Goal: Task Accomplishment & Management: Complete application form

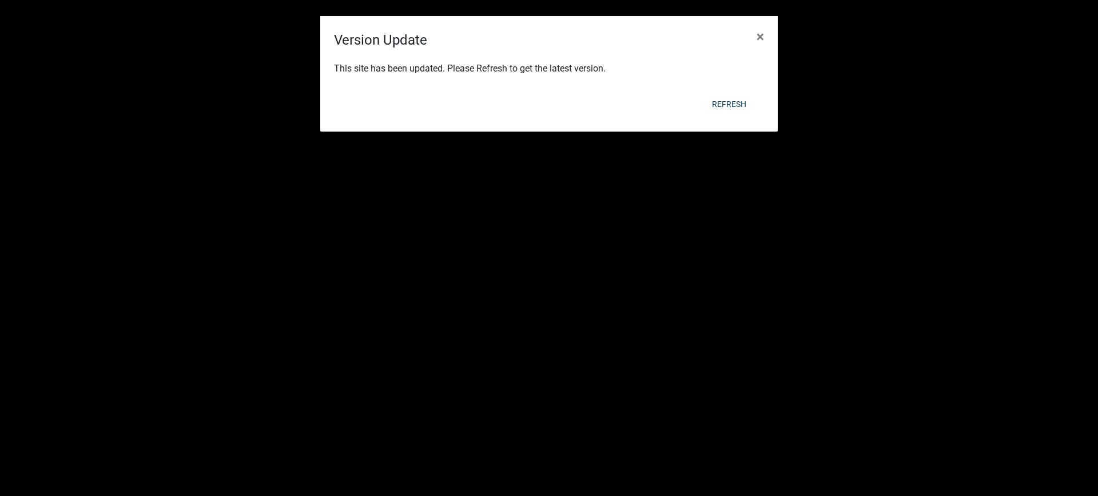
select select "1: 25"
click at [733, 101] on button "Refresh" at bounding box center [729, 104] width 53 height 21
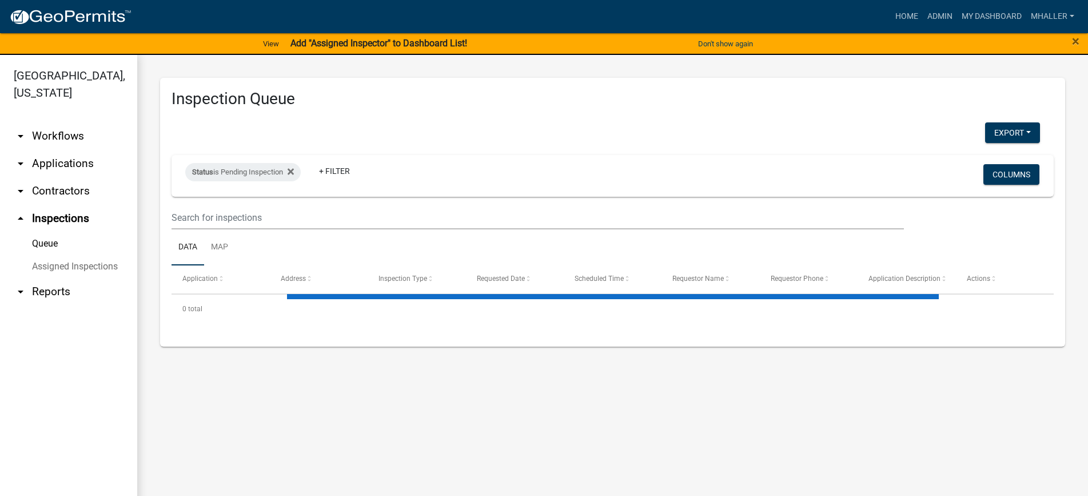
select select "1: 25"
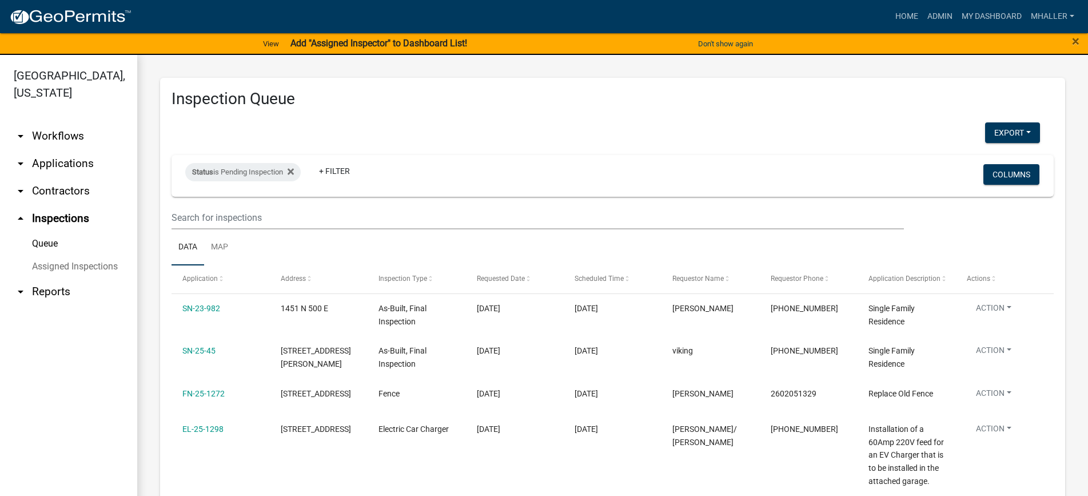
click at [49, 150] on link "arrow_drop_down Applications" at bounding box center [68, 163] width 137 height 27
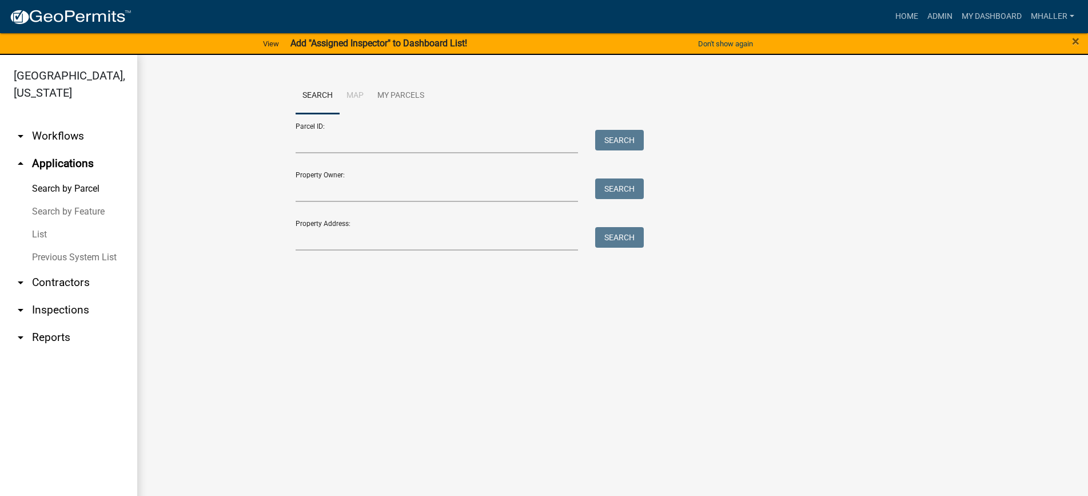
click at [41, 223] on link "List" at bounding box center [68, 234] width 137 height 23
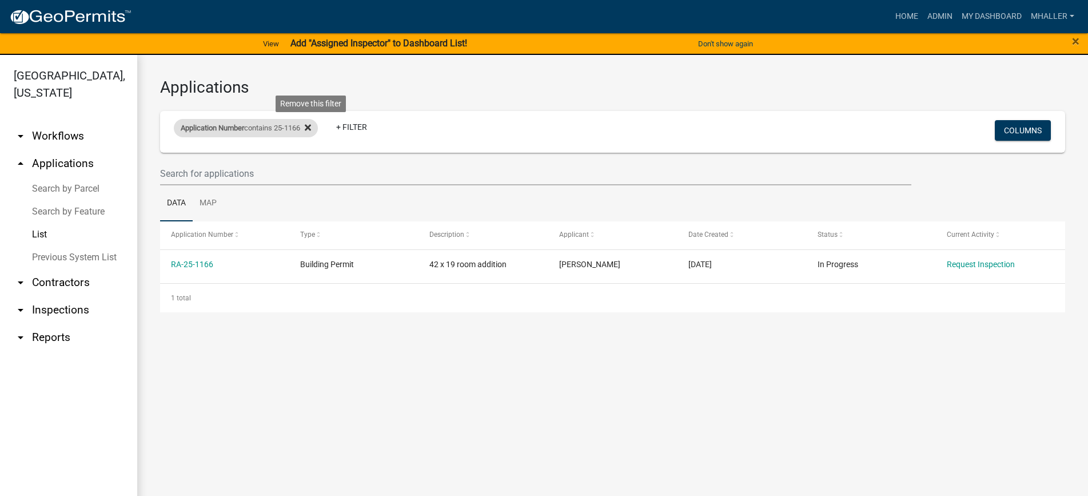
click at [311, 126] on icon at bounding box center [308, 128] width 6 height 6
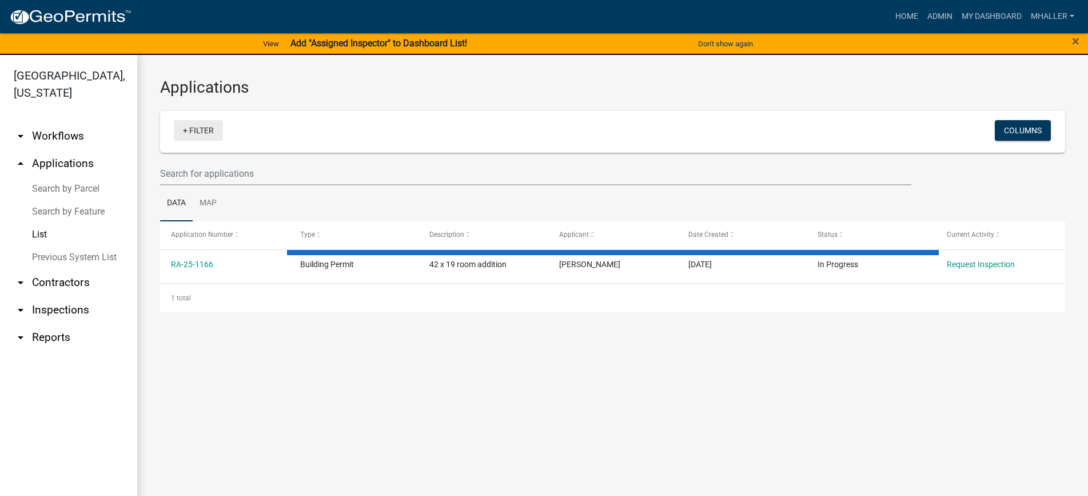
click at [217, 132] on link "+ Filter" at bounding box center [198, 130] width 49 height 21
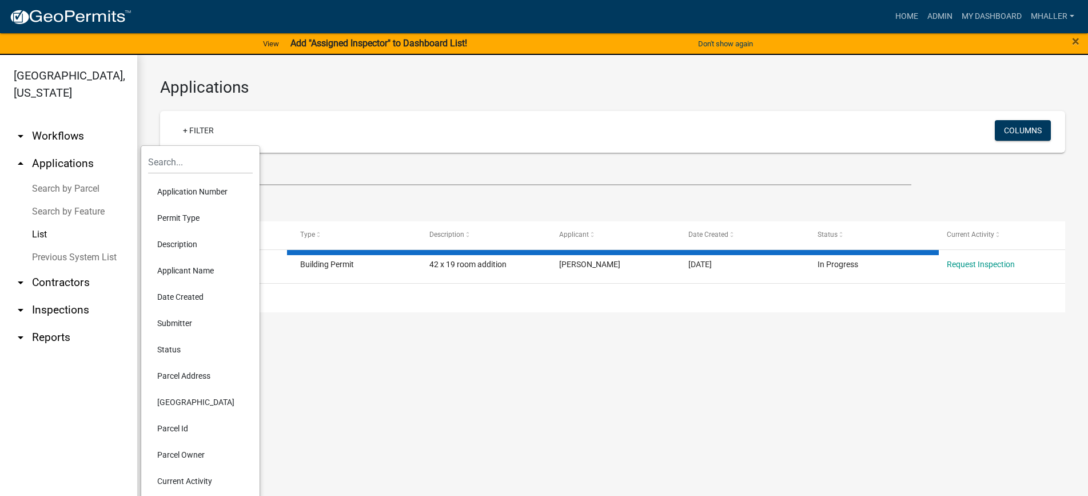
select select "1: 25"
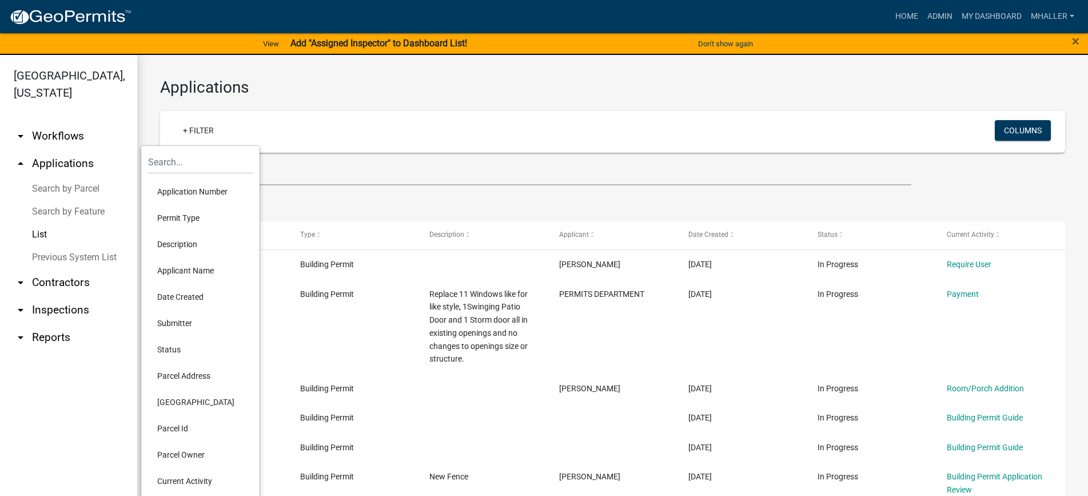
click at [199, 377] on li "Parcel Address" at bounding box center [200, 376] width 105 height 26
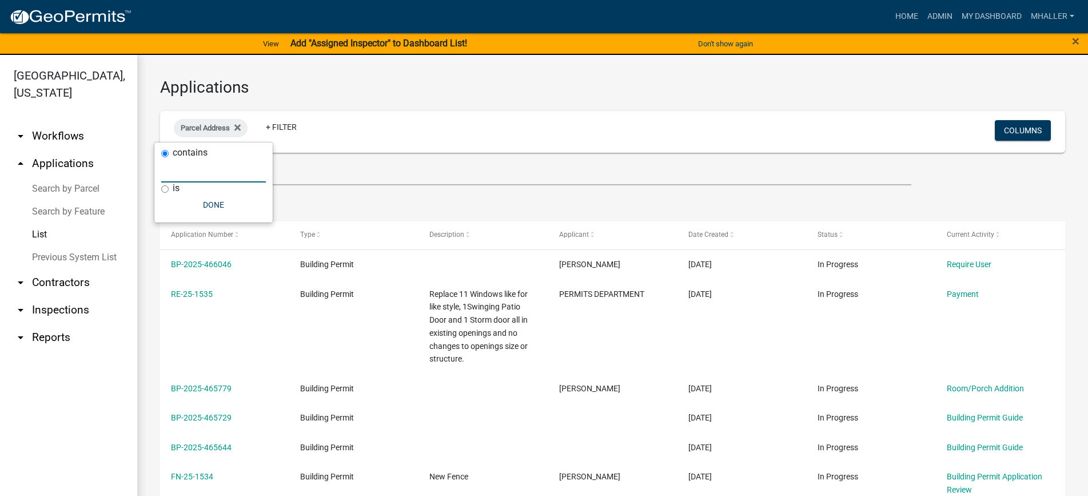
click at [200, 165] on input "text" at bounding box center [213, 170] width 105 height 23
type input "108"
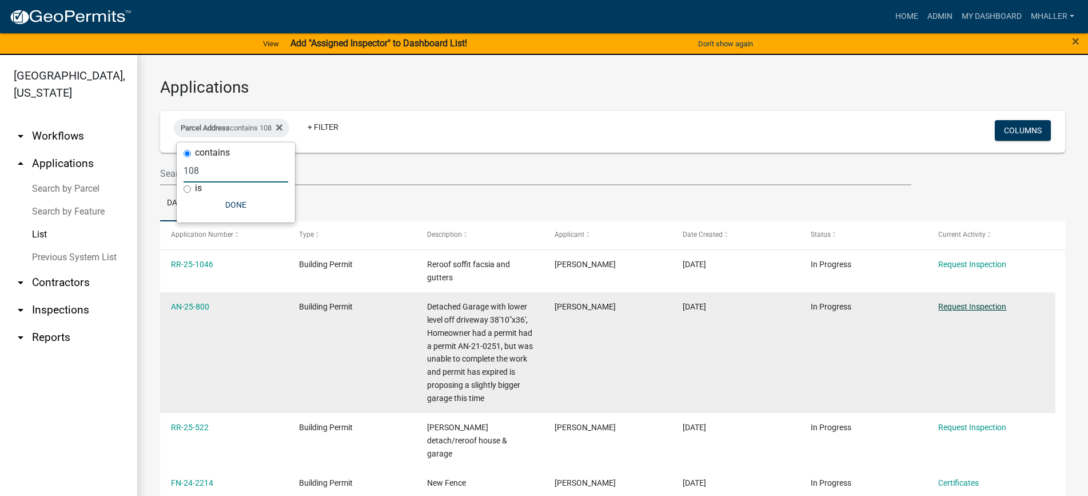
click at [973, 308] on link "Request Inspection" at bounding box center [973, 306] width 68 height 9
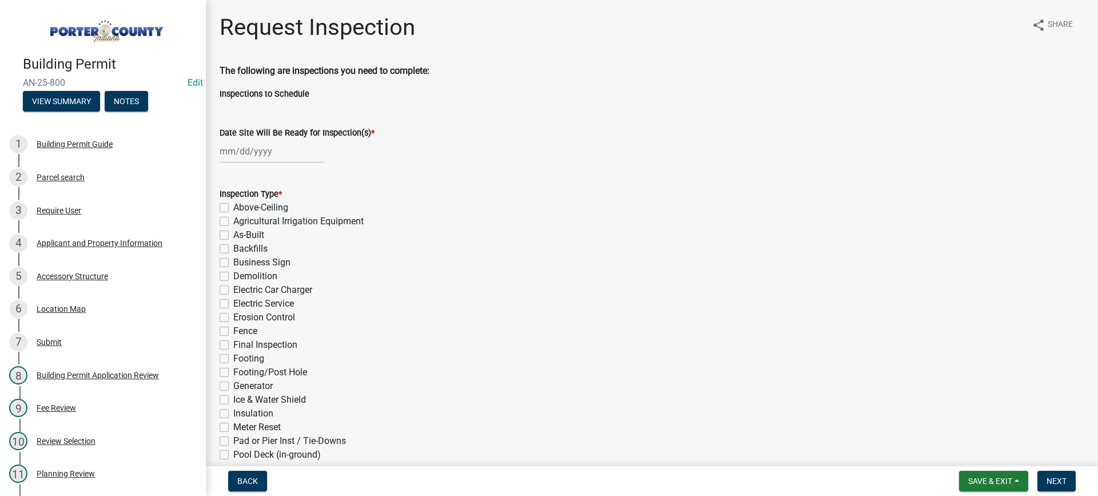
click at [251, 150] on div at bounding box center [272, 151] width 105 height 23
select select "8"
select select "2025"
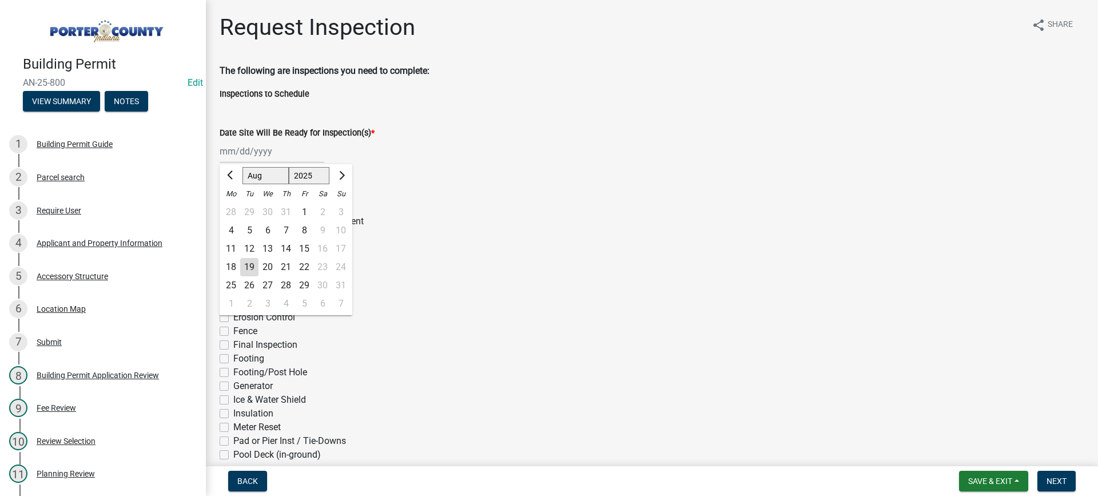
click at [247, 264] on div "19" at bounding box center [249, 267] width 18 height 18
type input "[DATE]"
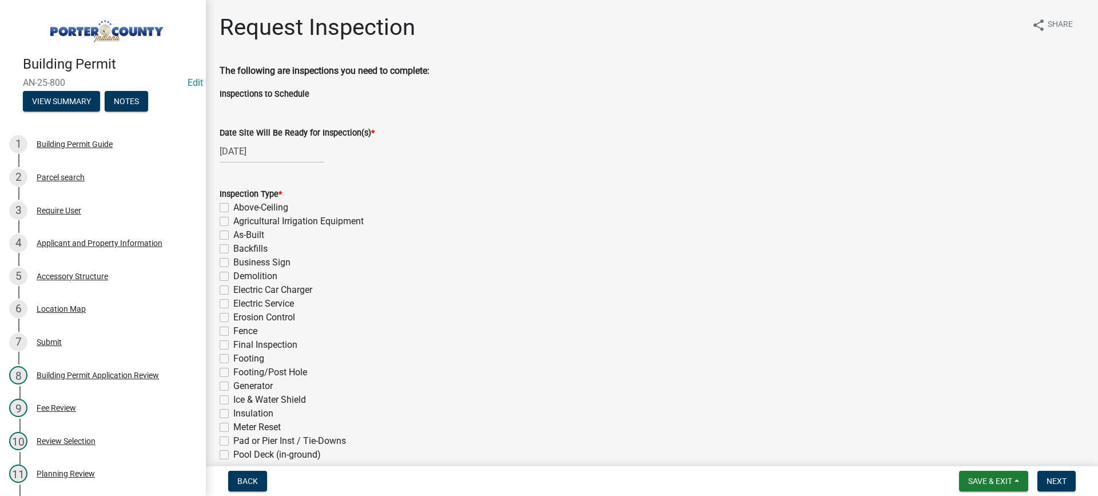
click at [233, 357] on label "Footing" at bounding box center [248, 359] width 31 height 14
click at [233, 357] on input "Footing" at bounding box center [236, 355] width 7 height 7
checkbox input "true"
checkbox input "false"
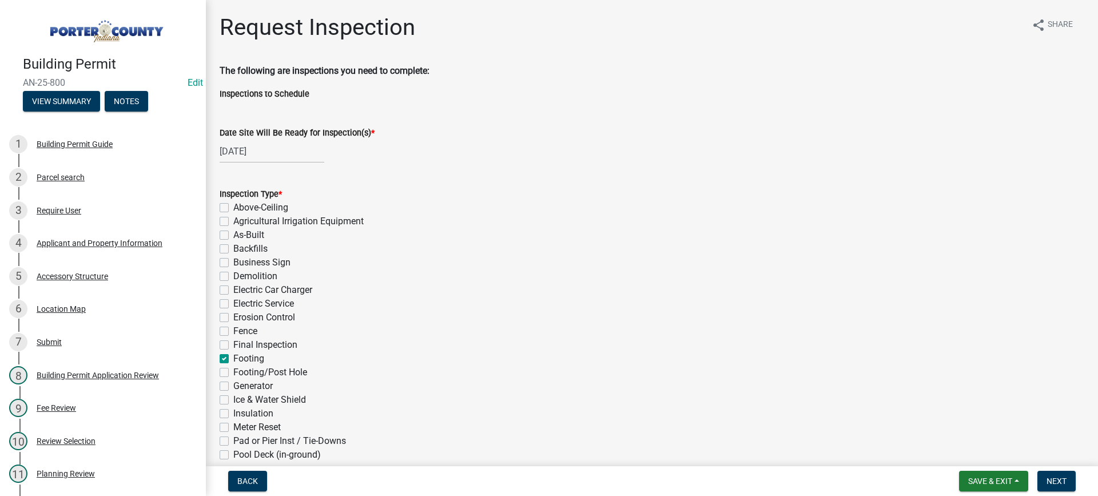
checkbox input "false"
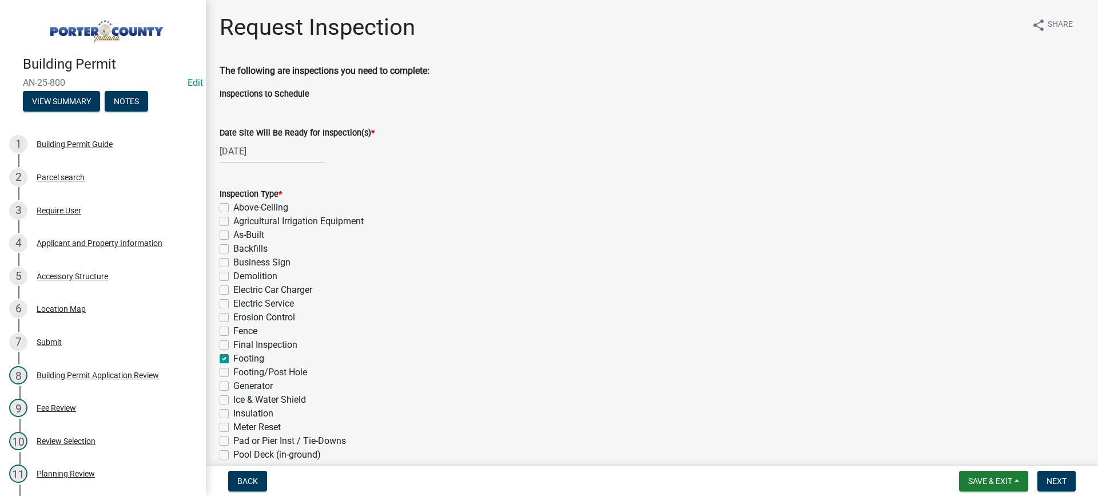
checkbox input "false"
checkbox input "true"
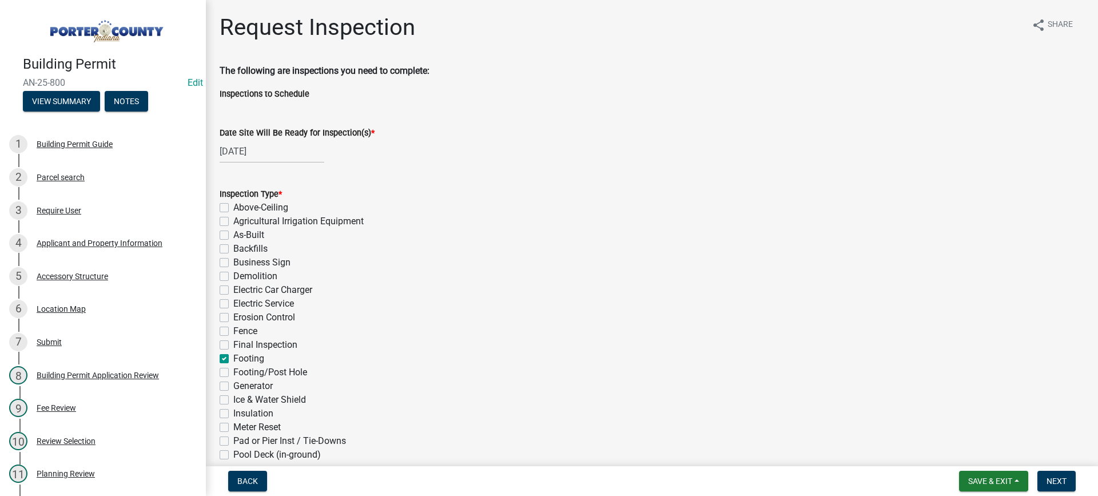
checkbox input "false"
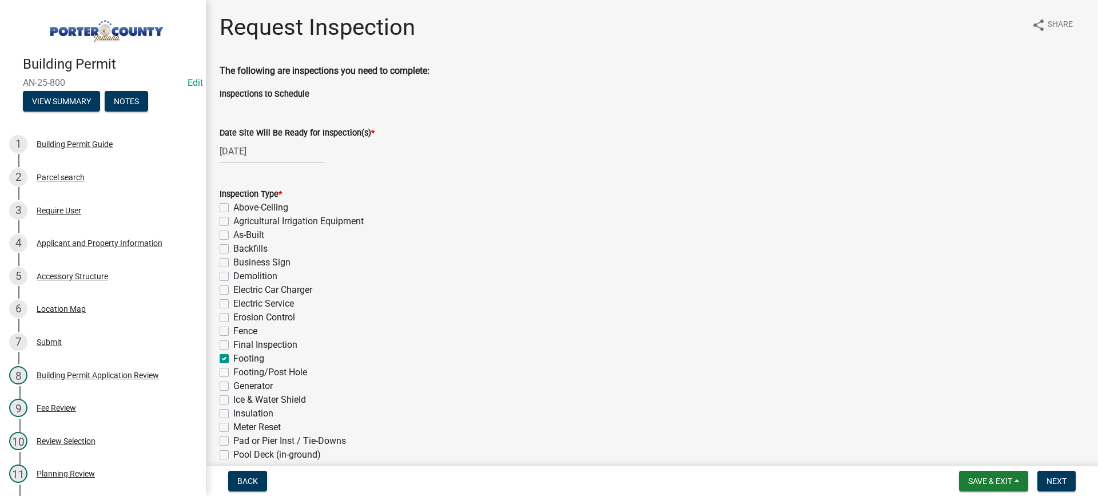
checkbox input "false"
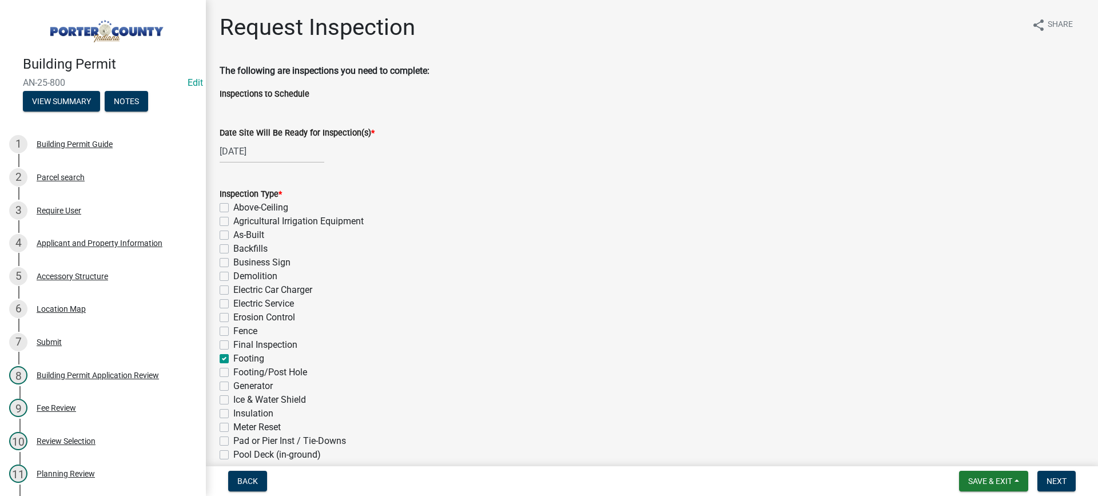
checkbox input "false"
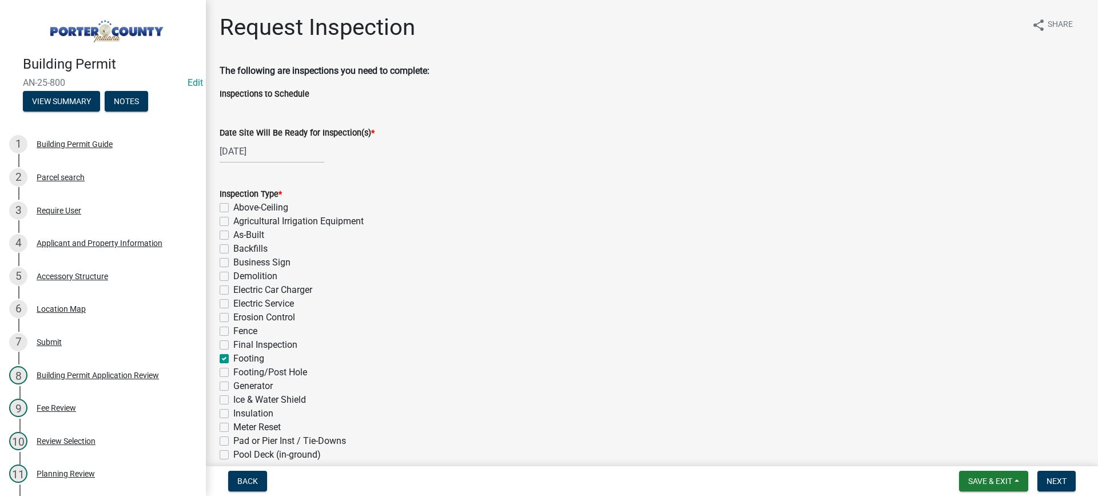
checkbox input "false"
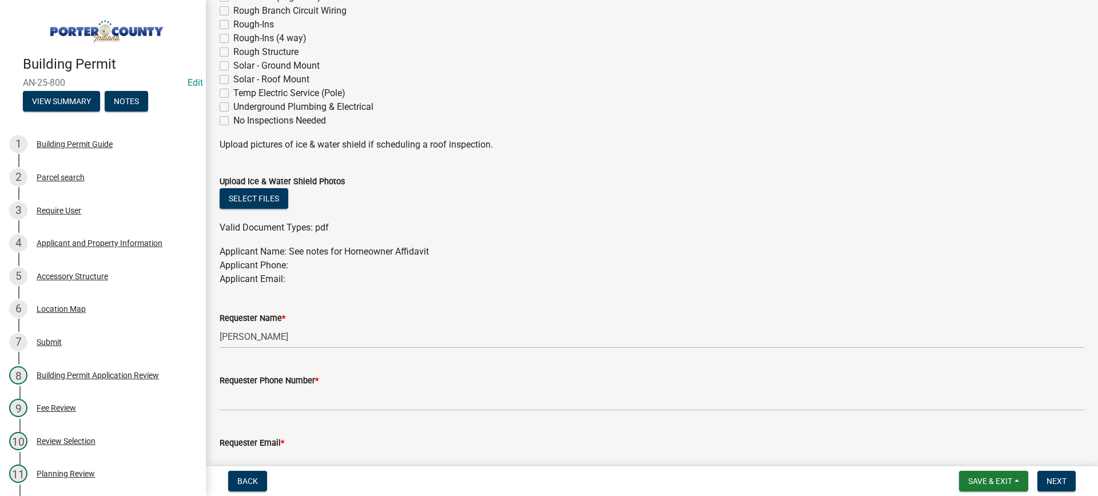
scroll to position [572, 0]
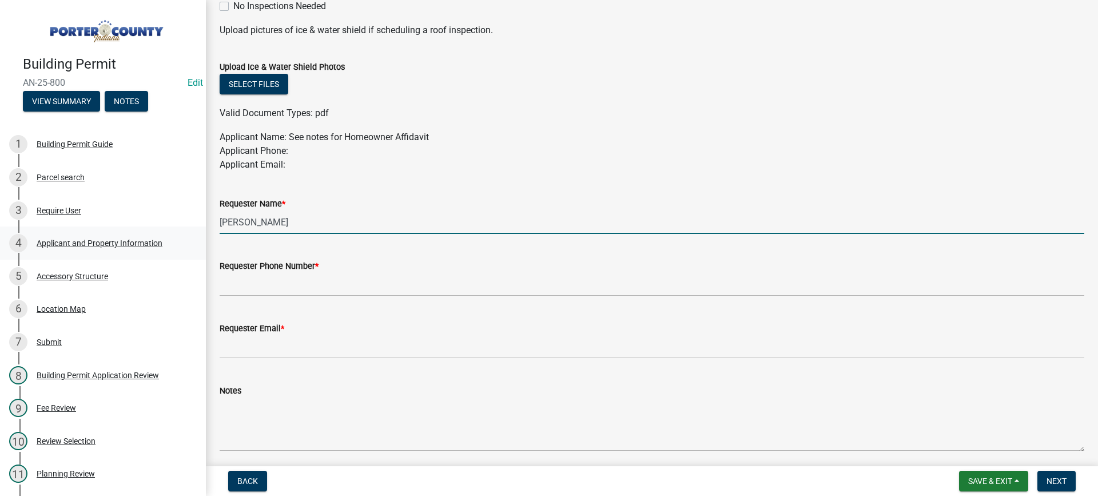
drag, startPoint x: 272, startPoint y: 225, endPoint x: 175, endPoint y: 241, distance: 98.5
click at [176, 242] on div "Building Permit AN-25-800 Edit View Summary Notes 1 Building Permit Guide 2 Par…" at bounding box center [549, 248] width 1098 height 496
type input "owner Kurt"
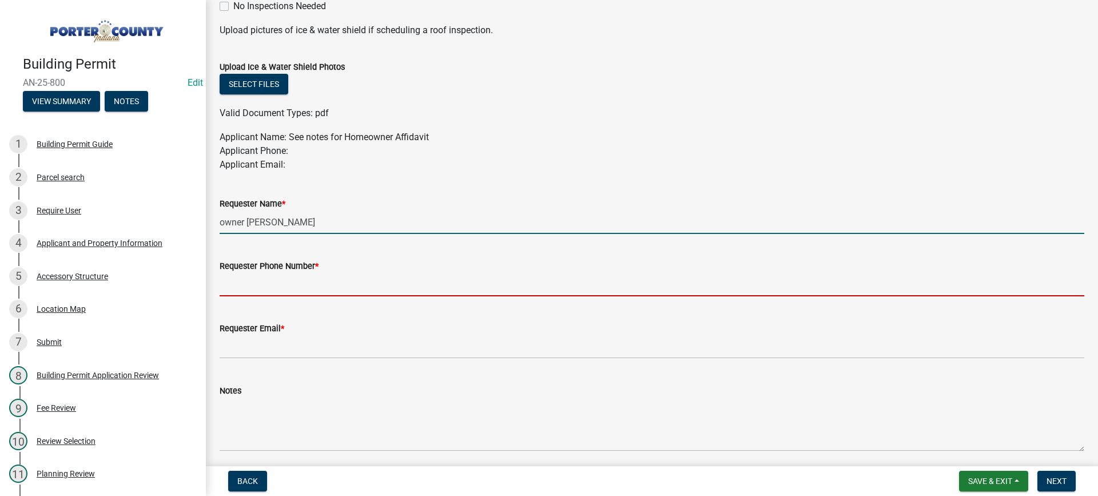
click at [287, 282] on input "Requester Phone Number *" at bounding box center [652, 284] width 865 height 23
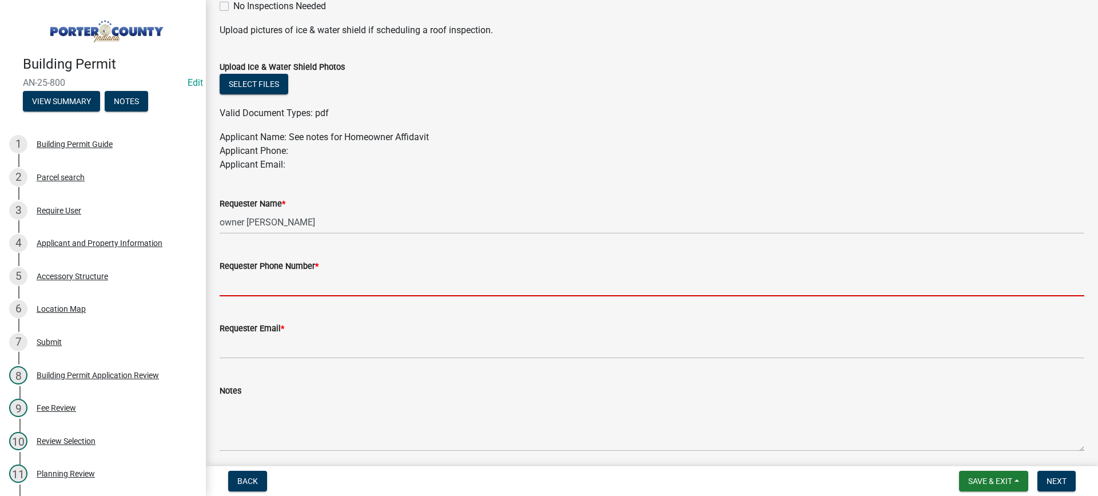
type input "[PHONE_NUMBER]"
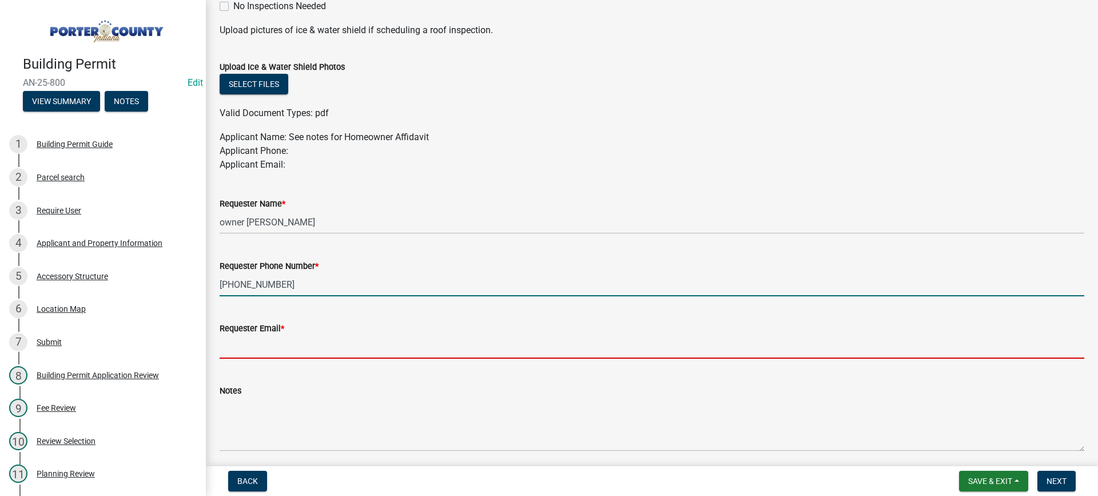
drag, startPoint x: 317, startPoint y: 349, endPoint x: 323, endPoint y: 356, distance: 8.9
click at [317, 350] on input "Requester Email *" at bounding box center [652, 346] width 865 height 23
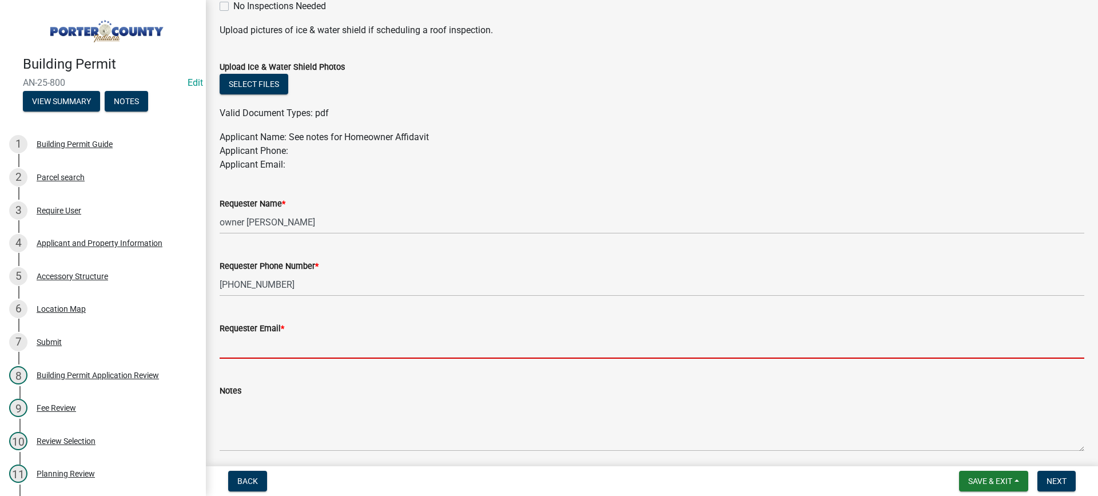
type input "mhaller@gmail.com"
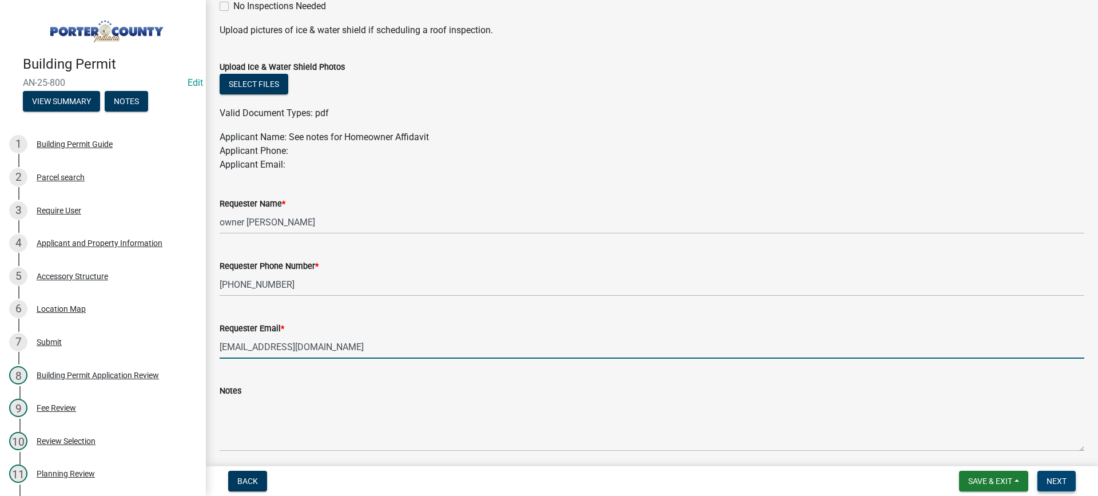
click at [1048, 478] on span "Next" at bounding box center [1057, 480] width 20 height 9
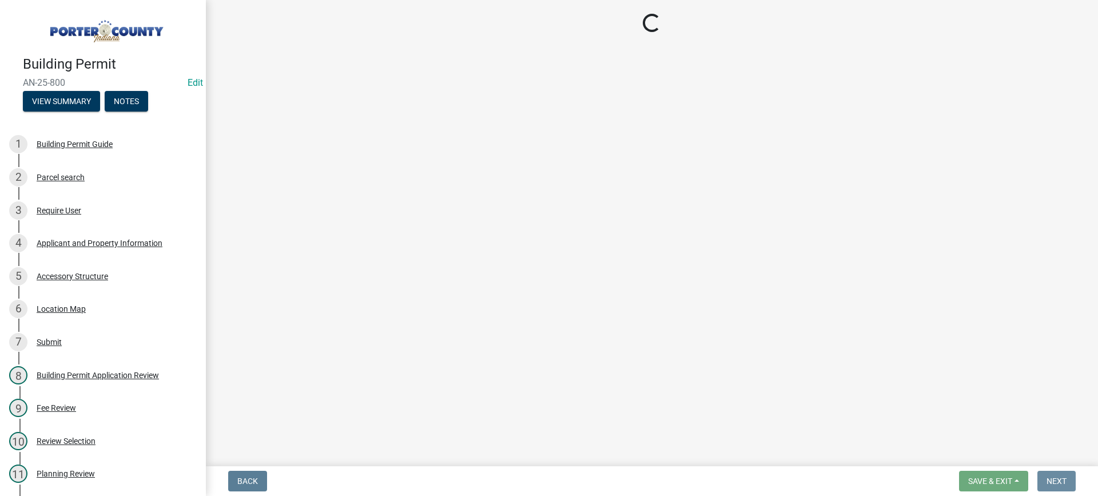
scroll to position [0, 0]
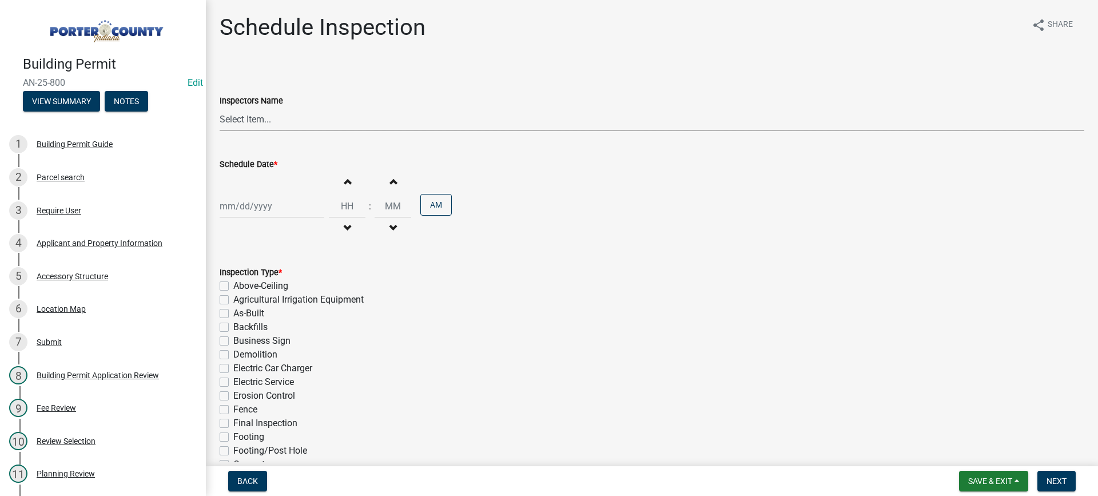
click at [244, 120] on select "Select Item... mhaller (Michael Haller)" at bounding box center [652, 119] width 865 height 23
select select "ca350da2-795e-4cf8-941d-46ff53e354ae"
click at [220, 108] on select "Select Item... mhaller (Michael Haller)" at bounding box center [652, 119] width 865 height 23
select select "8"
select select "2025"
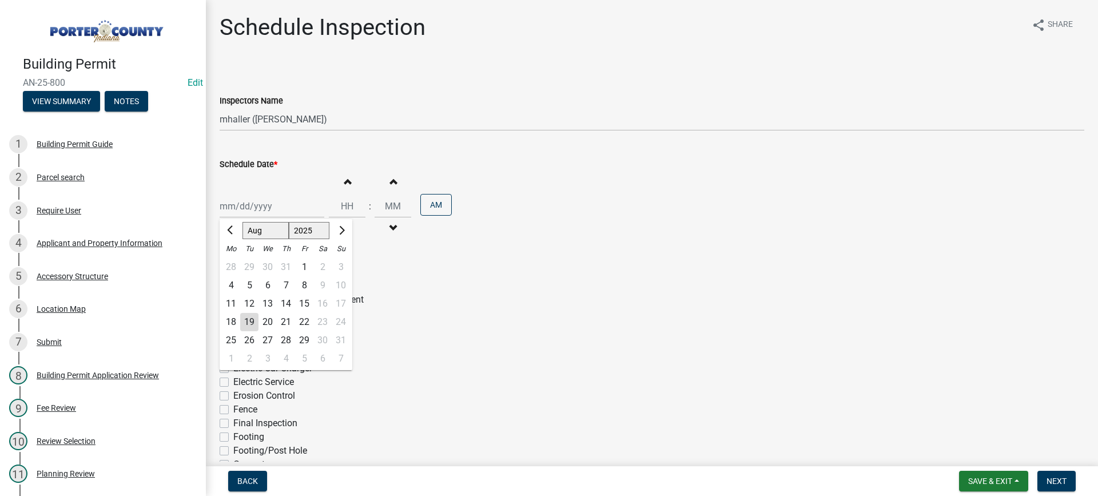
click at [266, 208] on div "Jan Feb Mar Apr May Jun Jul Aug Sep Oct Nov Dec 1525 1526 1527 1528 1529 1530 1…" at bounding box center [272, 205] width 105 height 23
click at [271, 323] on div "20" at bounding box center [268, 322] width 18 height 18
type input "[DATE]"
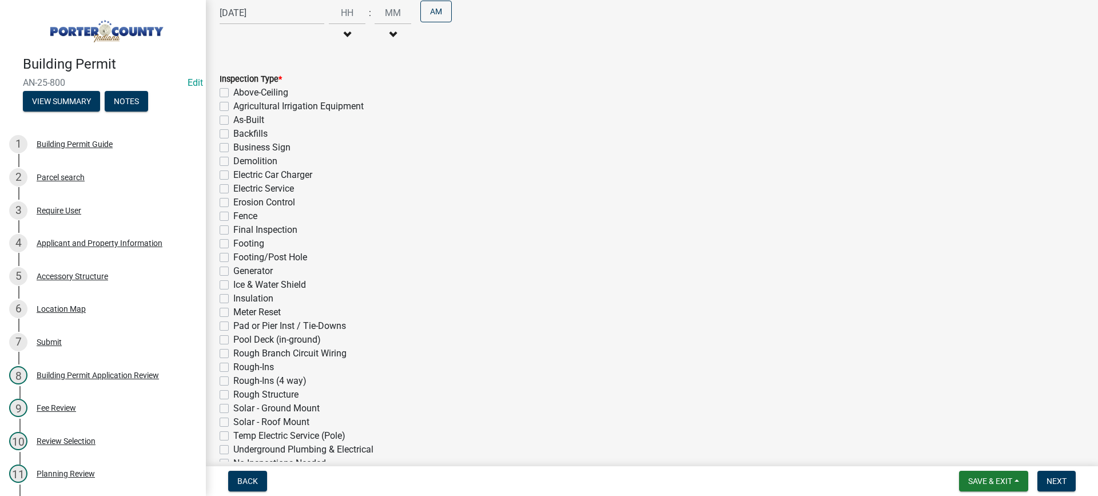
scroll to position [229, 0]
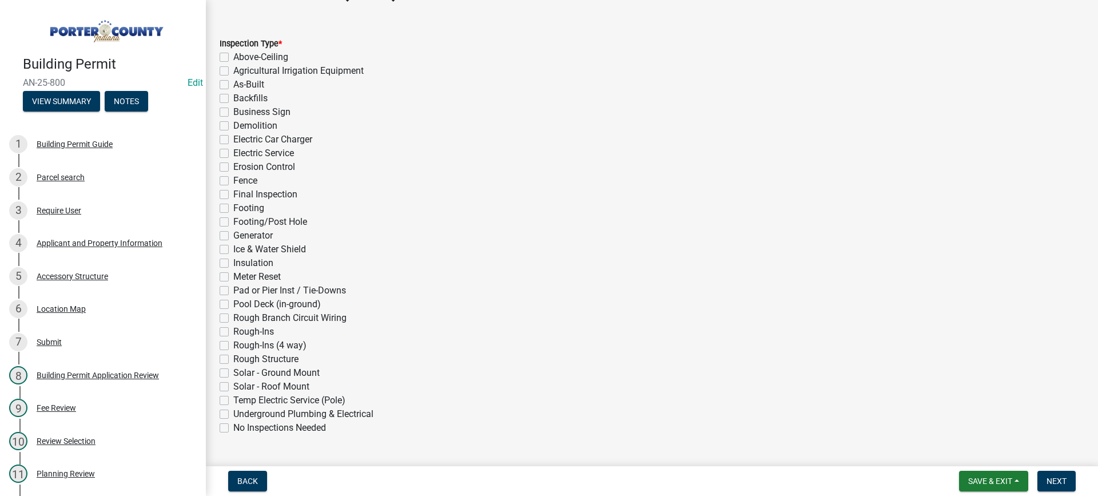
click at [233, 208] on label "Footing" at bounding box center [248, 208] width 31 height 14
click at [233, 208] on input "Footing" at bounding box center [236, 204] width 7 height 7
checkbox input "true"
checkbox input "false"
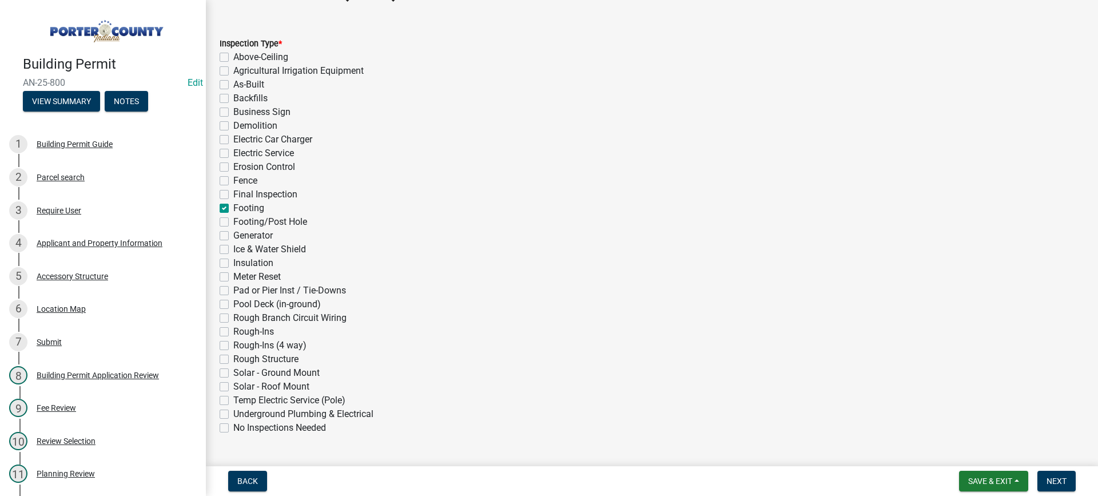
checkbox input "false"
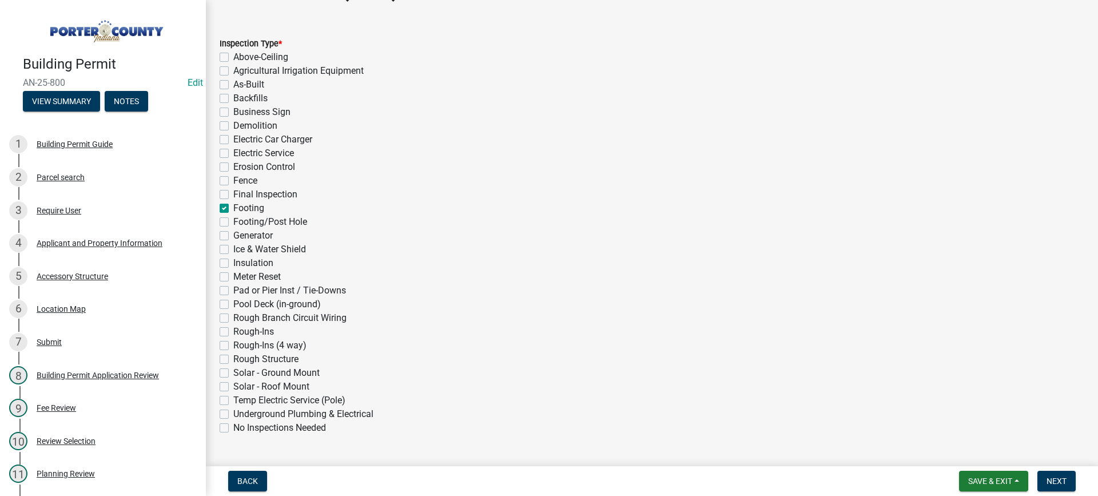
checkbox input "false"
checkbox input "true"
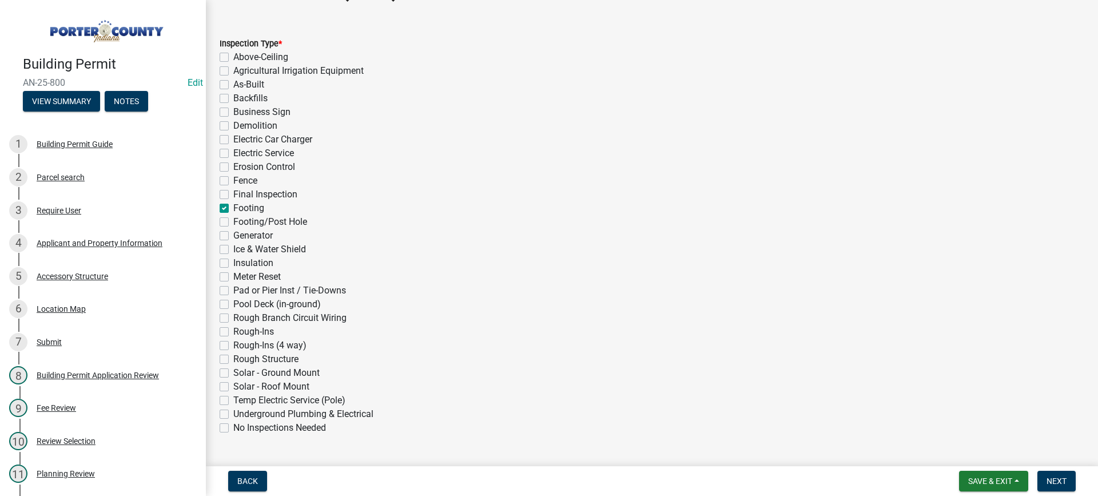
checkbox input "false"
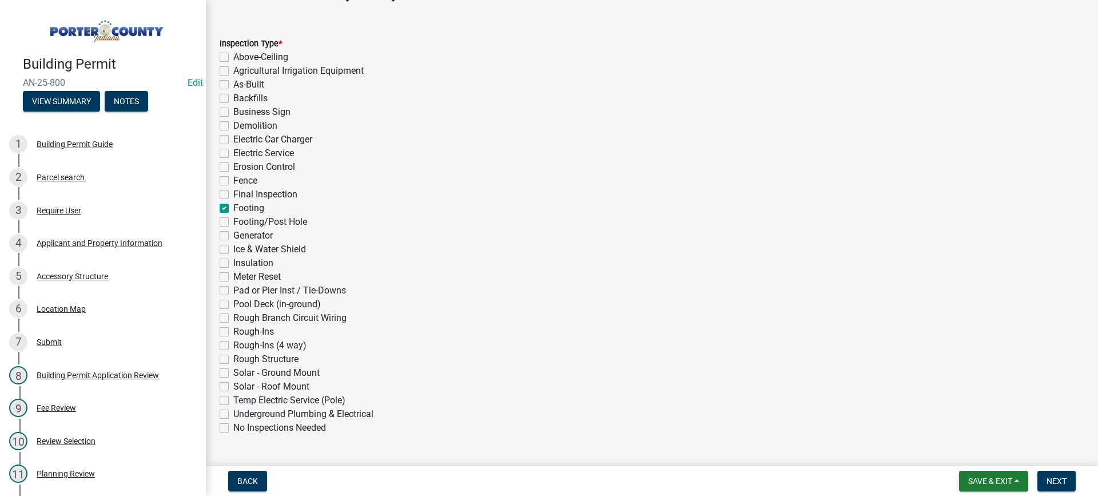
checkbox input "false"
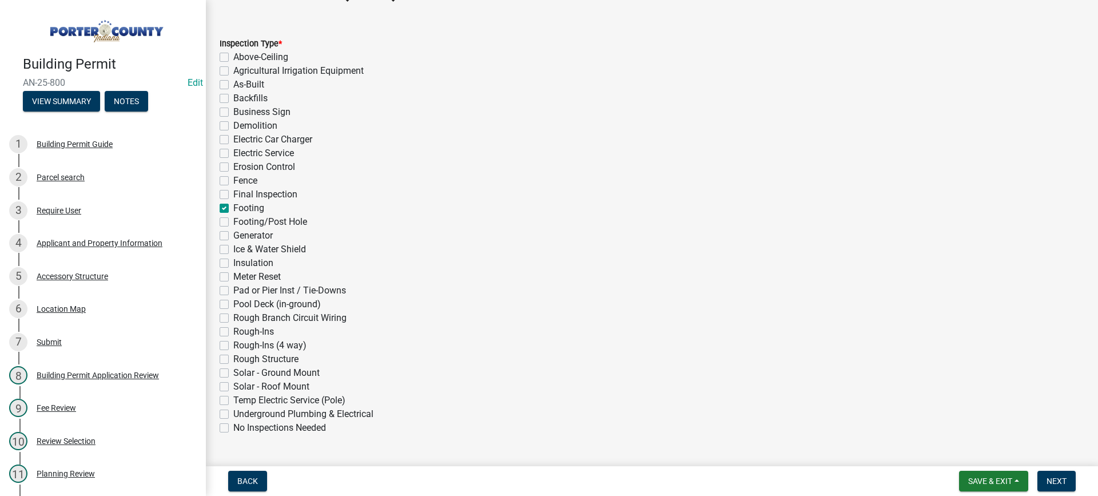
checkbox input "false"
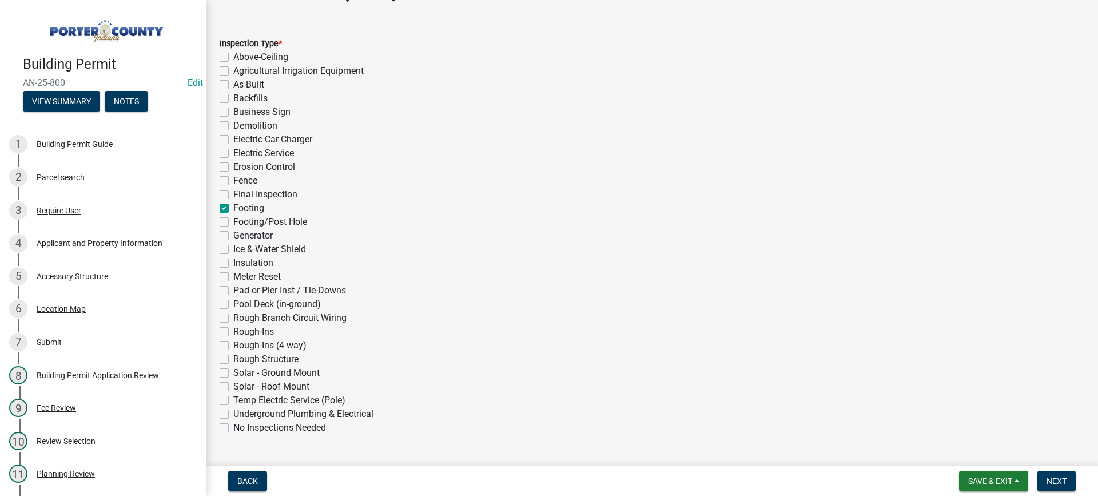
checkbox input "false"
click at [1058, 478] on span "Next" at bounding box center [1057, 480] width 20 height 9
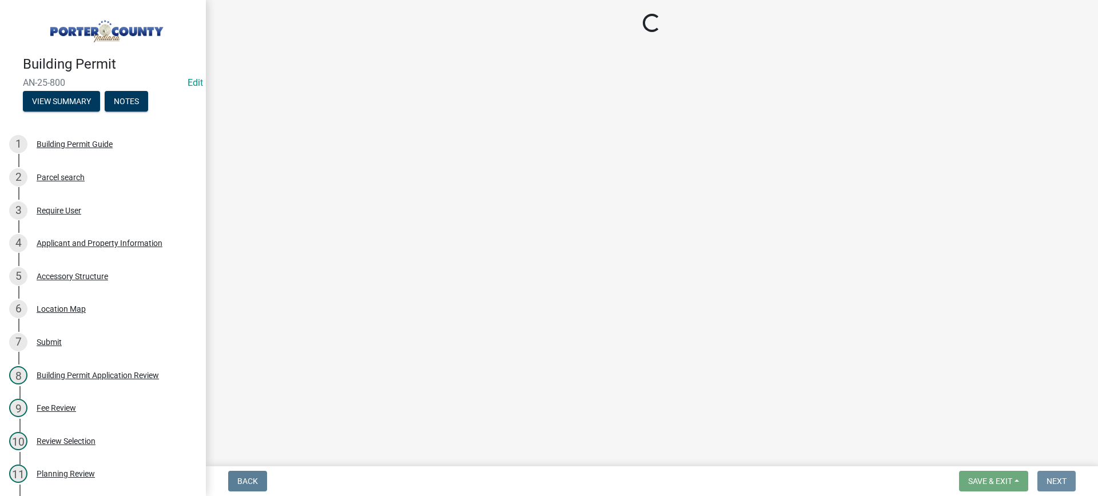
scroll to position [0, 0]
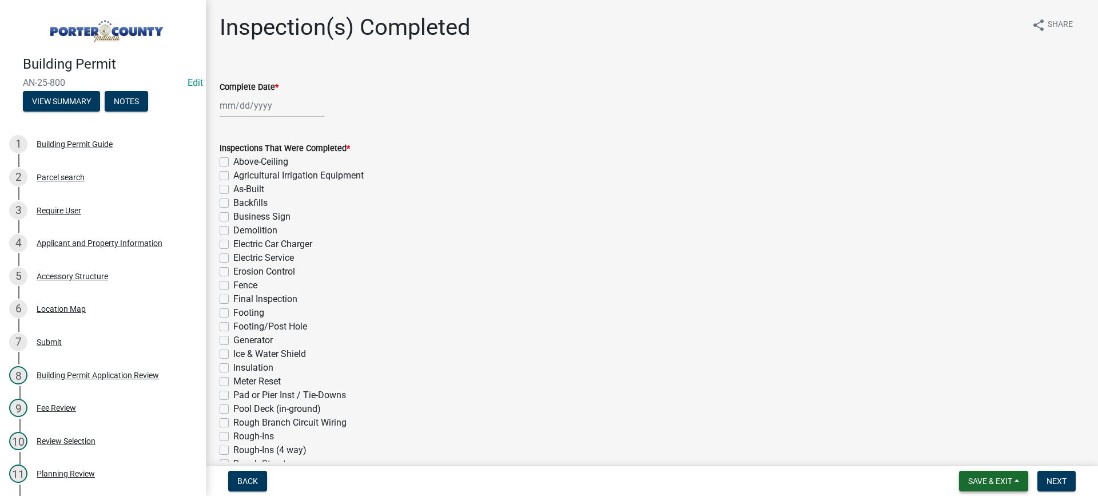
click at [977, 482] on span "Save & Exit" at bounding box center [990, 480] width 44 height 9
click at [973, 456] on button "Save & Exit" at bounding box center [983, 451] width 92 height 27
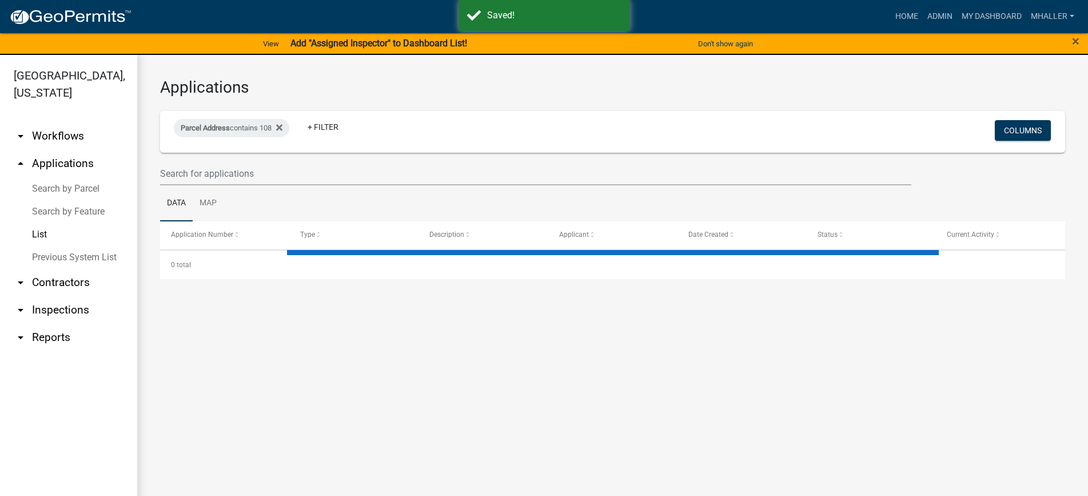
select select "1: 25"
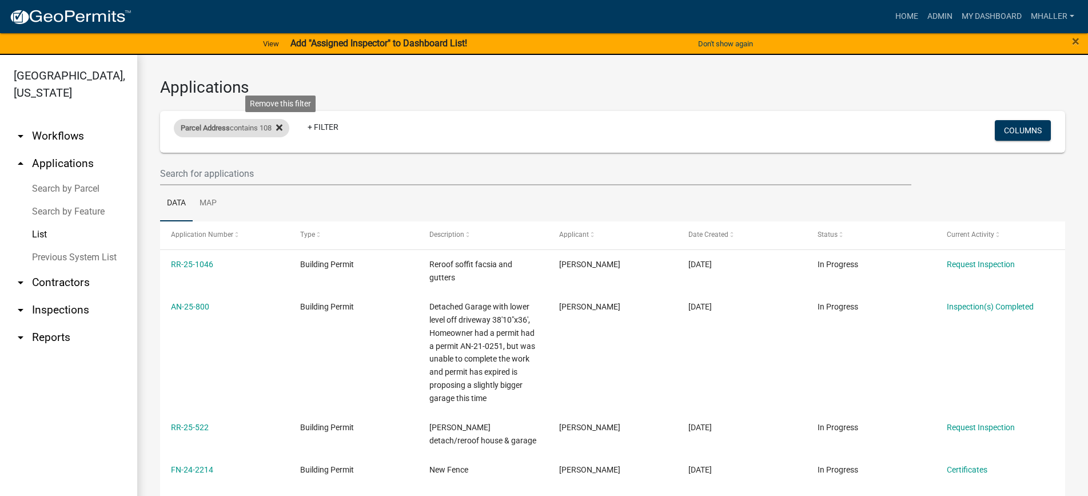
click at [281, 126] on icon at bounding box center [279, 128] width 6 height 6
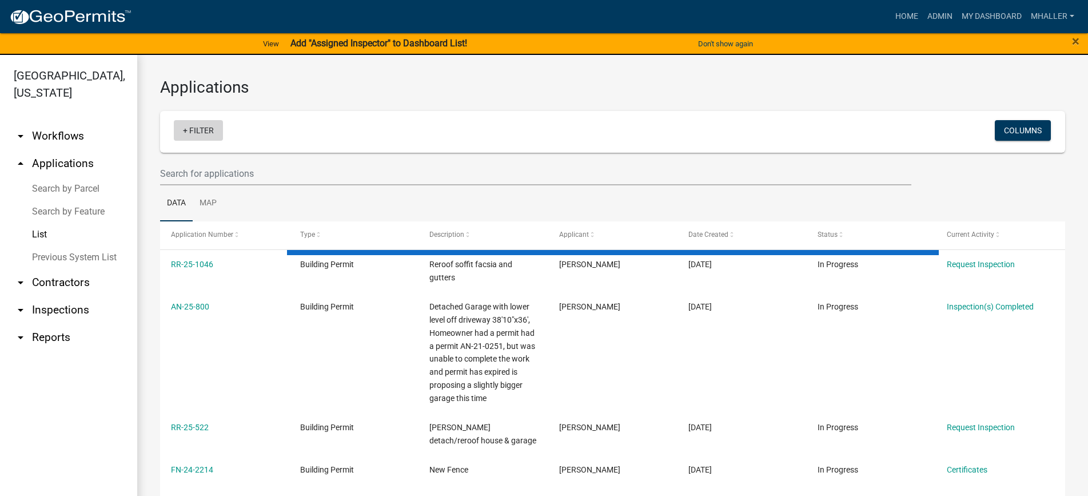
click at [194, 137] on link "+ Filter" at bounding box center [198, 130] width 49 height 21
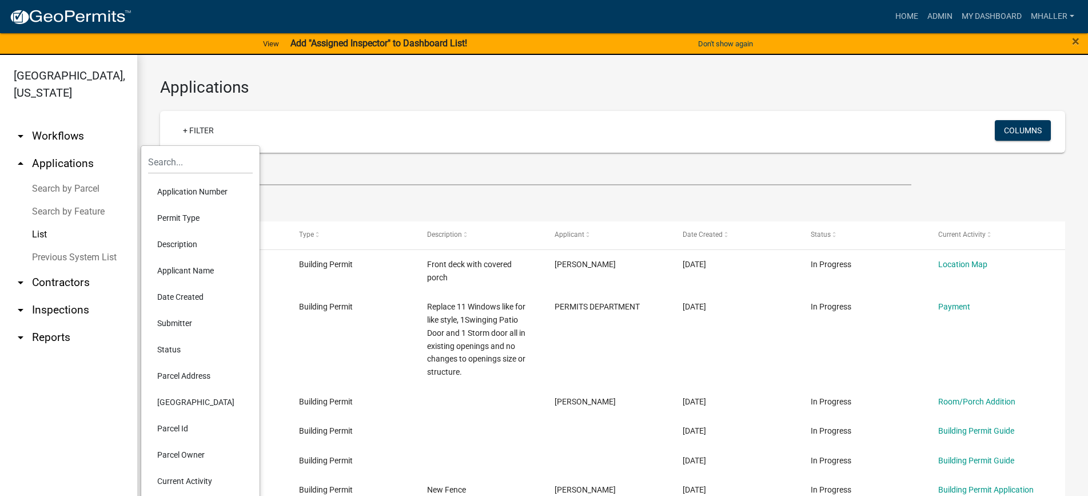
click at [202, 193] on li "Application Number" at bounding box center [200, 191] width 105 height 26
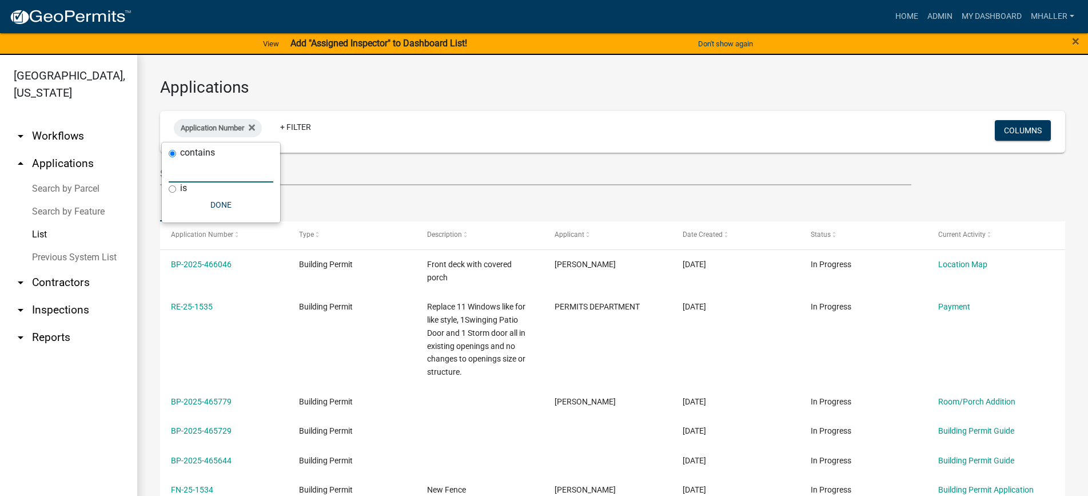
click at [199, 172] on input "text" at bounding box center [221, 170] width 105 height 23
type input "25-1517"
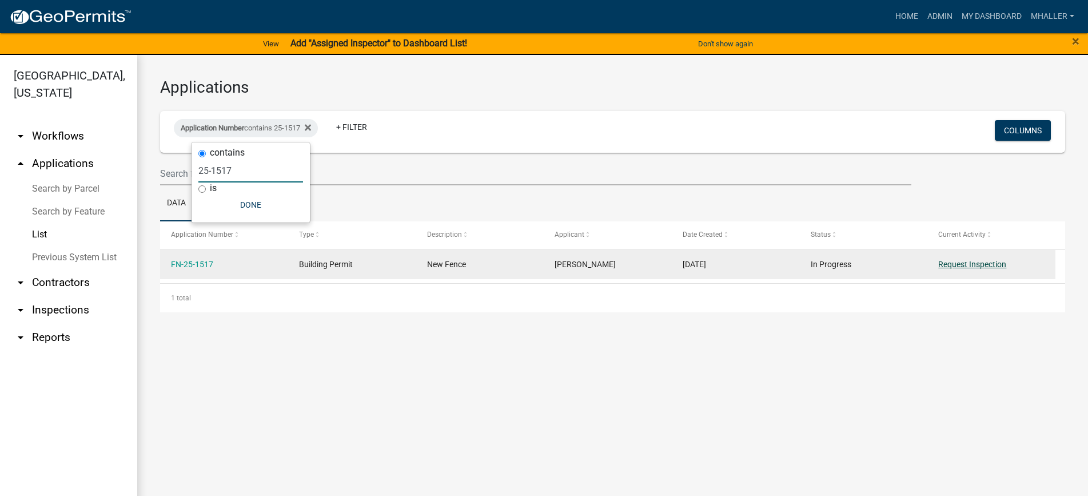
click at [977, 264] on link "Request Inspection" at bounding box center [973, 264] width 68 height 9
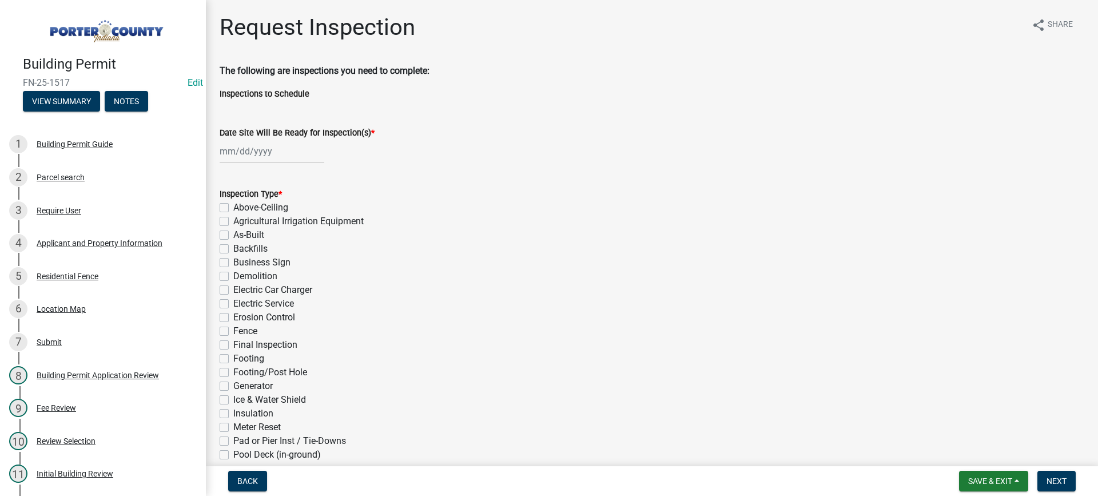
click at [254, 149] on div at bounding box center [272, 151] width 105 height 23
select select "8"
select select "2025"
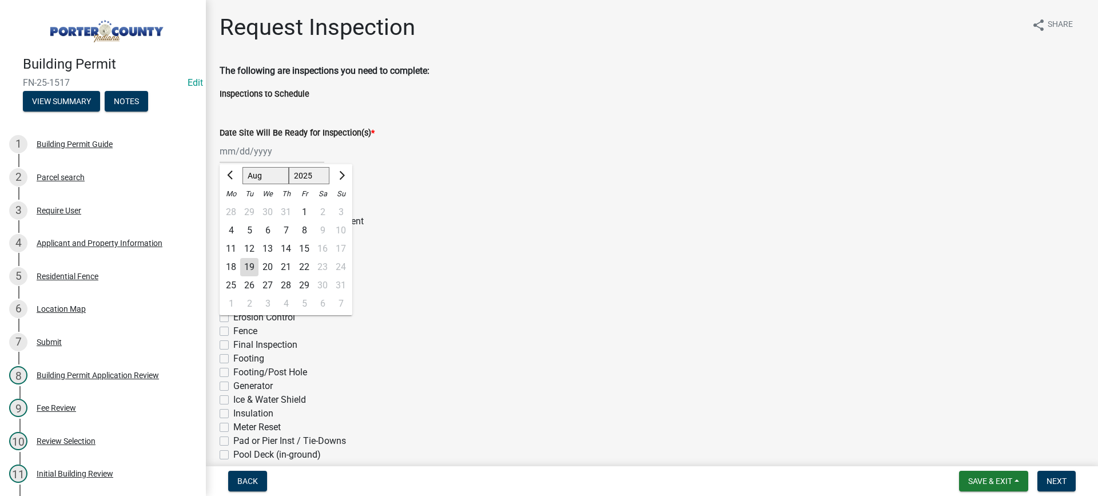
click at [249, 266] on div "19" at bounding box center [249, 267] width 18 height 18
type input "[DATE]"
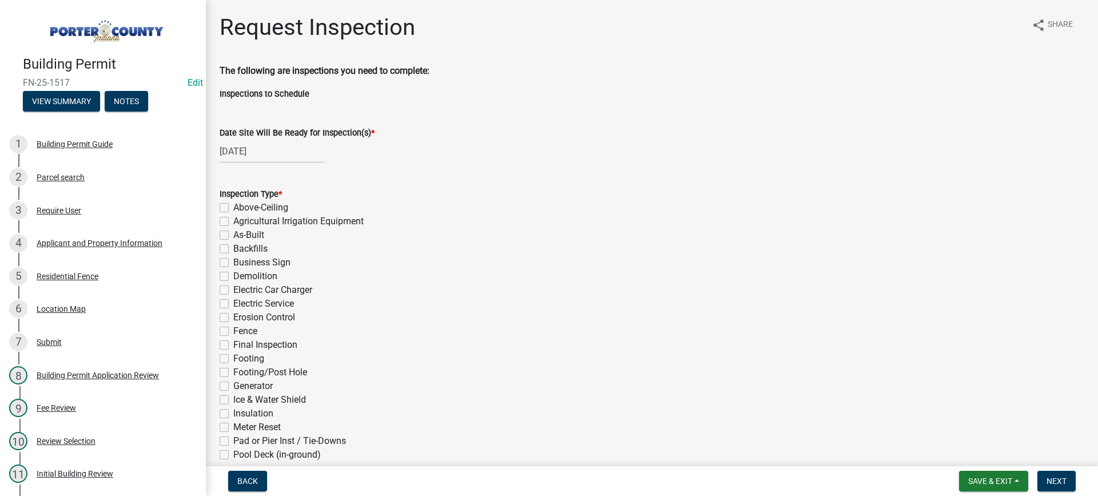
click at [233, 331] on label "Fence" at bounding box center [245, 331] width 24 height 14
click at [233, 331] on input "Fence" at bounding box center [236, 327] width 7 height 7
checkbox input "true"
checkbox input "false"
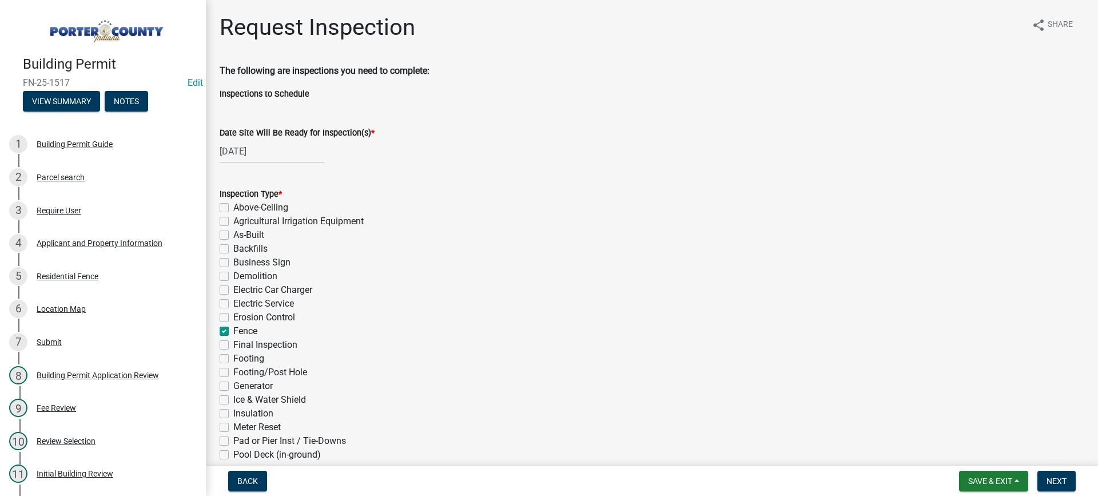
checkbox input "false"
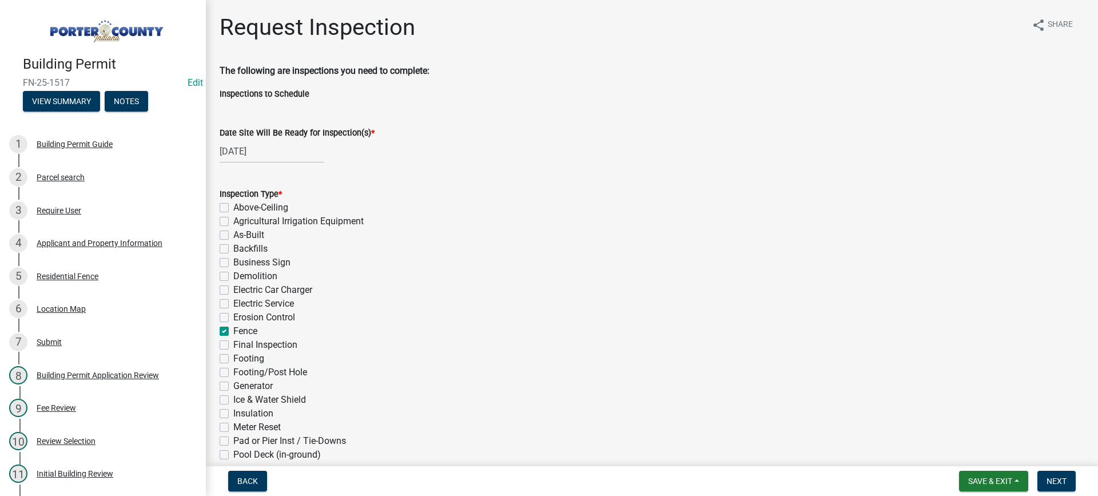
checkbox input "false"
checkbox input "true"
checkbox input "false"
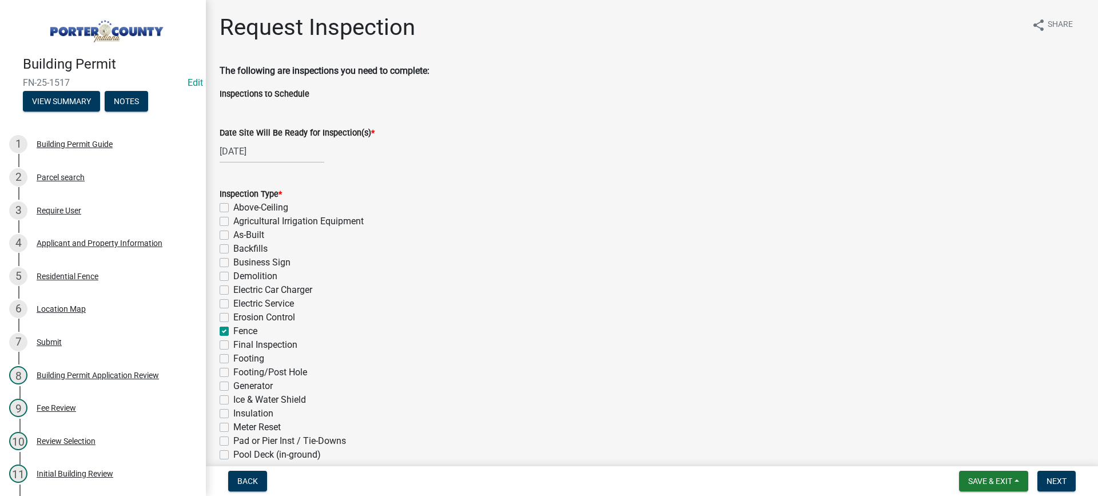
checkbox input "false"
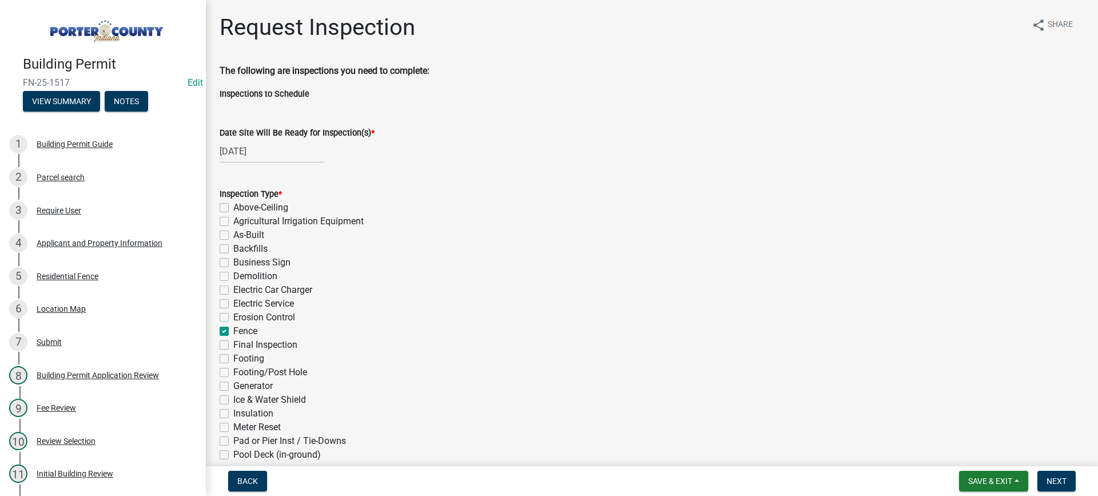
checkbox input "false"
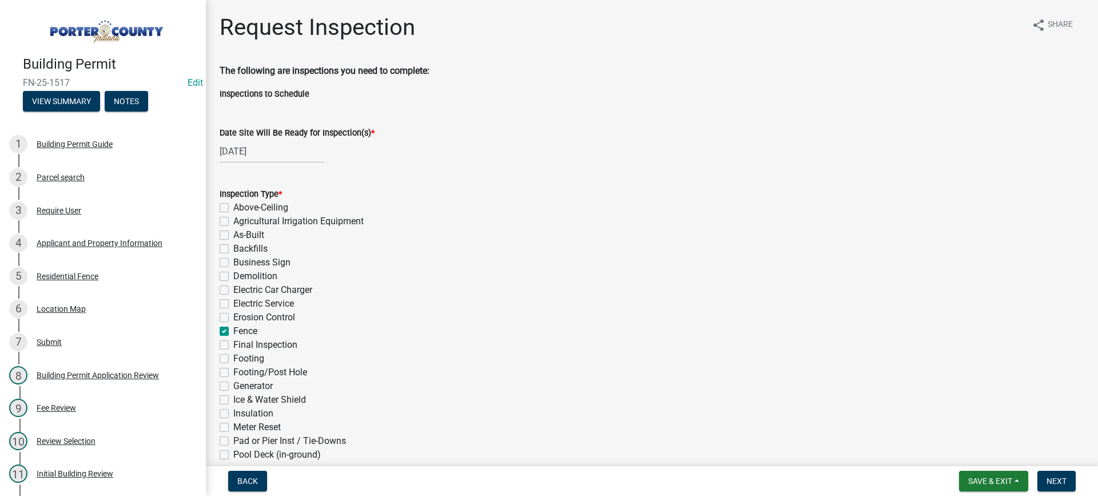
checkbox input "false"
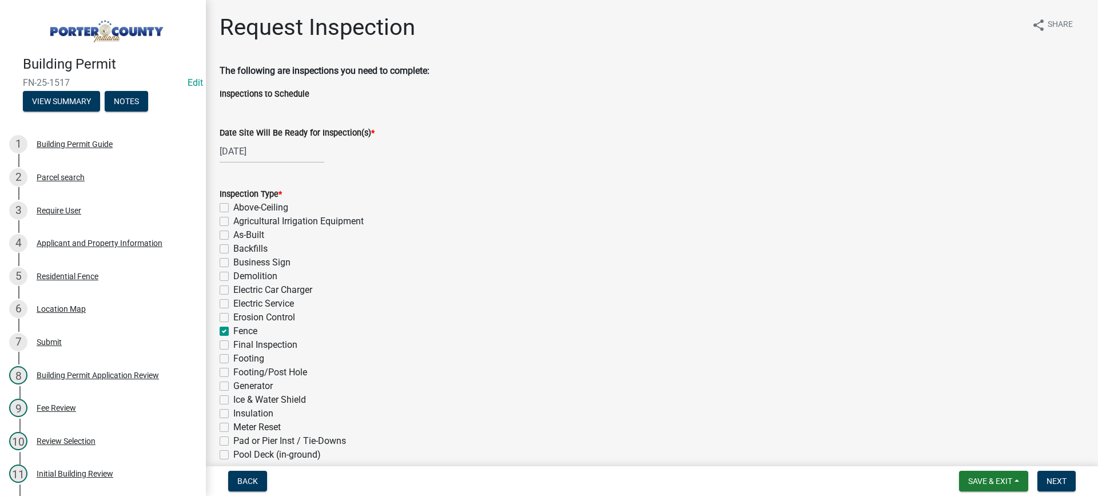
checkbox input "false"
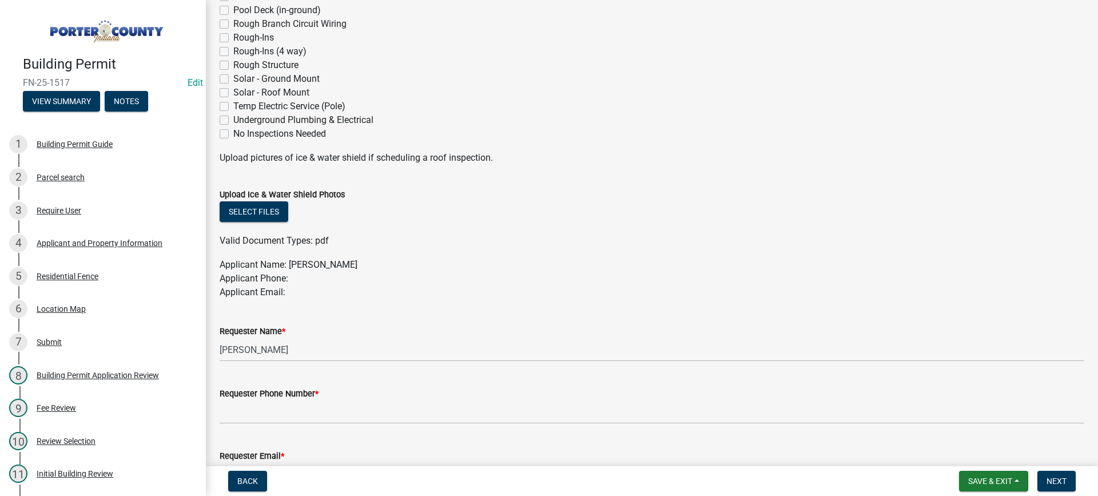
scroll to position [515, 0]
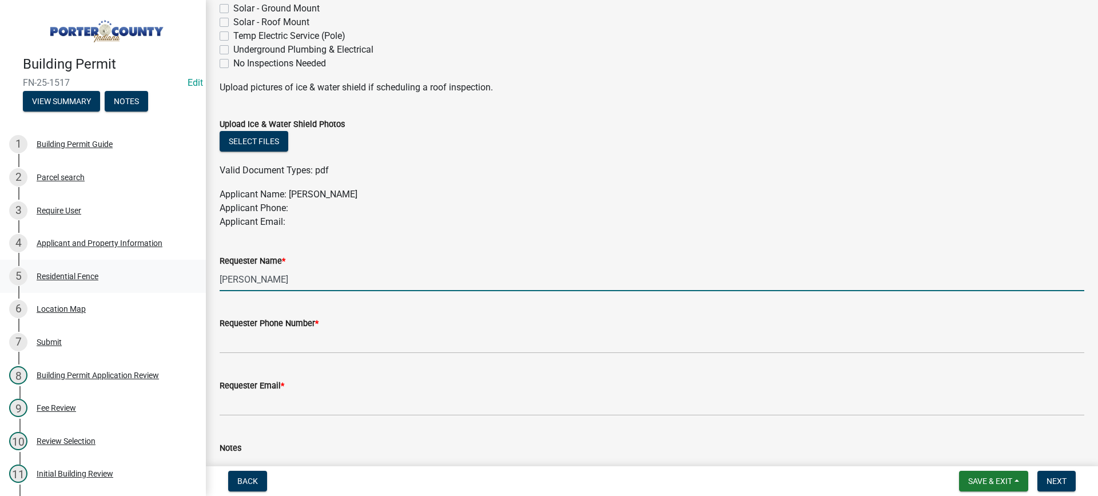
drag, startPoint x: 281, startPoint y: 281, endPoint x: 119, endPoint y: 289, distance: 162.6
click at [119, 289] on div "Building Permit FN-25-1517 Edit View Summary Notes 1 Building Permit Guide 2 Pa…" at bounding box center [549, 248] width 1098 height 496
type input "rob Rabe"
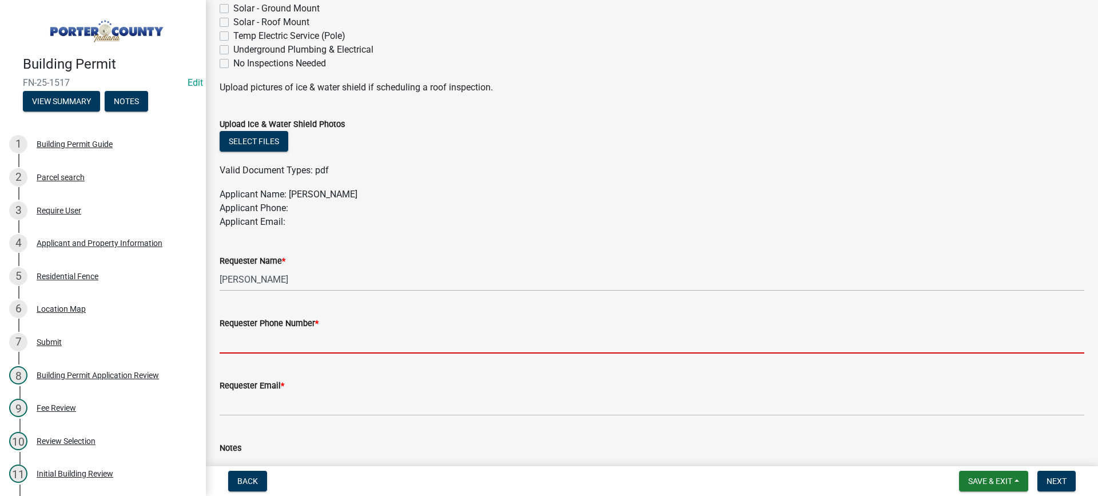
click at [239, 341] on input "Requester Phone Number *" at bounding box center [652, 341] width 865 height 23
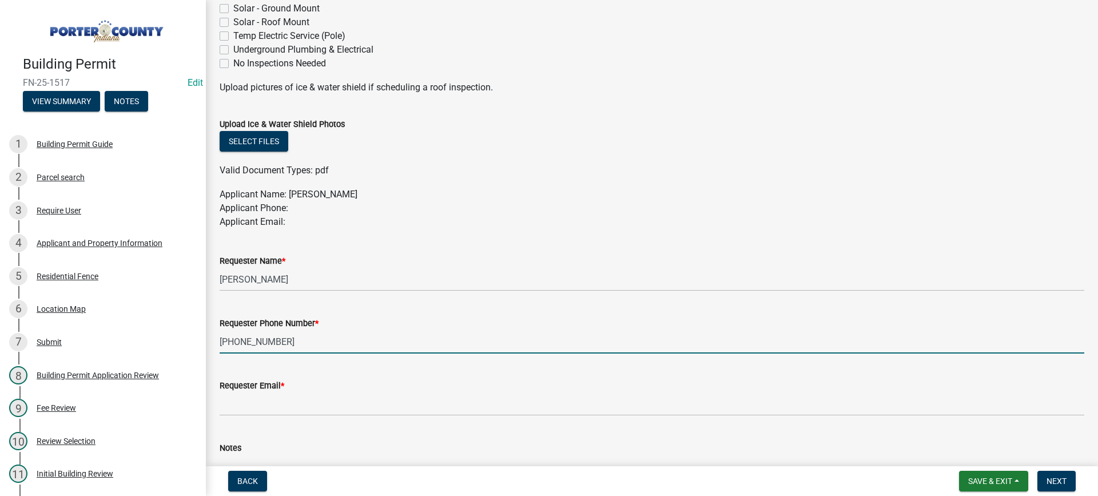
type input "219-406-6967"
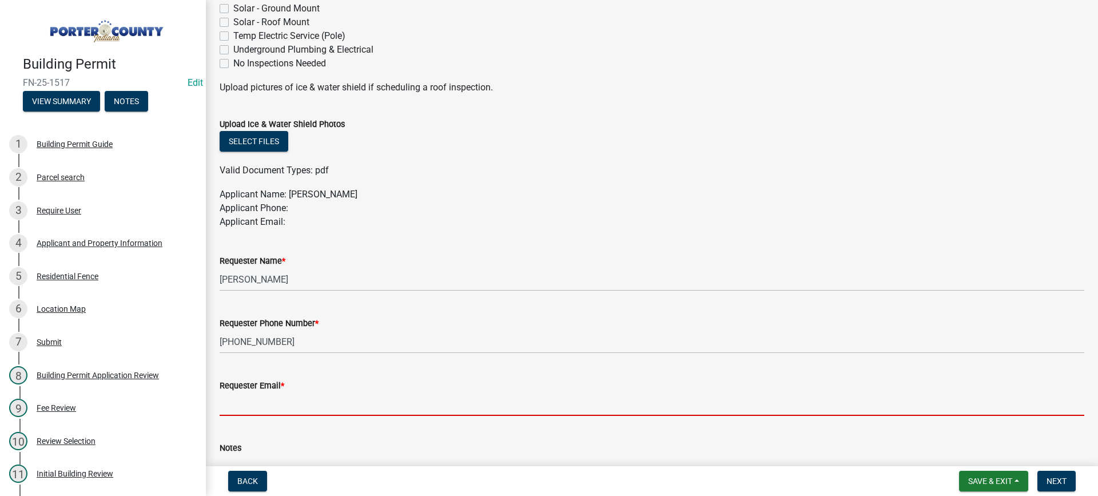
click at [256, 406] on input "Requester Email *" at bounding box center [652, 403] width 865 height 23
type input "mhaller@gmail.com"
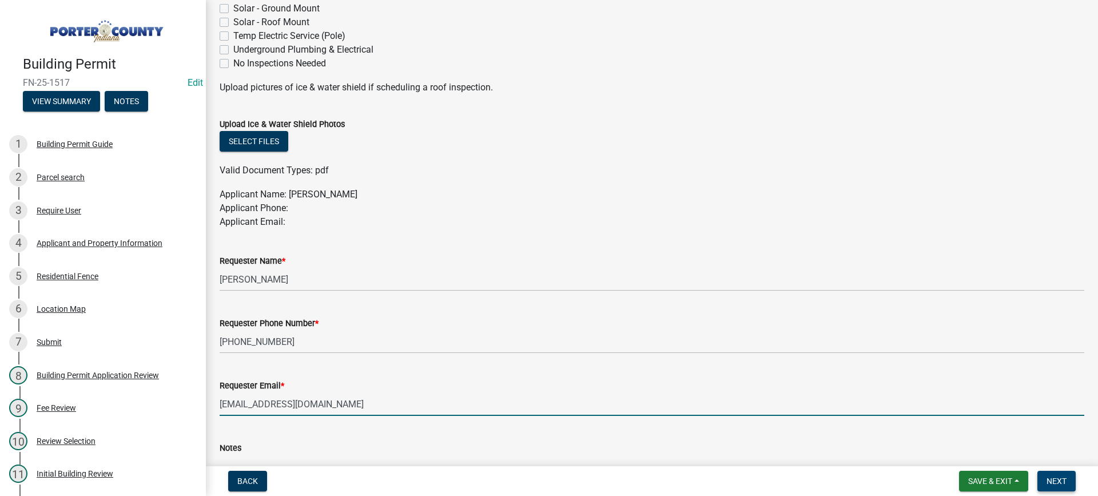
click at [1054, 481] on span "Next" at bounding box center [1057, 480] width 20 height 9
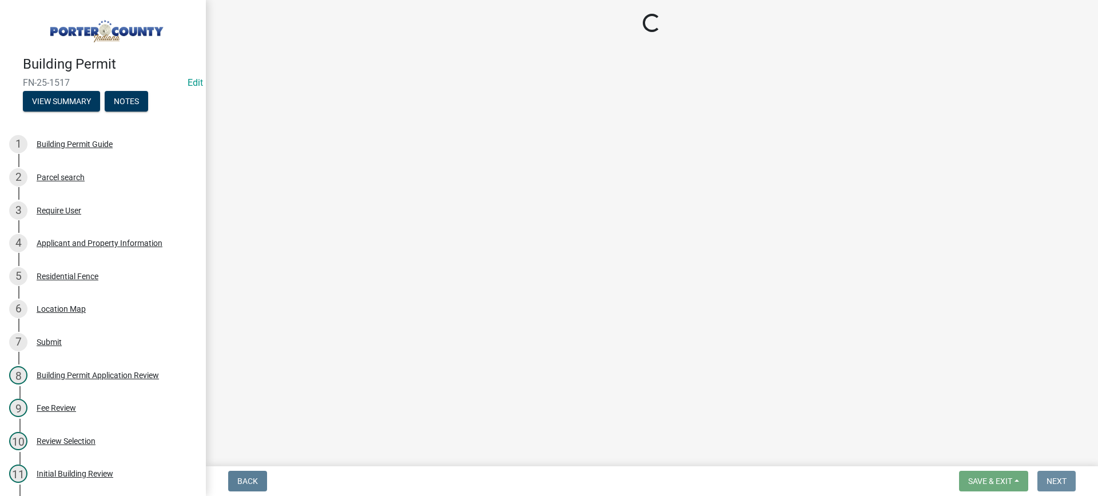
scroll to position [0, 0]
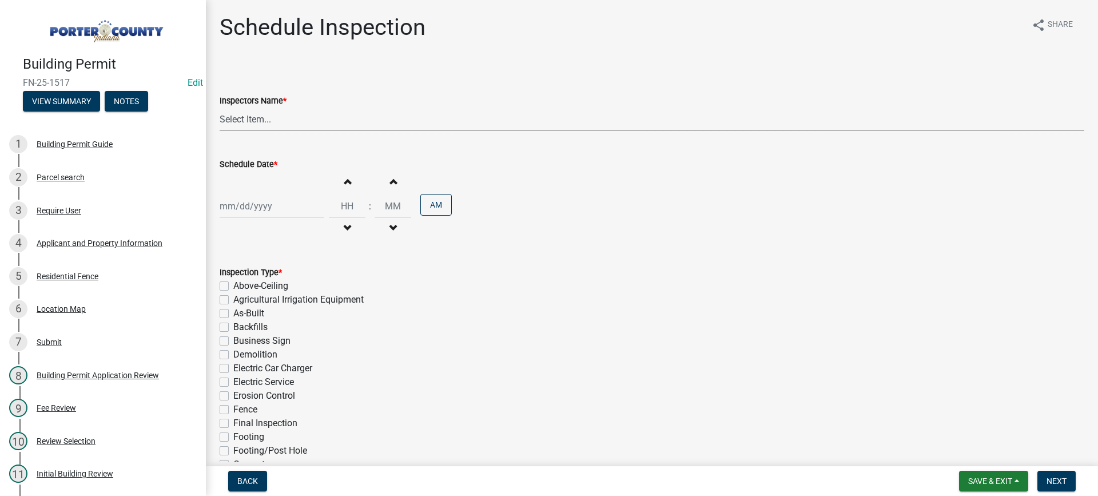
click at [247, 118] on select "Select Item... mhaller (Michael Haller)" at bounding box center [652, 119] width 865 height 23
select select "ca350da2-795e-4cf8-941d-46ff53e354ae"
click at [220, 108] on select "Select Item... mhaller (Michael Haller)" at bounding box center [652, 119] width 865 height 23
click at [257, 202] on div at bounding box center [272, 205] width 105 height 23
select select "8"
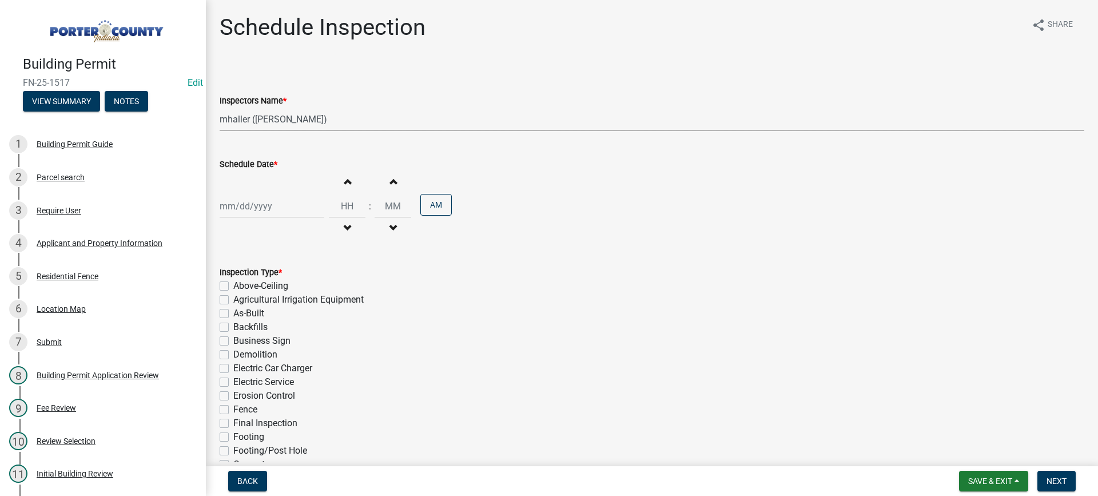
select select "2025"
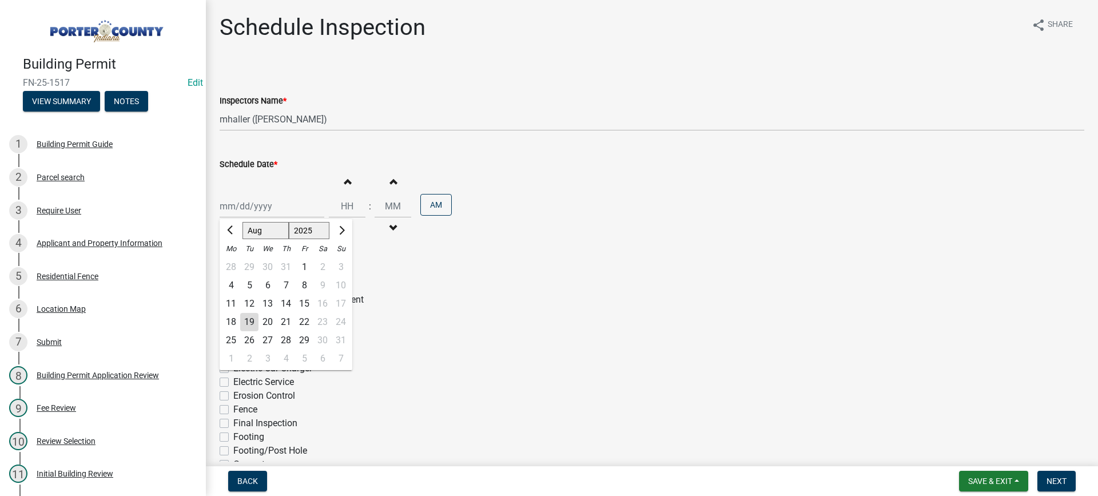
click at [288, 318] on div "21" at bounding box center [286, 322] width 18 height 18
type input "08/21/2025"
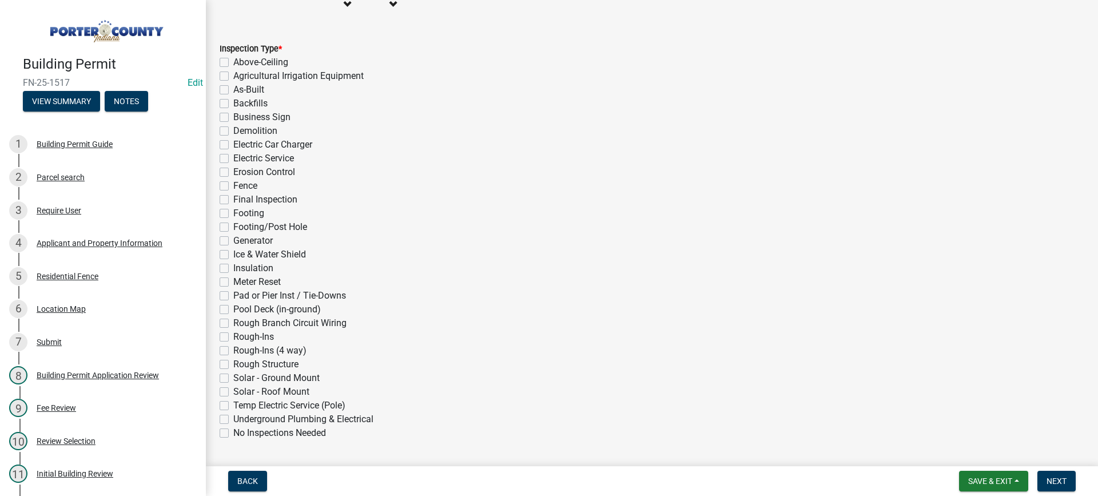
scroll to position [229, 0]
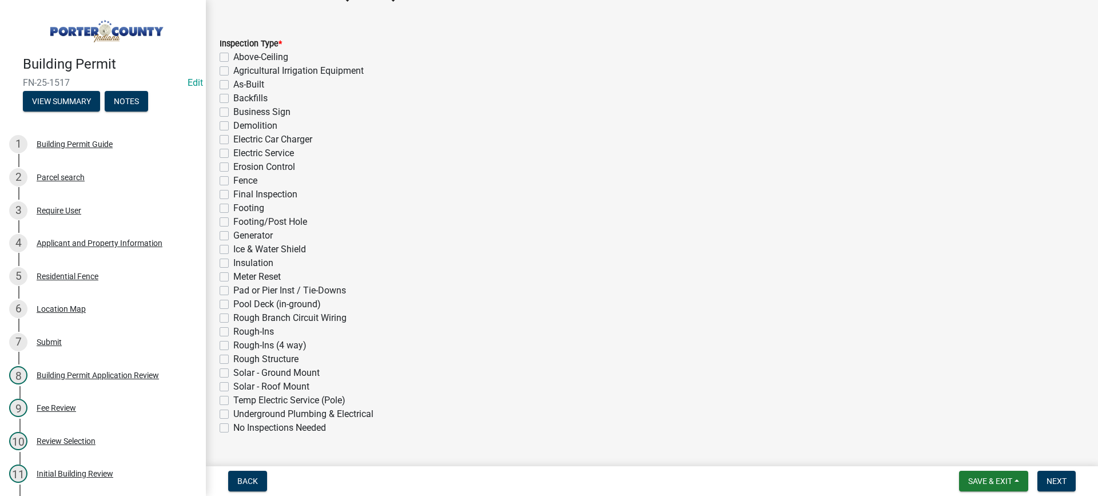
click at [233, 180] on label "Fence" at bounding box center [245, 181] width 24 height 14
click at [233, 180] on input "Fence" at bounding box center [236, 177] width 7 height 7
checkbox input "true"
checkbox input "false"
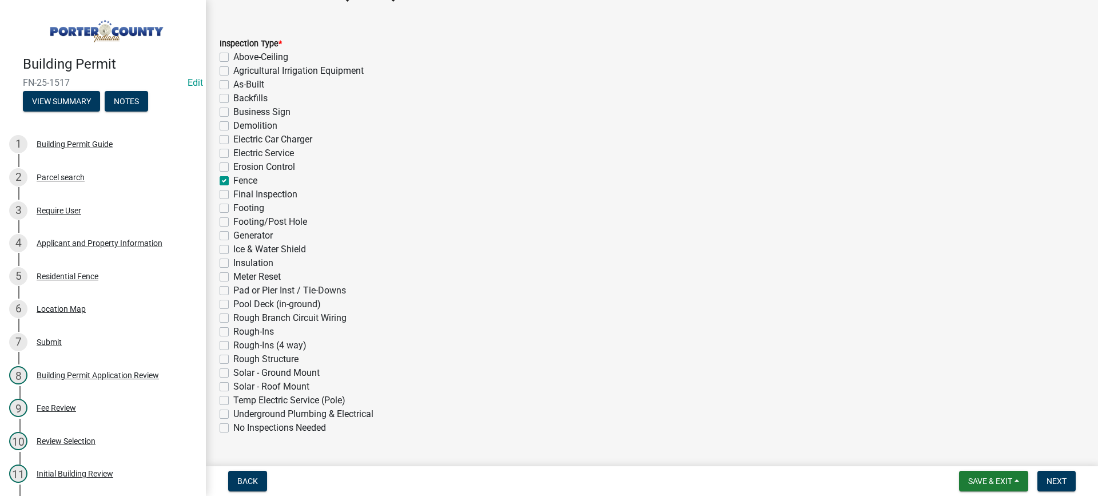
checkbox input "false"
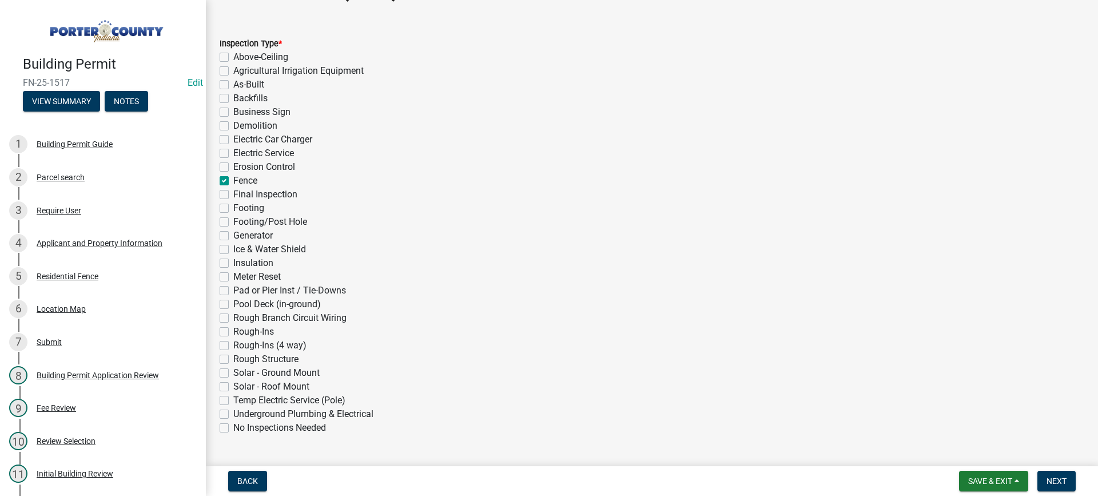
checkbox input "false"
checkbox input "true"
checkbox input "false"
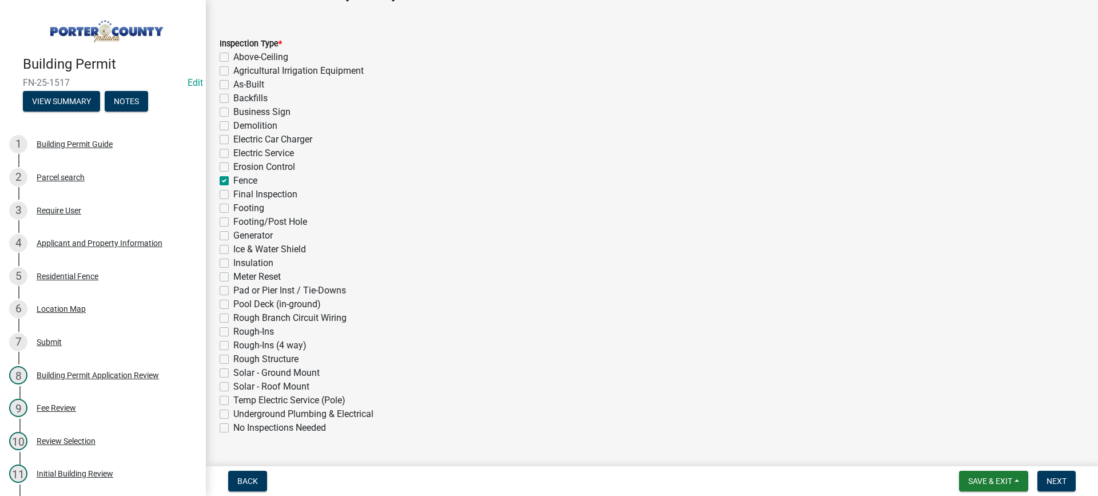
checkbox input "false"
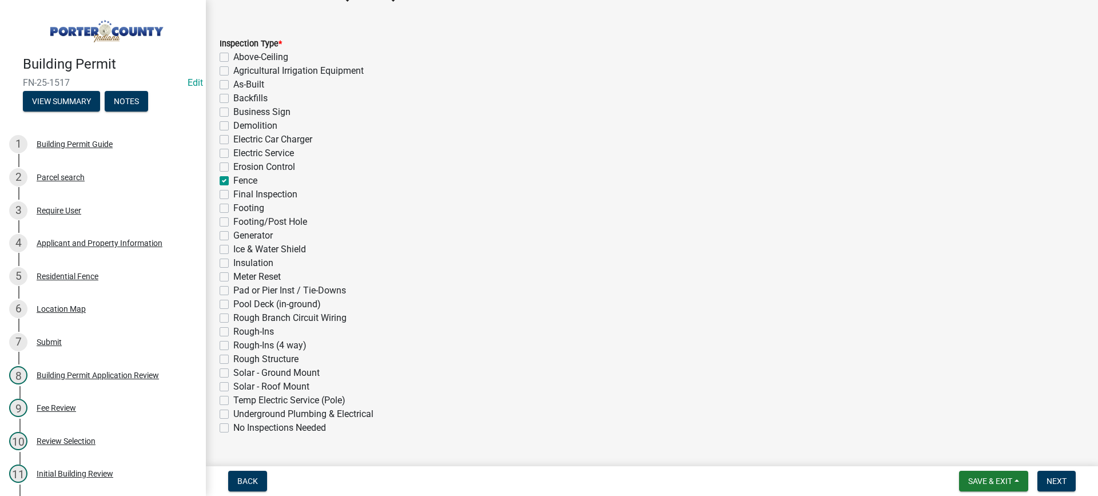
checkbox input "false"
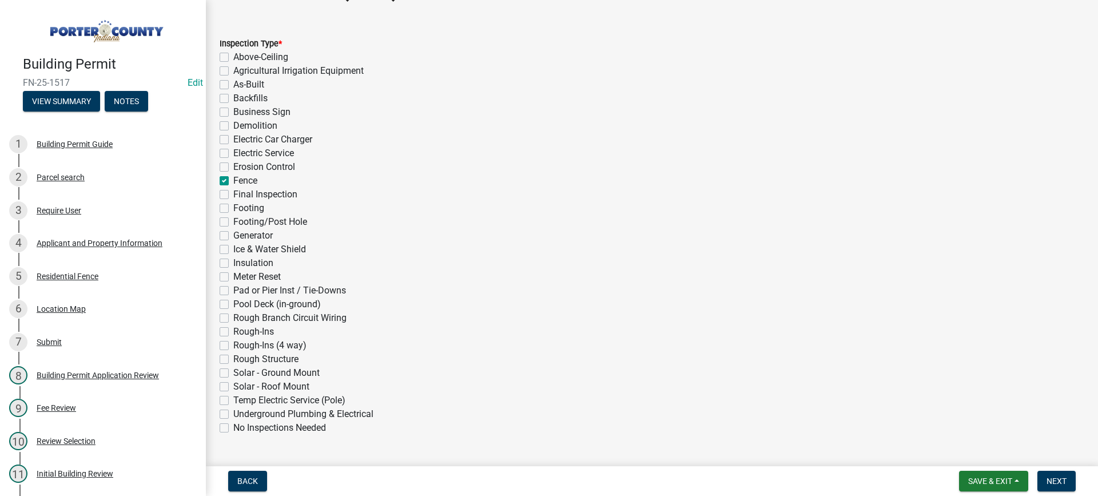
checkbox input "false"
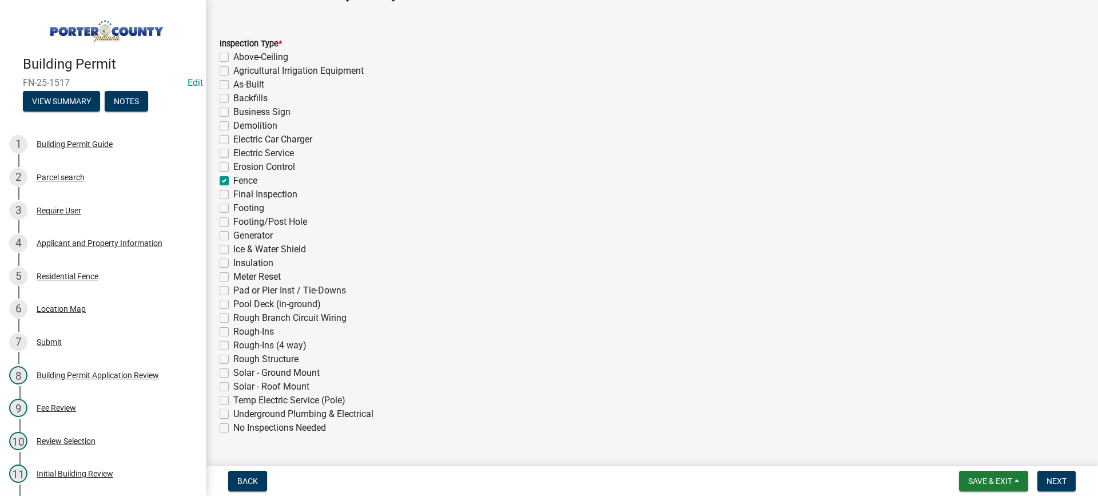
checkbox input "false"
click at [1048, 482] on span "Next" at bounding box center [1057, 480] width 20 height 9
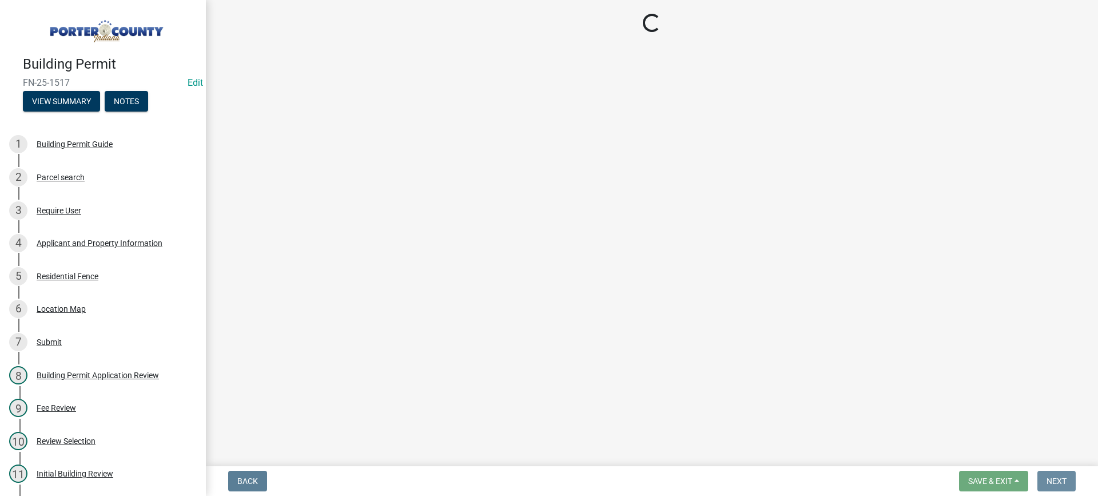
scroll to position [0, 0]
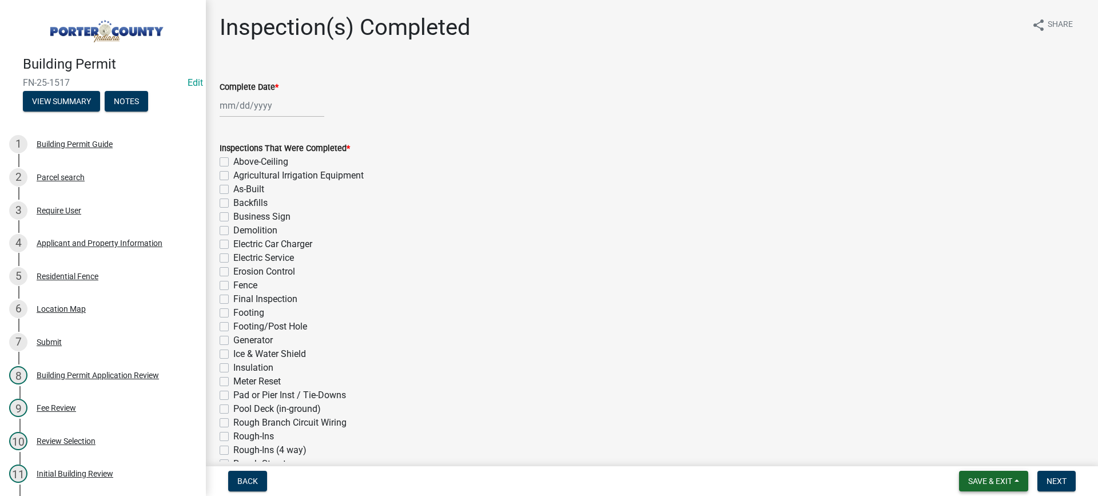
click at [983, 478] on span "Save & Exit" at bounding box center [990, 480] width 44 height 9
click at [984, 452] on button "Save & Exit" at bounding box center [983, 451] width 92 height 27
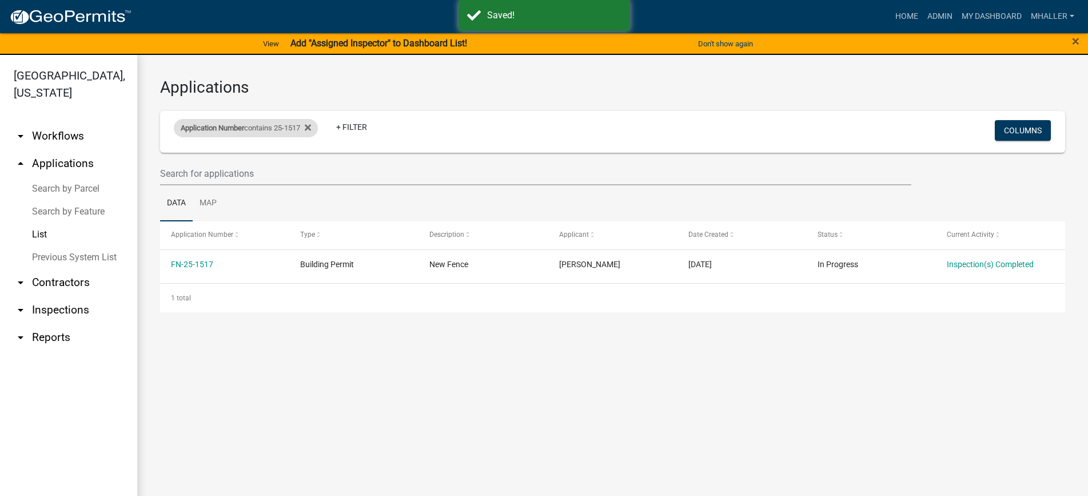
click at [259, 126] on div "Application Number contains 25-1517" at bounding box center [246, 128] width 144 height 18
click at [248, 169] on input "25-1517" at bounding box center [250, 170] width 105 height 23
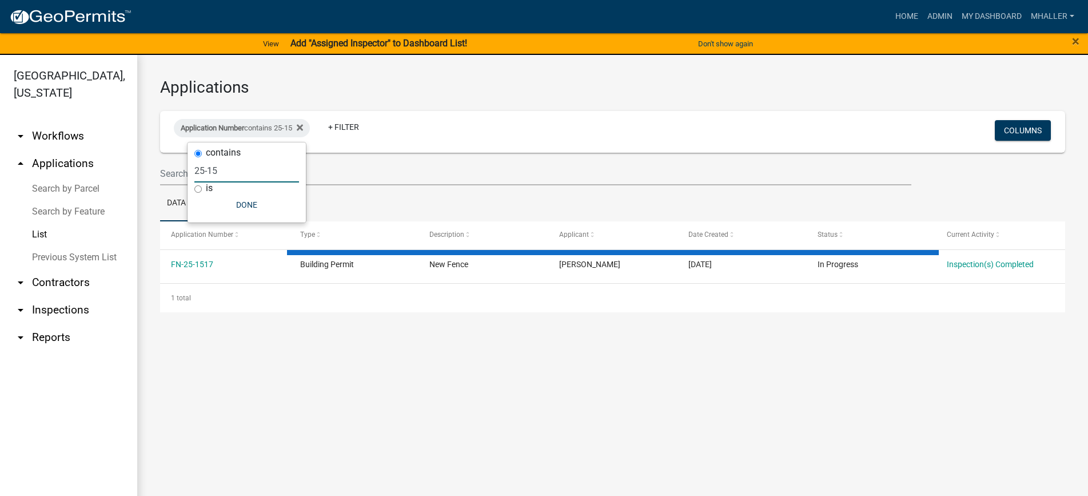
type input "25-1"
select select "1: 25"
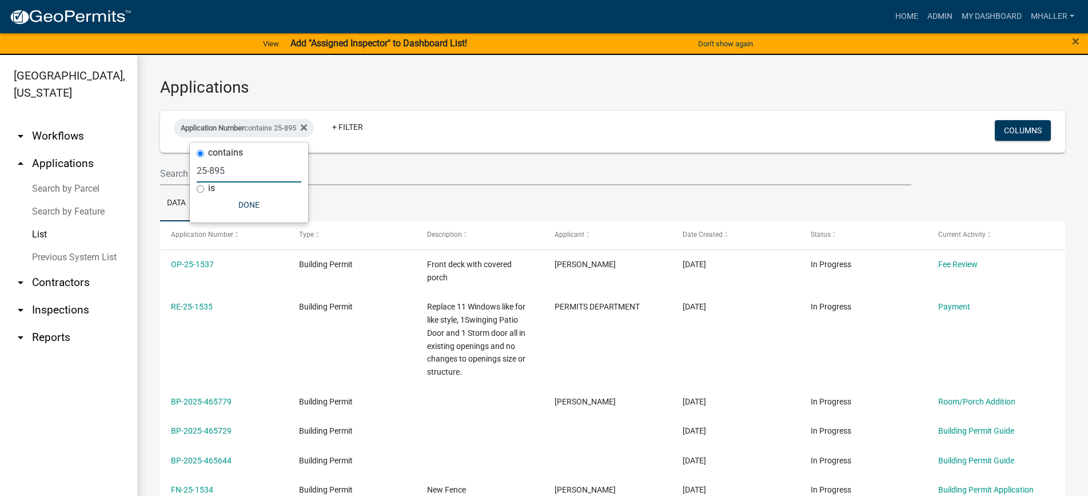
type input "25-895"
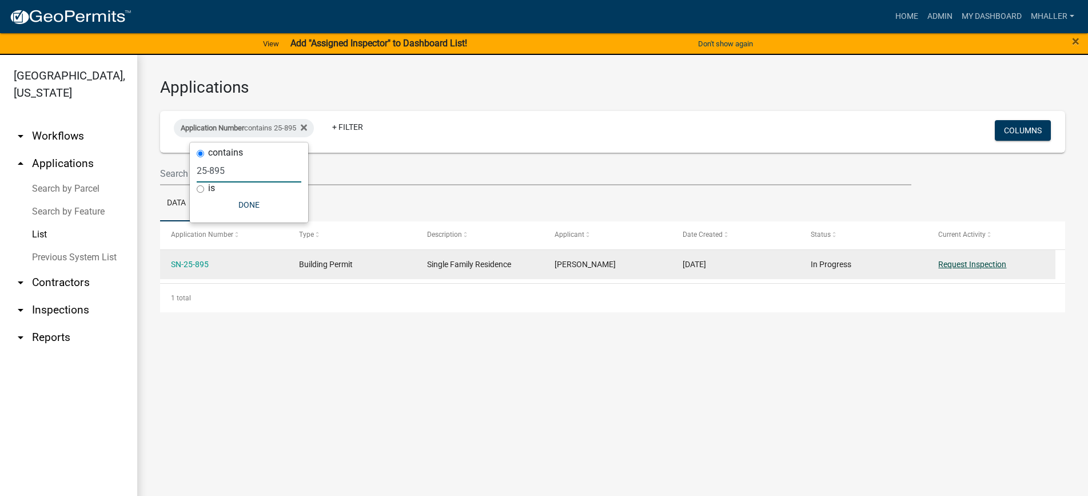
click at [956, 263] on link "Request Inspection" at bounding box center [973, 264] width 68 height 9
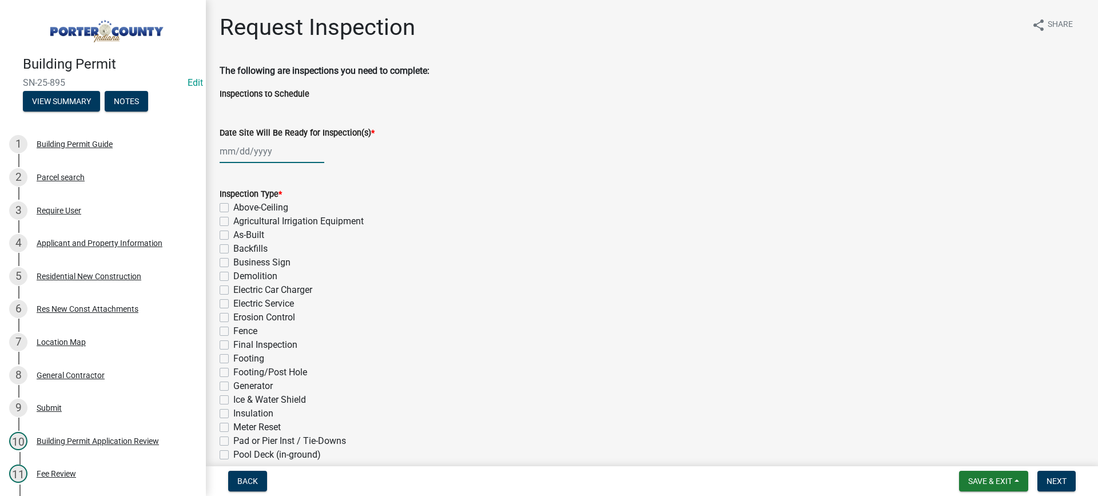
click at [262, 149] on div at bounding box center [272, 151] width 105 height 23
select select "8"
select select "2025"
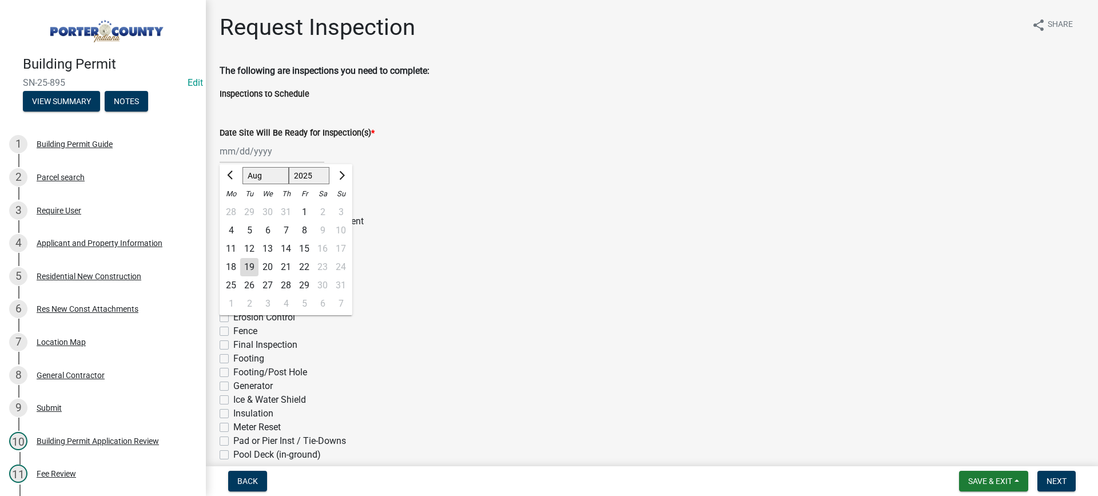
click at [252, 260] on div "19" at bounding box center [249, 267] width 18 height 18
type input "[DATE]"
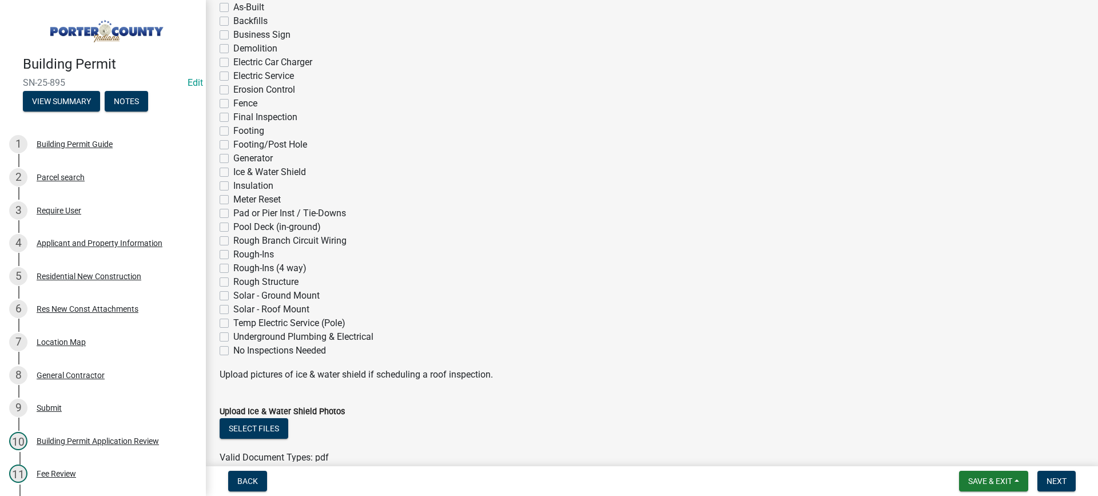
scroll to position [229, 0]
click at [233, 337] on label "Underground Plumbing & Electrical" at bounding box center [303, 336] width 140 height 14
click at [233, 336] on input "Underground Plumbing & Electrical" at bounding box center [236, 332] width 7 height 7
checkbox input "true"
checkbox input "false"
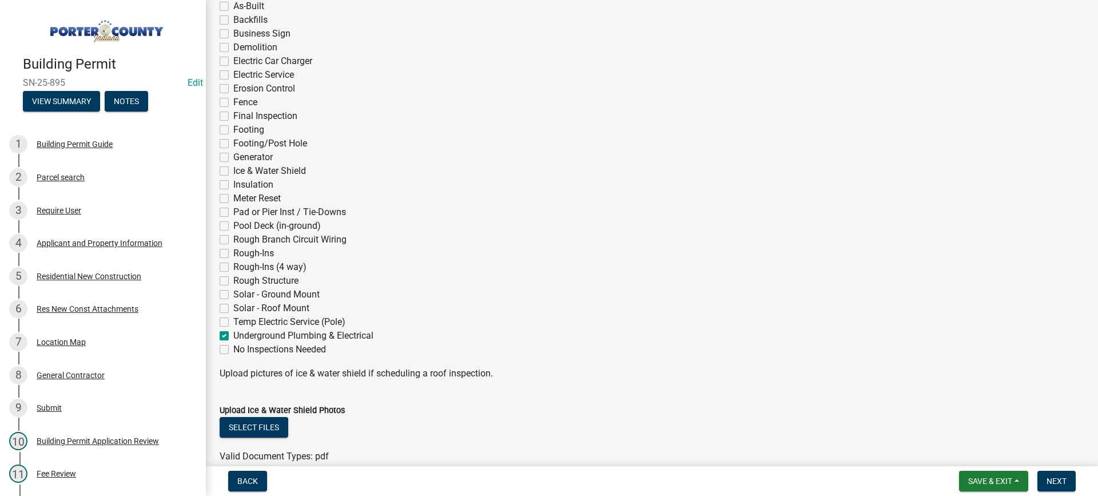
checkbox input "false"
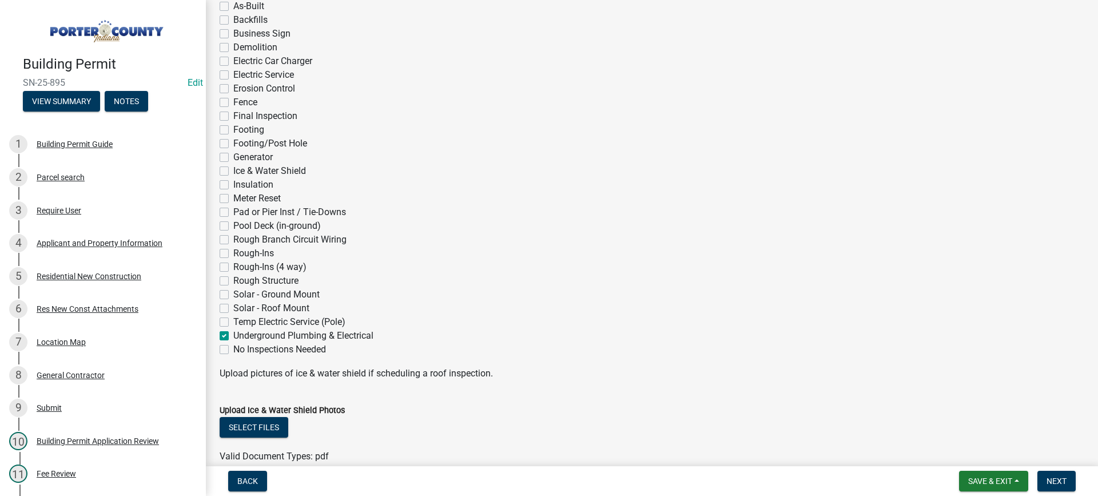
checkbox input "false"
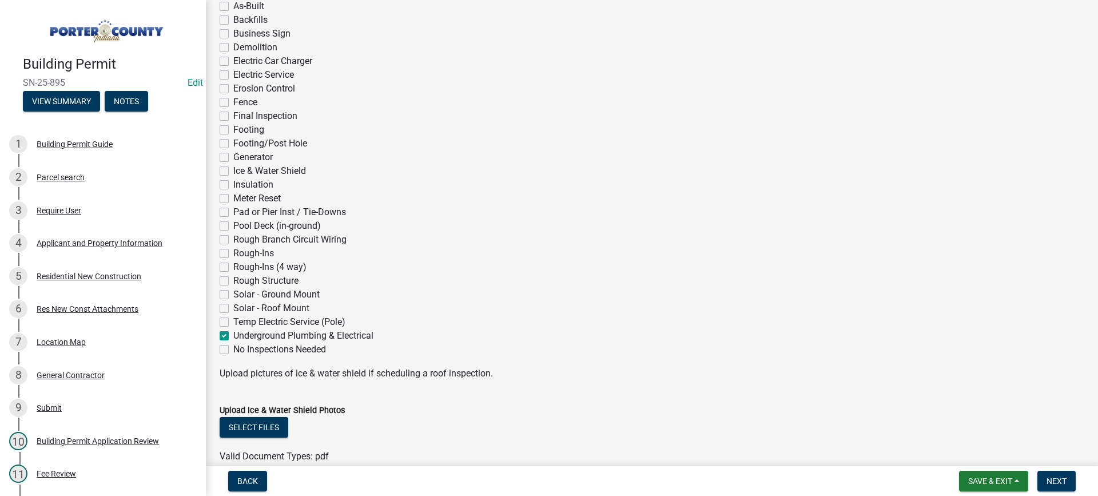
checkbox input "false"
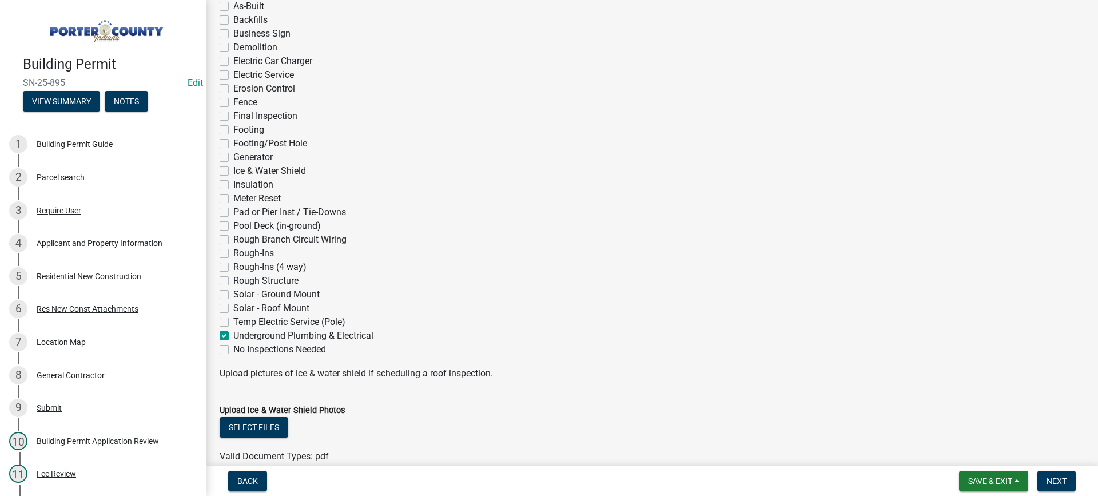
checkbox input "false"
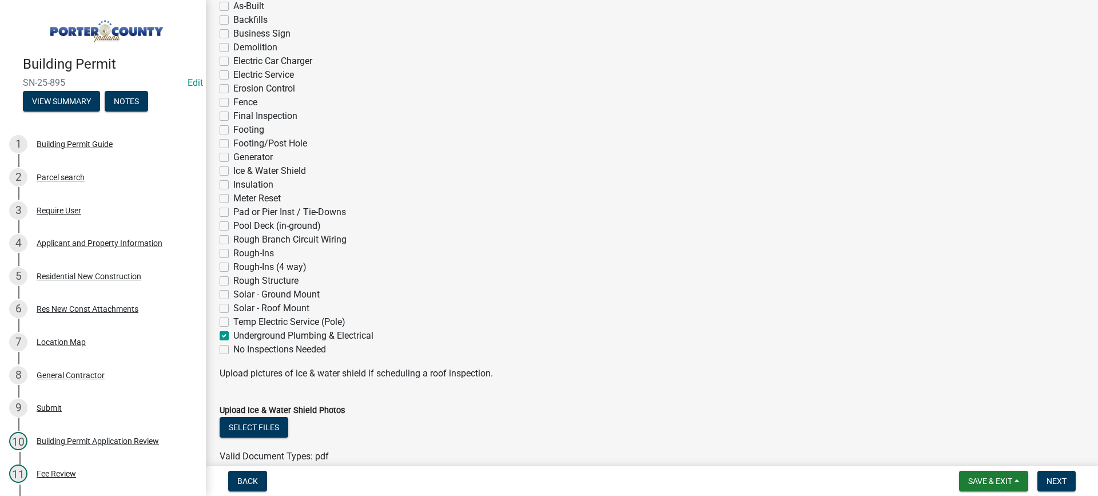
checkbox input "false"
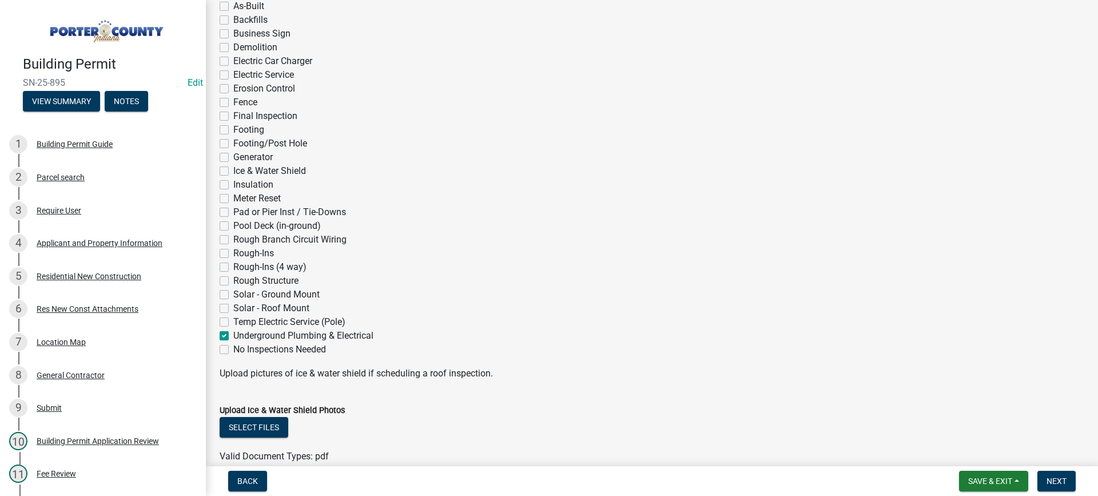
checkbox input "true"
checkbox input "false"
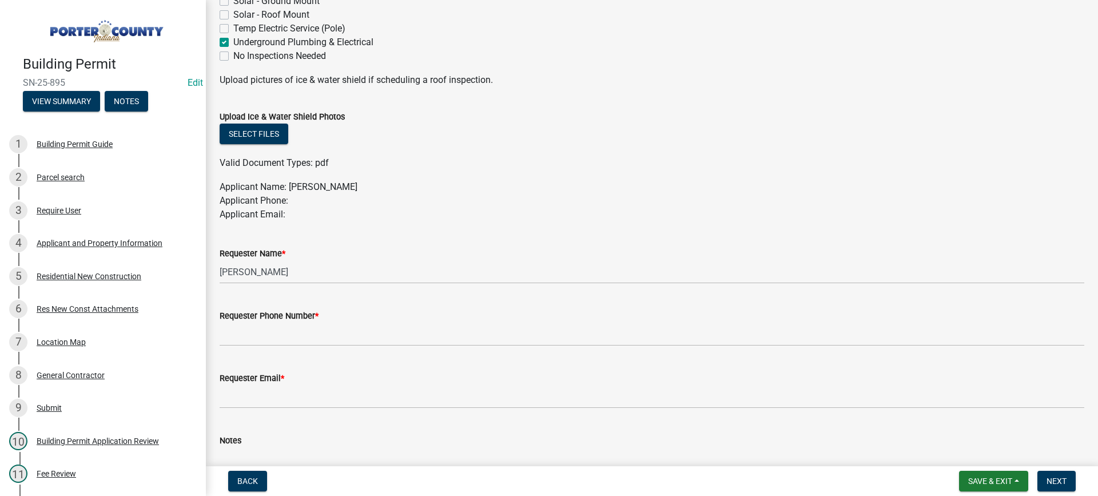
scroll to position [615, 0]
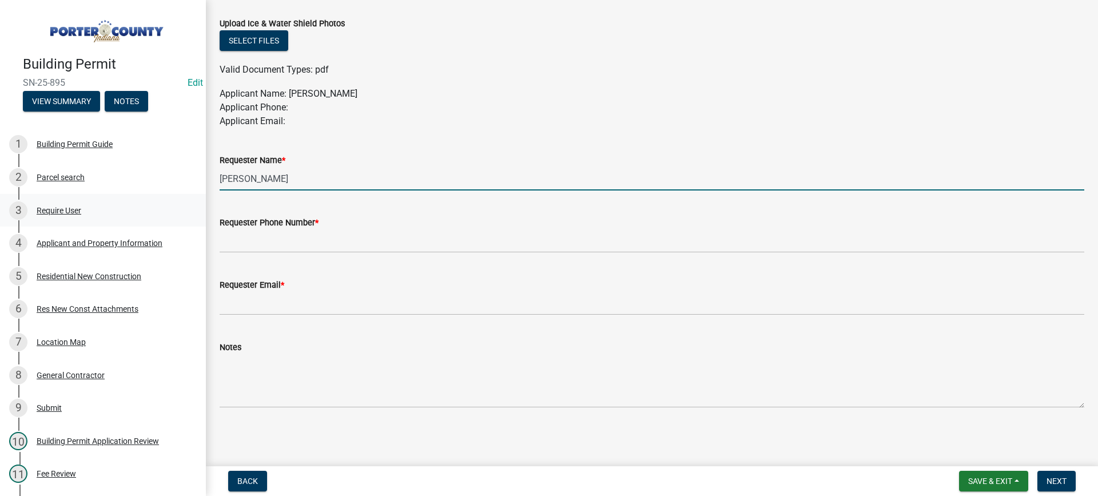
drag, startPoint x: 265, startPoint y: 178, endPoint x: 179, endPoint y: 200, distance: 89.1
click at [184, 198] on div "Building Permit SN-25-895 Edit View Summary Notes 1 Building Permit Guide 2 Par…" at bounding box center [549, 248] width 1098 height 496
type input "action plumbing"
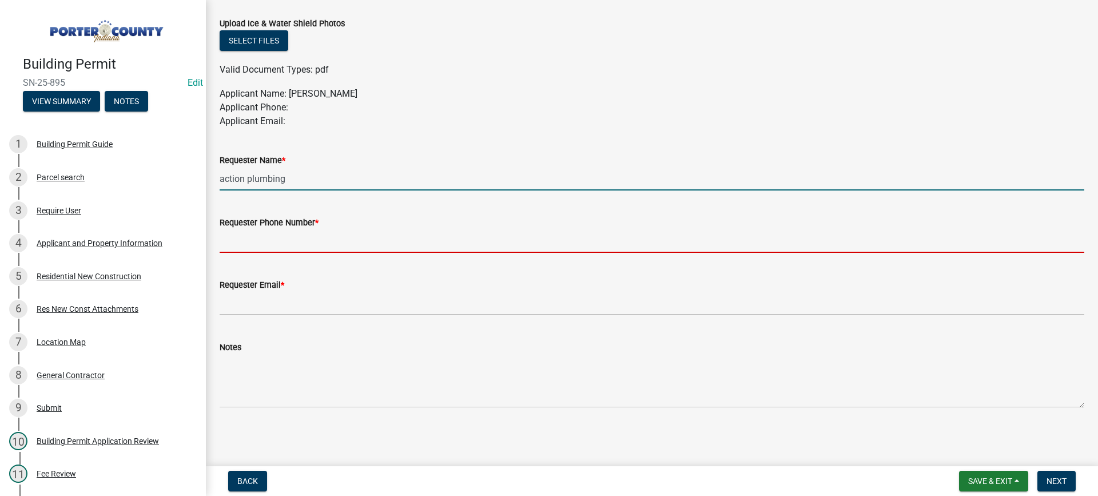
drag, startPoint x: 275, startPoint y: 236, endPoint x: 287, endPoint y: 238, distance: 11.6
click at [275, 237] on input "Requester Phone Number *" at bounding box center [652, 240] width 865 height 23
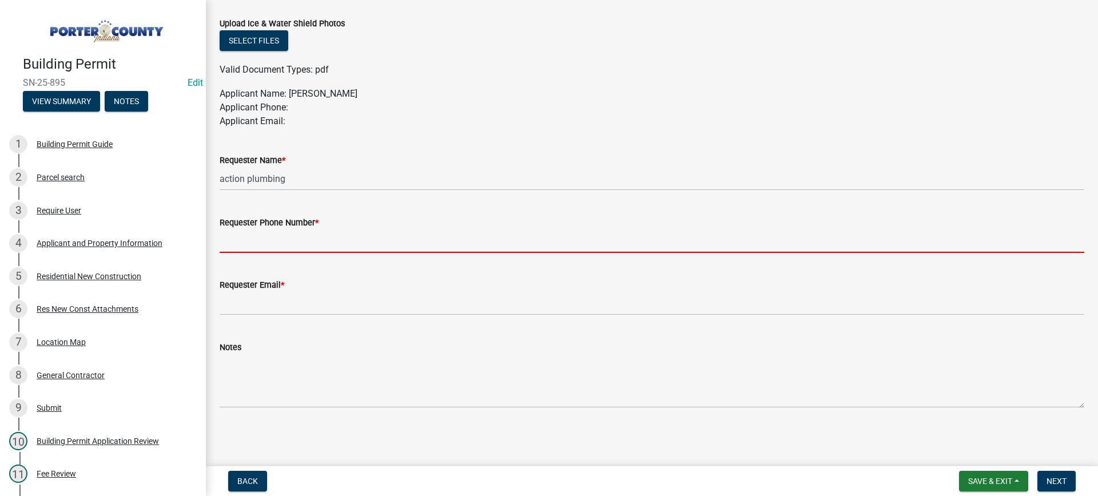
type input "[PHONE_NUMBER]"
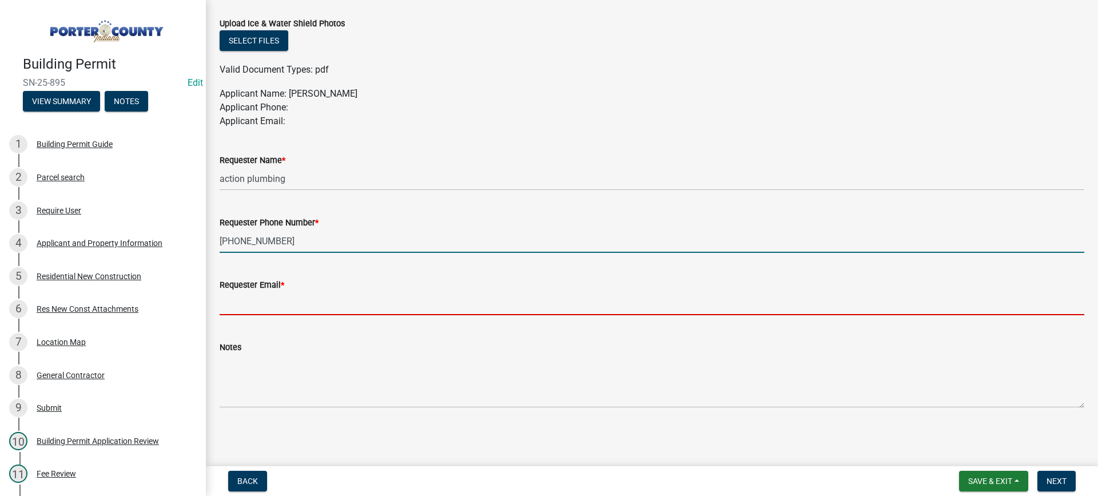
click at [324, 308] on input "Requester Email *" at bounding box center [652, 303] width 865 height 23
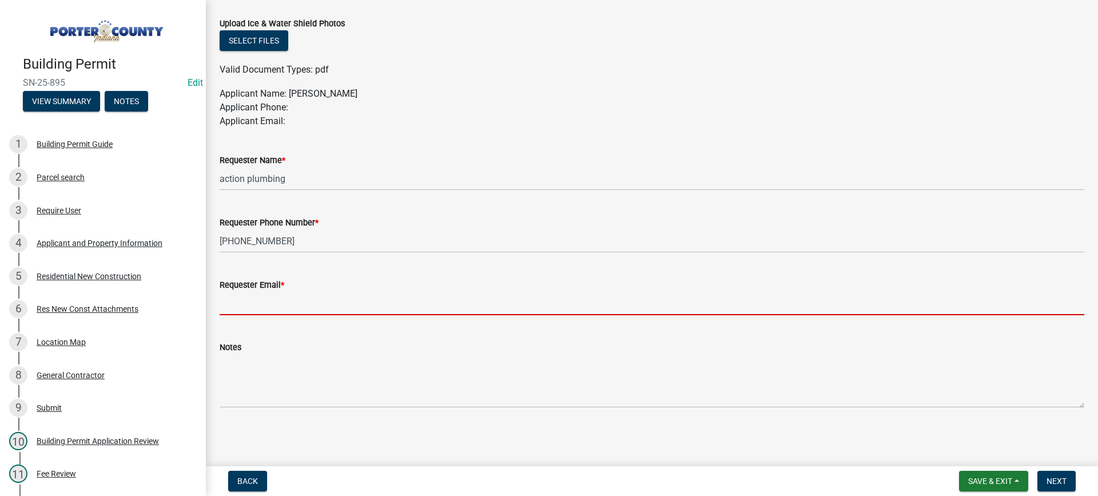
type input "mhaller@gmail.com"
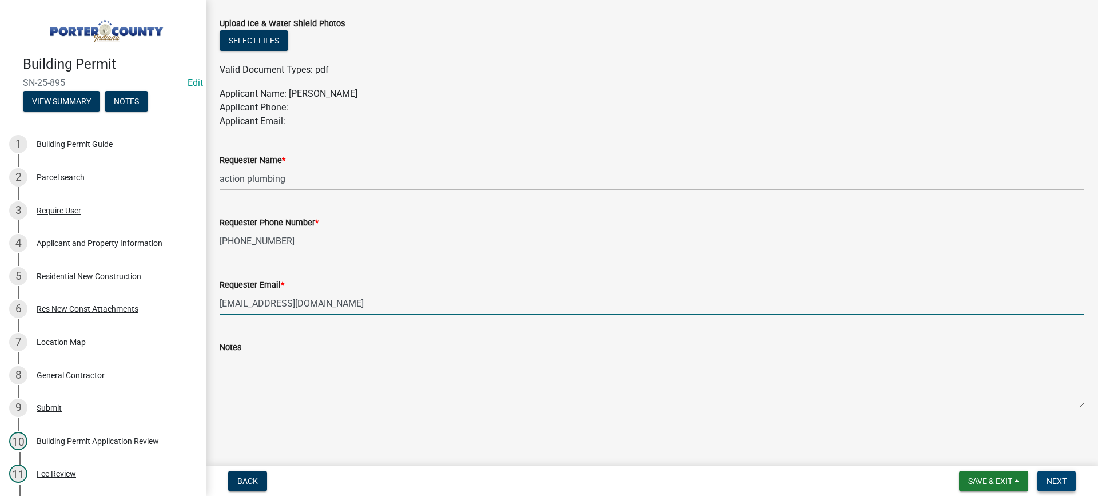
click at [1057, 477] on span "Next" at bounding box center [1057, 480] width 20 height 9
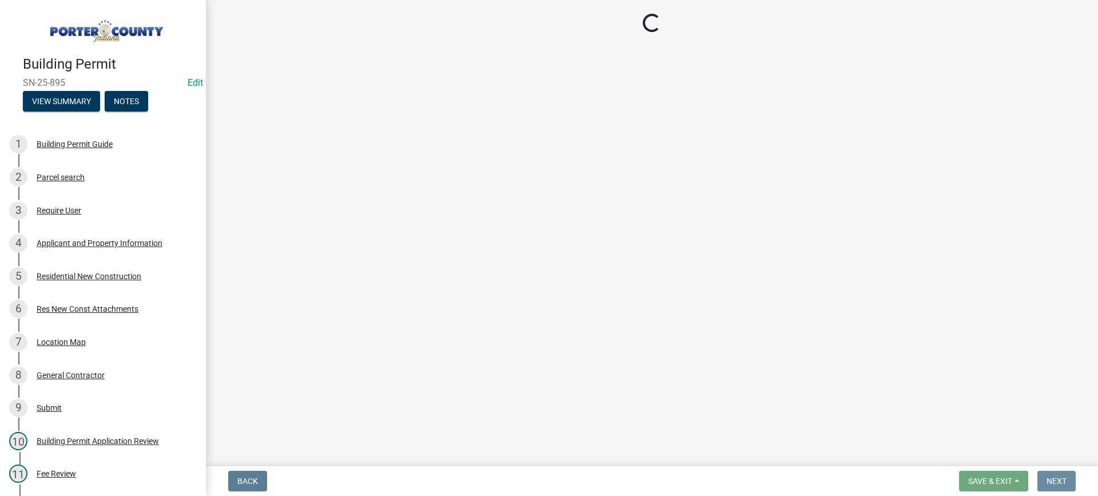
scroll to position [0, 0]
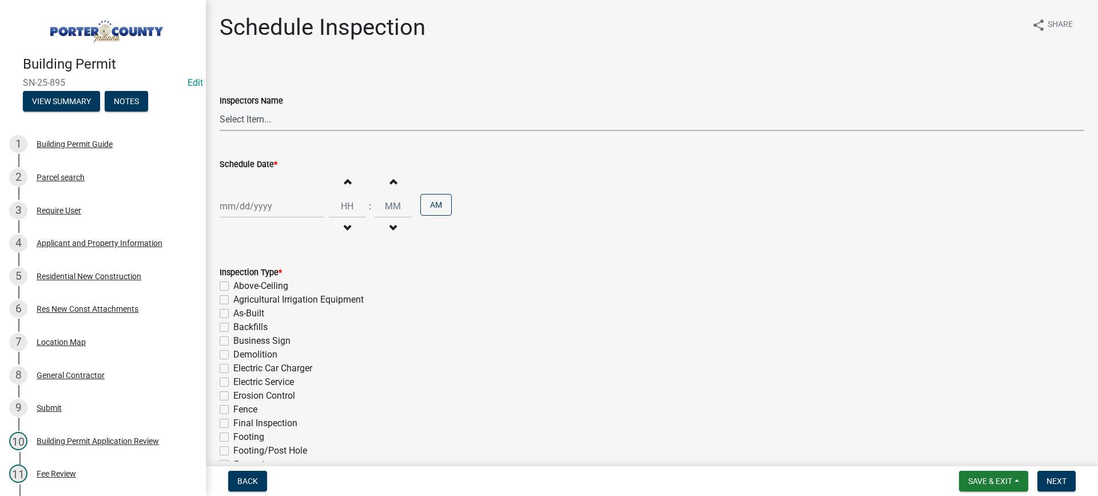
click at [229, 121] on select "Select Item... mhaller (Michael Haller)" at bounding box center [652, 119] width 865 height 23
select select "ca350da2-795e-4cf8-941d-46ff53e354ae"
click at [220, 108] on select "Select Item... mhaller (Michael Haller)" at bounding box center [652, 119] width 865 height 23
click at [265, 210] on div at bounding box center [272, 205] width 105 height 23
select select "8"
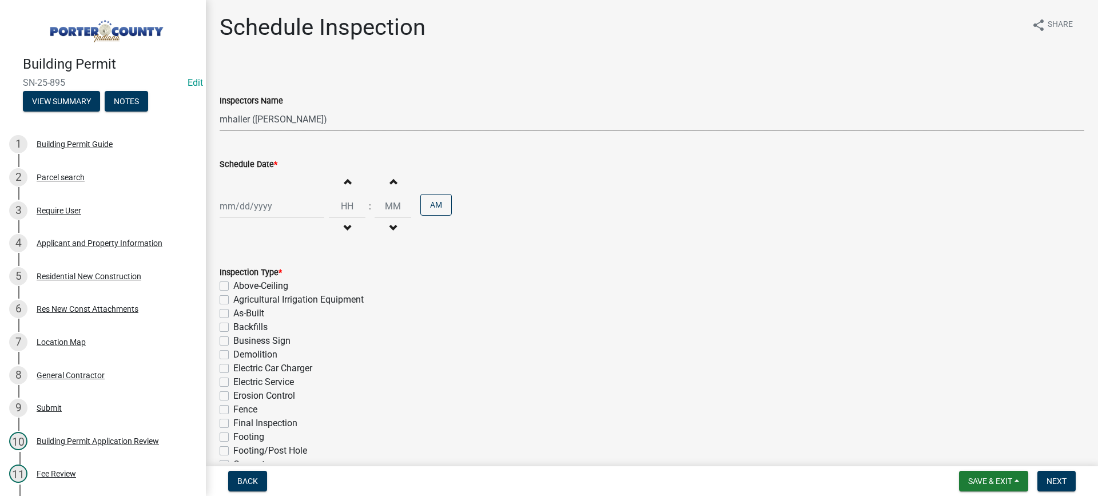
select select "2025"
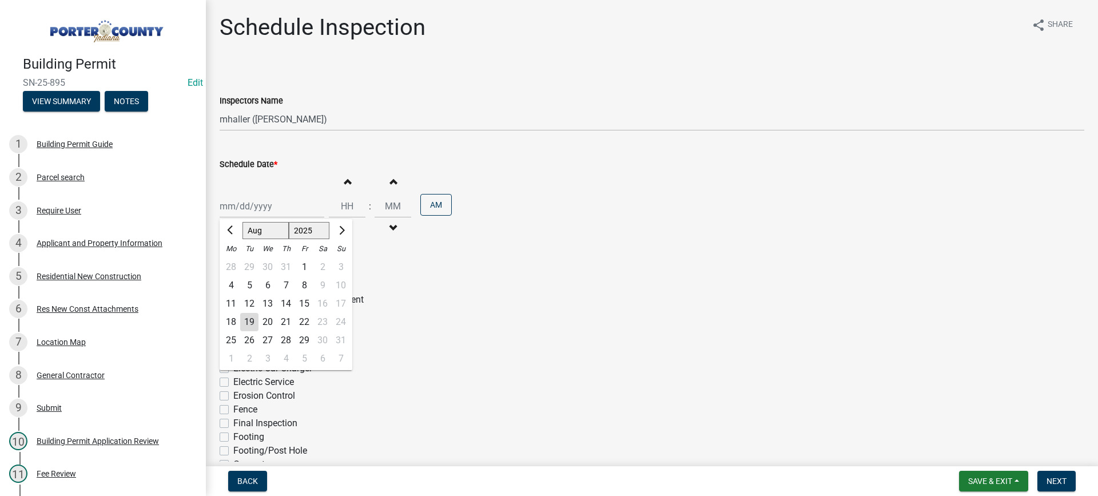
click at [270, 322] on div "20" at bounding box center [268, 322] width 18 height 18
type input "[DATE]"
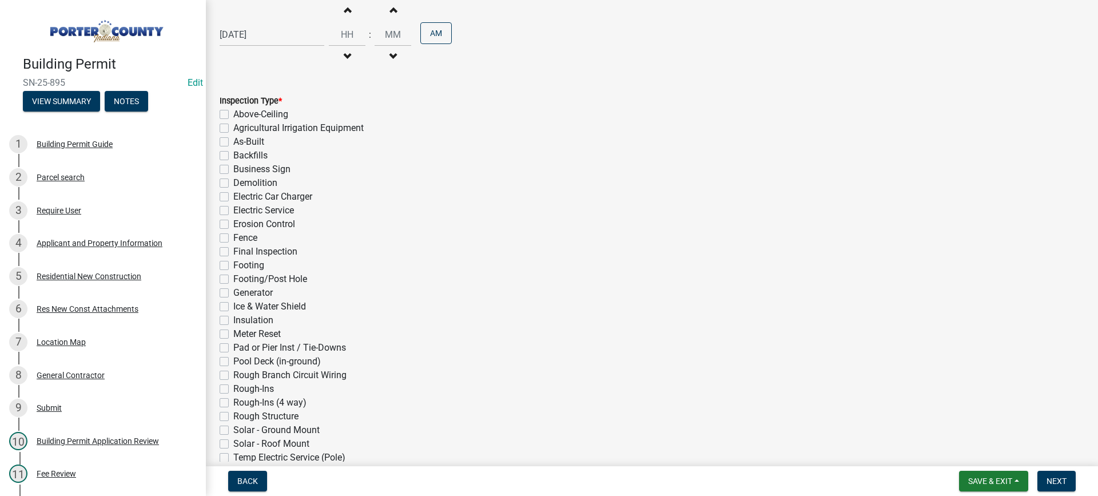
scroll to position [257, 0]
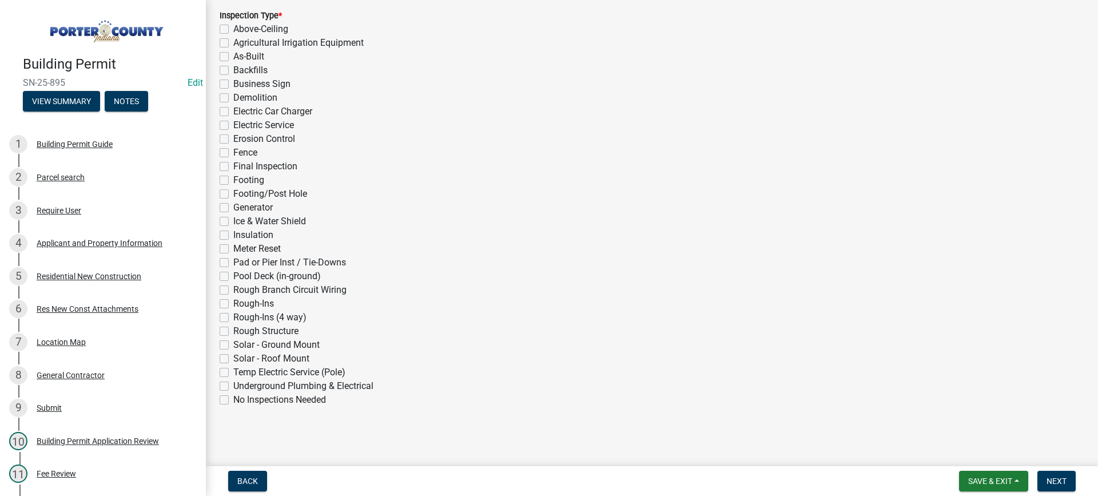
click at [233, 385] on label "Underground Plumbing & Electrical" at bounding box center [303, 386] width 140 height 14
click at [233, 385] on input "Underground Plumbing & Electrical" at bounding box center [236, 382] width 7 height 7
checkbox input "true"
checkbox input "false"
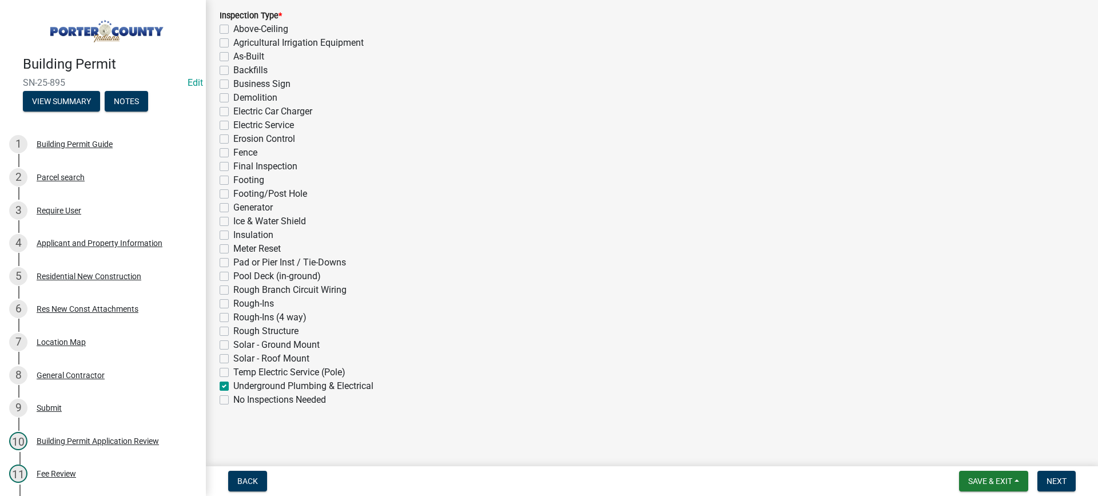
checkbox input "false"
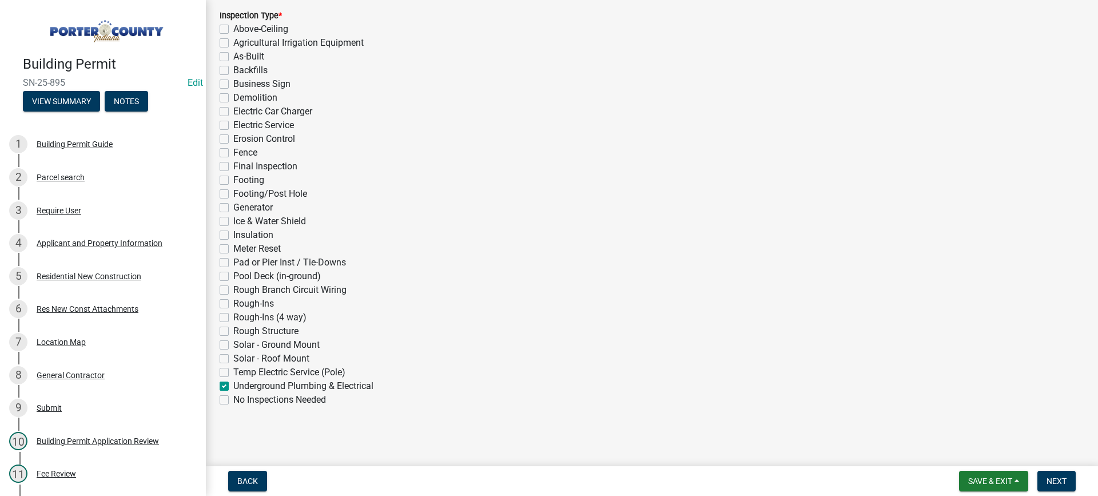
checkbox input "false"
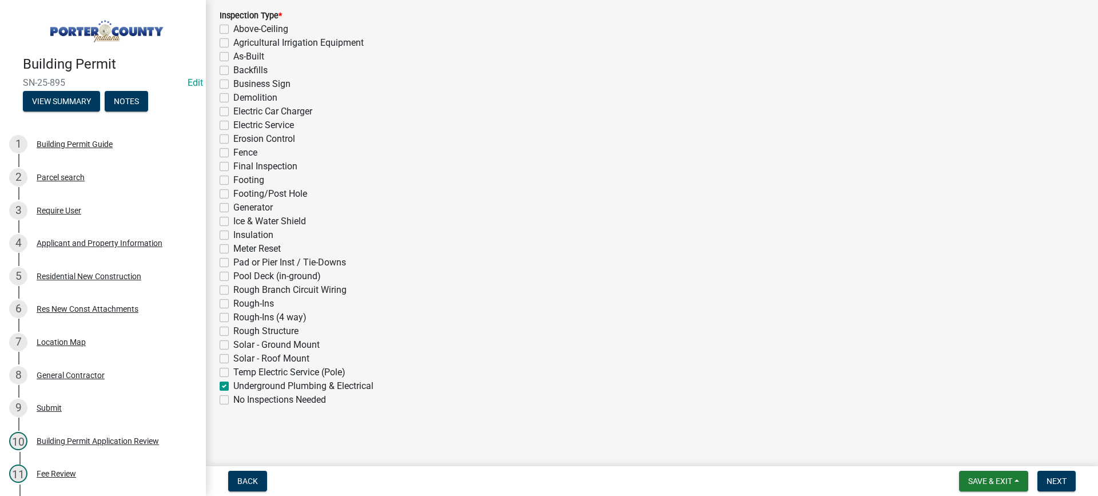
checkbox input "false"
click at [1050, 487] on button "Next" at bounding box center [1057, 481] width 38 height 21
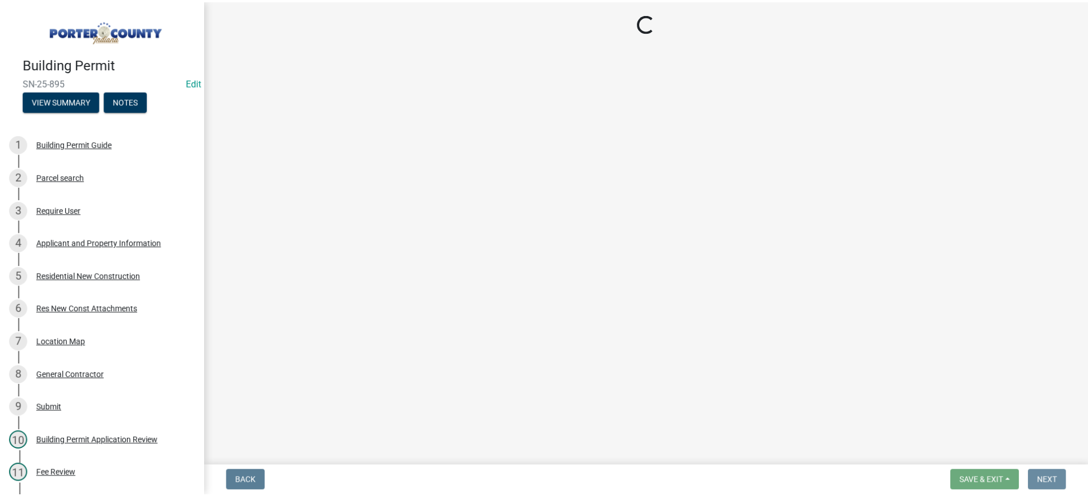
scroll to position [0, 0]
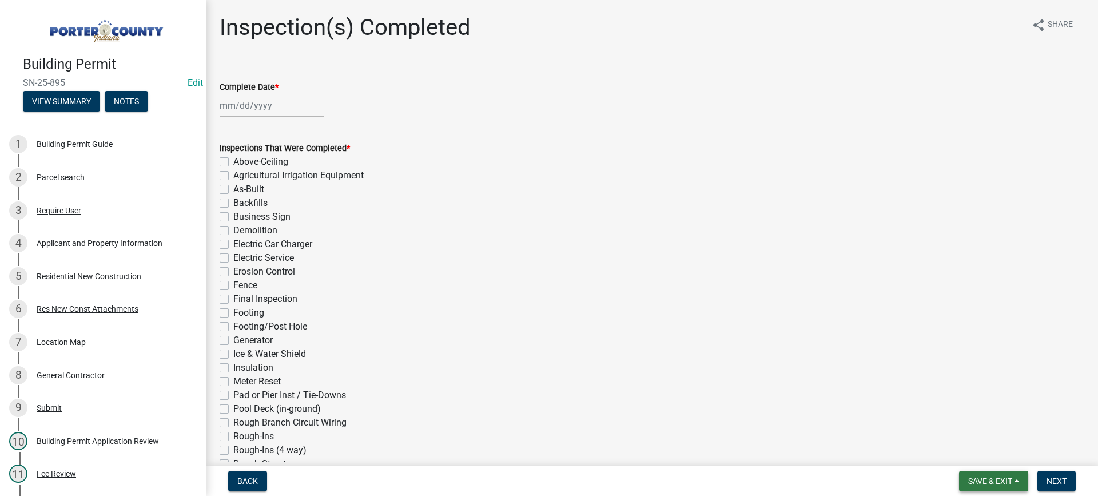
click at [974, 481] on span "Save & Exit" at bounding box center [990, 480] width 44 height 9
click at [980, 452] on button "Save & Exit" at bounding box center [983, 451] width 92 height 27
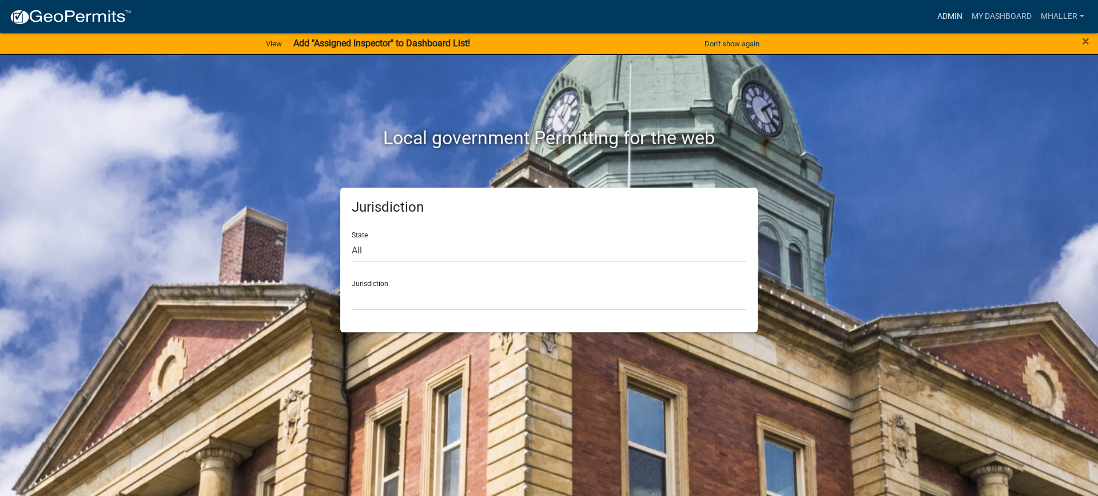
click at [947, 14] on link "Admin" at bounding box center [950, 17] width 34 height 22
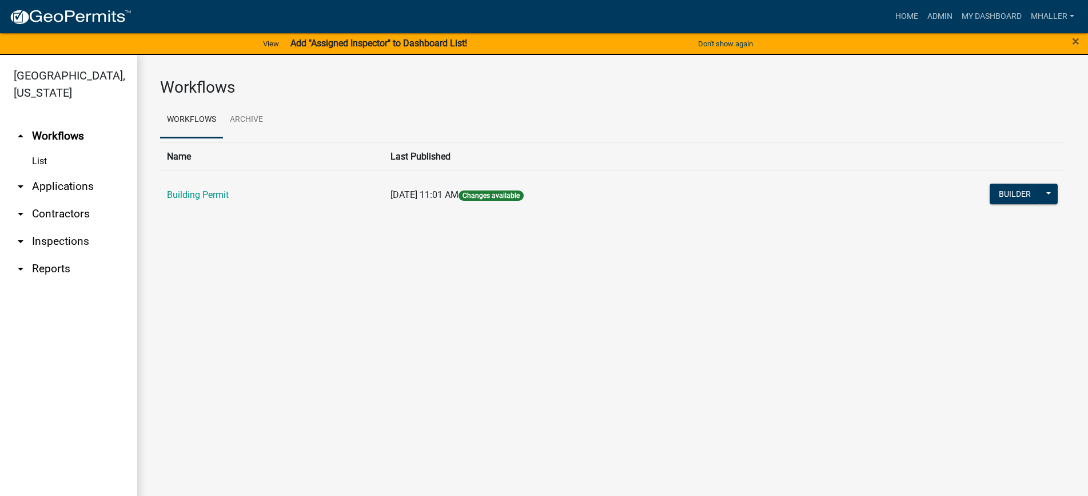
click at [47, 173] on link "arrow_drop_down Applications" at bounding box center [68, 186] width 137 height 27
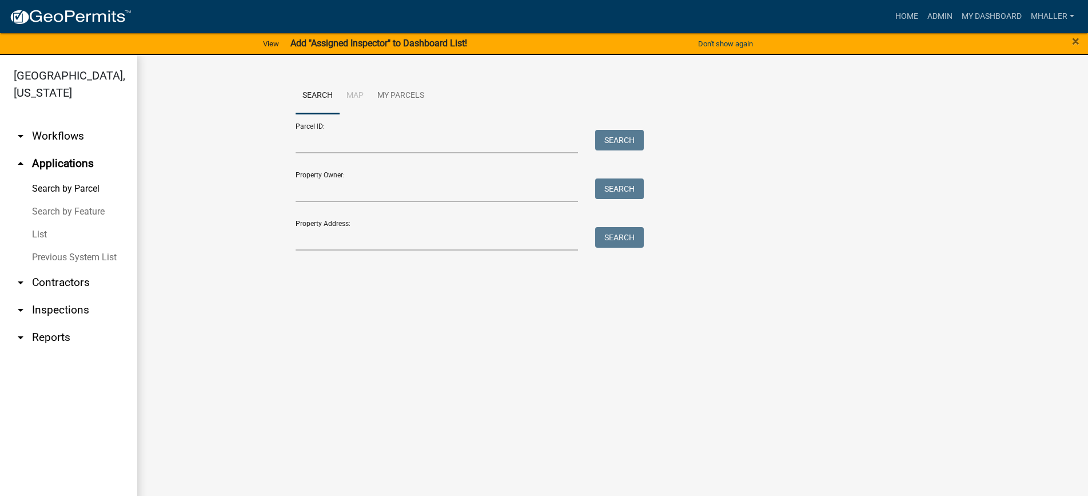
drag, startPoint x: 40, startPoint y: 216, endPoint x: 121, endPoint y: 212, distance: 80.8
click at [40, 223] on link "List" at bounding box center [68, 234] width 137 height 23
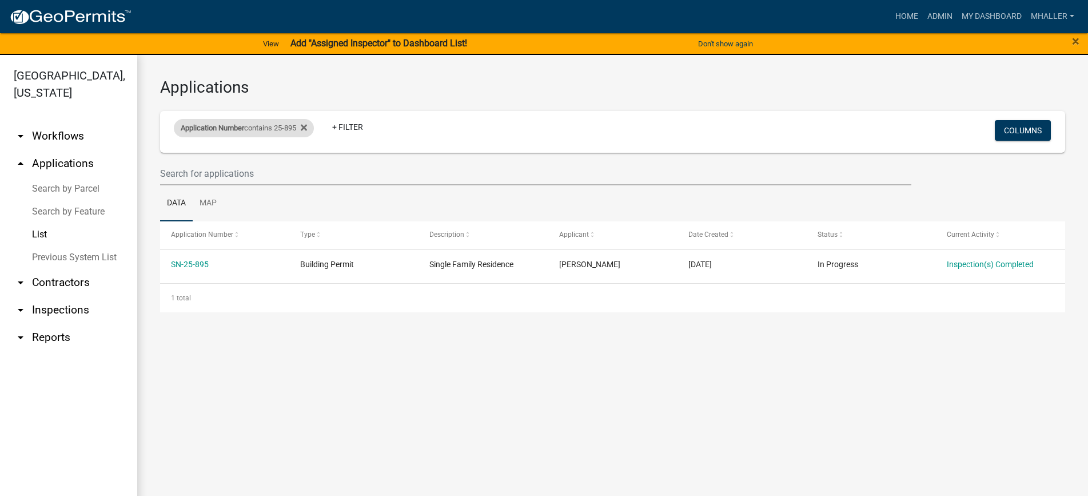
click at [287, 127] on div "Application Number contains 25-895 Remove this filter" at bounding box center [244, 128] width 140 height 18
click at [263, 173] on input "25-895" at bounding box center [249, 170] width 105 height 23
type input "25-"
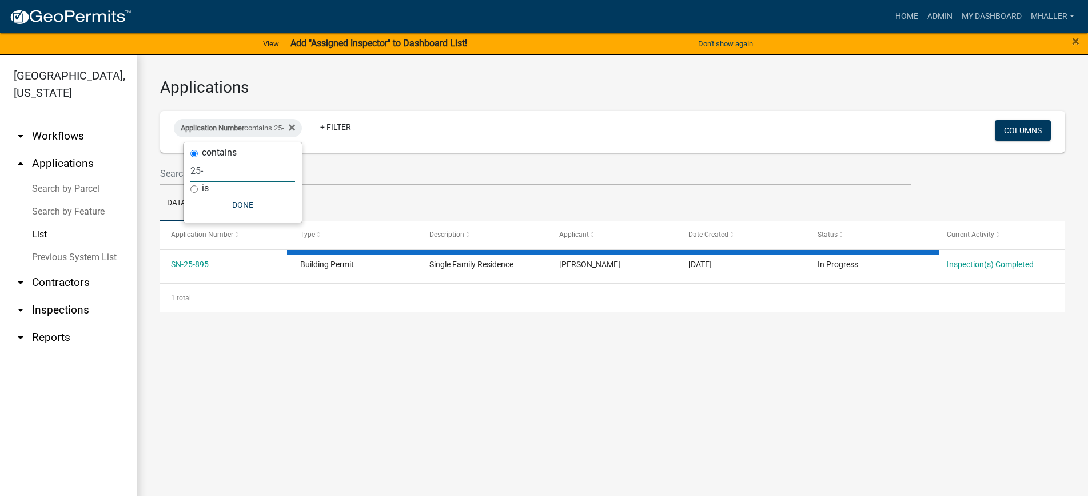
select select "1: 25"
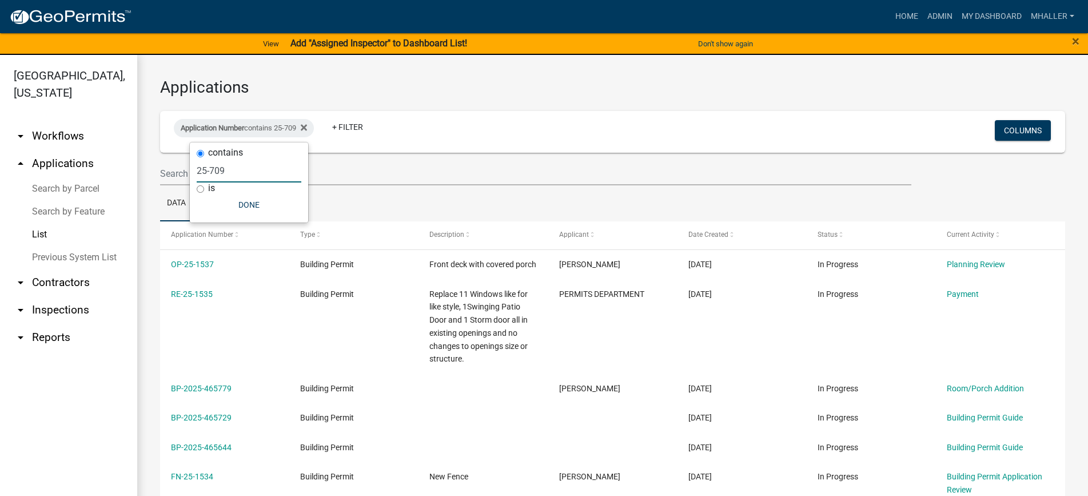
type input "25-709"
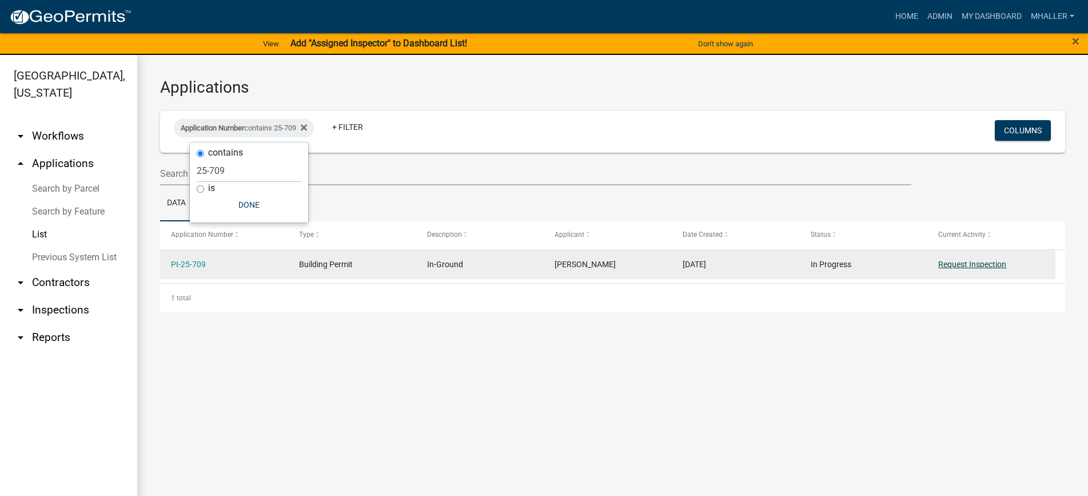
click at [960, 266] on link "Request Inspection" at bounding box center [973, 264] width 68 height 9
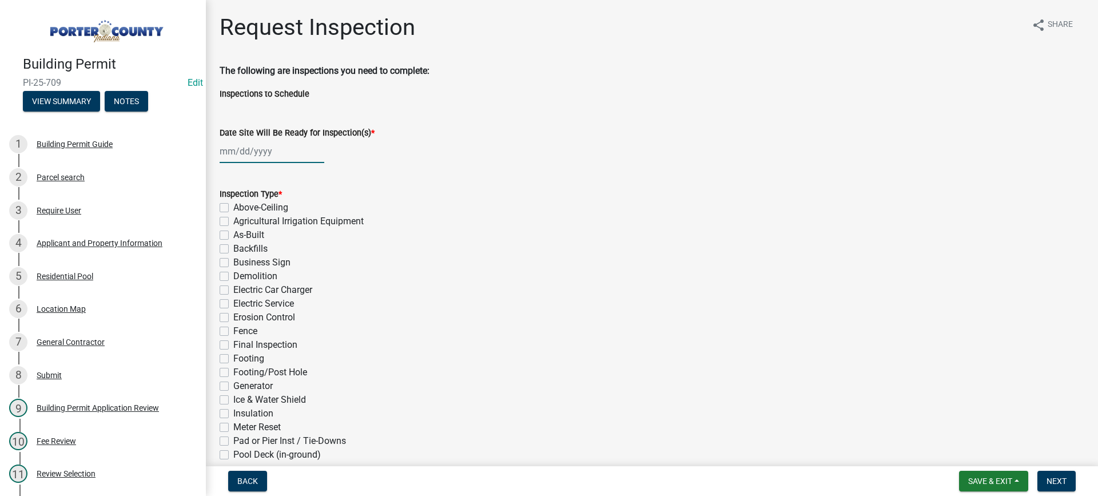
click at [245, 150] on div at bounding box center [272, 151] width 105 height 23
select select "8"
select select "2025"
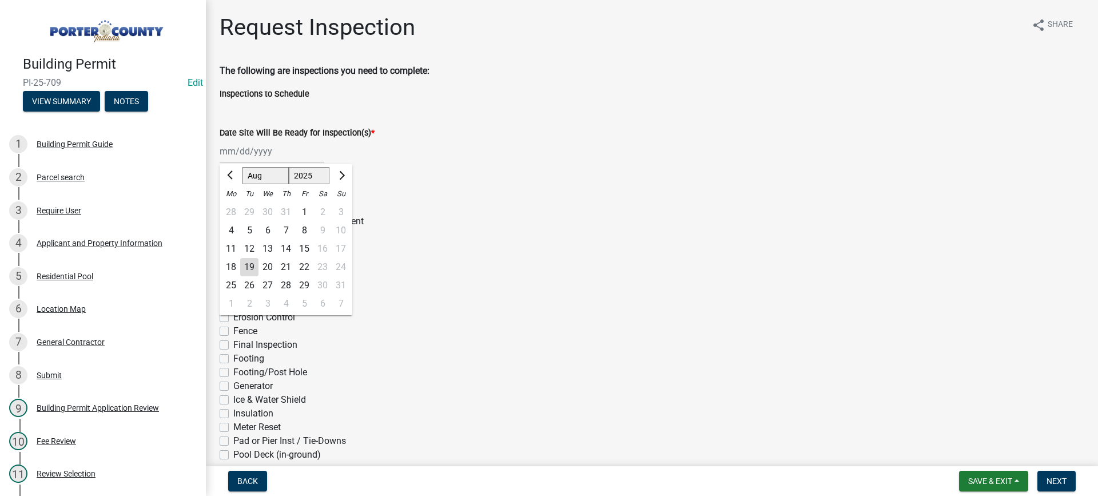
click at [250, 268] on div "19" at bounding box center [249, 267] width 18 height 18
type input "[DATE]"
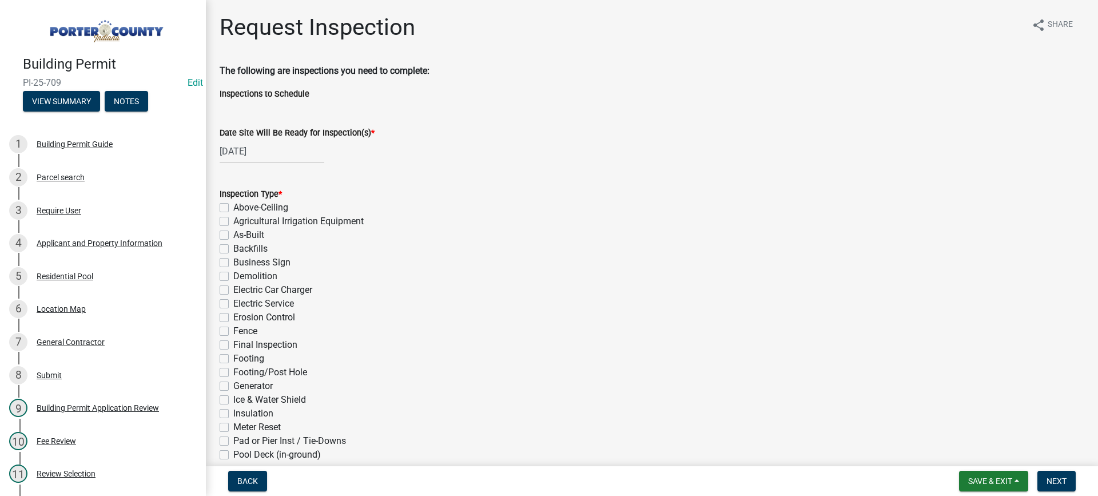
click at [233, 345] on label "Final Inspection" at bounding box center [265, 345] width 64 height 14
click at [233, 345] on input "Final Inspection" at bounding box center [236, 341] width 7 height 7
checkbox input "true"
checkbox input "false"
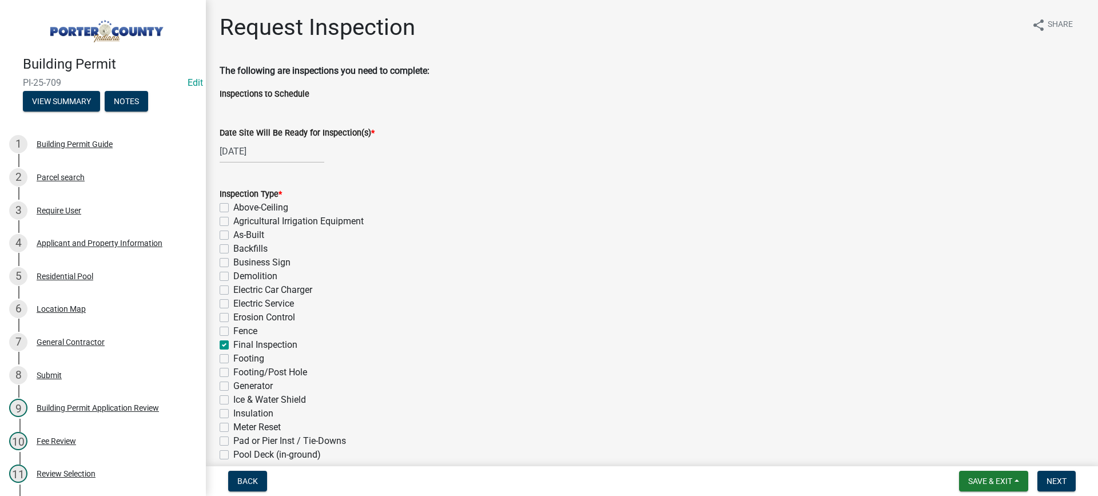
checkbox input "false"
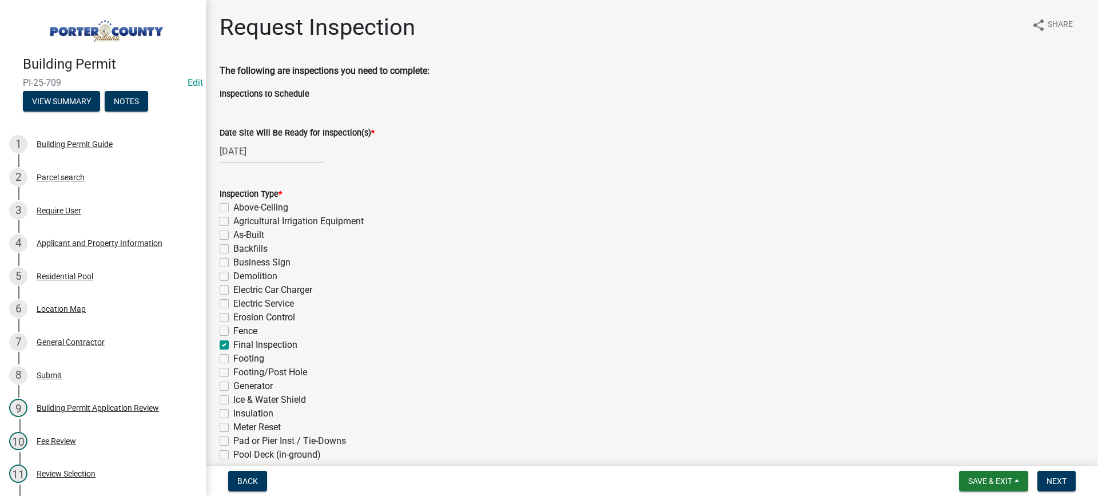
checkbox input "false"
checkbox input "true"
checkbox input "false"
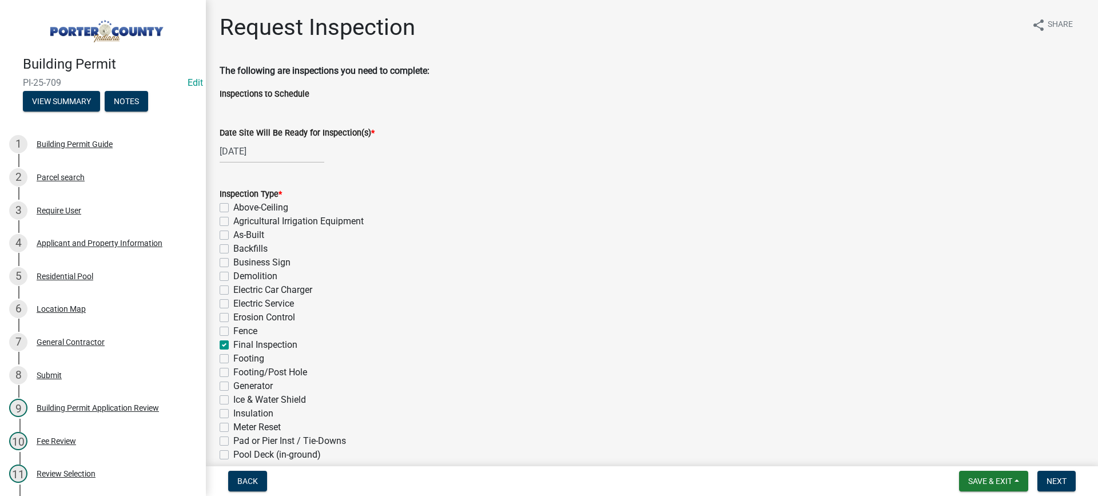
checkbox input "false"
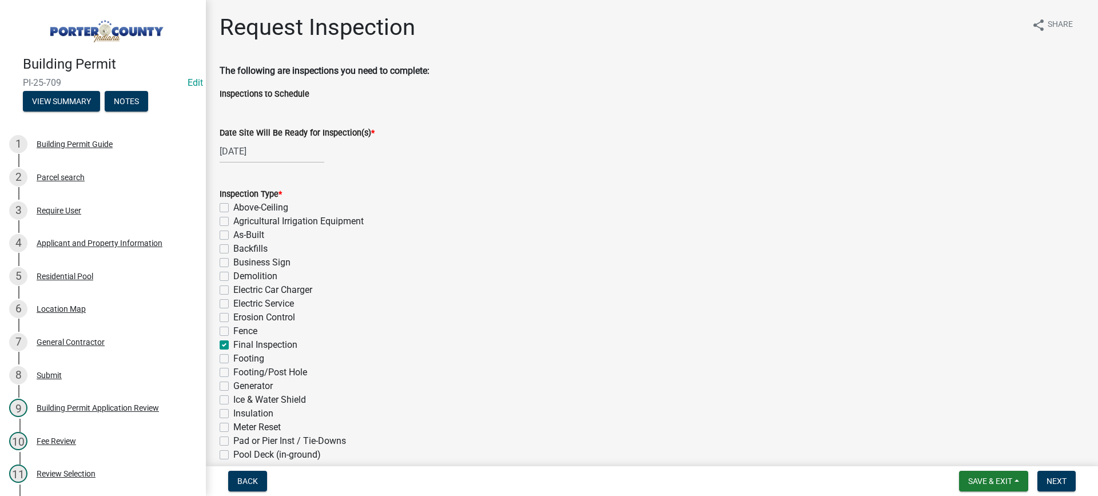
checkbox input "false"
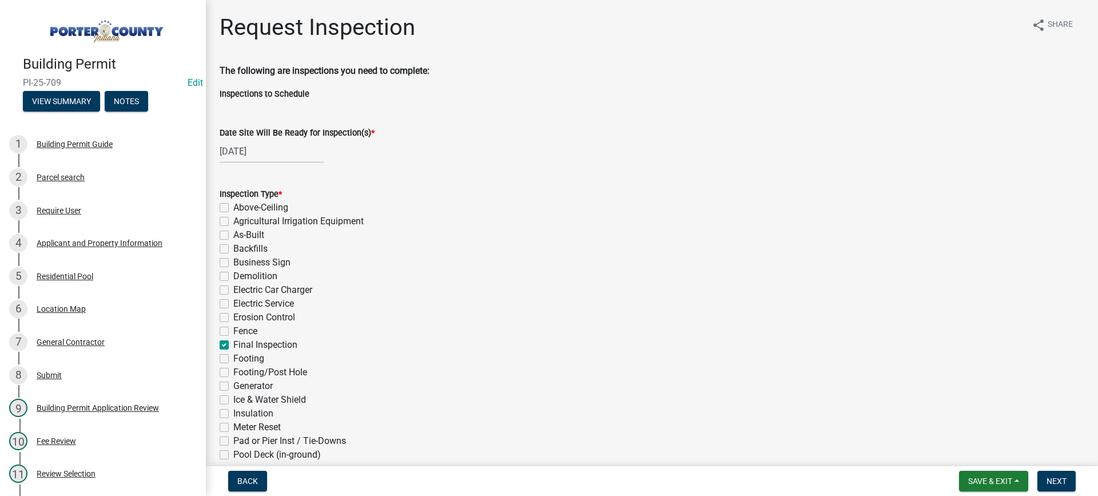
checkbox input "false"
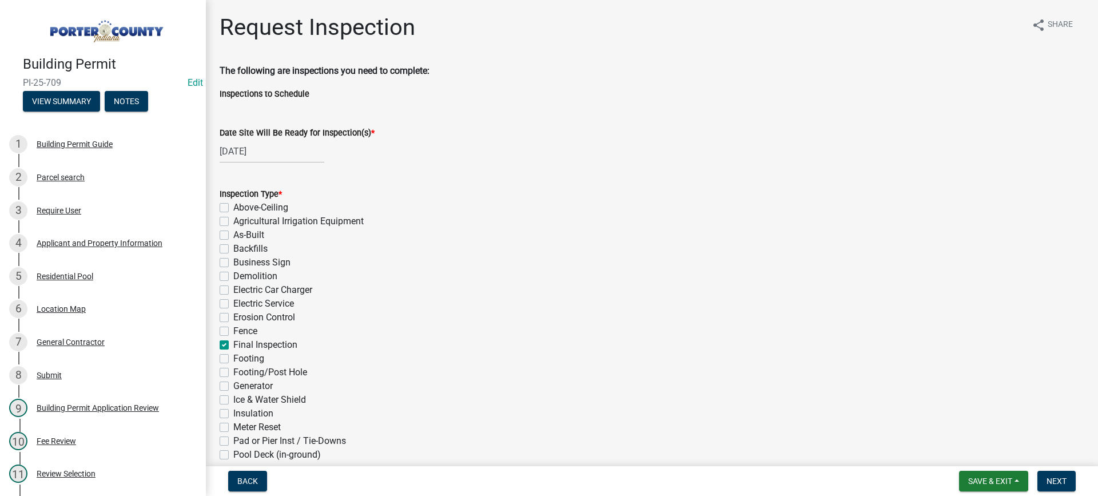
checkbox input "false"
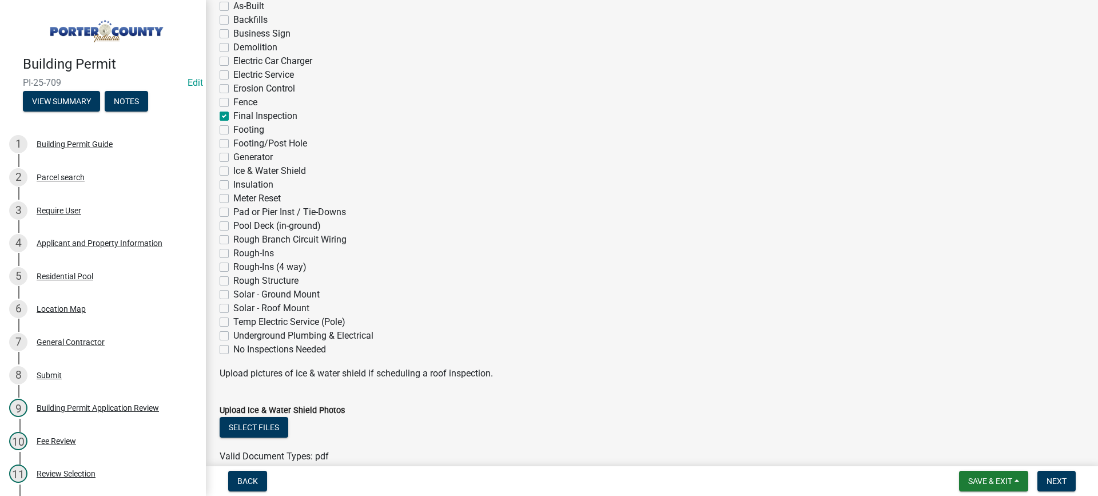
scroll to position [400, 0]
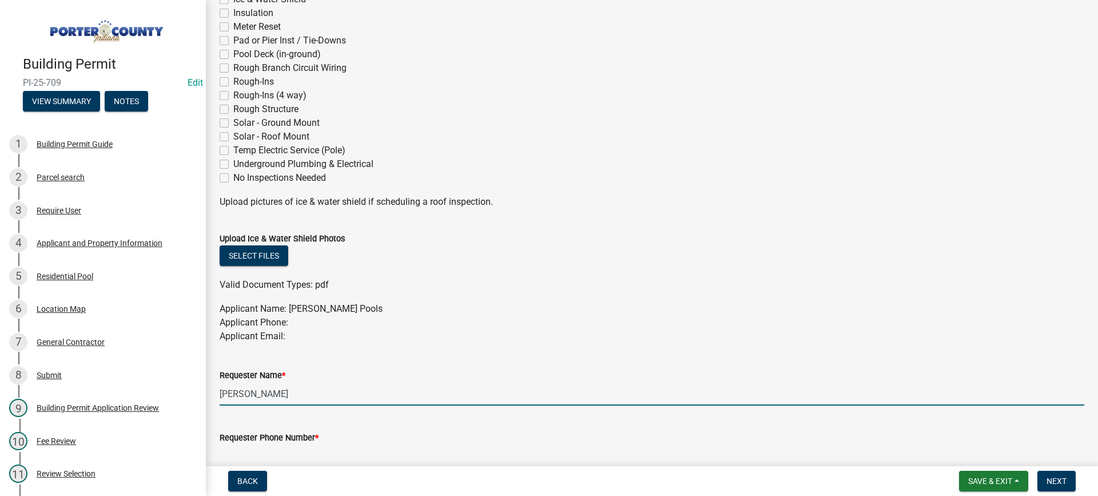
drag, startPoint x: 284, startPoint y: 392, endPoint x: 205, endPoint y: 387, distance: 79.7
click at [205, 387] on div "Building Permit PI-25-709 Edit View Summary Notes 1 Building Permit Guide 2 Par…" at bounding box center [549, 248] width 1098 height 496
type input "carib pools"
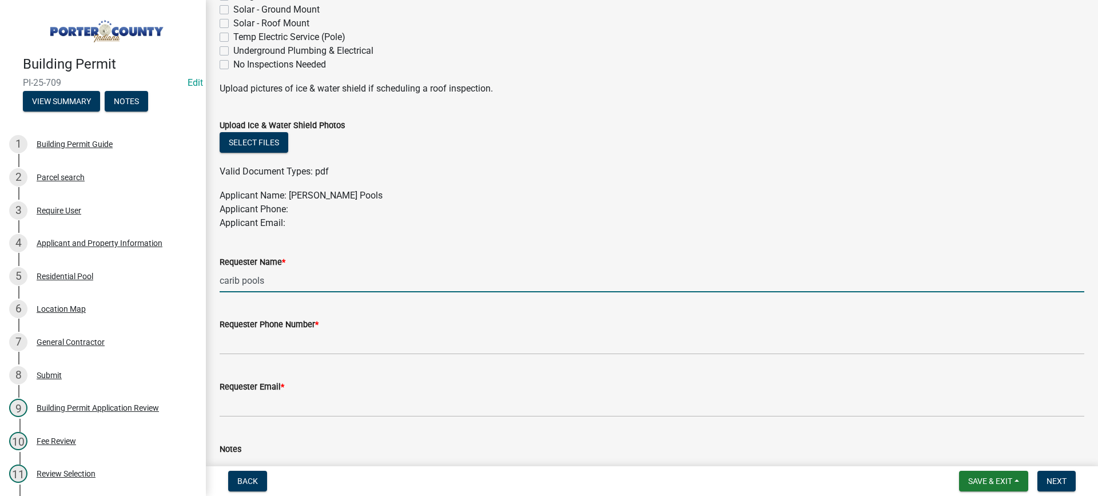
scroll to position [572, 0]
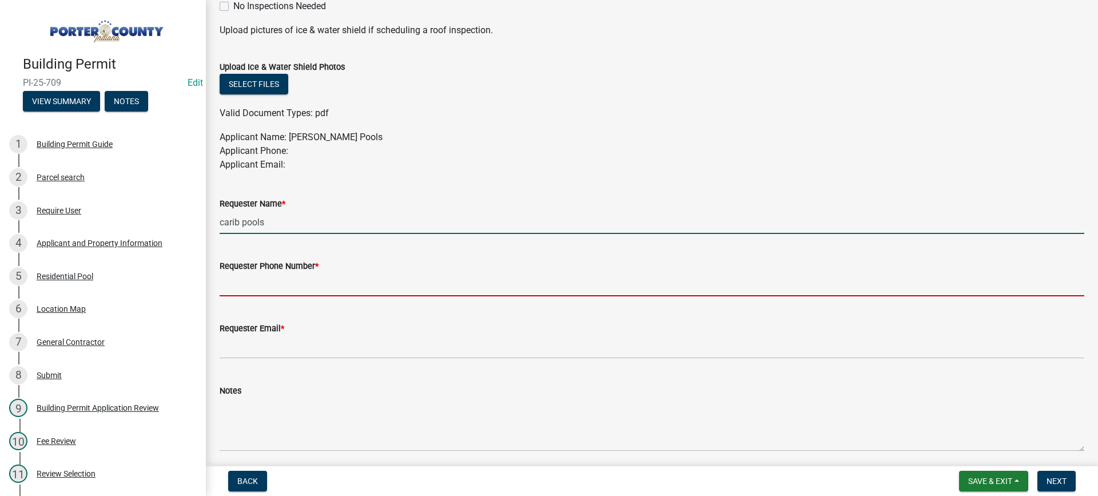
click at [281, 281] on input "Requester Phone Number *" at bounding box center [652, 284] width 865 height 23
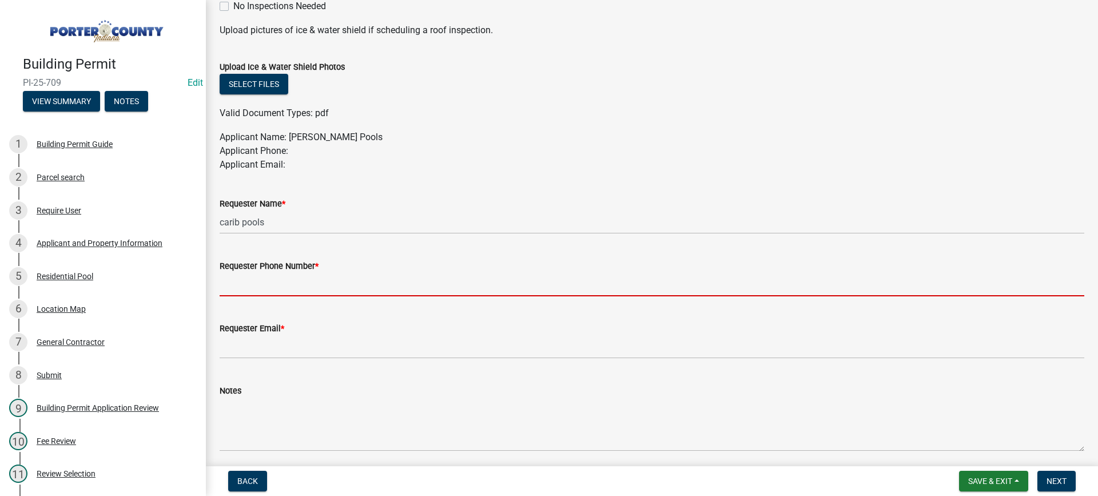
type input "[PHONE_NUMBER]"
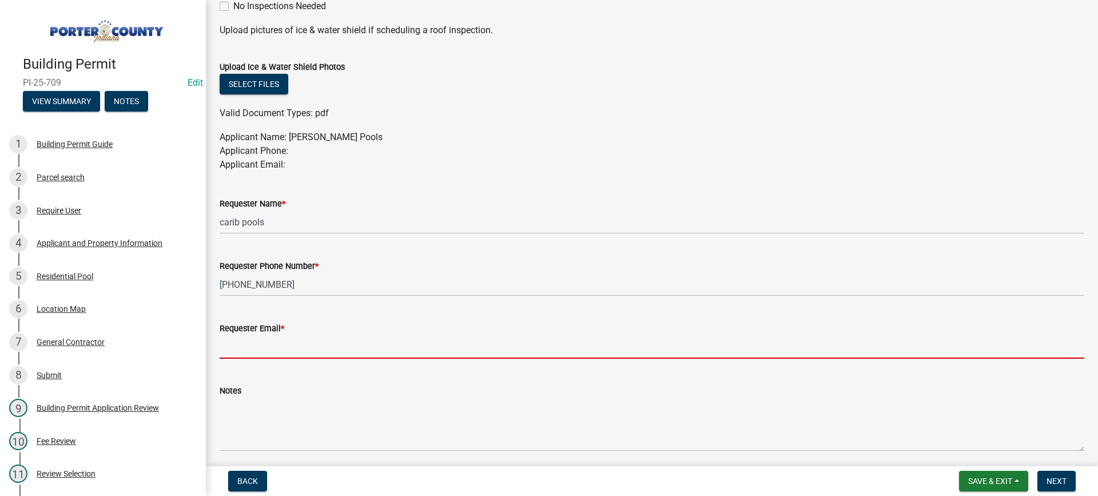
click at [325, 349] on input "Requester Email *" at bounding box center [652, 346] width 865 height 23
type input "mhaller@gmail.com"
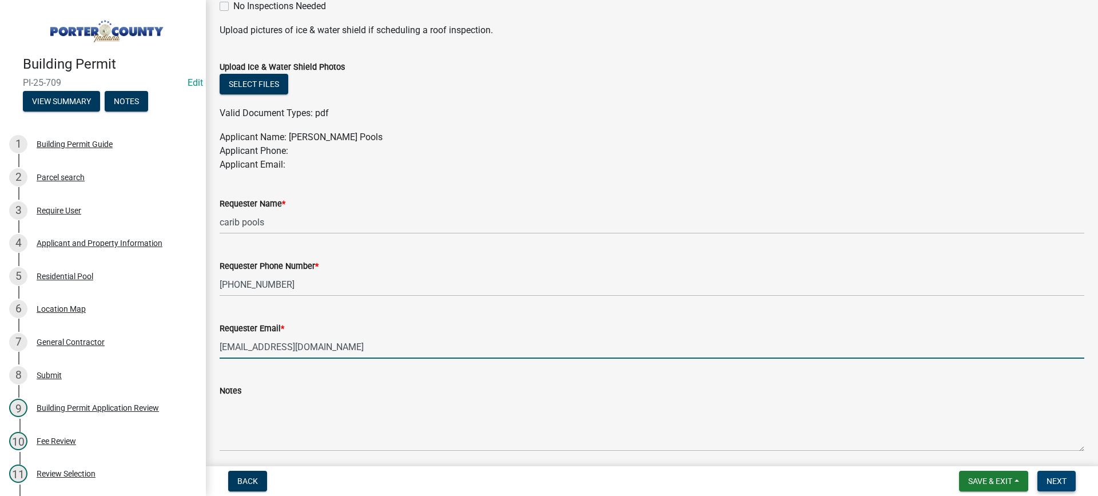
click at [1050, 483] on span "Next" at bounding box center [1057, 480] width 20 height 9
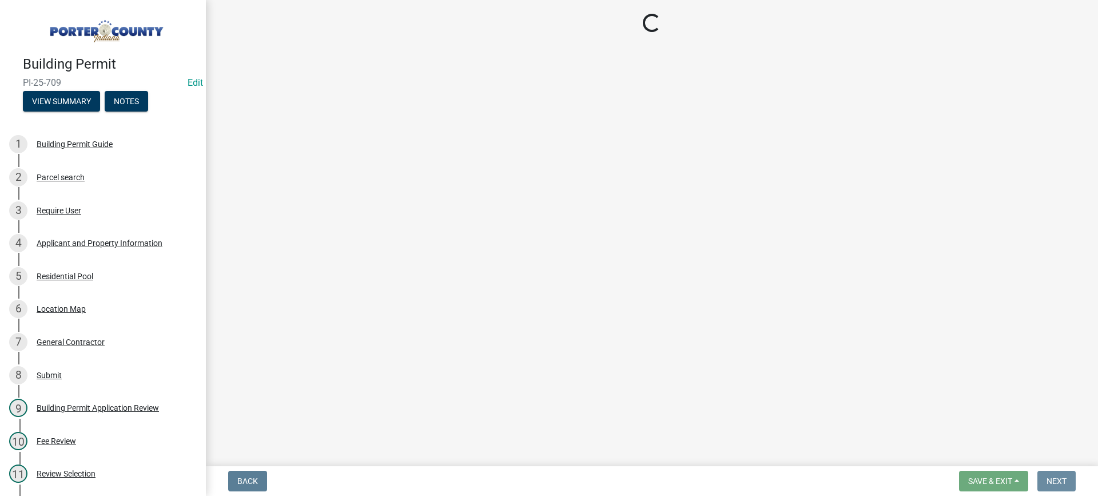
scroll to position [0, 0]
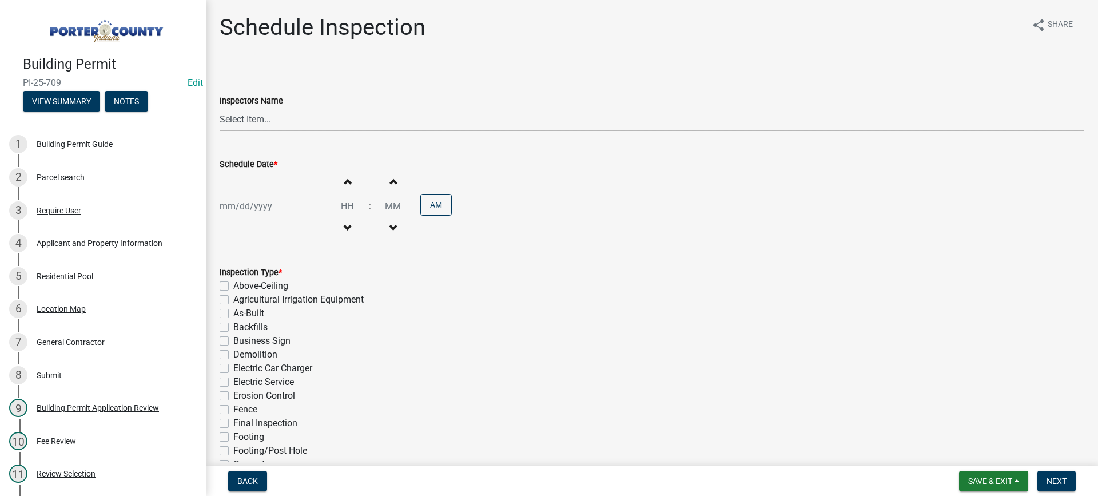
click at [248, 119] on select "Select Item... mhaller (Michael Haller)" at bounding box center [652, 119] width 865 height 23
select select "ca350da2-795e-4cf8-941d-46ff53e354ae"
click at [220, 108] on select "Select Item... mhaller (Michael Haller)" at bounding box center [652, 119] width 865 height 23
click at [268, 208] on div at bounding box center [272, 205] width 105 height 23
select select "8"
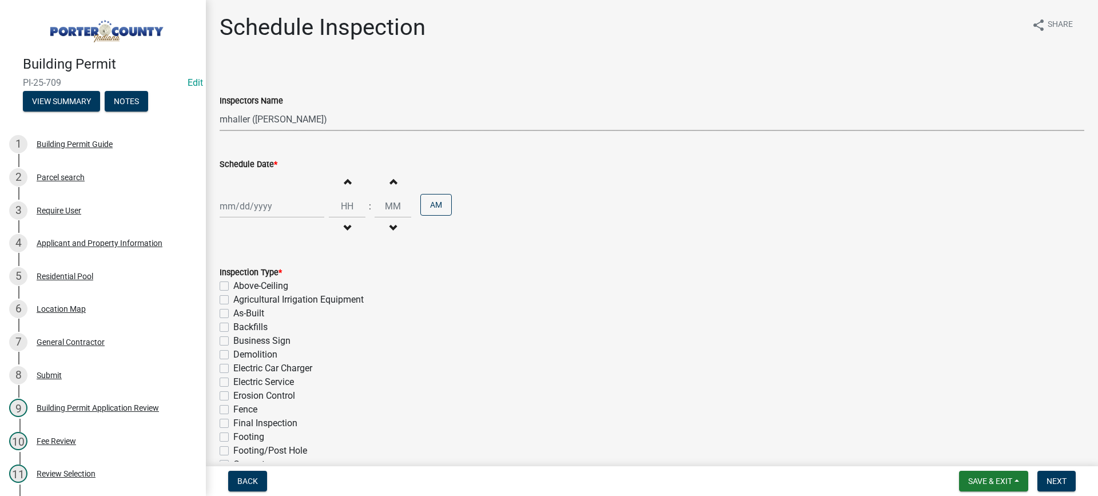
select select "2025"
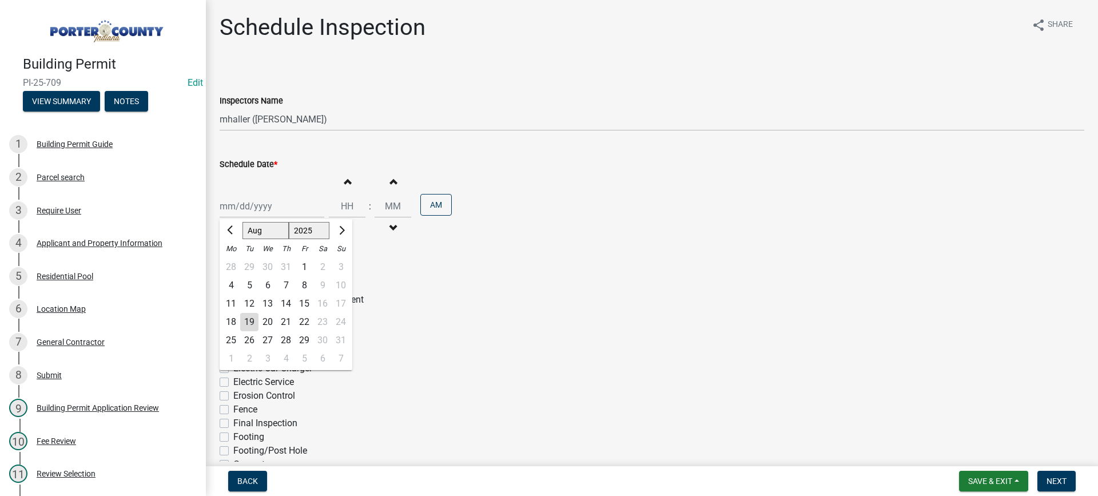
click at [303, 325] on div "22" at bounding box center [304, 322] width 18 height 18
type input "08/22/2025"
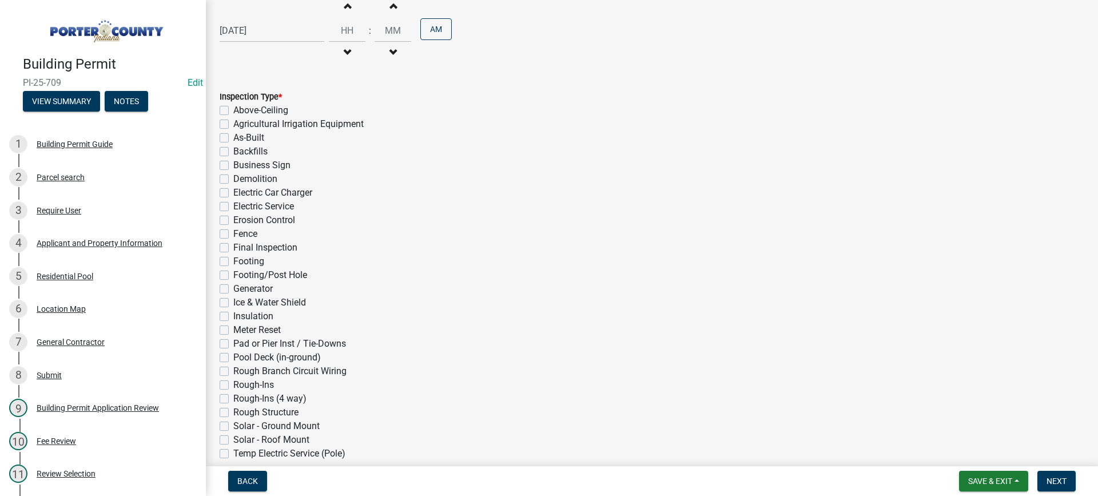
scroll to position [229, 0]
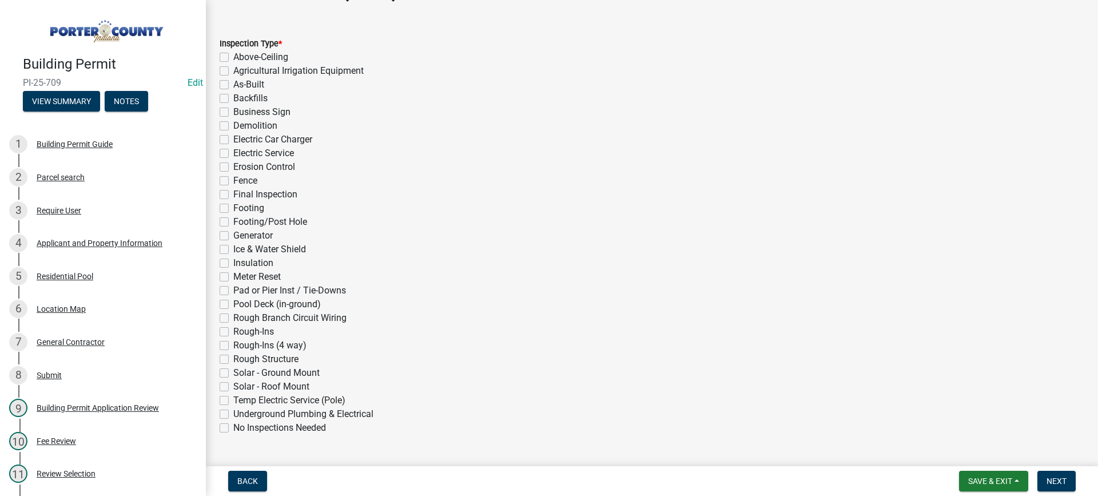
click at [233, 193] on label "Final Inspection" at bounding box center [265, 195] width 64 height 14
click at [233, 193] on input "Final Inspection" at bounding box center [236, 191] width 7 height 7
checkbox input "true"
checkbox input "false"
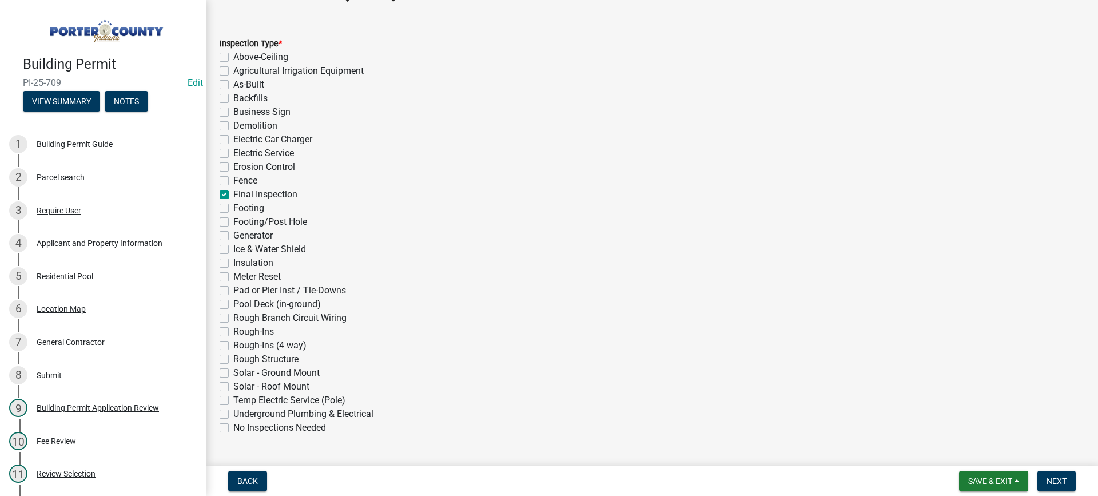
checkbox input "false"
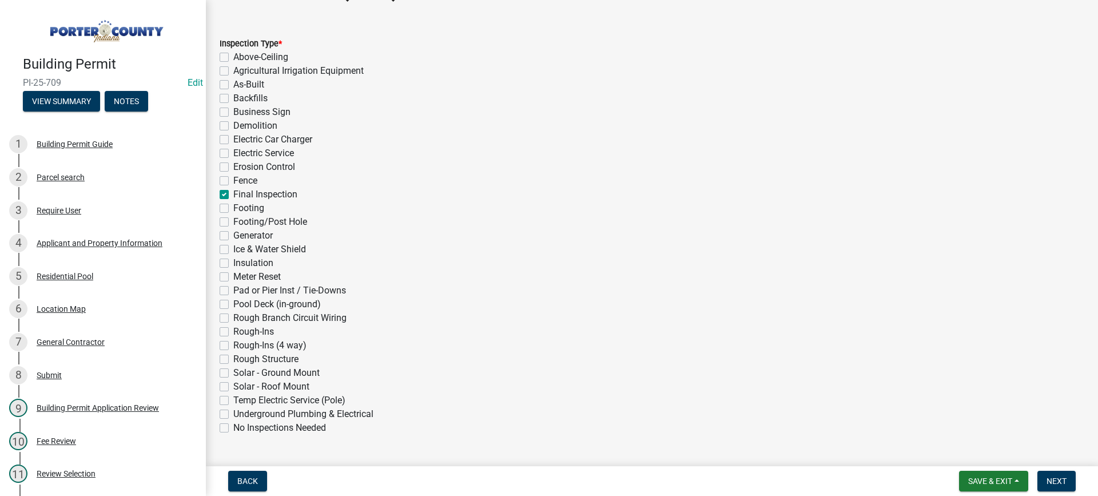
checkbox input "false"
checkbox input "true"
checkbox input "false"
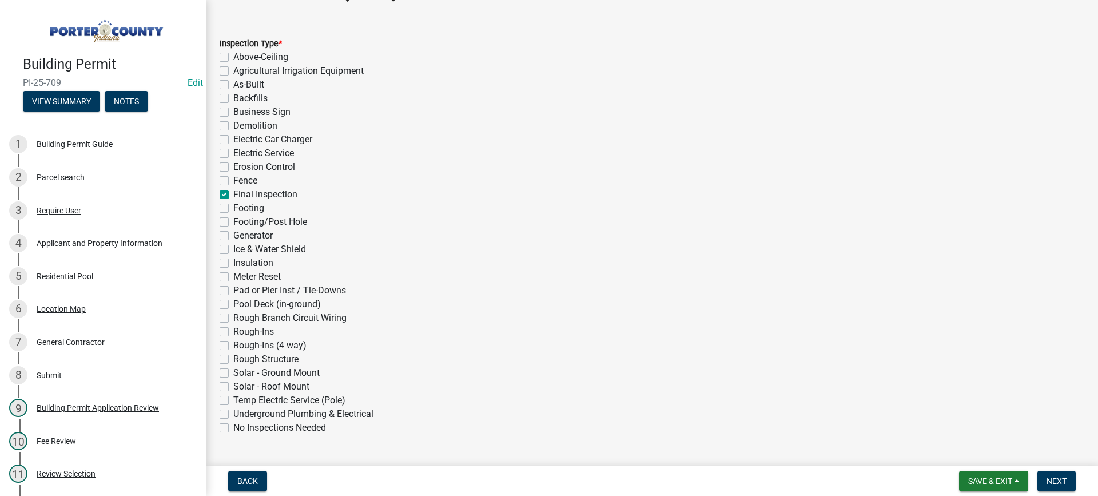
checkbox input "false"
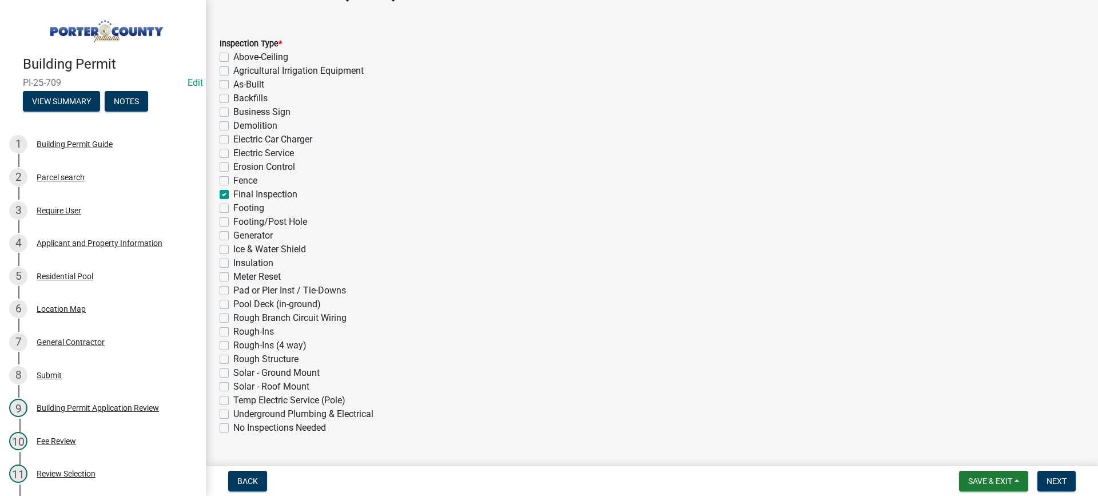
checkbox input "false"
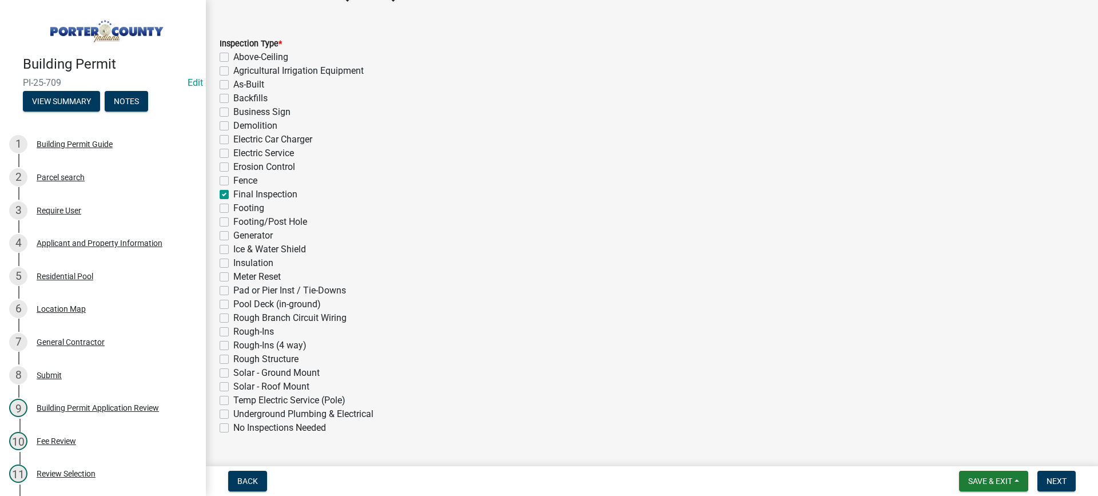
checkbox input "false"
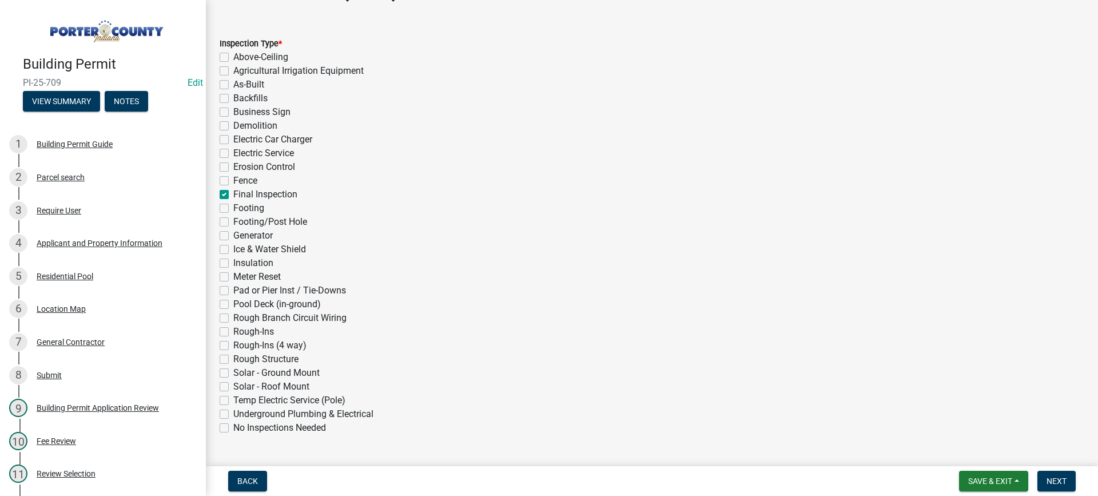
checkbox input "false"
click at [1054, 479] on span "Next" at bounding box center [1057, 480] width 20 height 9
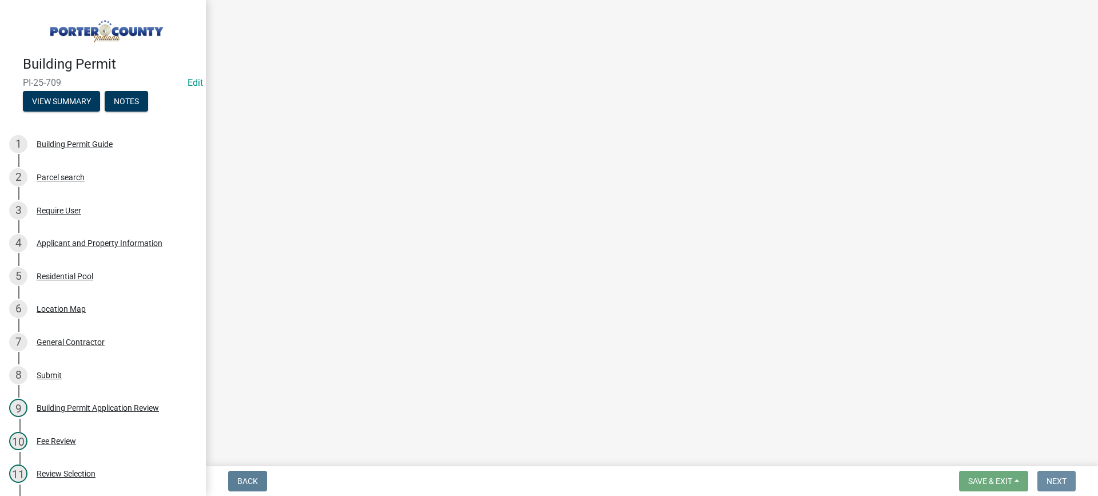
scroll to position [0, 0]
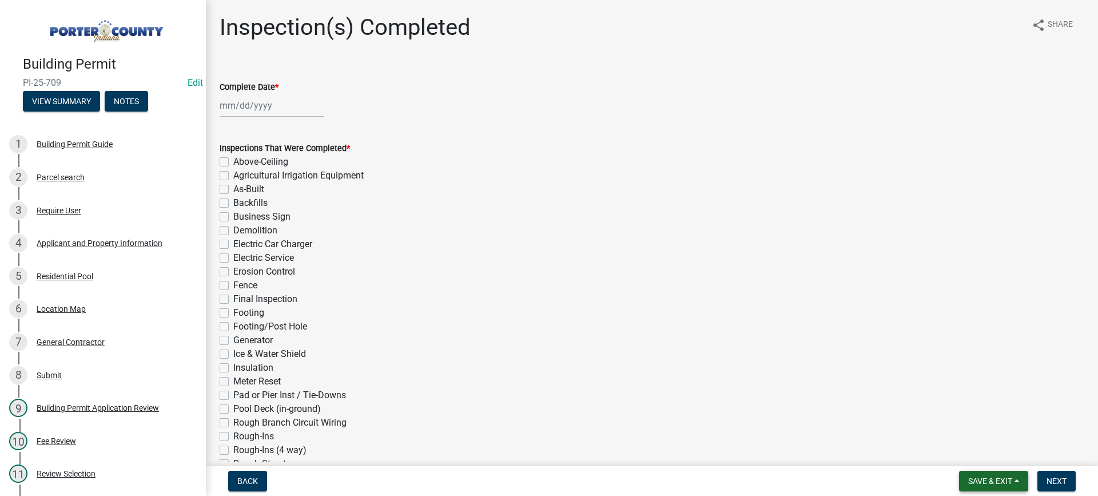
click at [975, 485] on span "Save & Exit" at bounding box center [990, 480] width 44 height 9
click at [972, 456] on button "Save & Exit" at bounding box center [983, 451] width 92 height 27
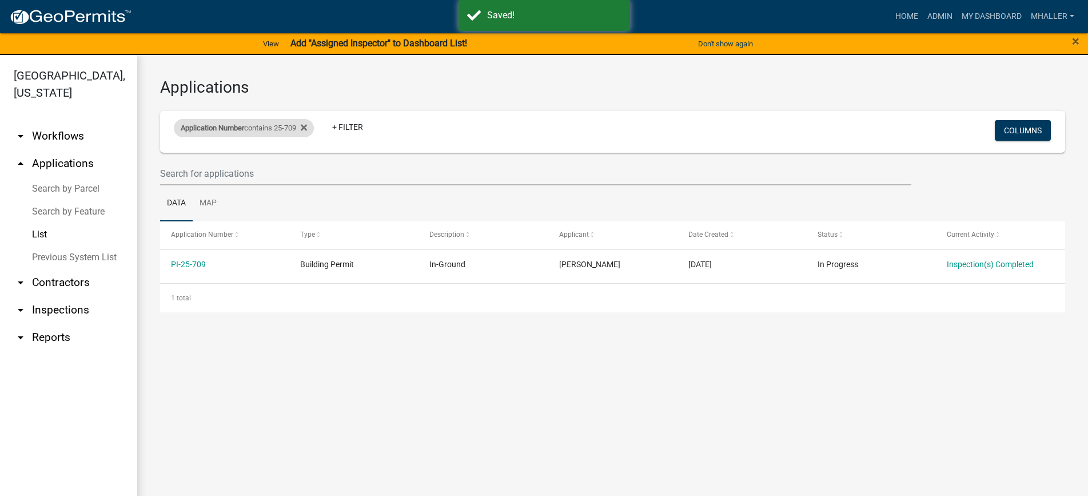
click at [255, 128] on div "Application Number contains 25-709" at bounding box center [244, 128] width 140 height 18
click at [245, 168] on input "25-709" at bounding box center [249, 170] width 105 height 23
type input "25-"
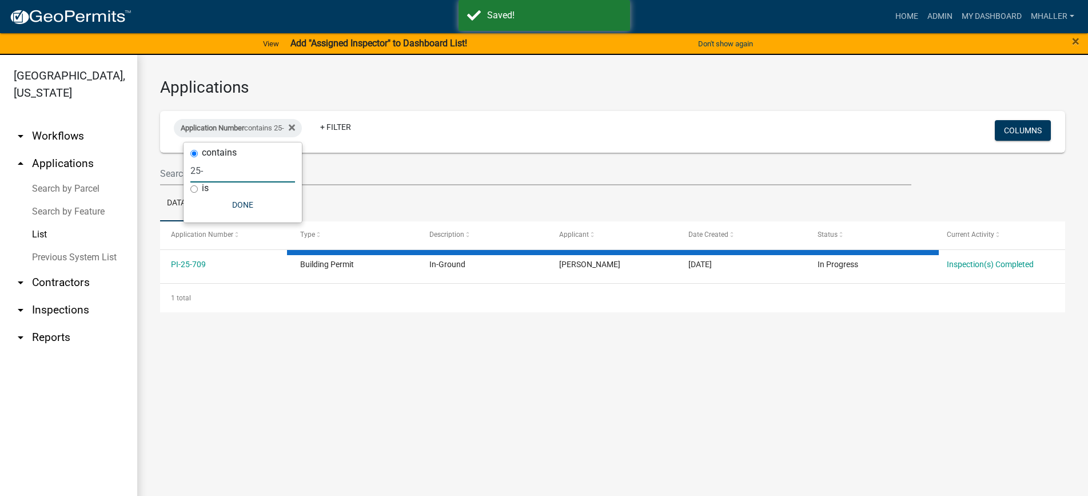
select select "1: 25"
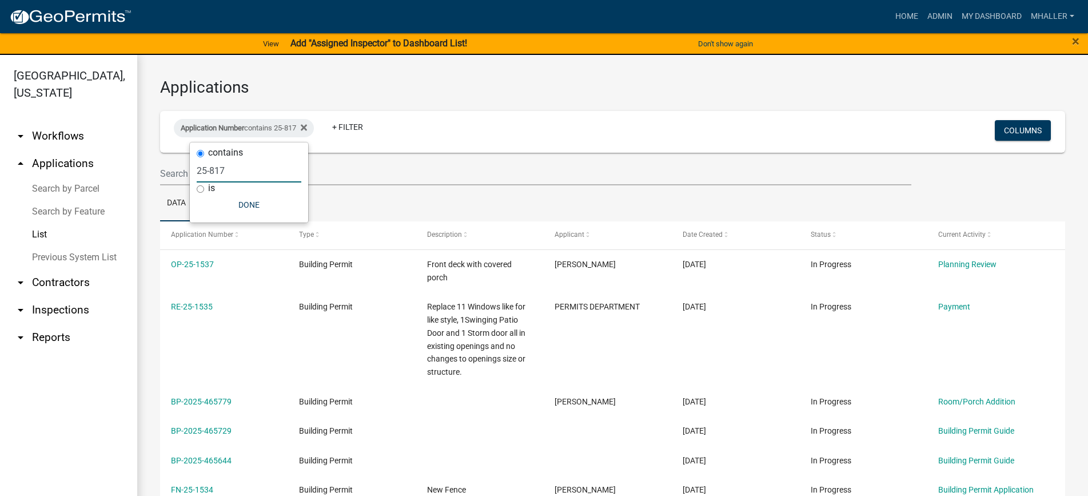
type input "25-817"
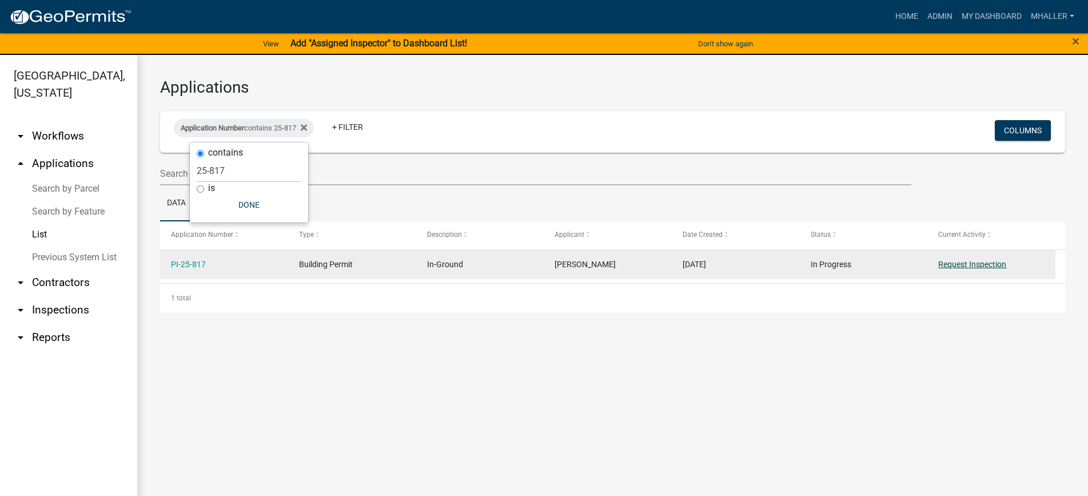
click at [948, 265] on link "Request Inspection" at bounding box center [973, 264] width 68 height 9
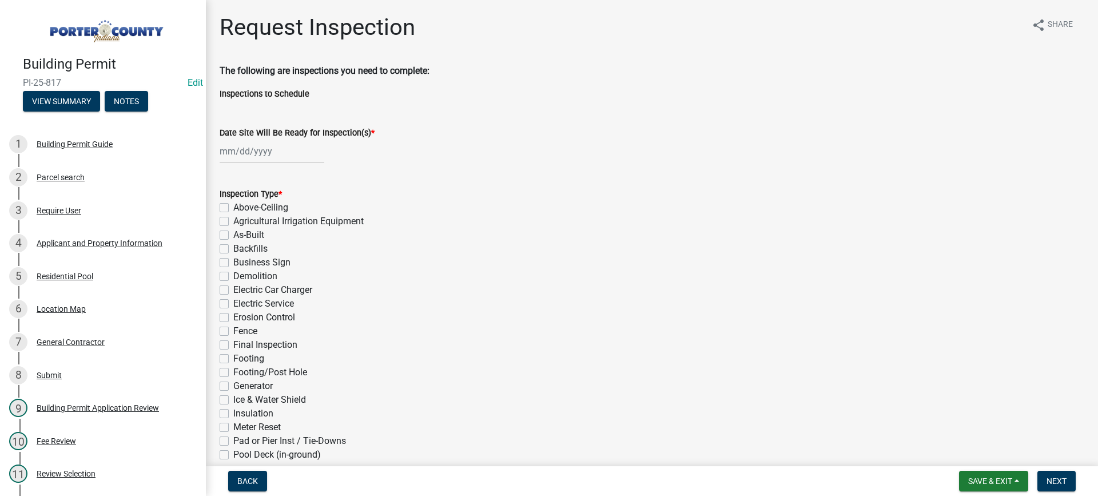
click at [241, 150] on div at bounding box center [272, 151] width 105 height 23
select select "8"
select select "2025"
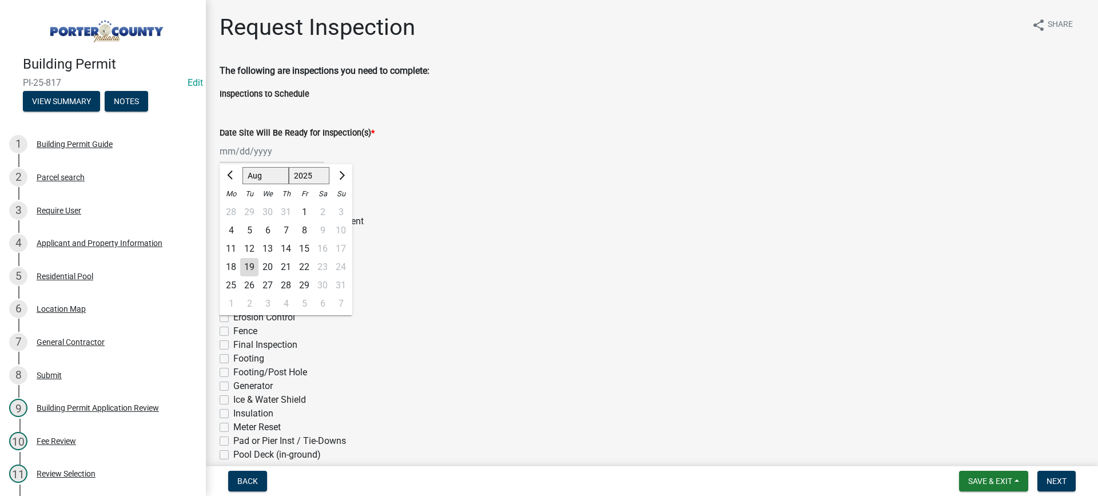
click at [250, 265] on div "19" at bounding box center [249, 267] width 18 height 18
type input "[DATE]"
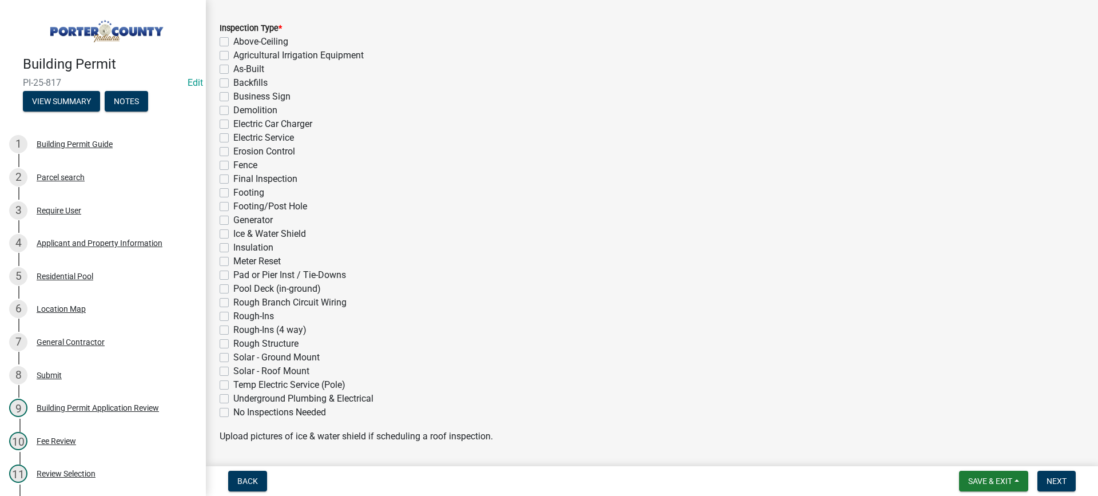
scroll to position [172, 0]
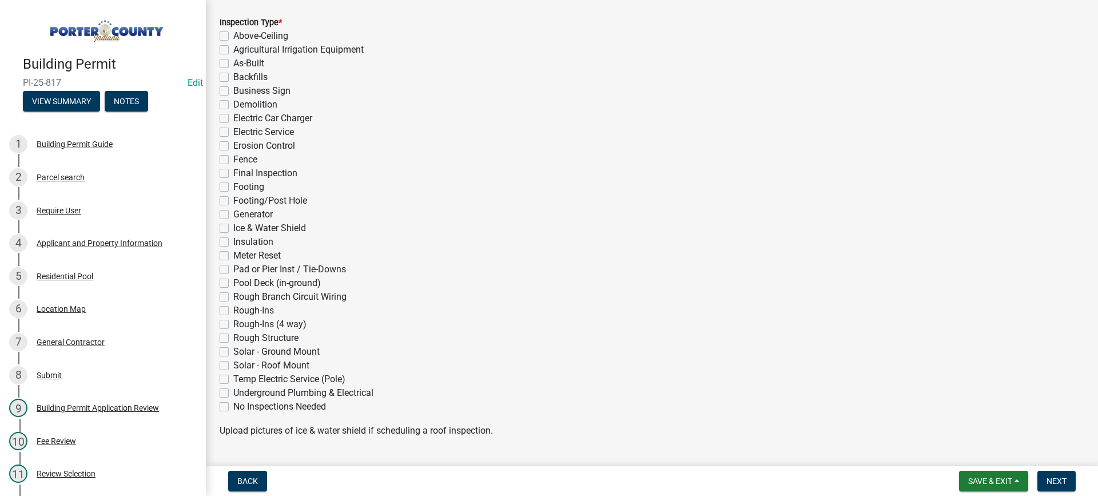
click at [233, 173] on label "Final Inspection" at bounding box center [265, 173] width 64 height 14
click at [233, 173] on input "Final Inspection" at bounding box center [236, 169] width 7 height 7
checkbox input "true"
checkbox input "false"
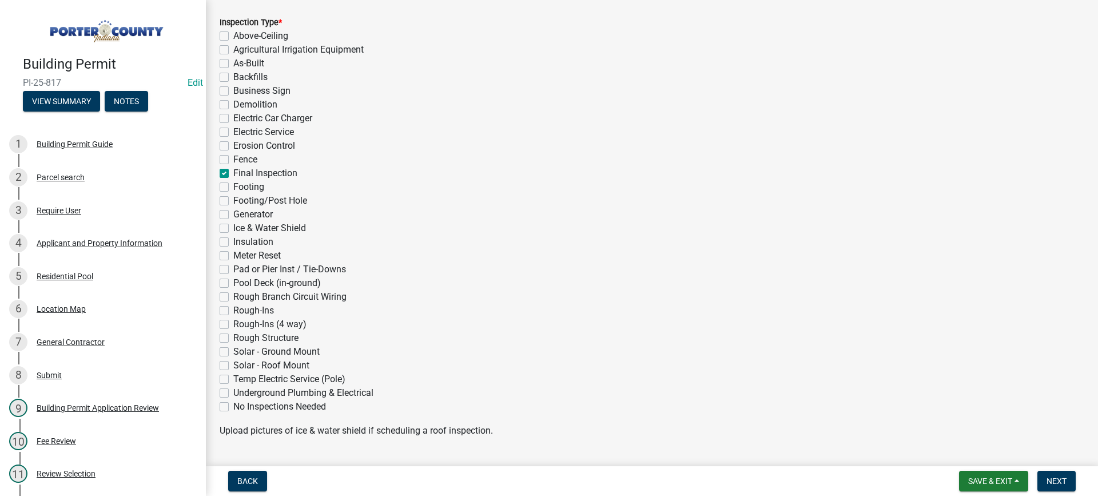
checkbox input "false"
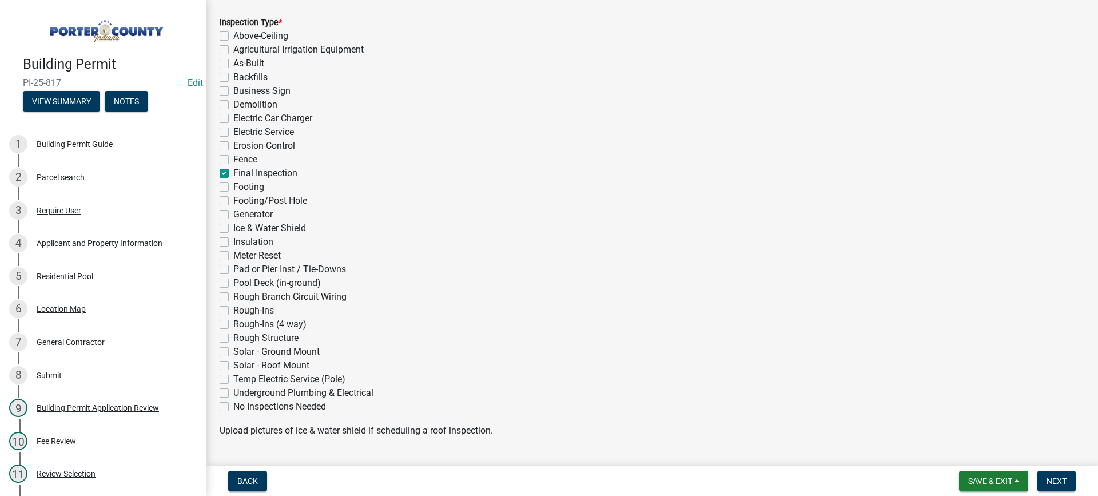
checkbox input "false"
checkbox input "true"
checkbox input "false"
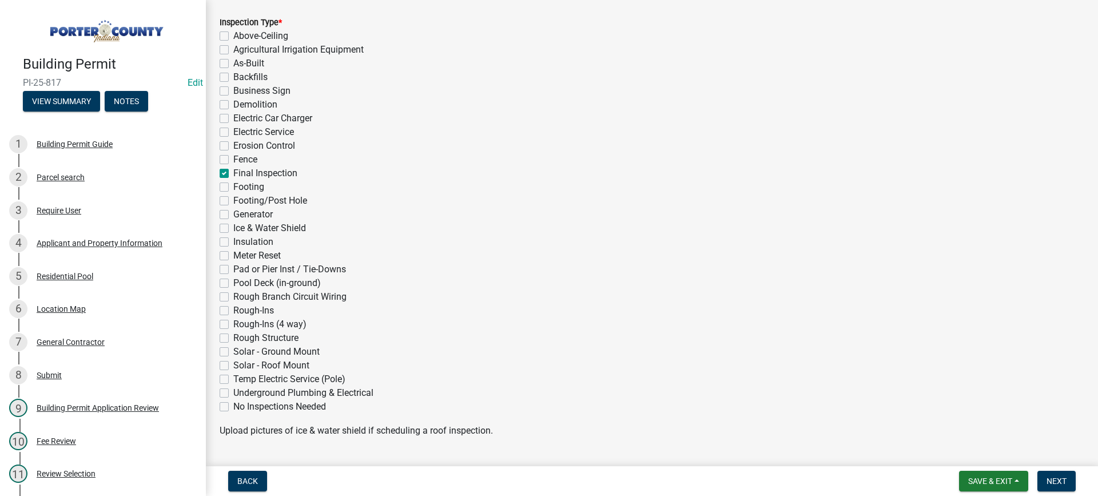
checkbox input "false"
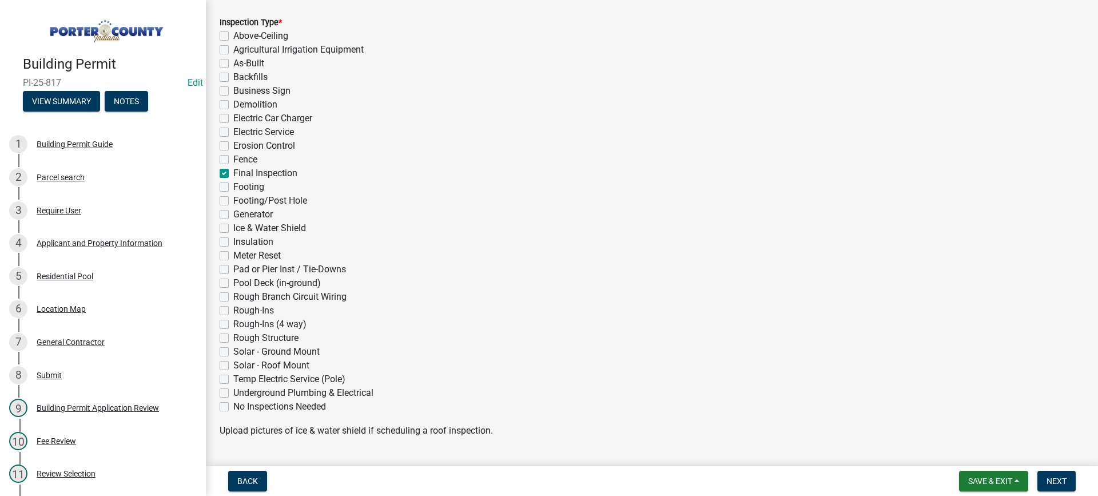
checkbox input "false"
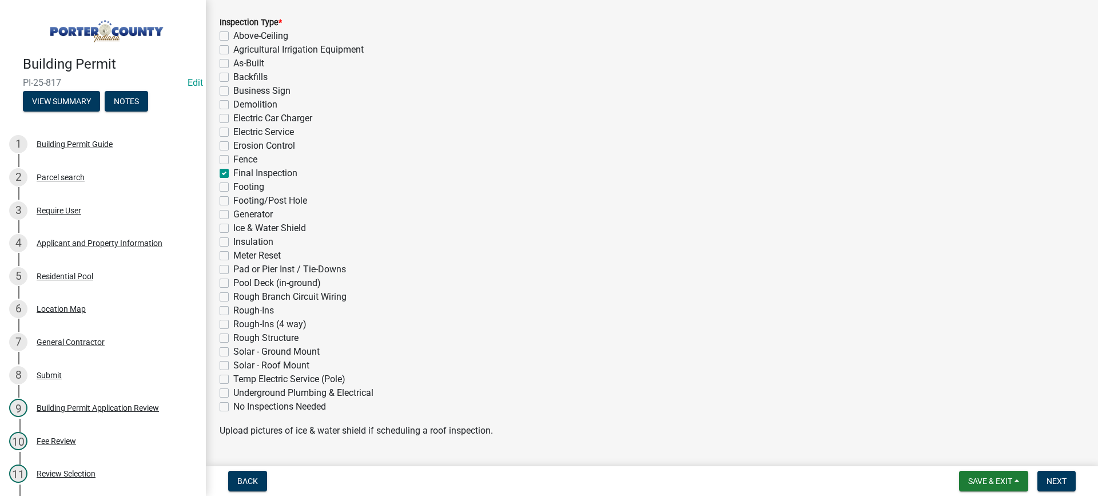
checkbox input "false"
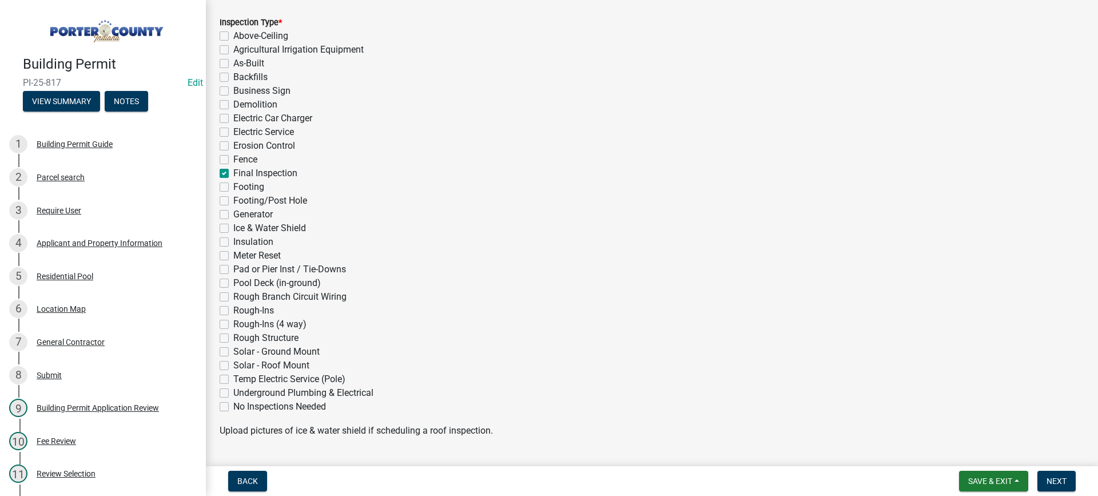
checkbox input "false"
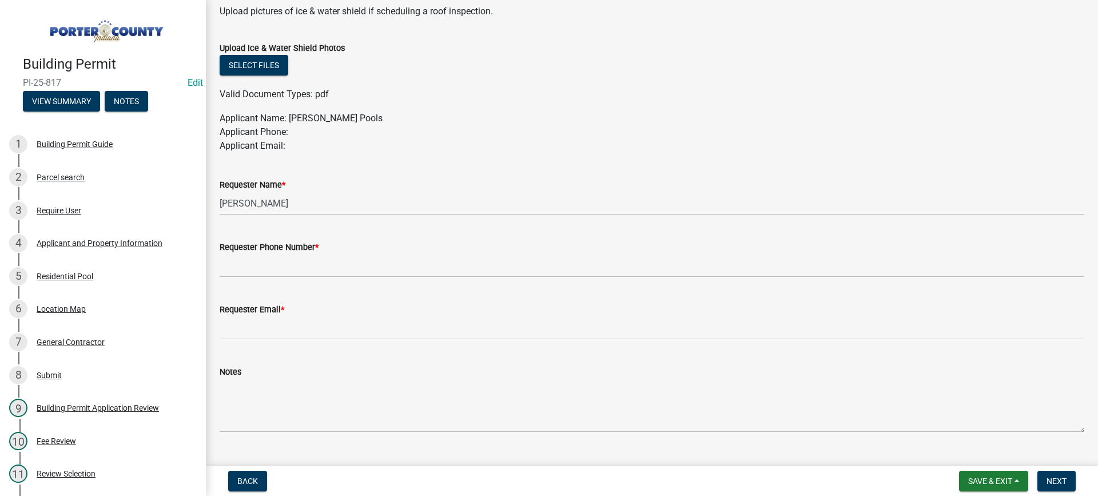
scroll to position [615, 0]
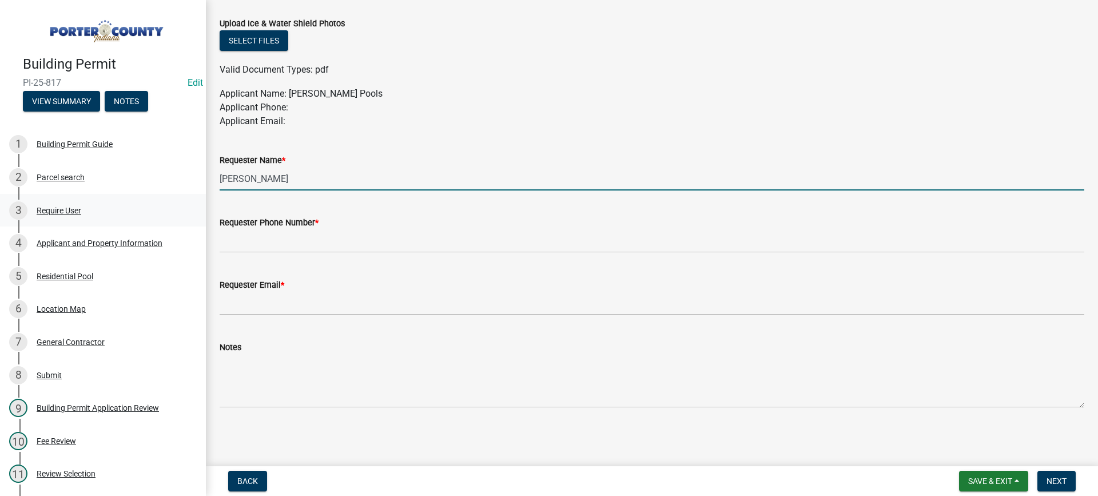
drag, startPoint x: 297, startPoint y: 176, endPoint x: 146, endPoint y: 194, distance: 151.6
click at [146, 194] on div "Building Permit PI-25-817 Edit View Summary Notes 1 Building Permit Guide 2 Par…" at bounding box center [549, 248] width 1098 height 496
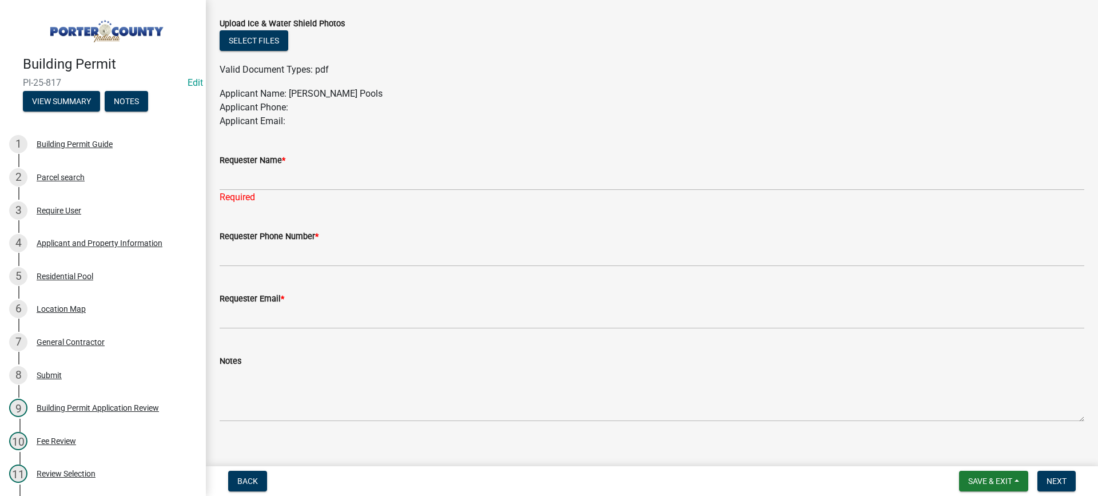
drag, startPoint x: 271, startPoint y: 180, endPoint x: 420, endPoint y: 160, distance: 150.0
click at [420, 160] on div "Requester Name *" at bounding box center [652, 160] width 865 height 14
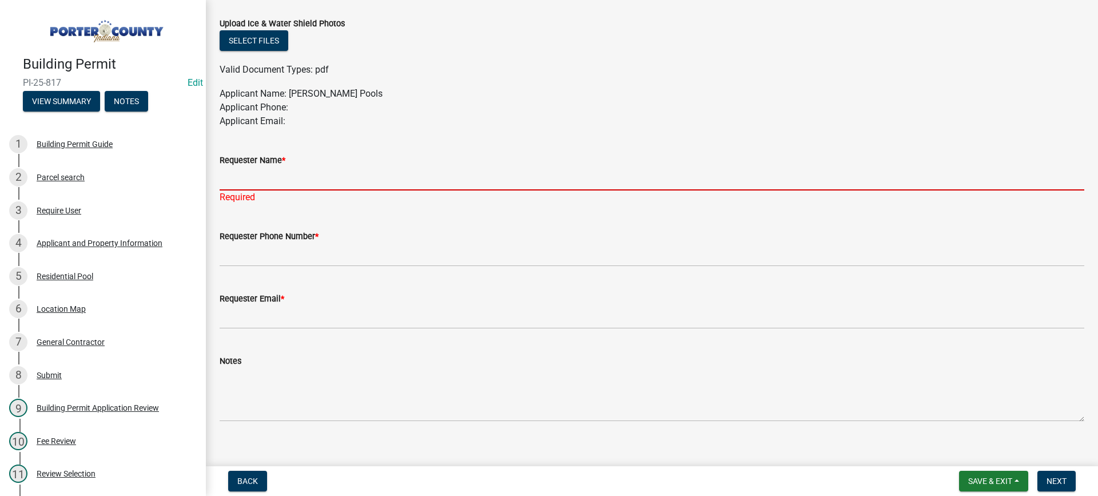
click at [295, 181] on input "Requester Name *" at bounding box center [652, 178] width 865 height 23
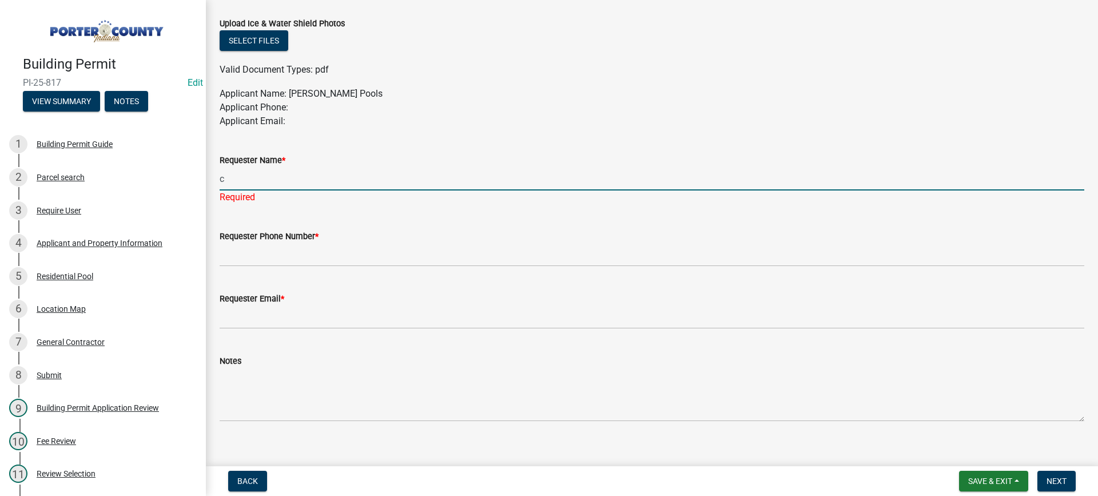
type input "carib pools"
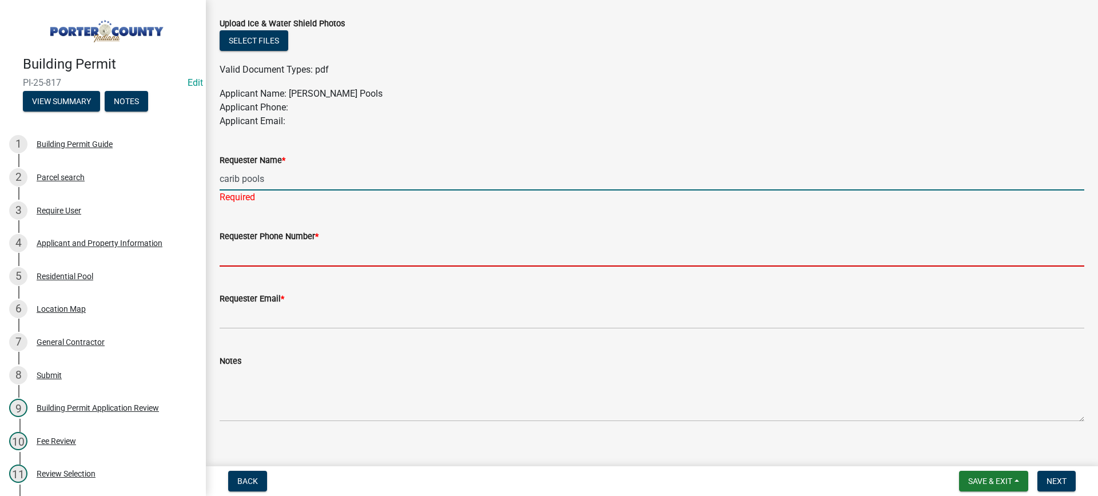
click at [273, 251] on input "Requester Phone Number *" at bounding box center [652, 254] width 865 height 23
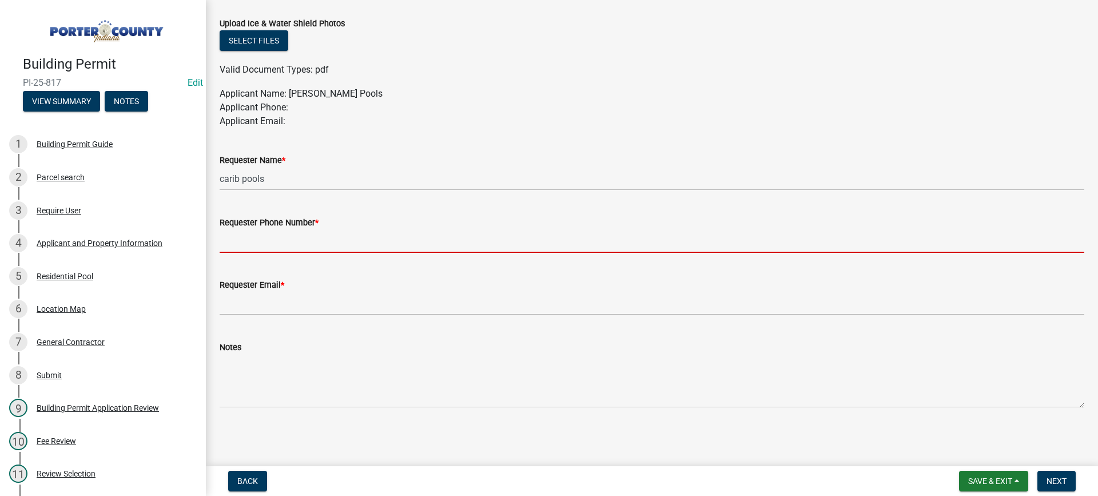
type input "[PHONE_NUMBER]"
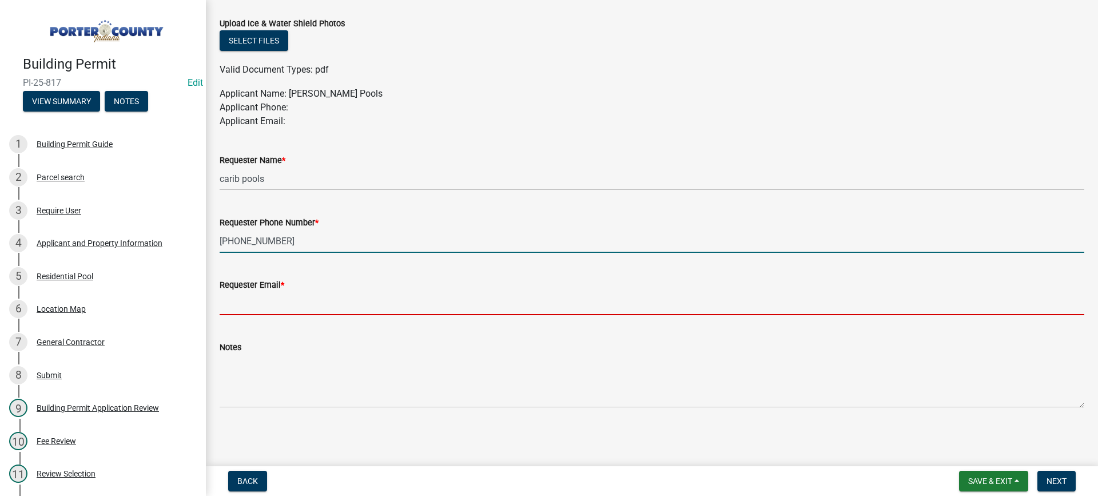
click at [319, 309] on input "Requester Email *" at bounding box center [652, 303] width 865 height 23
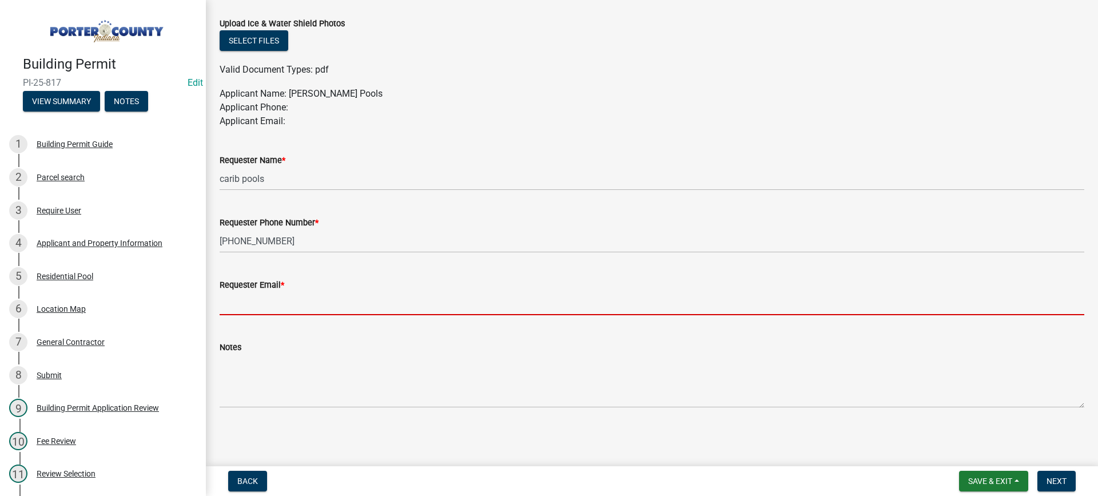
type input "mhaller@gmail.com"
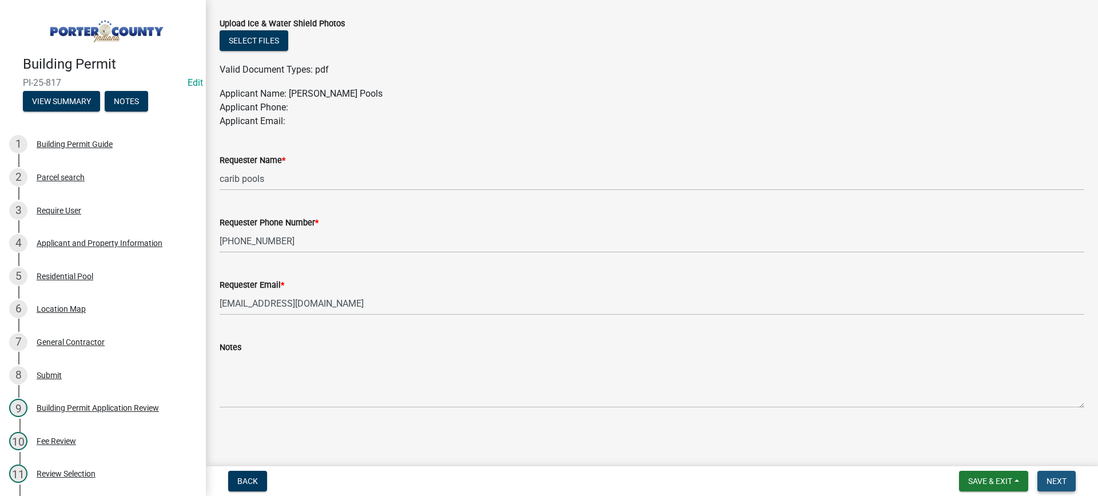
click at [1055, 479] on span "Next" at bounding box center [1057, 480] width 20 height 9
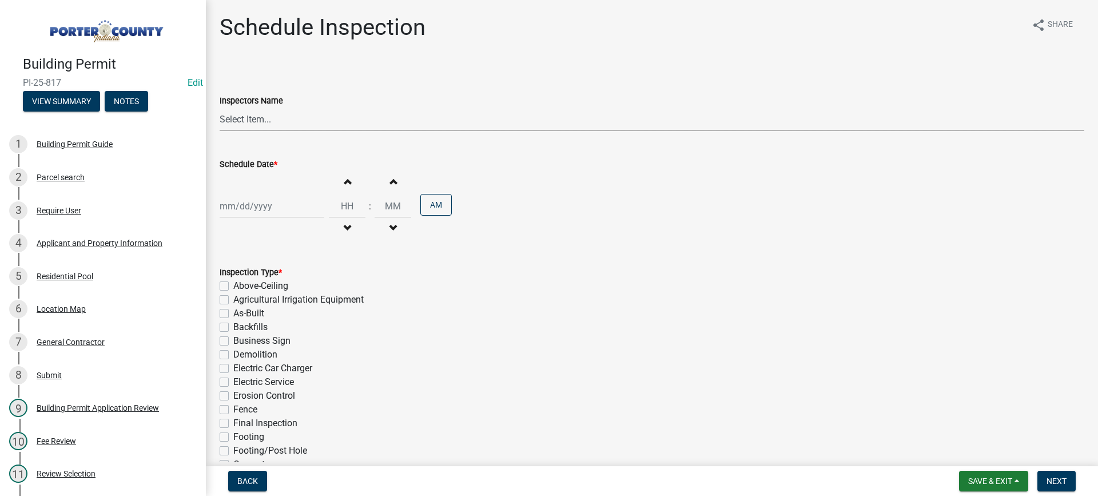
click at [247, 119] on select "Select Item... mhaller (Michael Haller)" at bounding box center [652, 119] width 865 height 23
select select "ca350da2-795e-4cf8-941d-46ff53e354ae"
click at [220, 108] on select "Select Item... mhaller (Michael Haller)" at bounding box center [652, 119] width 865 height 23
click at [269, 207] on div at bounding box center [272, 205] width 105 height 23
select select "8"
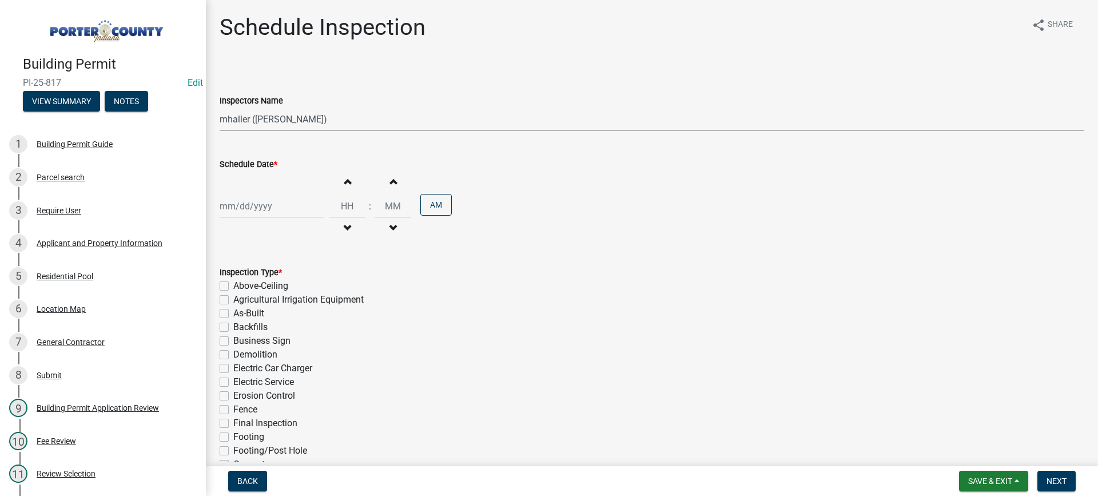
select select "2025"
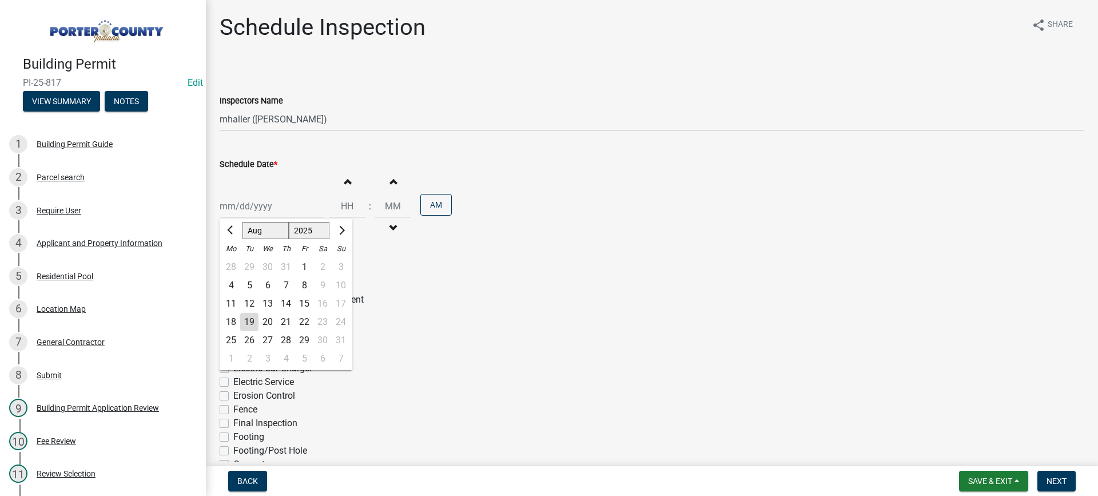
click at [304, 321] on div "22" at bounding box center [304, 322] width 18 height 18
type input "08/22/2025"
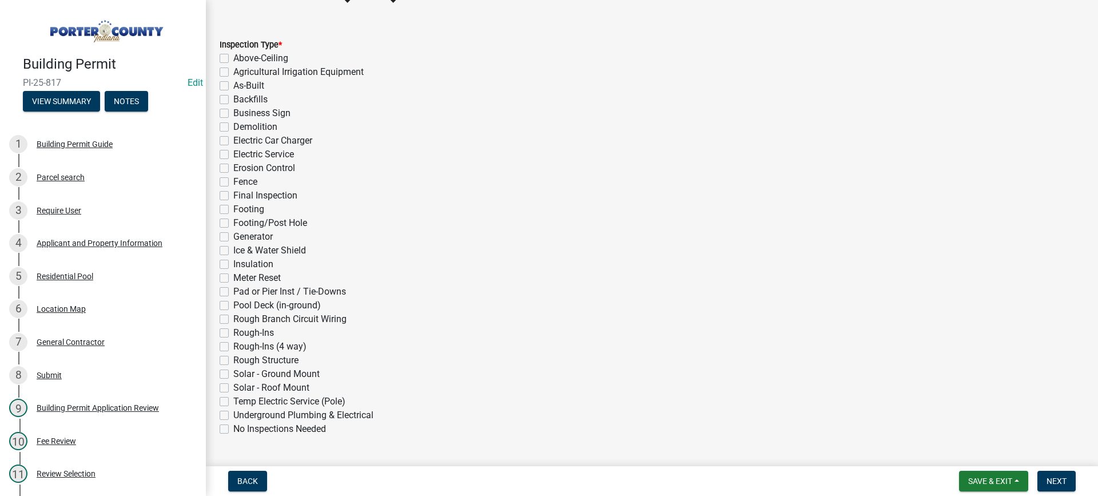
scroll to position [229, 0]
click at [233, 196] on label "Final Inspection" at bounding box center [265, 195] width 64 height 14
click at [233, 195] on input "Final Inspection" at bounding box center [236, 191] width 7 height 7
checkbox input "true"
checkbox input "false"
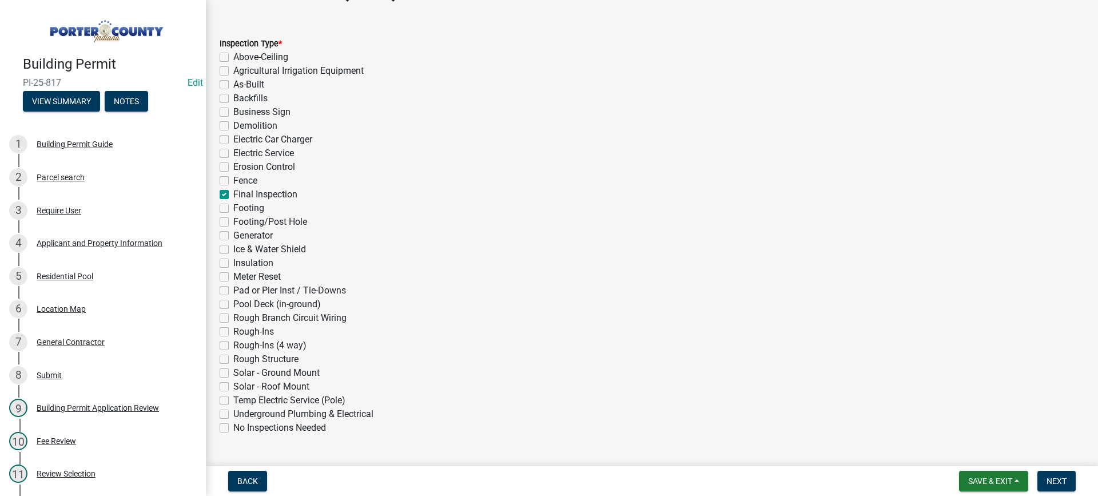
checkbox input "false"
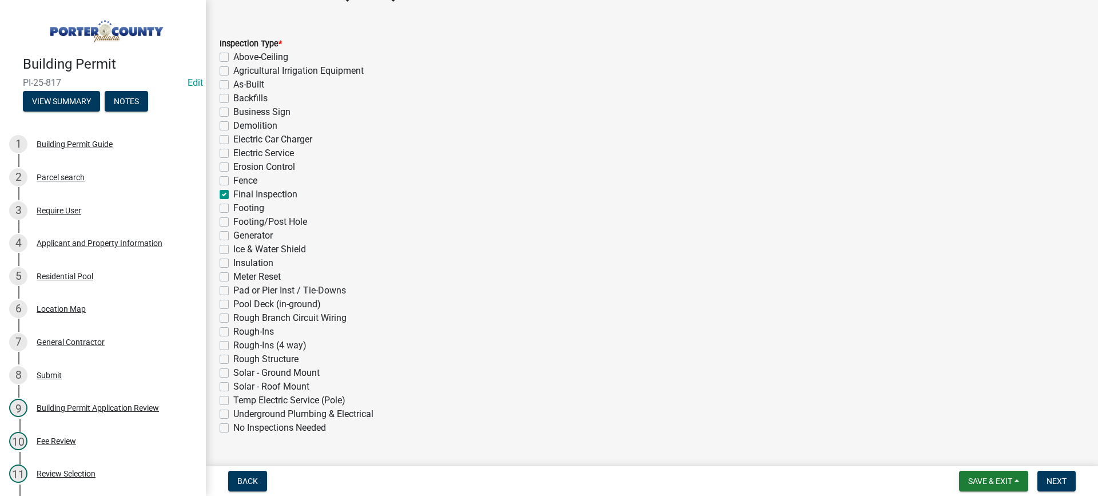
checkbox input "false"
checkbox input "true"
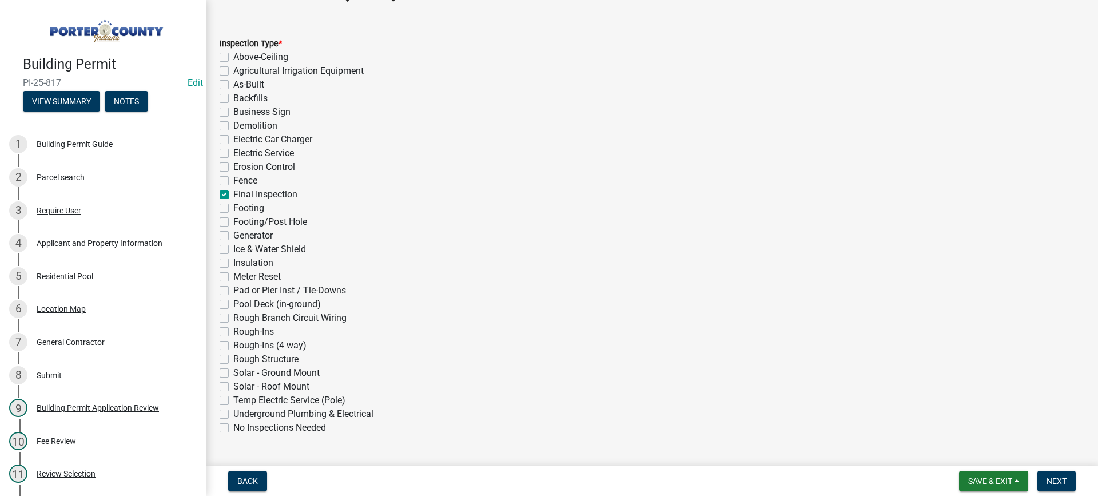
checkbox input "false"
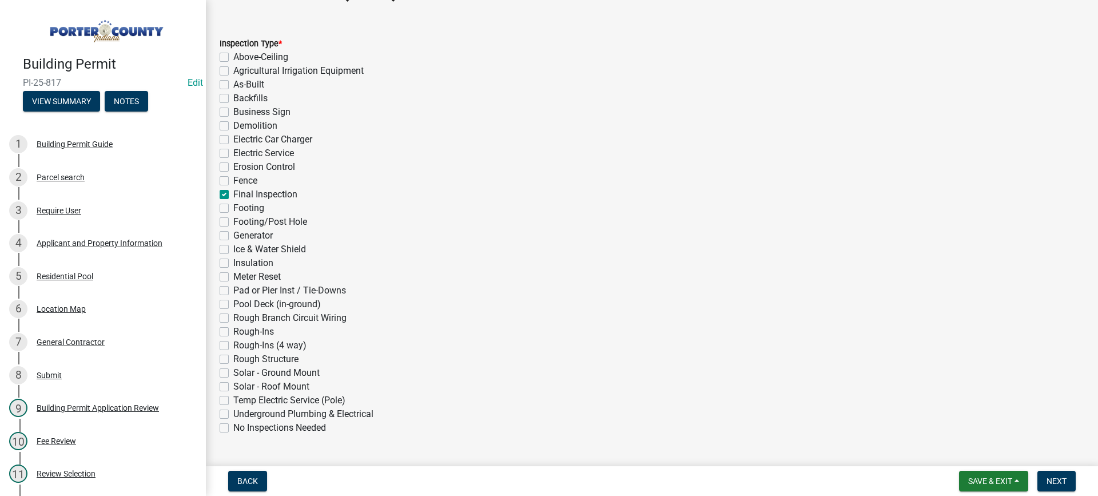
checkbox input "false"
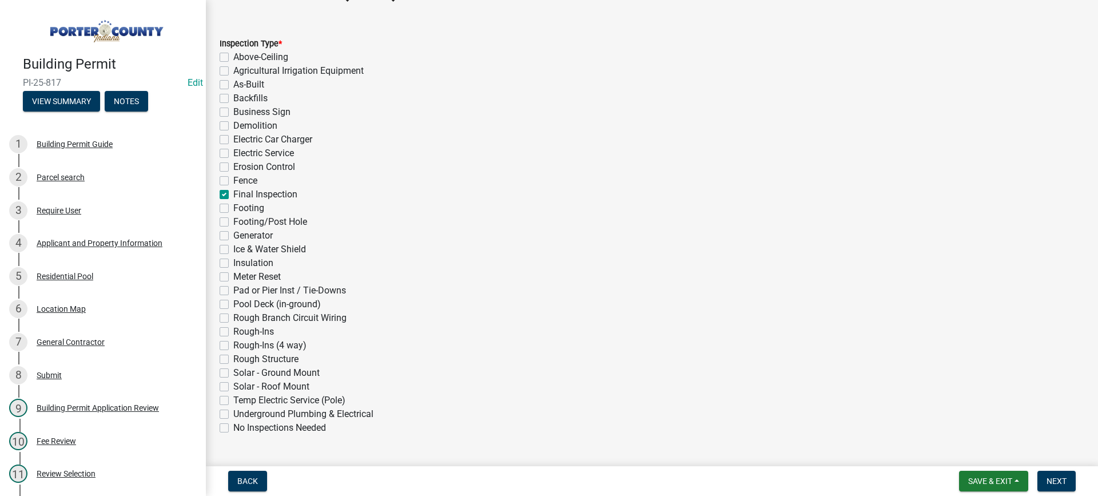
checkbox input "false"
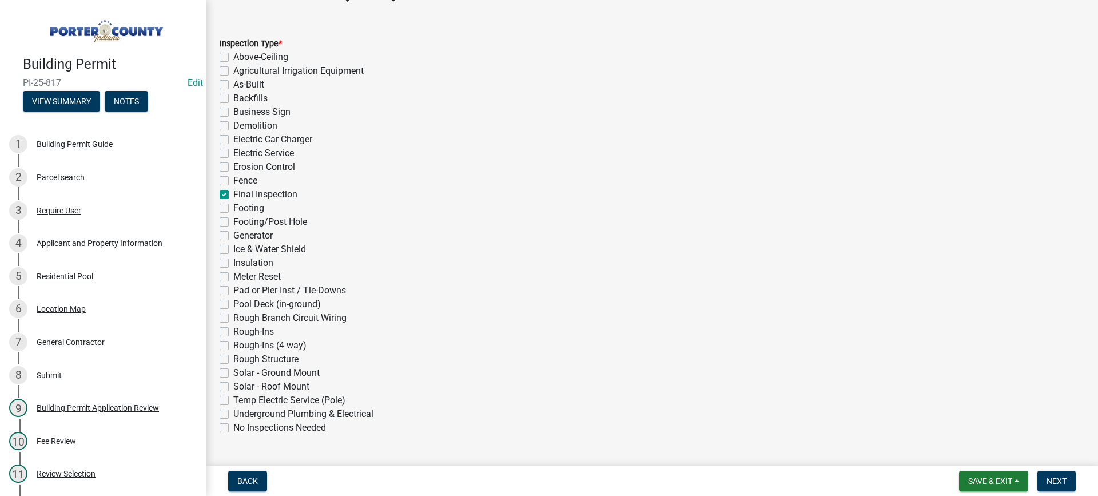
checkbox input "false"
click at [1055, 480] on span "Next" at bounding box center [1057, 480] width 20 height 9
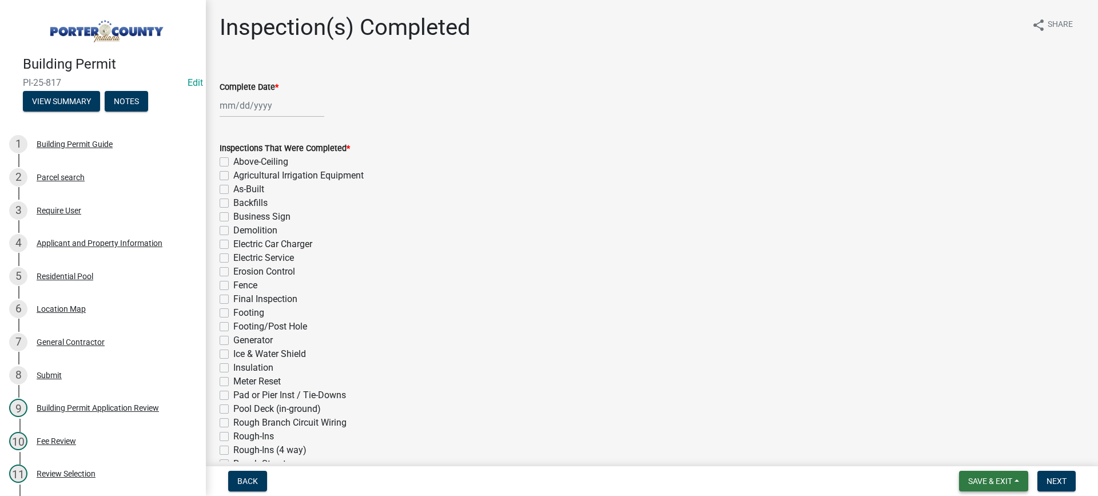
click at [995, 475] on button "Save & Exit" at bounding box center [993, 481] width 69 height 21
click at [987, 458] on button "Save & Exit" at bounding box center [983, 451] width 92 height 27
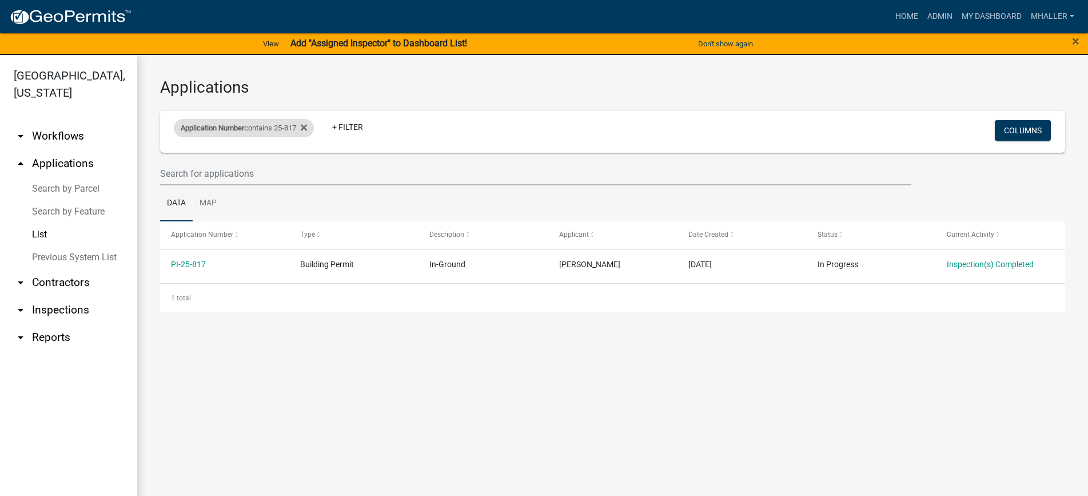
click at [263, 126] on div "Application Number contains 25-817" at bounding box center [244, 128] width 140 height 18
click at [256, 166] on input "25-817" at bounding box center [249, 170] width 105 height 23
type input "25-"
select select "1: 25"
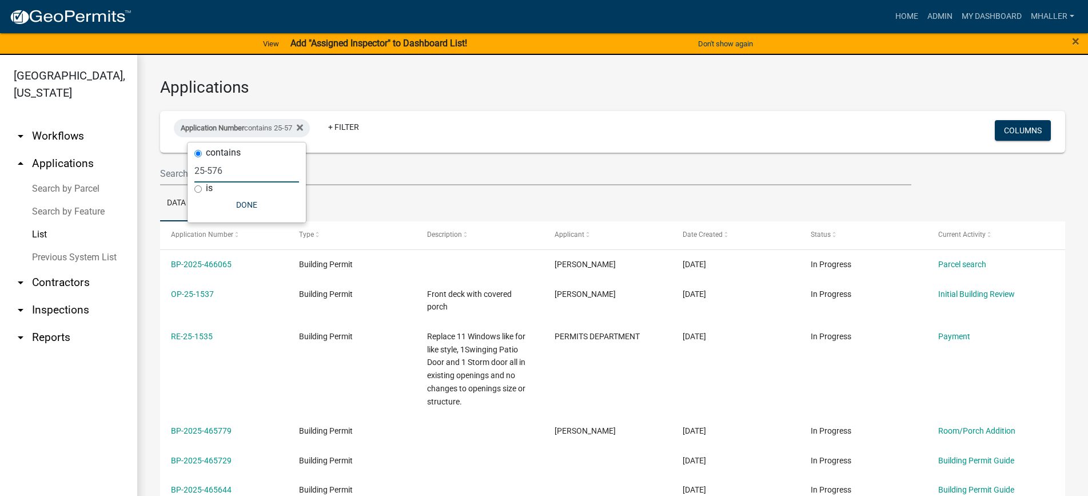
type input "25-576"
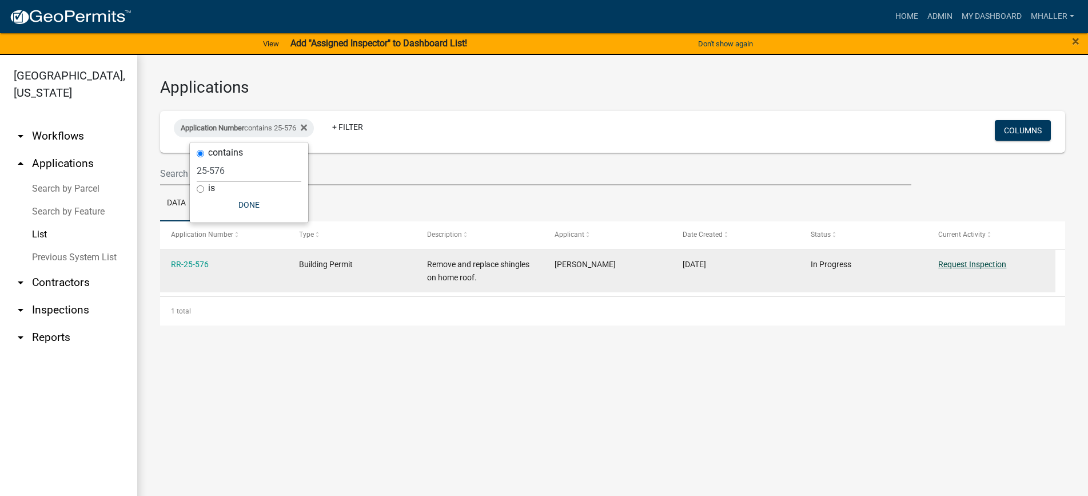
click at [959, 264] on link "Request Inspection" at bounding box center [973, 264] width 68 height 9
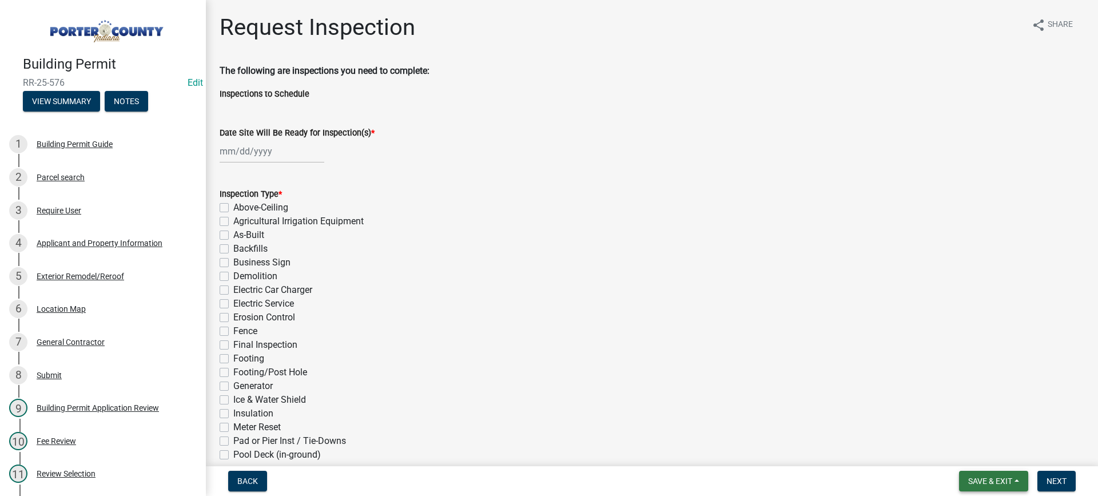
click at [979, 482] on span "Save & Exit" at bounding box center [990, 480] width 44 height 9
click at [975, 457] on button "Save & Exit" at bounding box center [983, 451] width 92 height 27
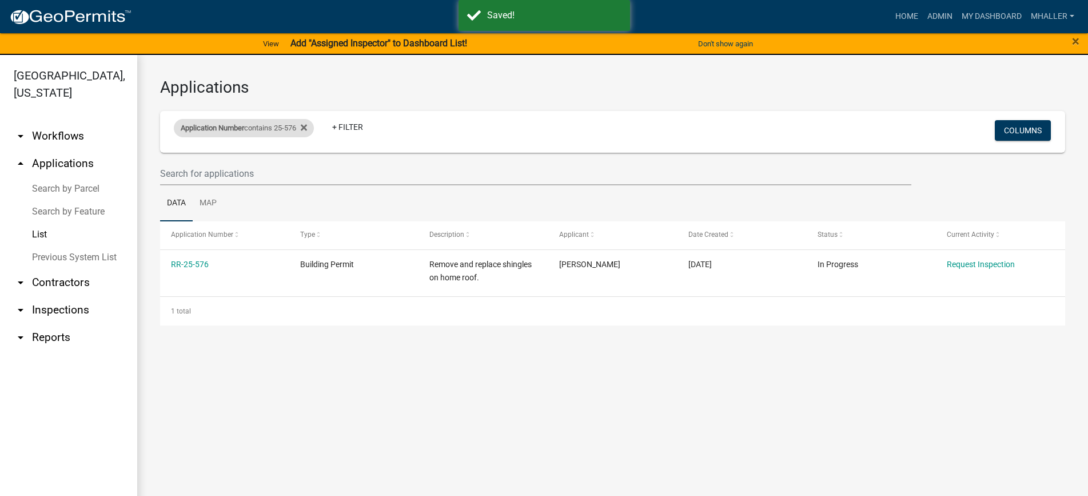
click at [268, 130] on div "Application Number contains 25-576" at bounding box center [244, 128] width 140 height 18
click at [244, 180] on input "25-576" at bounding box center [249, 170] width 105 height 23
type input "25"
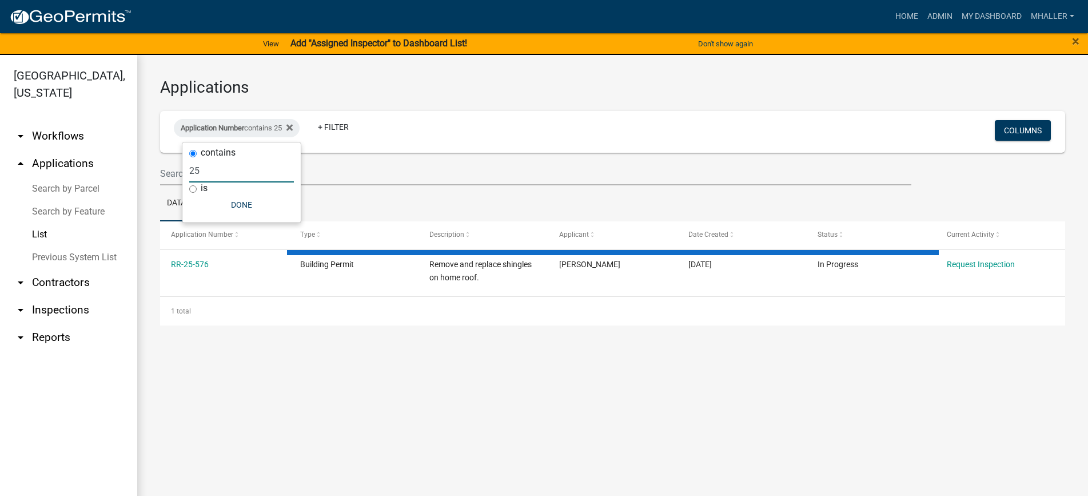
select select "1: 25"
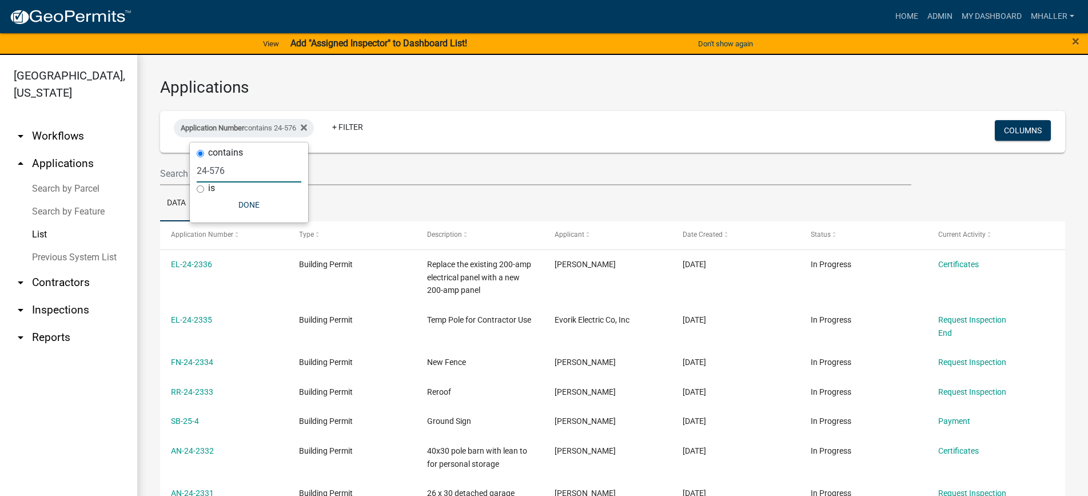
type input "24-576"
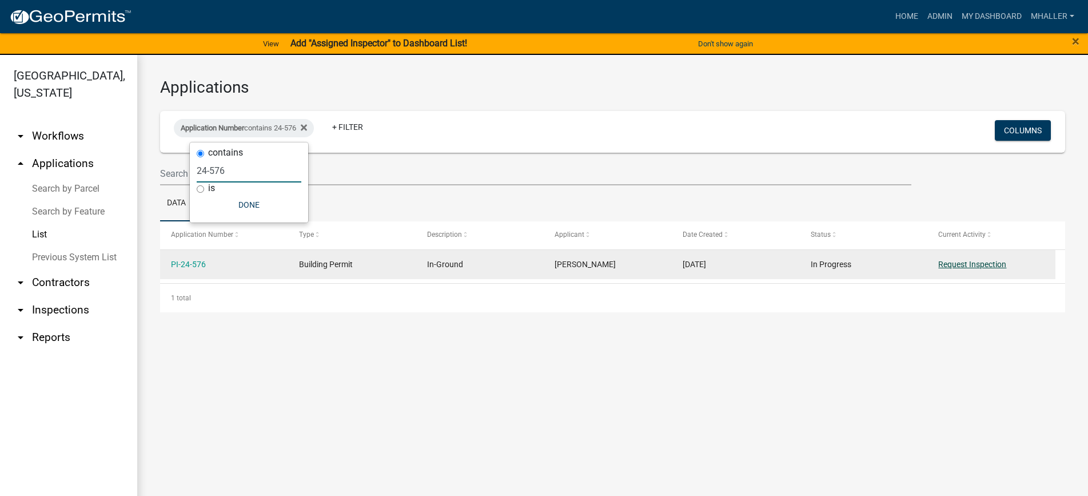
click at [955, 264] on link "Request Inspection" at bounding box center [973, 264] width 68 height 9
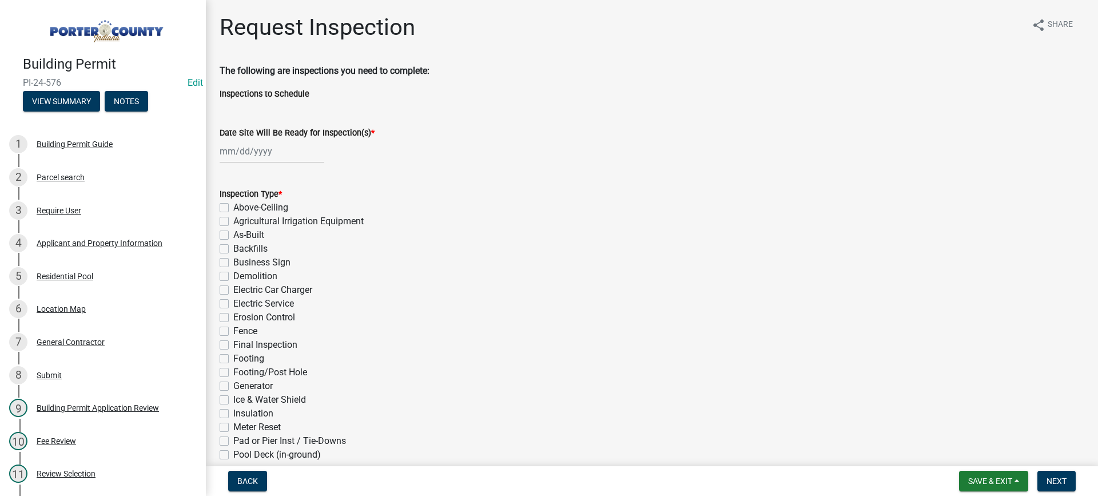
click at [269, 150] on div at bounding box center [272, 151] width 105 height 23
select select "8"
select select "2025"
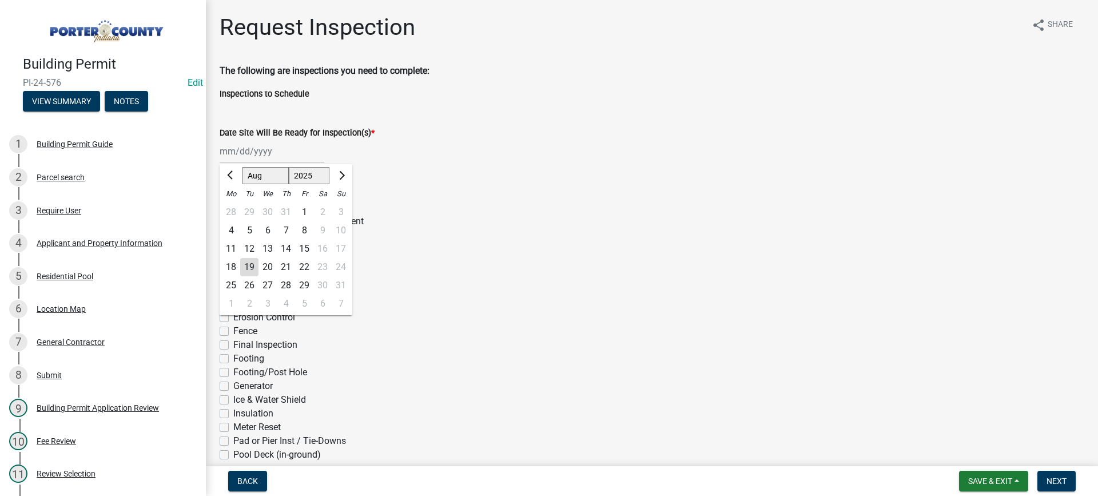
click at [251, 267] on div "19" at bounding box center [249, 267] width 18 height 18
type input "[DATE]"
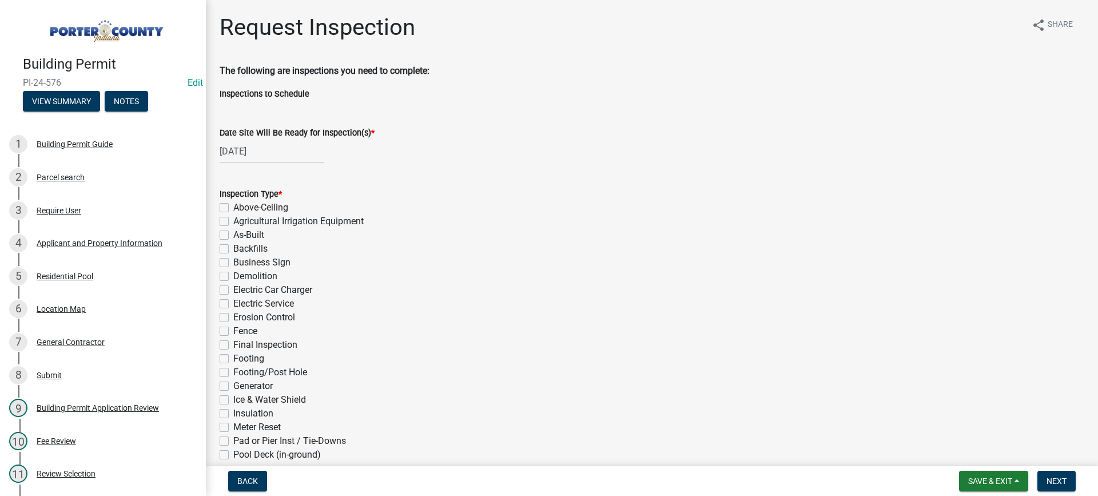
drag, startPoint x: 225, startPoint y: 333, endPoint x: 268, endPoint y: 331, distance: 42.9
click at [233, 333] on label "Fence" at bounding box center [245, 331] width 24 height 14
click at [233, 332] on input "Fence" at bounding box center [236, 327] width 7 height 7
checkbox input "true"
checkbox input "false"
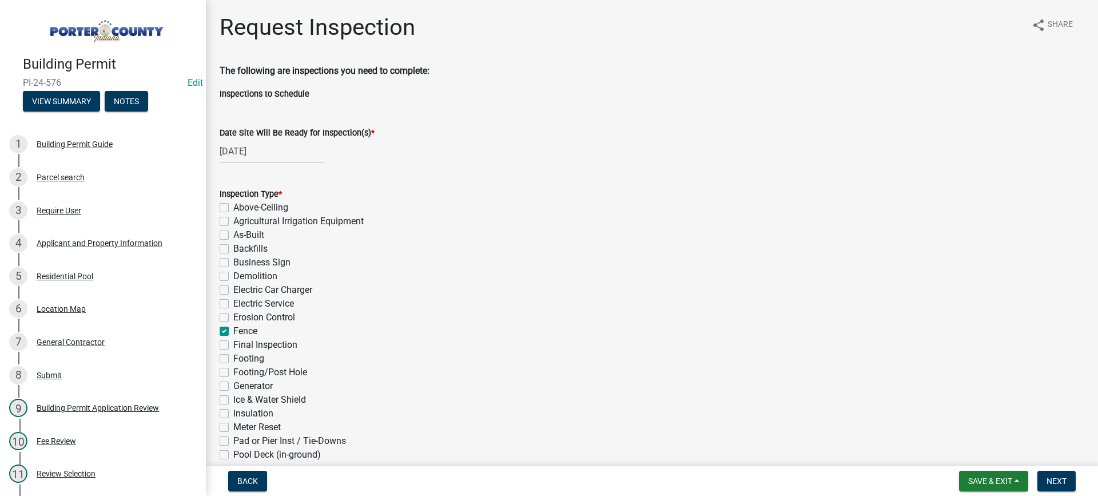
checkbox input "false"
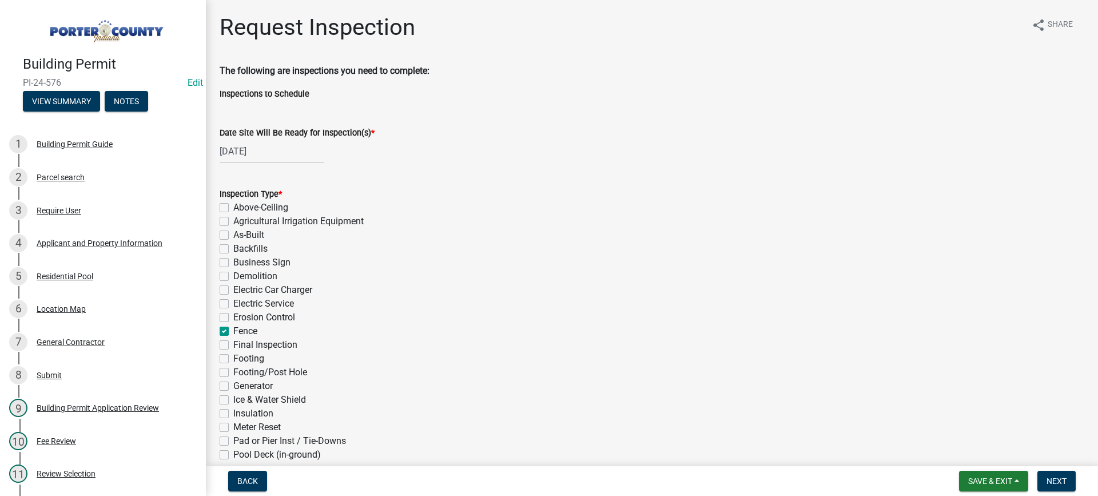
checkbox input "false"
checkbox input "true"
checkbox input "false"
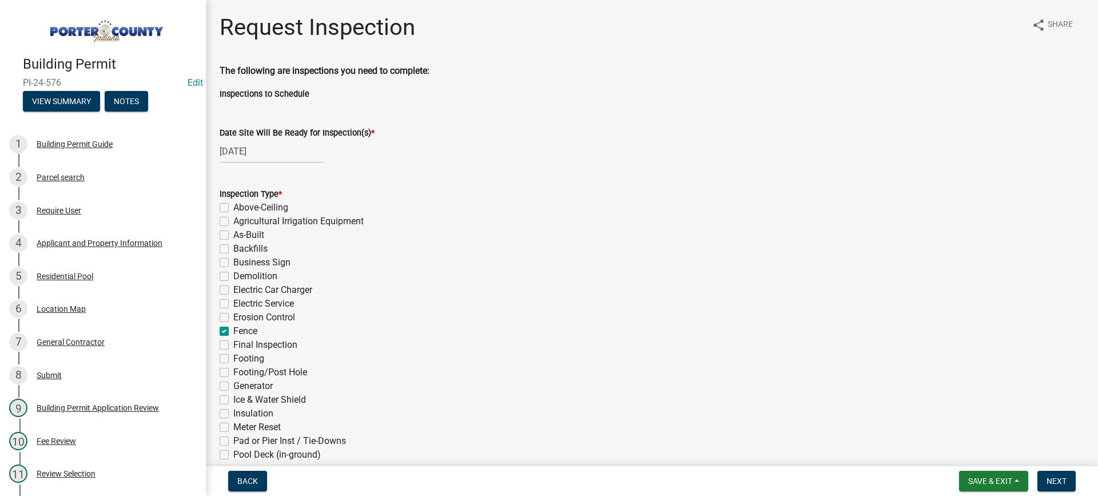
checkbox input "false"
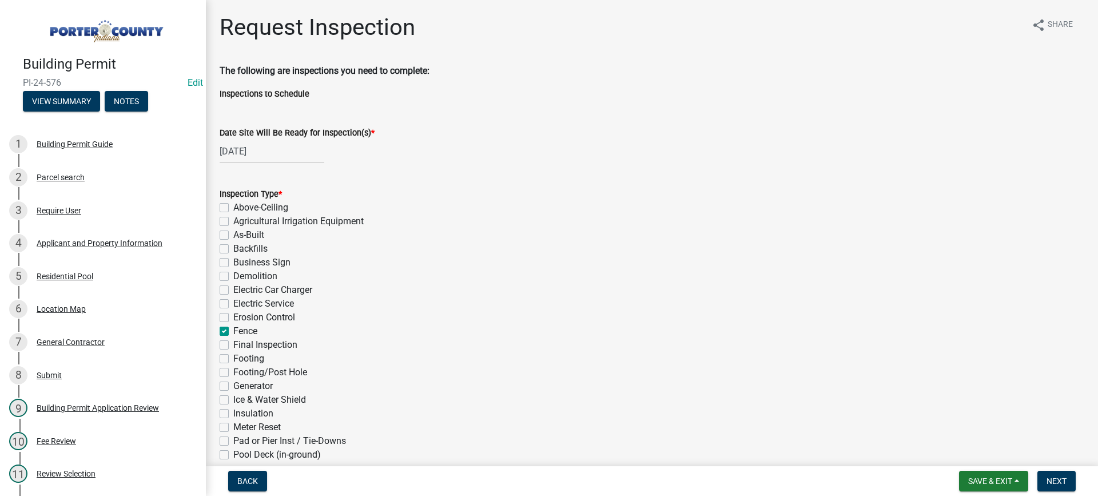
checkbox input "false"
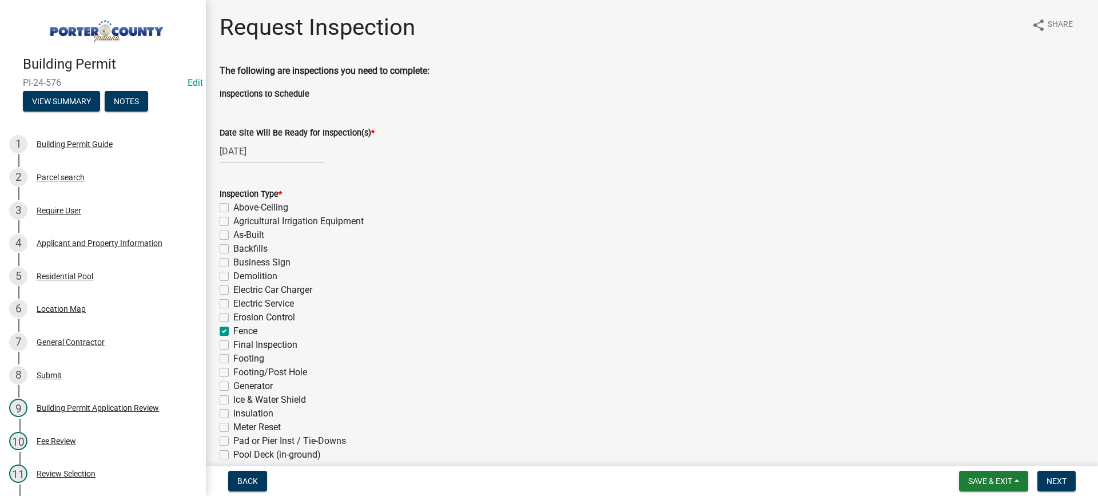
checkbox input "false"
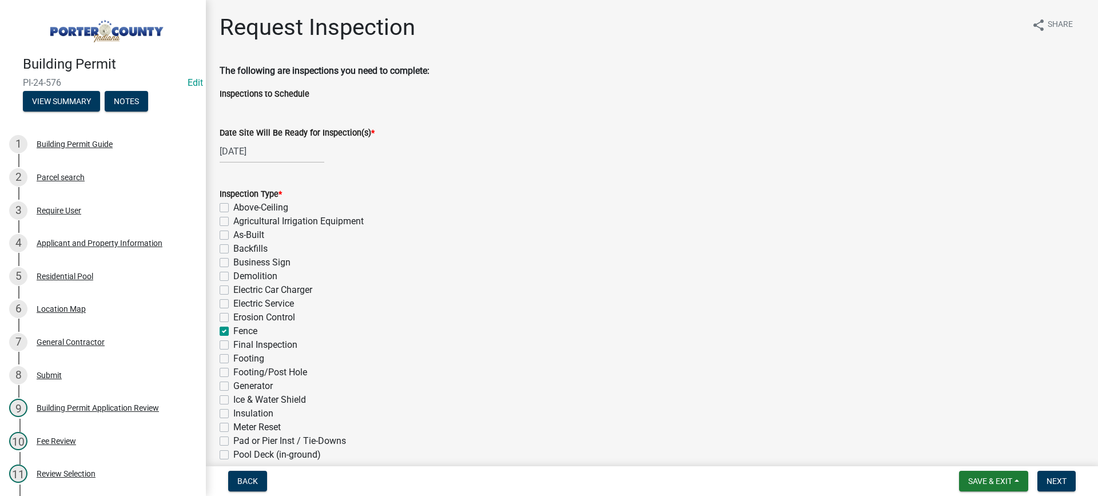
checkbox input "false"
click at [1001, 480] on span "Save & Exit" at bounding box center [990, 480] width 44 height 9
click at [989, 450] on button "Save & Exit" at bounding box center [983, 451] width 92 height 27
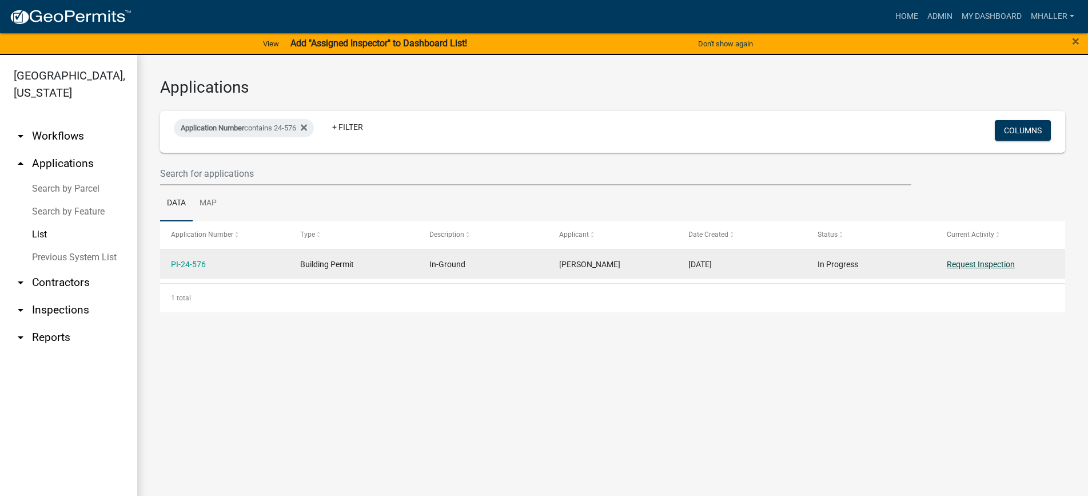
click at [986, 264] on link "Request Inspection" at bounding box center [981, 264] width 68 height 9
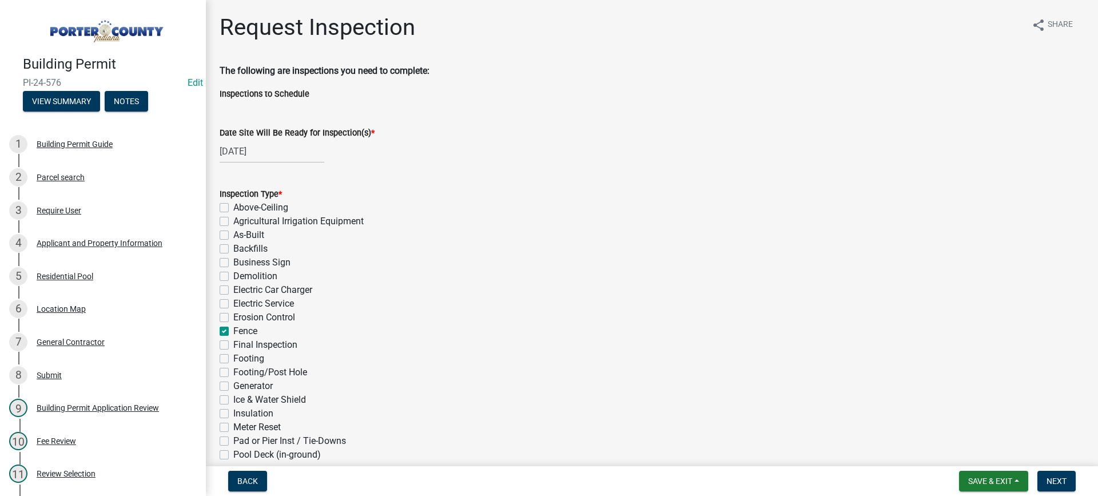
click at [233, 331] on label "Fence" at bounding box center [245, 331] width 24 height 14
click at [233, 331] on input "Fence" at bounding box center [236, 327] width 7 height 7
checkbox input "false"
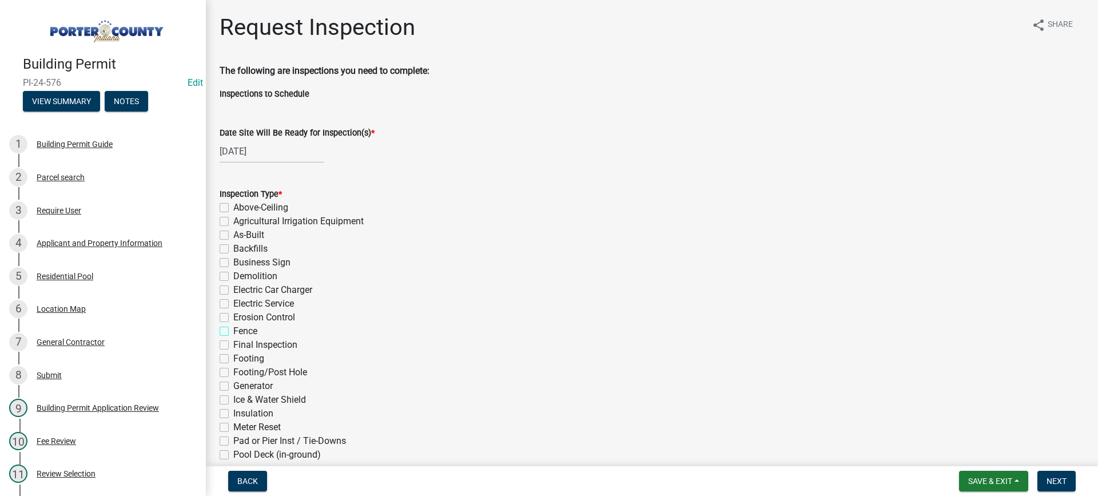
checkbox input "false"
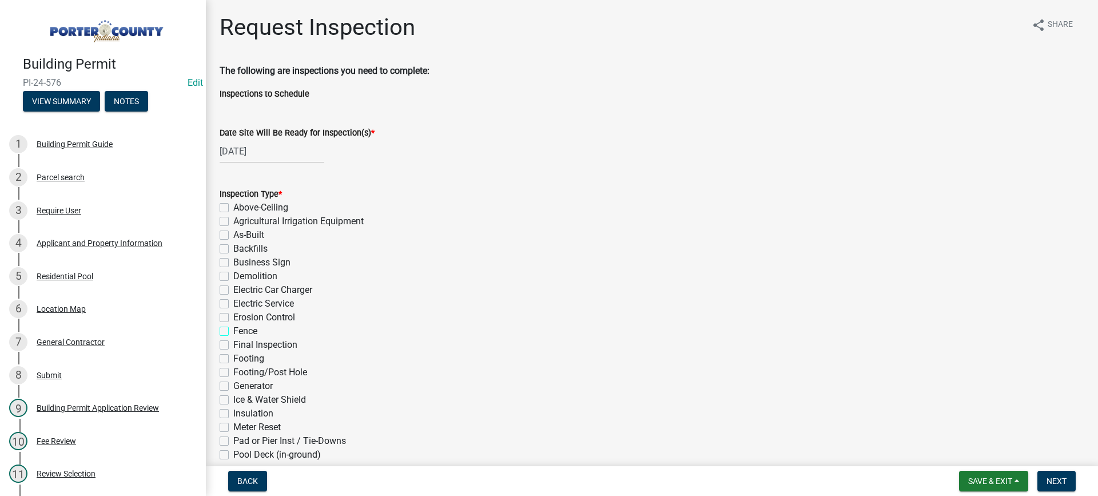
checkbox input "false"
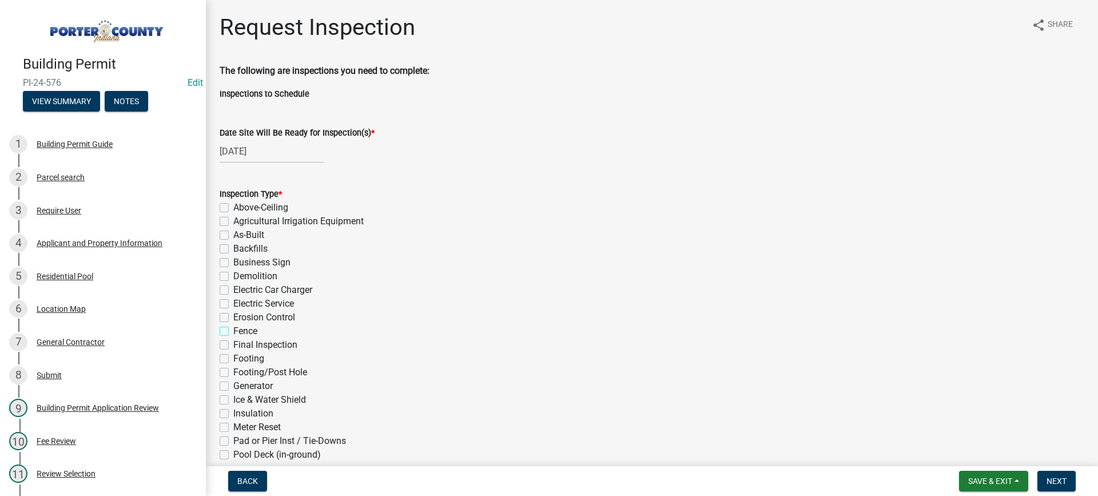
checkbox input "false"
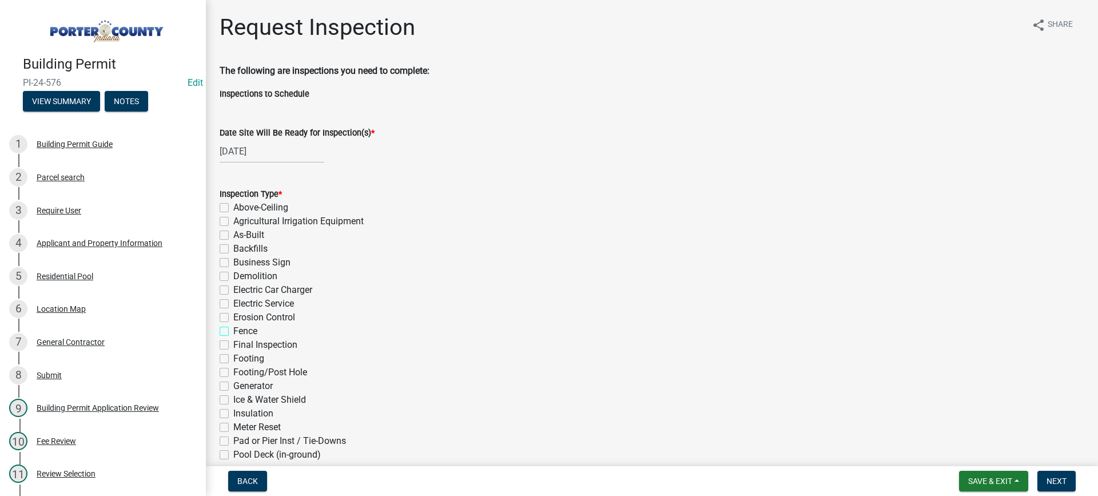
checkbox input "false"
click at [233, 343] on label "Final Inspection" at bounding box center [265, 345] width 64 height 14
click at [233, 343] on input "Final Inspection" at bounding box center [236, 341] width 7 height 7
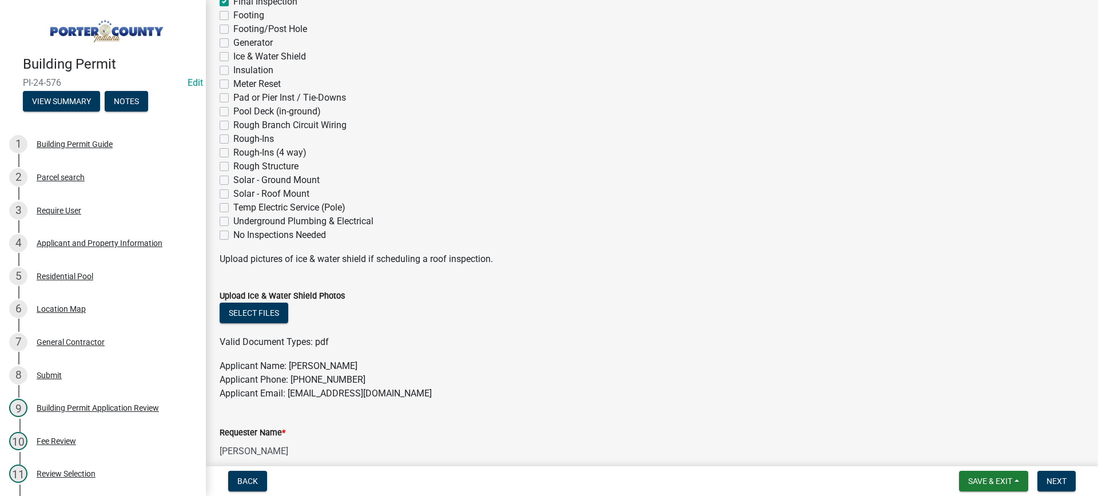
scroll to position [515, 0]
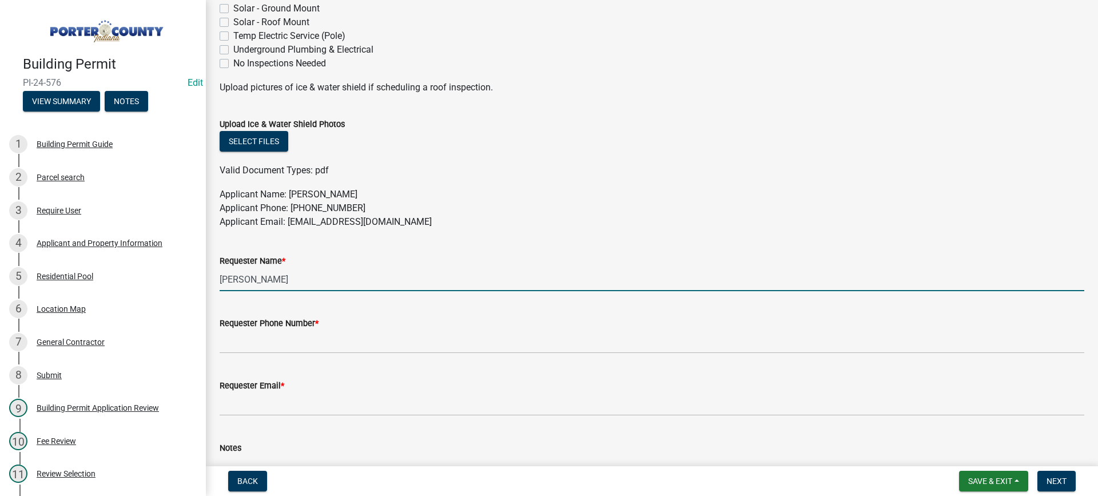
drag, startPoint x: 301, startPoint y: 273, endPoint x: 220, endPoint y: 287, distance: 81.8
click at [245, 280] on input "[PERSON_NAME]" at bounding box center [652, 279] width 865 height 23
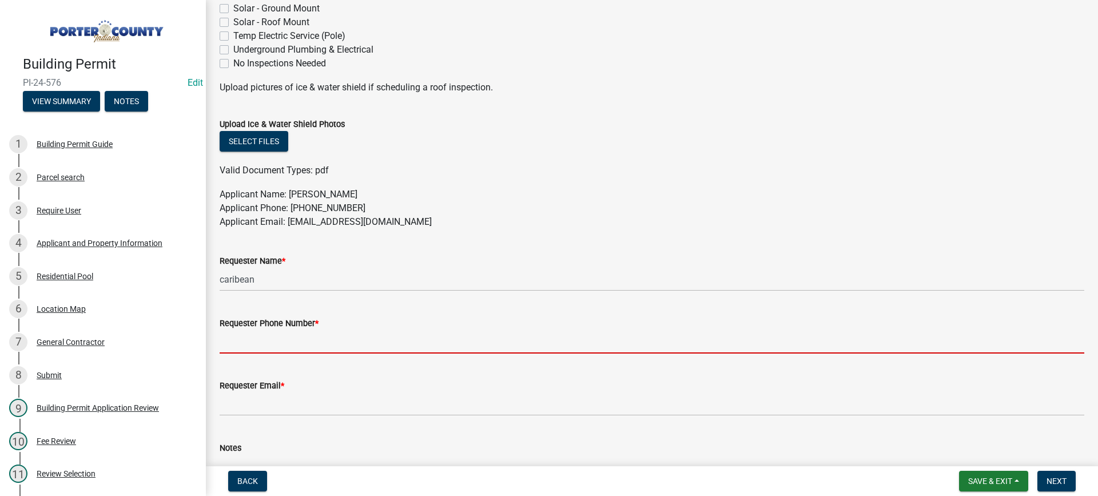
click at [276, 341] on input "Requester Phone Number *" at bounding box center [652, 341] width 865 height 23
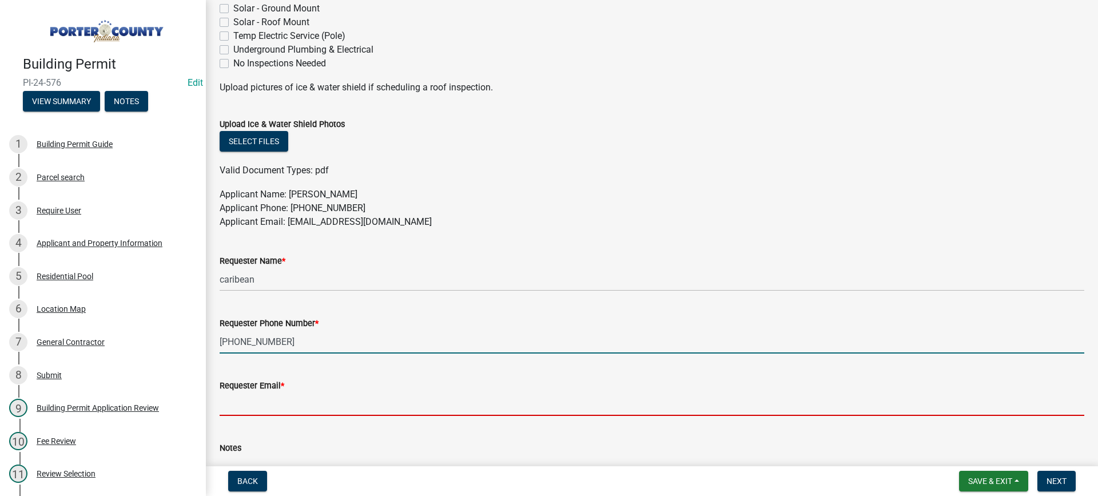
click at [320, 398] on input "Requester Email *" at bounding box center [652, 403] width 865 height 23
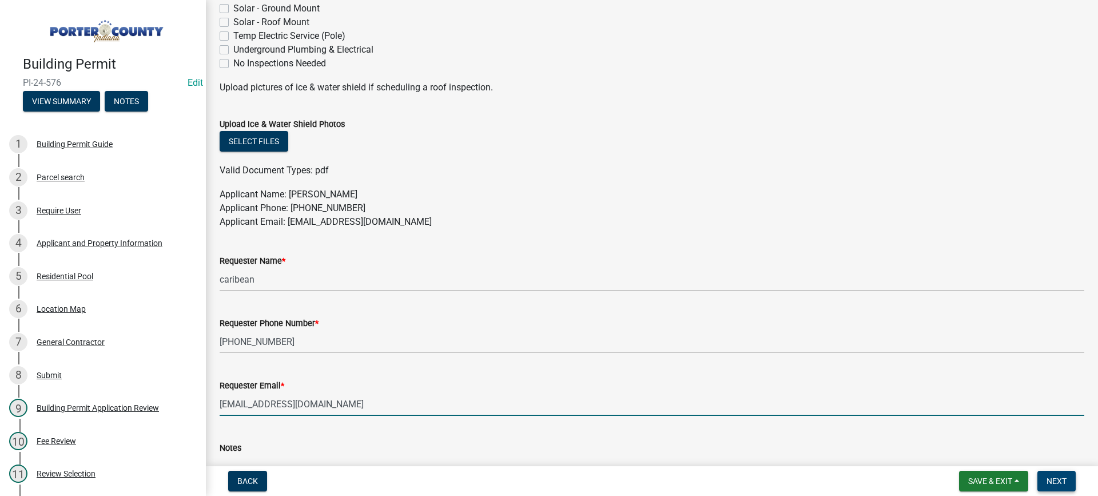
click at [1052, 478] on span "Next" at bounding box center [1057, 480] width 20 height 9
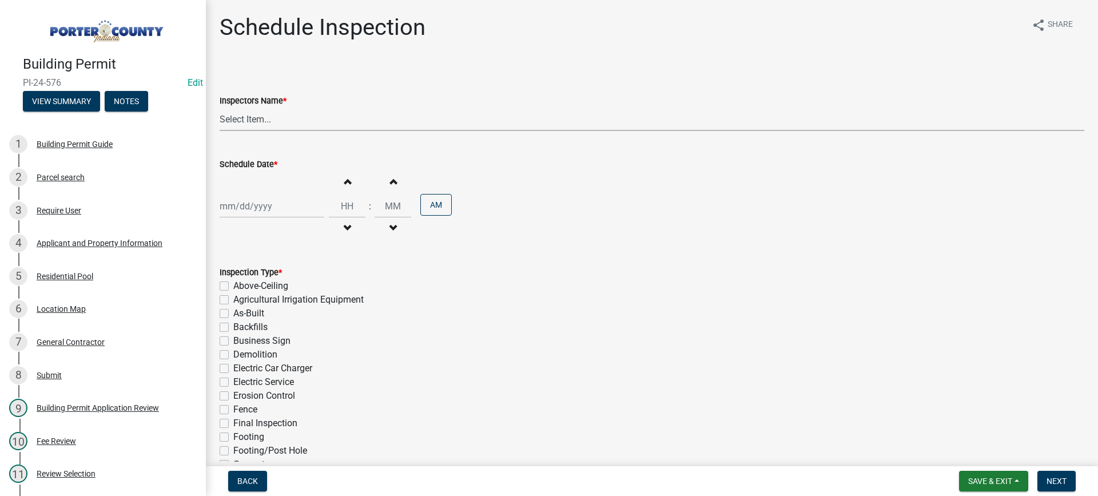
click at [233, 118] on select "Select Item... mhaller (Michael Haller)" at bounding box center [652, 119] width 865 height 23
click at [220, 108] on select "Select Item... mhaller (Michael Haller)" at bounding box center [652, 119] width 865 height 23
click at [261, 206] on div at bounding box center [272, 205] width 105 height 23
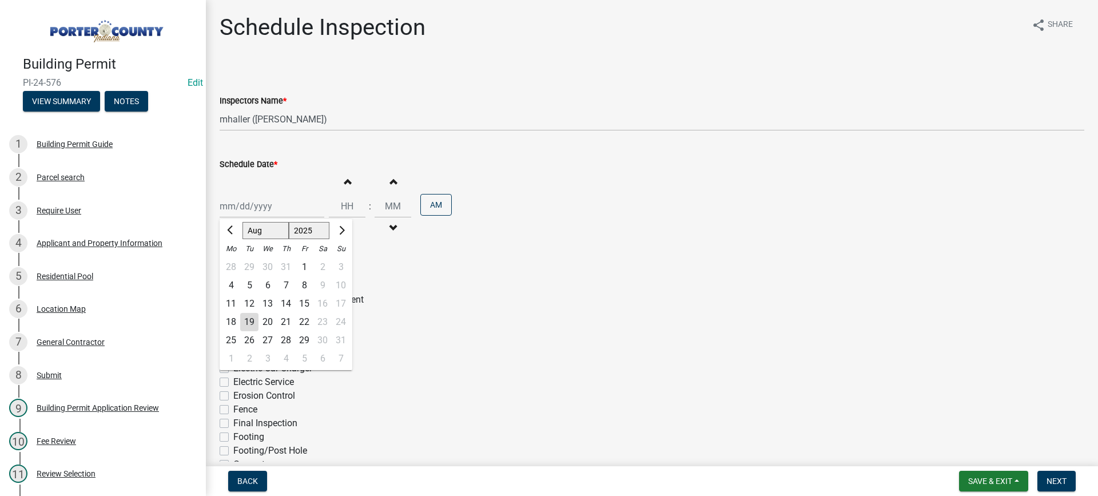
drag, startPoint x: 304, startPoint y: 319, endPoint x: 304, endPoint y: 325, distance: 6.3
click at [303, 320] on div "22" at bounding box center [304, 322] width 18 height 18
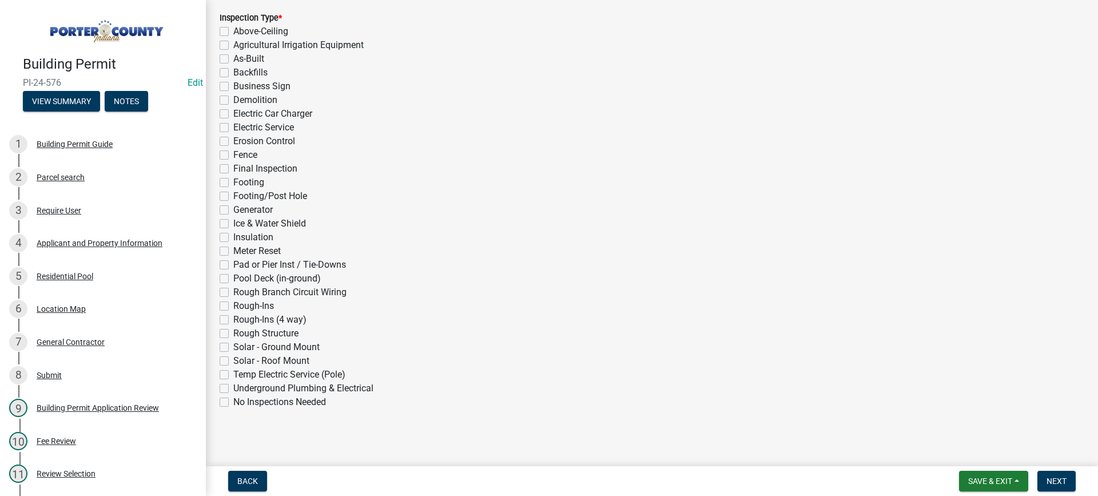
scroll to position [257, 0]
drag, startPoint x: 221, startPoint y: 165, endPoint x: 435, endPoint y: 242, distance: 226.7
click at [233, 166] on label "Final Inspection" at bounding box center [265, 167] width 64 height 14
click at [233, 166] on input "Final Inspection" at bounding box center [236, 163] width 7 height 7
click at [1055, 481] on span "Next" at bounding box center [1057, 480] width 20 height 9
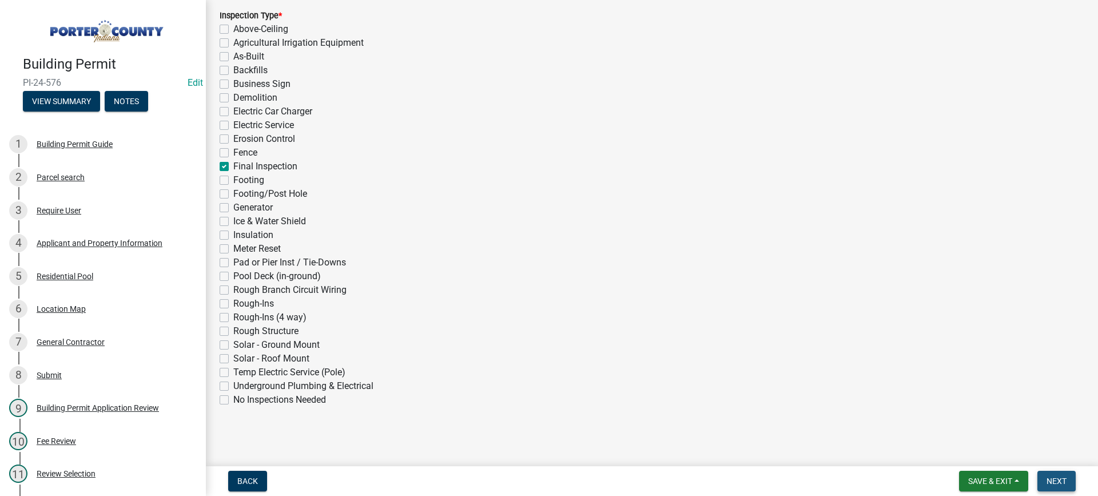
scroll to position [0, 0]
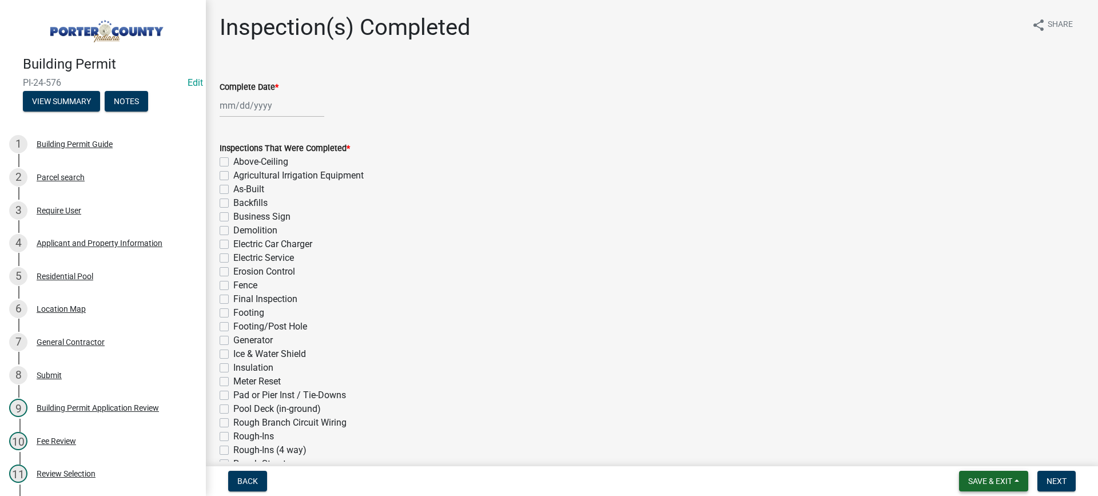
click at [1001, 484] on span "Save & Exit" at bounding box center [990, 480] width 44 height 9
click at [993, 451] on button "Save & Exit" at bounding box center [983, 451] width 92 height 27
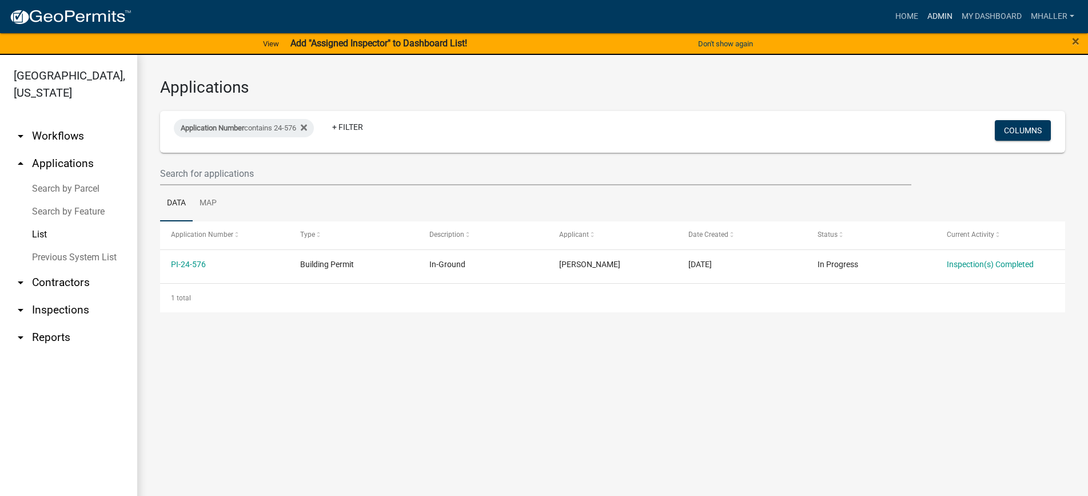
click at [939, 18] on link "Admin" at bounding box center [940, 17] width 34 height 22
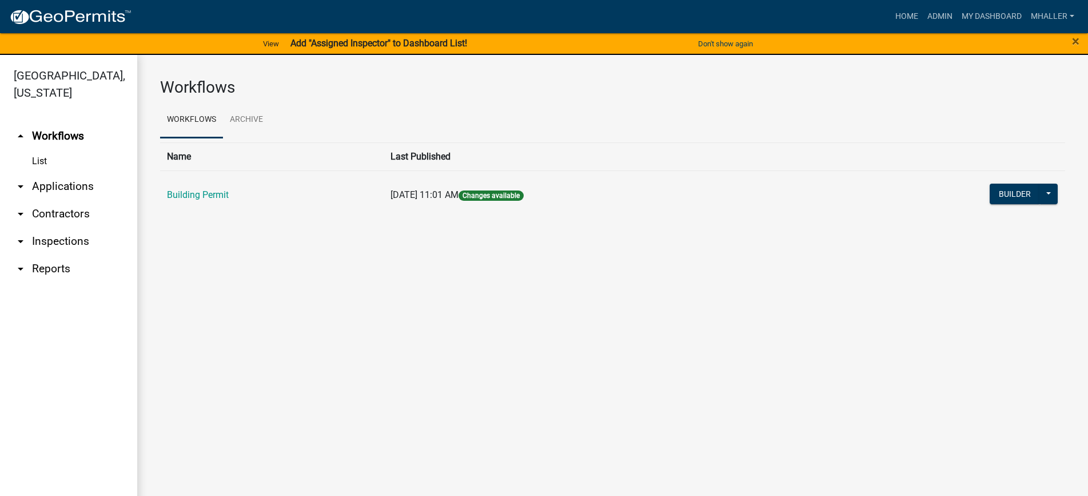
click at [55, 173] on link "arrow_drop_down Applications" at bounding box center [68, 186] width 137 height 27
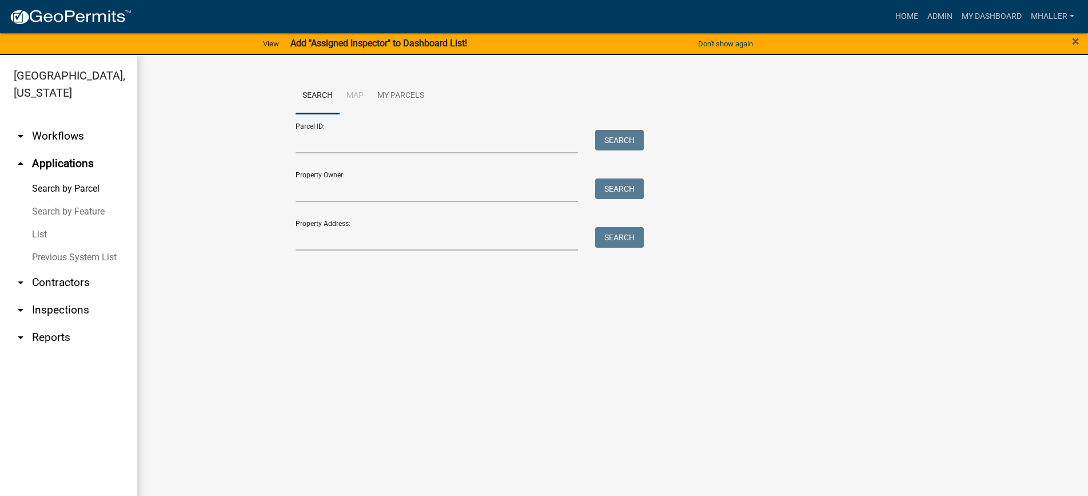
click at [39, 223] on link "List" at bounding box center [68, 234] width 137 height 23
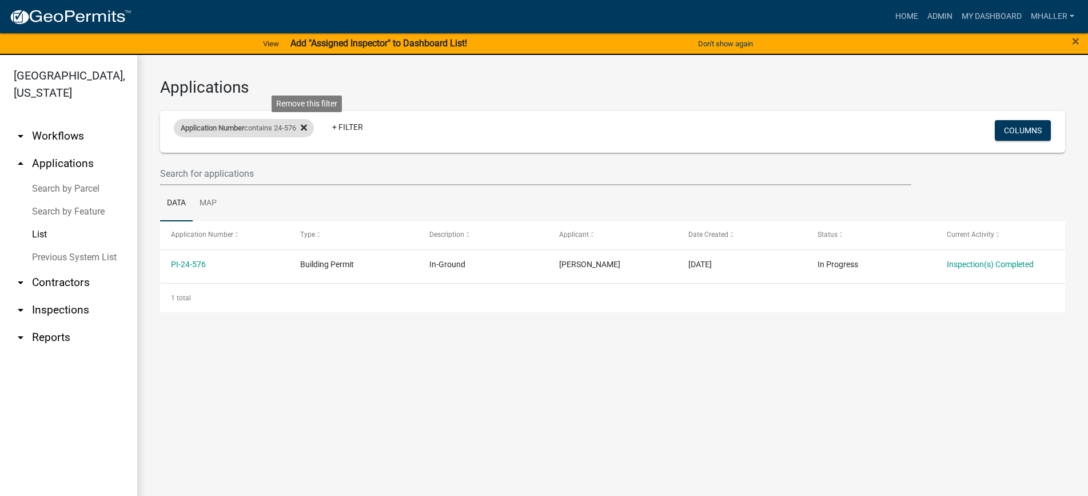
click at [307, 126] on icon at bounding box center [304, 128] width 6 height 6
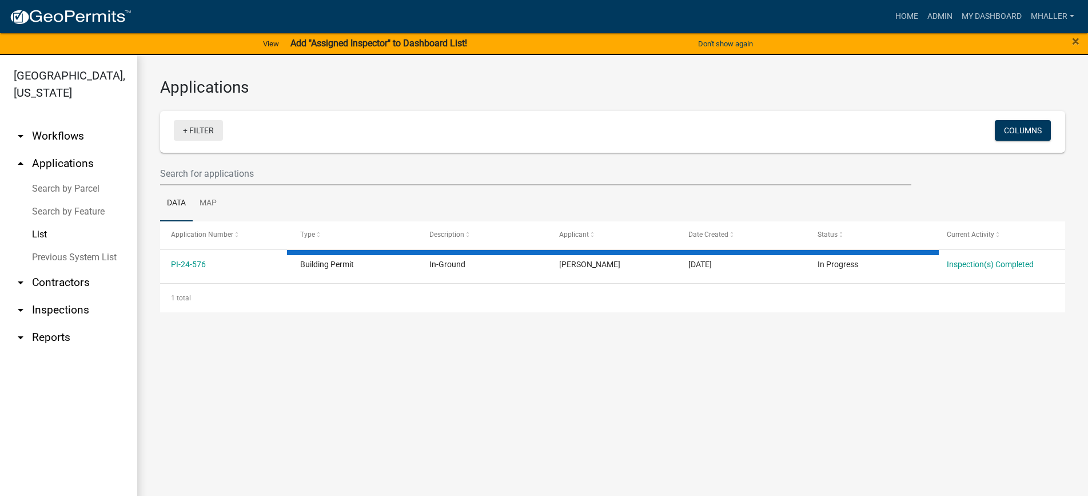
click at [204, 133] on link "+ Filter" at bounding box center [198, 130] width 49 height 21
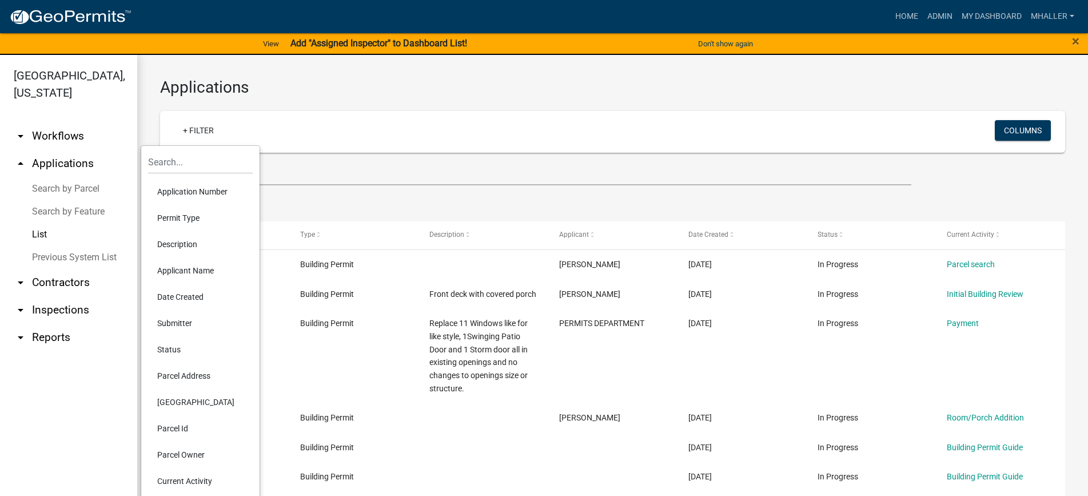
click at [194, 375] on li "Parcel Address" at bounding box center [200, 376] width 105 height 26
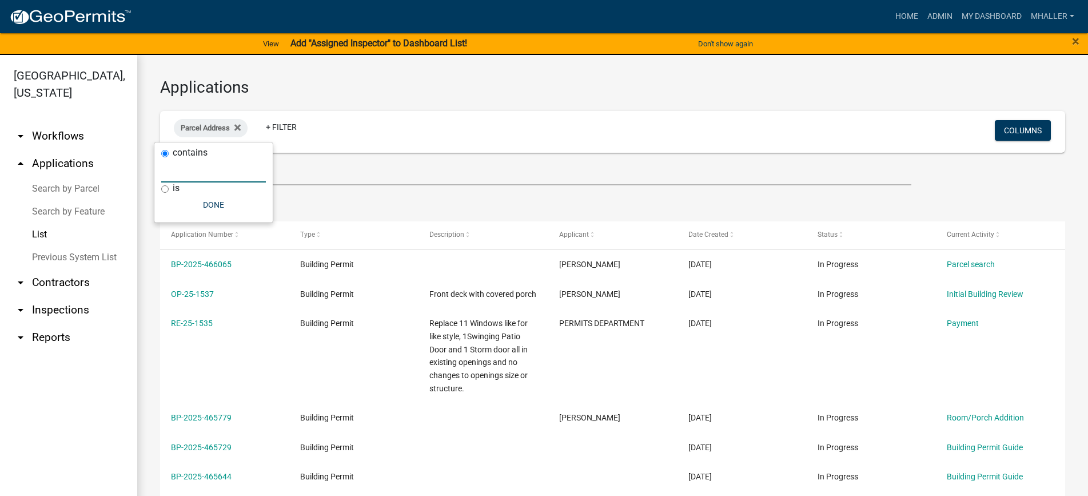
click at [194, 172] on input "text" at bounding box center [213, 170] width 105 height 23
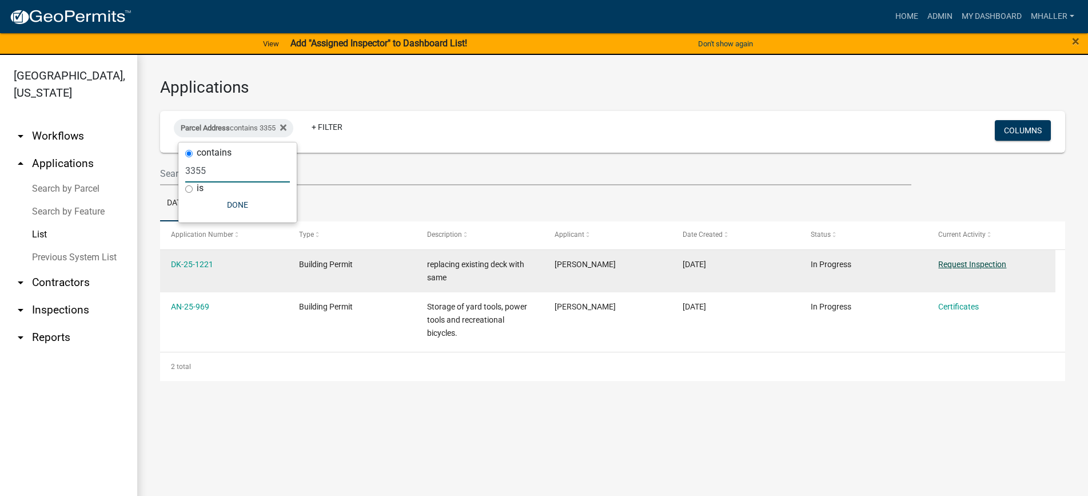
click at [948, 263] on link "Request Inspection" at bounding box center [973, 264] width 68 height 9
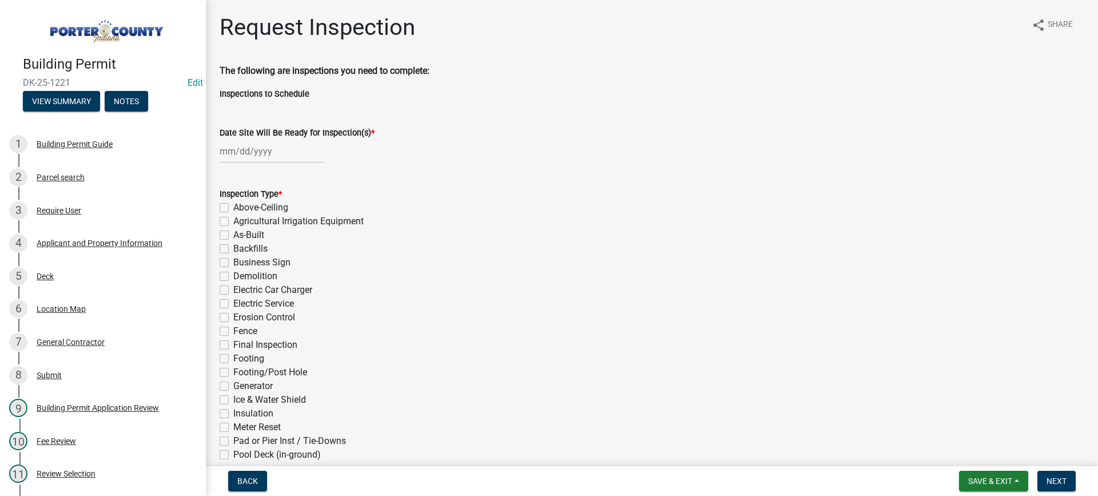
click at [259, 153] on div at bounding box center [272, 151] width 105 height 23
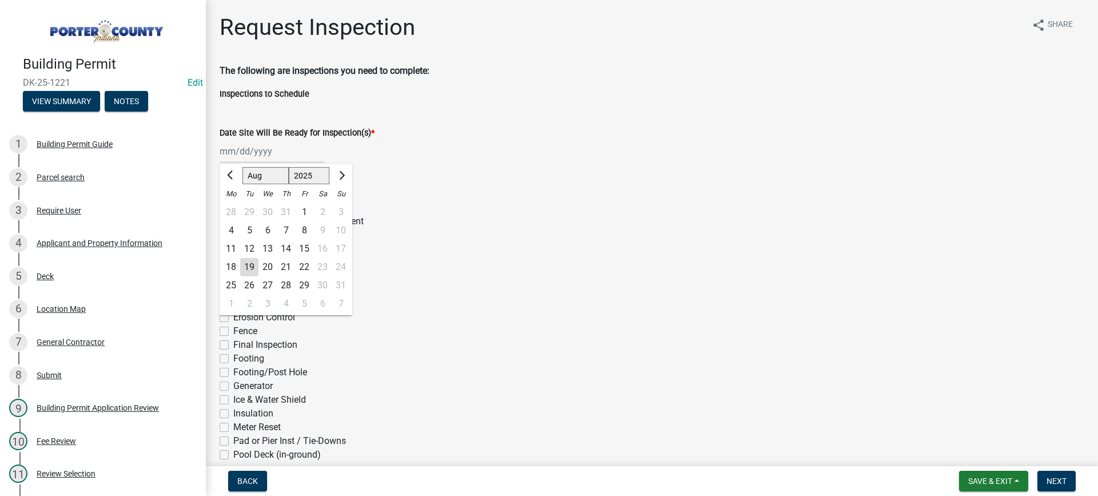
click at [252, 266] on div "19" at bounding box center [249, 267] width 18 height 18
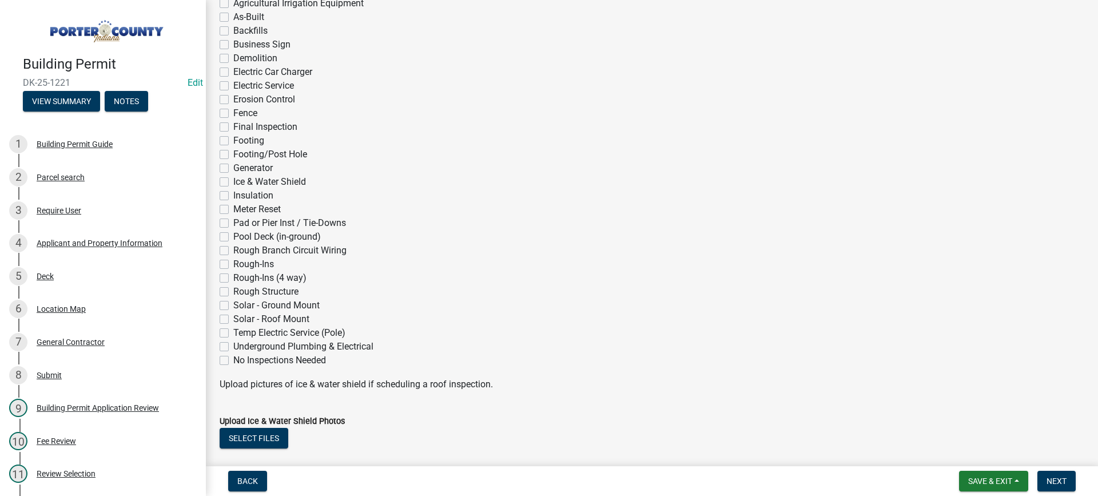
scroll to position [229, 0]
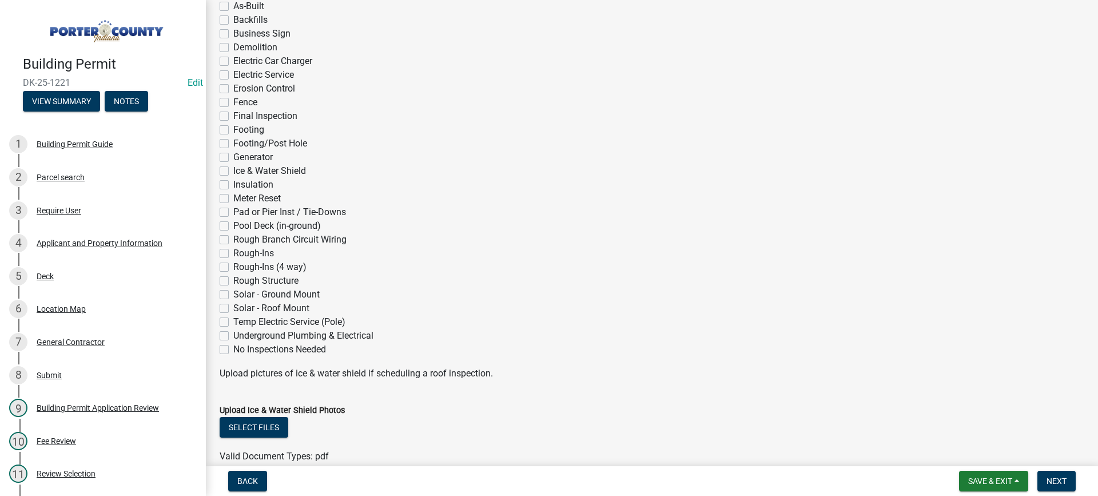
click at [233, 282] on label "Rough Structure" at bounding box center [265, 281] width 65 height 14
click at [233, 281] on input "Rough Structure" at bounding box center [236, 277] width 7 height 7
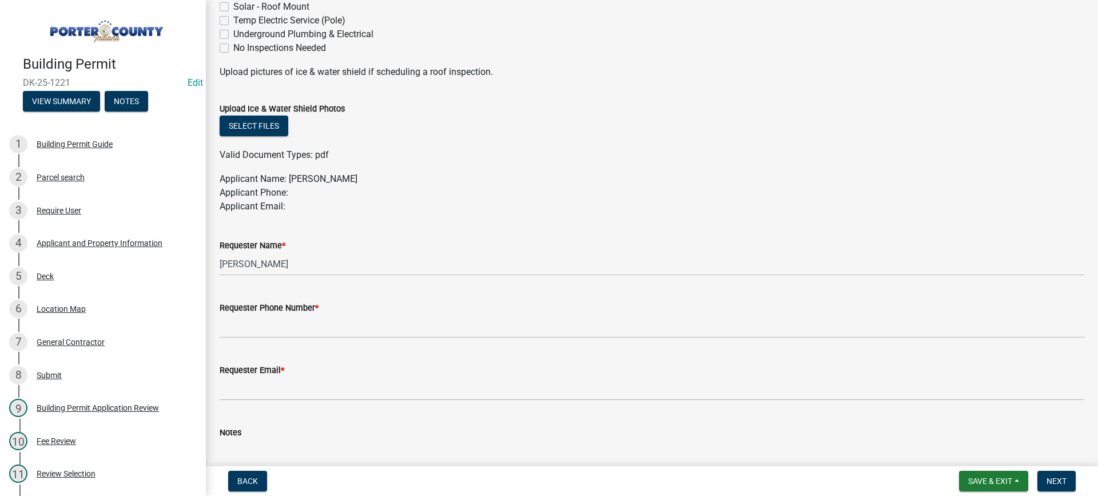
scroll to position [572, 0]
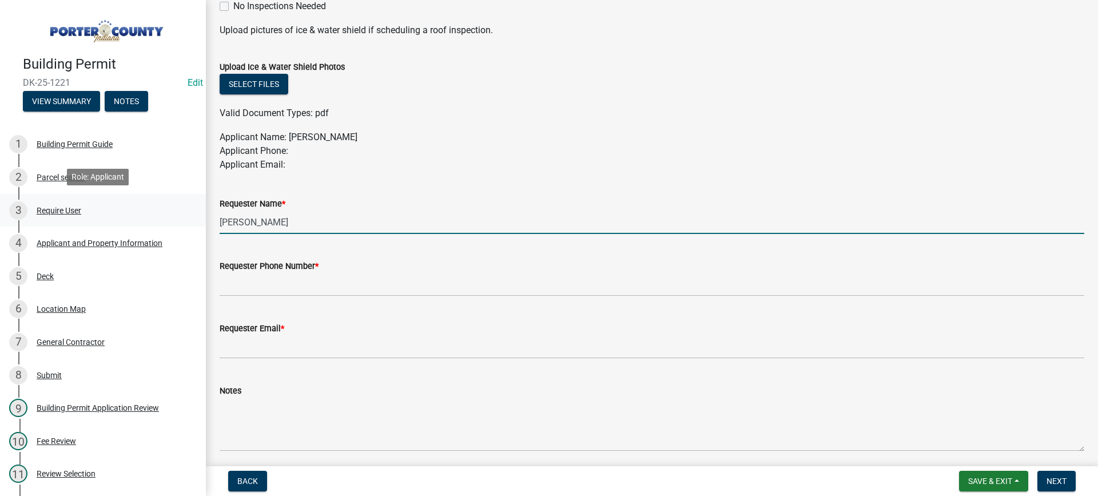
drag, startPoint x: 275, startPoint y: 226, endPoint x: 164, endPoint y: 212, distance: 112.4
click at [164, 212] on div "Building Permit DK-25-1221 Edit View Summary Notes 1 Building Permit Guide 2 Pa…" at bounding box center [549, 248] width 1098 height 496
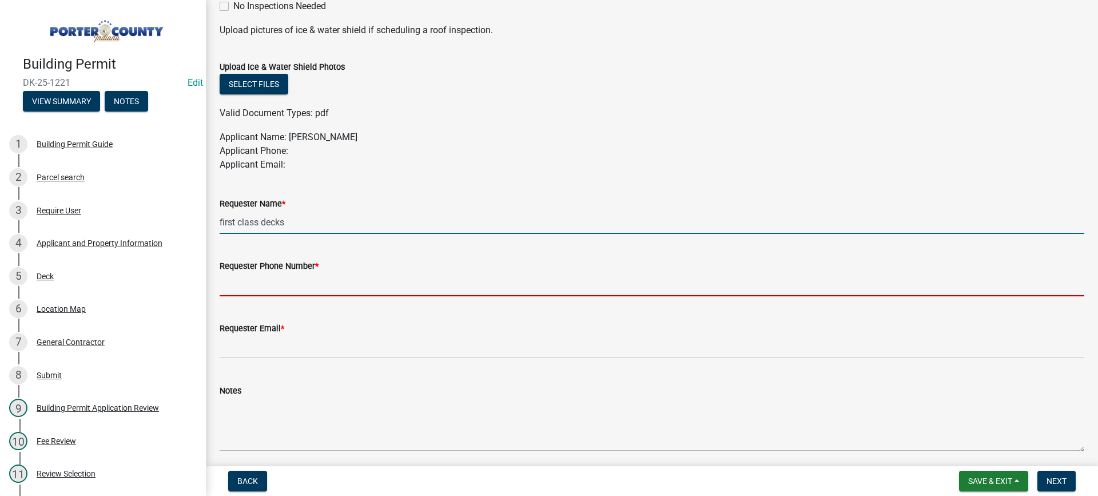
click at [283, 279] on input "Requester Phone Number *" at bounding box center [652, 284] width 865 height 23
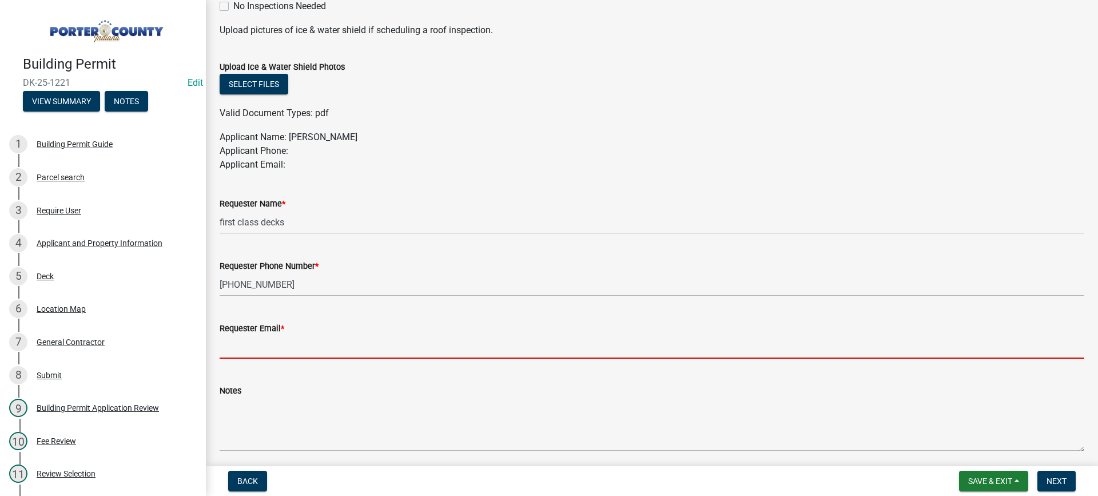
drag, startPoint x: 317, startPoint y: 344, endPoint x: 318, endPoint y: 352, distance: 8.0
click at [318, 352] on input "Requester Email *" at bounding box center [652, 346] width 865 height 23
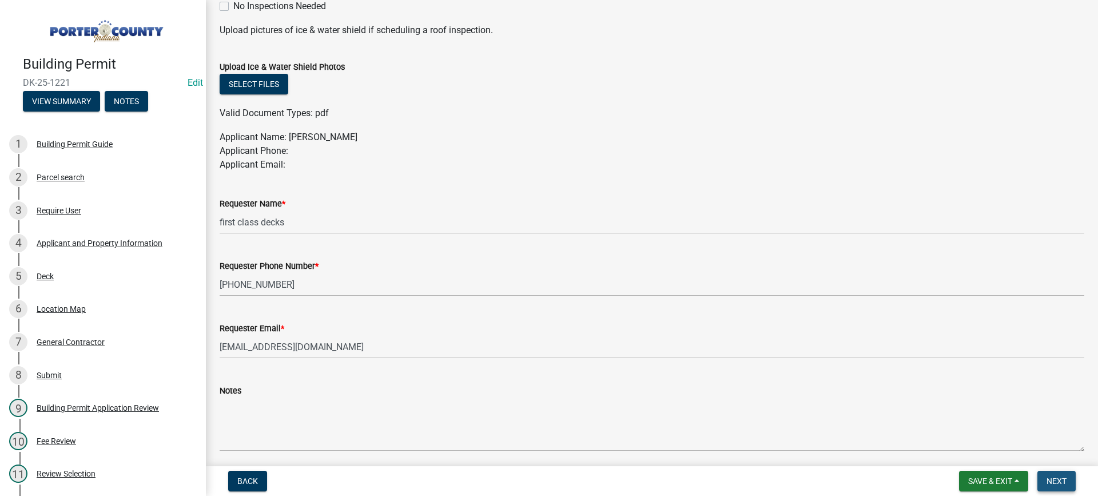
click at [1048, 479] on span "Next" at bounding box center [1057, 480] width 20 height 9
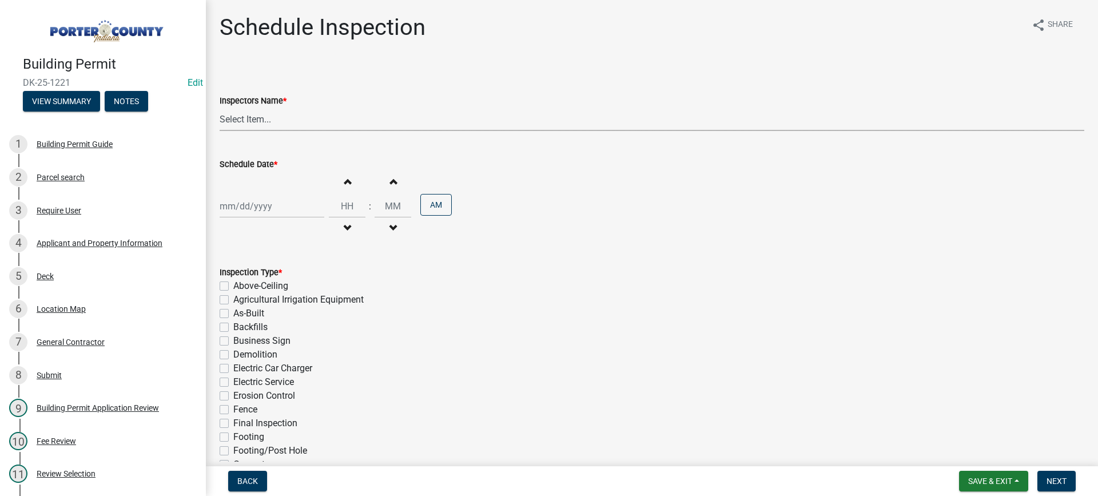
click at [246, 118] on select "Select Item... mhaller (Michael Haller)" at bounding box center [652, 119] width 865 height 23
click at [220, 108] on select "Select Item... mhaller (Michael Haller)" at bounding box center [652, 119] width 865 height 23
click at [263, 206] on div at bounding box center [272, 205] width 105 height 23
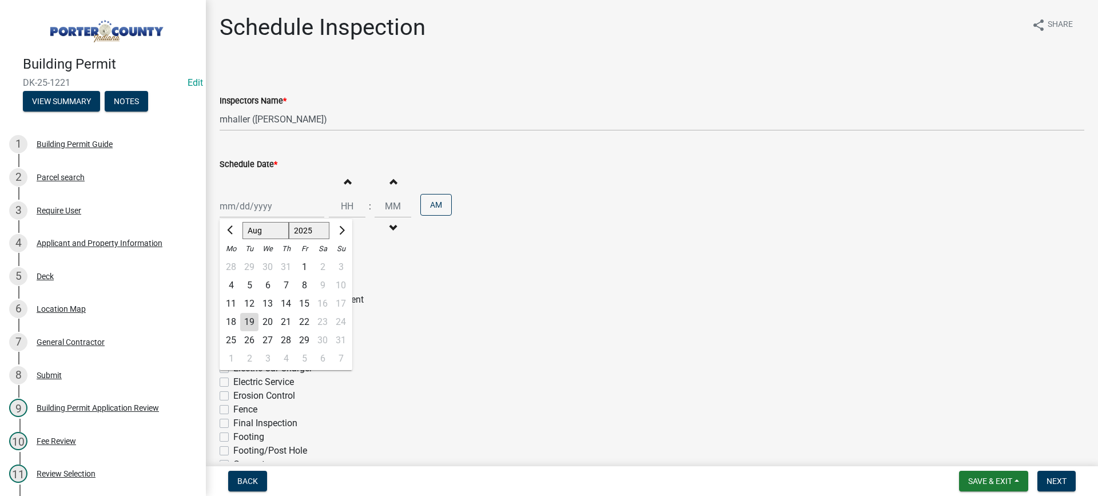
click at [252, 322] on div "19" at bounding box center [249, 322] width 18 height 18
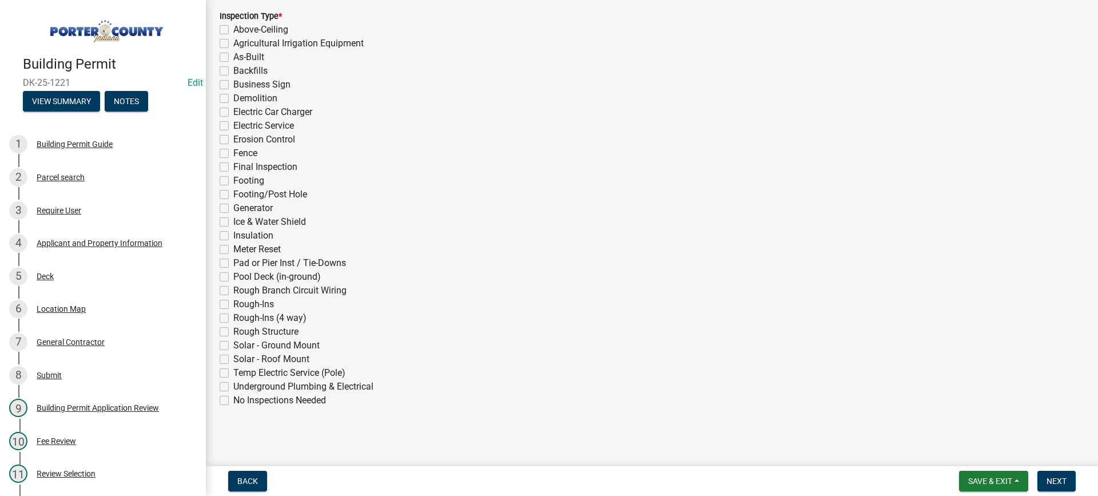
scroll to position [257, 0]
click at [233, 328] on label "Rough Structure" at bounding box center [265, 331] width 65 height 14
click at [233, 328] on input "Rough Structure" at bounding box center [236, 327] width 7 height 7
click at [1064, 479] on span "Next" at bounding box center [1057, 480] width 20 height 9
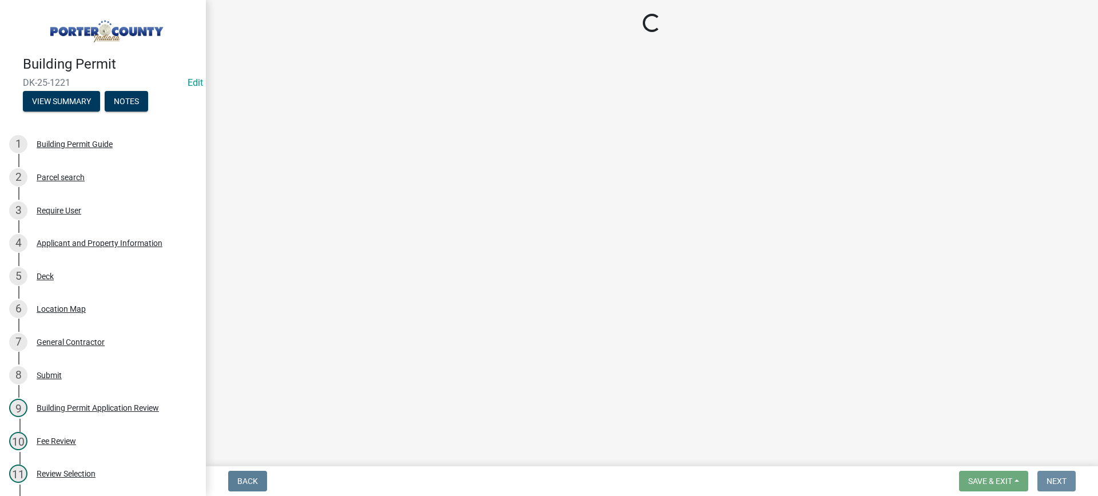
scroll to position [0, 0]
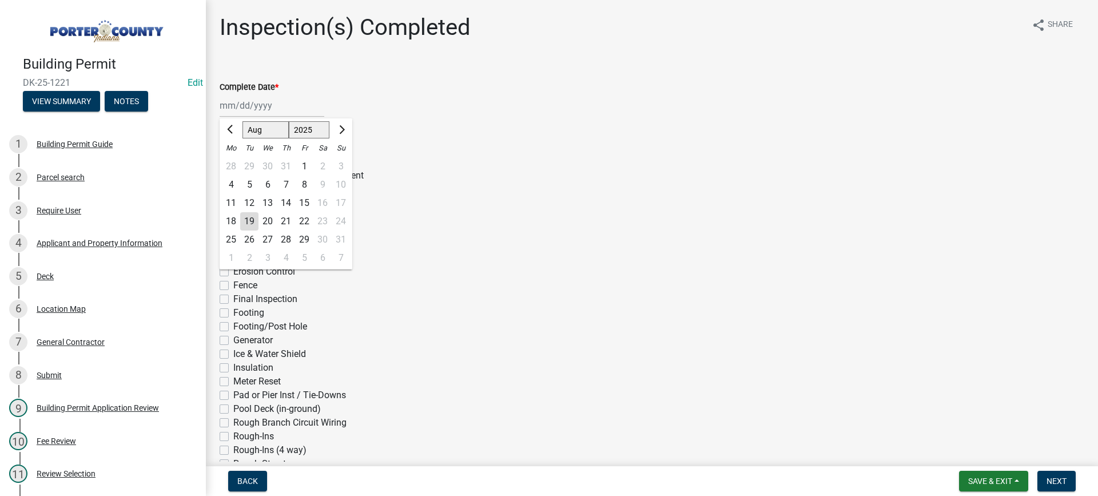
click at [229, 110] on div "Jan Feb Mar Apr May Jun Jul Aug Sep Oct Nov Dec 1525 1526 1527 1528 1529 1530 1…" at bounding box center [272, 105] width 105 height 23
click at [252, 215] on div "19" at bounding box center [249, 221] width 18 height 18
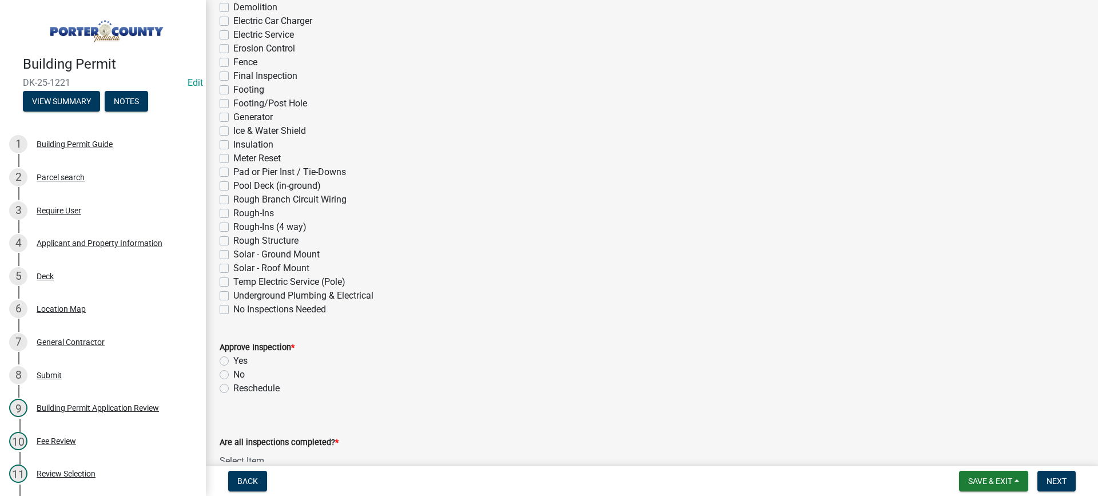
scroll to position [229, 0]
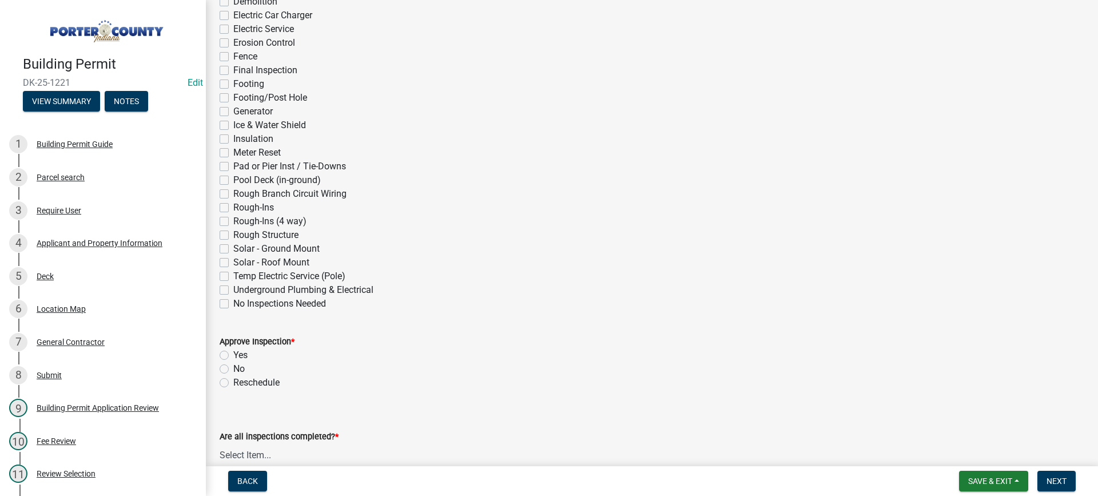
click at [233, 236] on label "Rough Structure" at bounding box center [265, 235] width 65 height 14
click at [233, 236] on input "Rough Structure" at bounding box center [236, 231] width 7 height 7
click at [233, 354] on label "Yes" at bounding box center [240, 355] width 14 height 14
click at [233, 354] on input "Yes" at bounding box center [236, 351] width 7 height 7
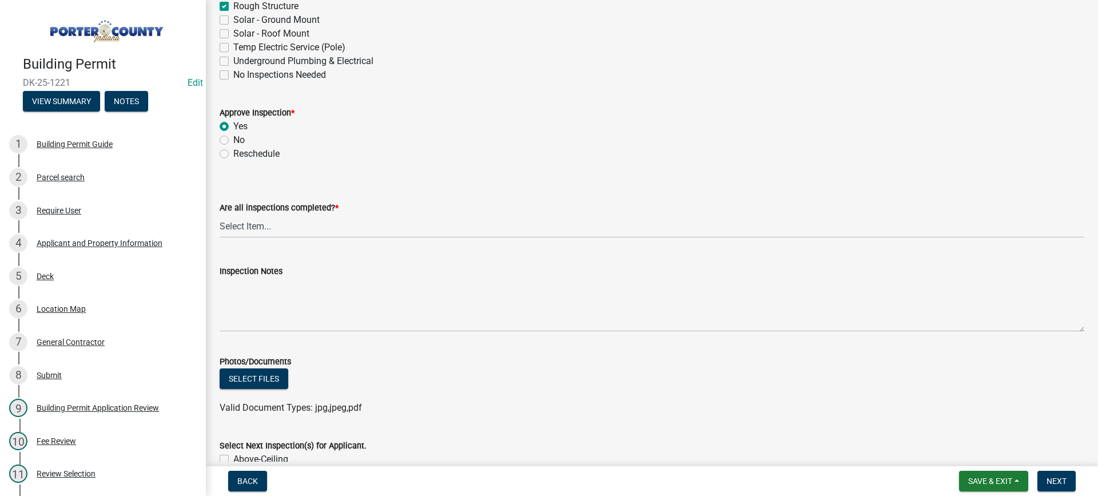
scroll to position [572, 0]
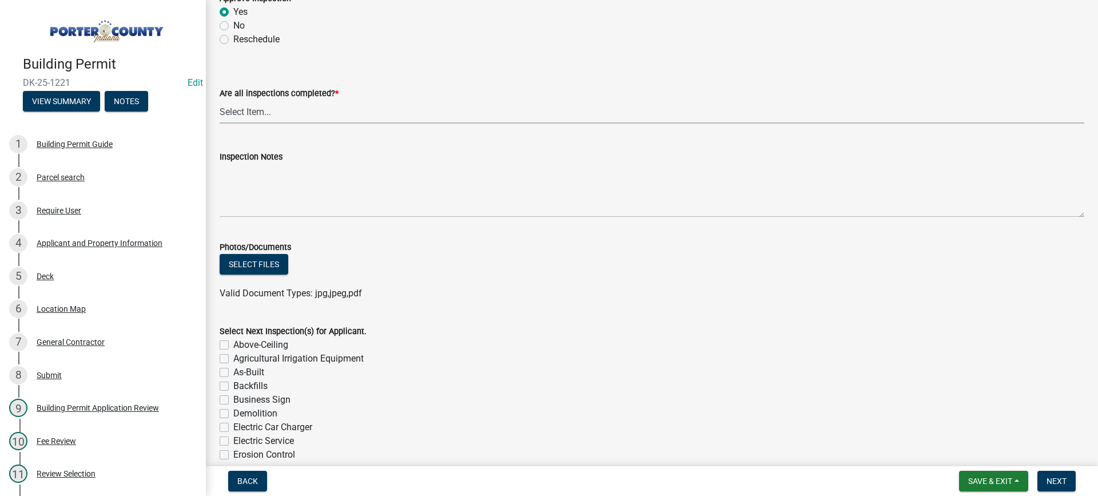
click at [282, 113] on select "Select Item... Yes - All Inspections Have Been Completed No - More Inspections …" at bounding box center [652, 111] width 865 height 23
click at [220, 100] on select "Select Item... Yes - All Inspections Have Been Completed No - More Inspections …" at bounding box center [652, 111] width 865 height 23
click at [1053, 482] on span "Next" at bounding box center [1057, 480] width 20 height 9
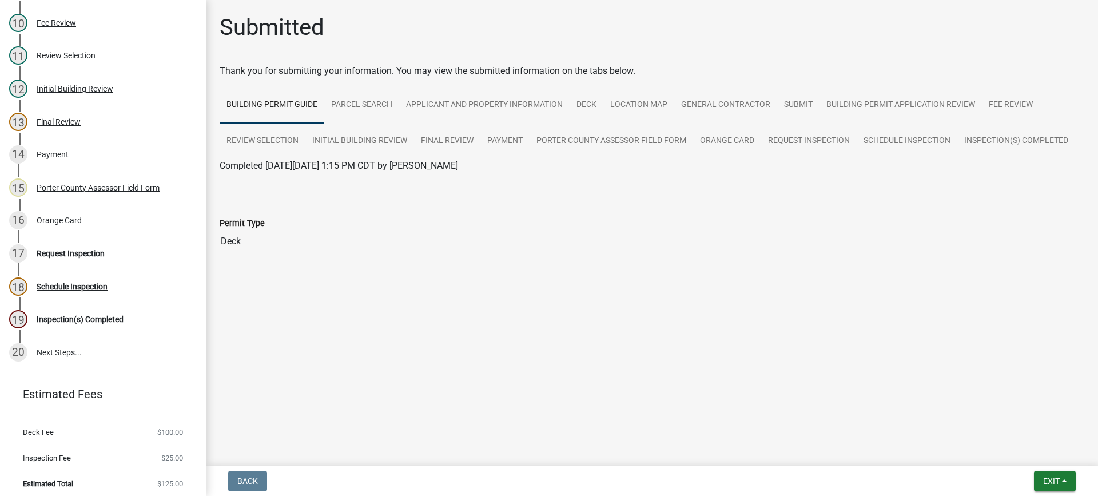
scroll to position [421, 0]
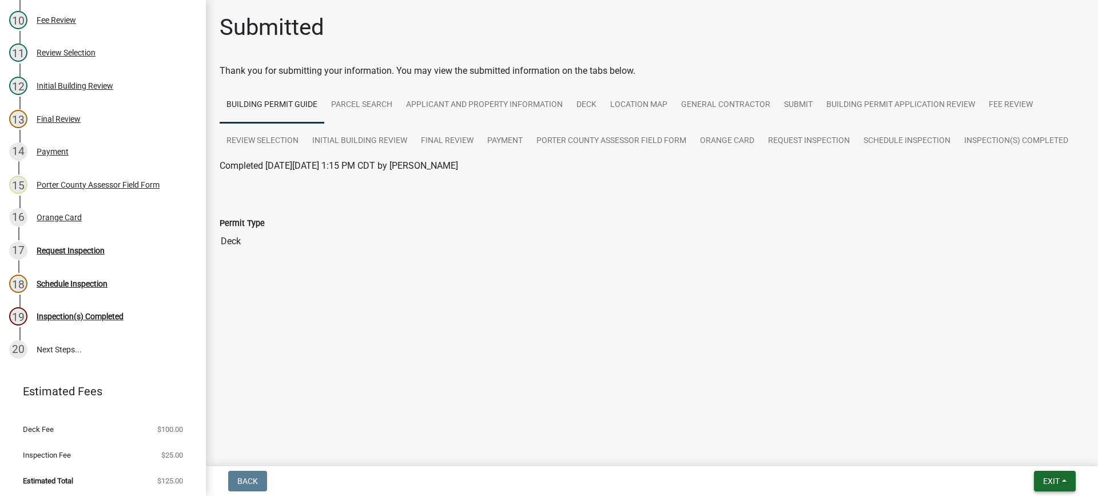
click at [1044, 480] on span "Exit" at bounding box center [1051, 480] width 17 height 9
click at [1039, 451] on button "Save & Exit" at bounding box center [1030, 451] width 92 height 27
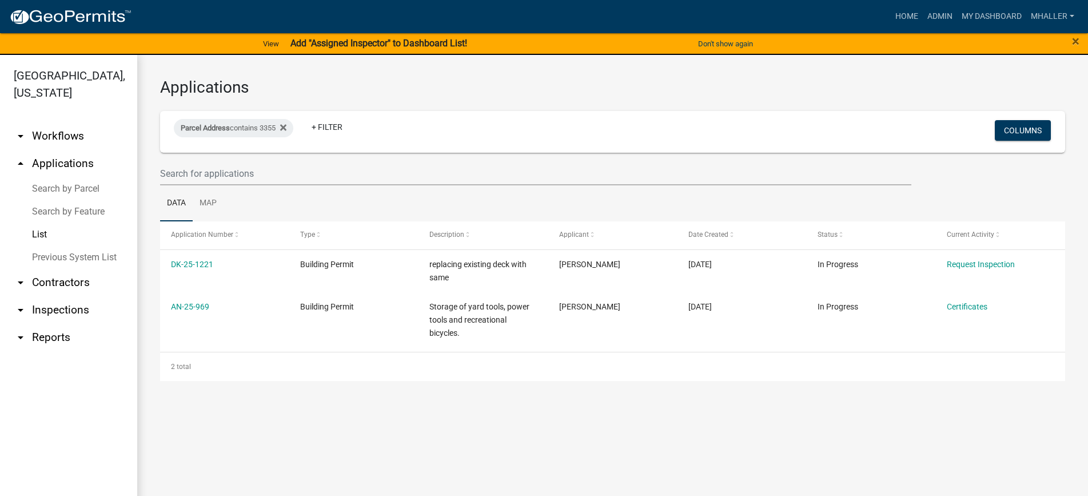
click at [38, 296] on link "arrow_drop_down Inspections" at bounding box center [68, 309] width 137 height 27
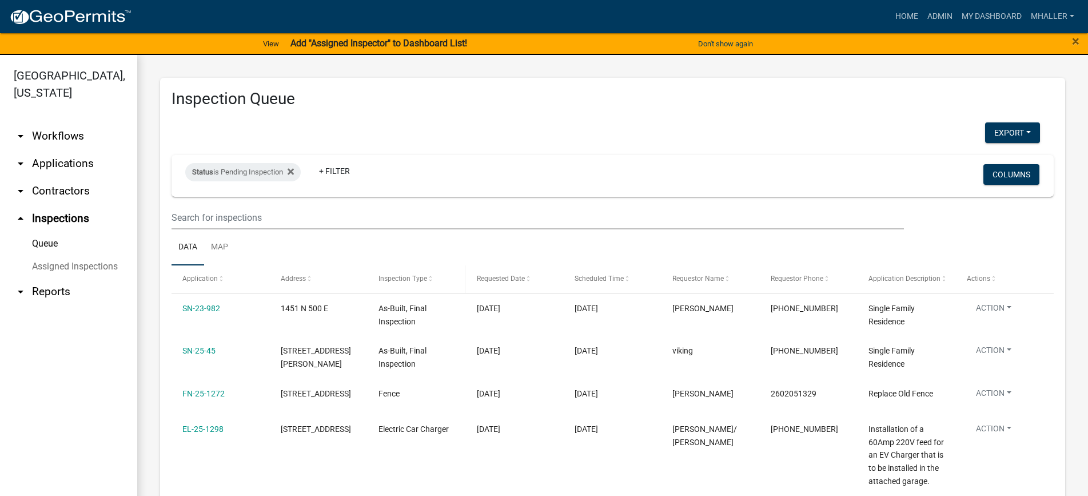
click at [403, 277] on span "Inspection Type" at bounding box center [403, 279] width 49 height 8
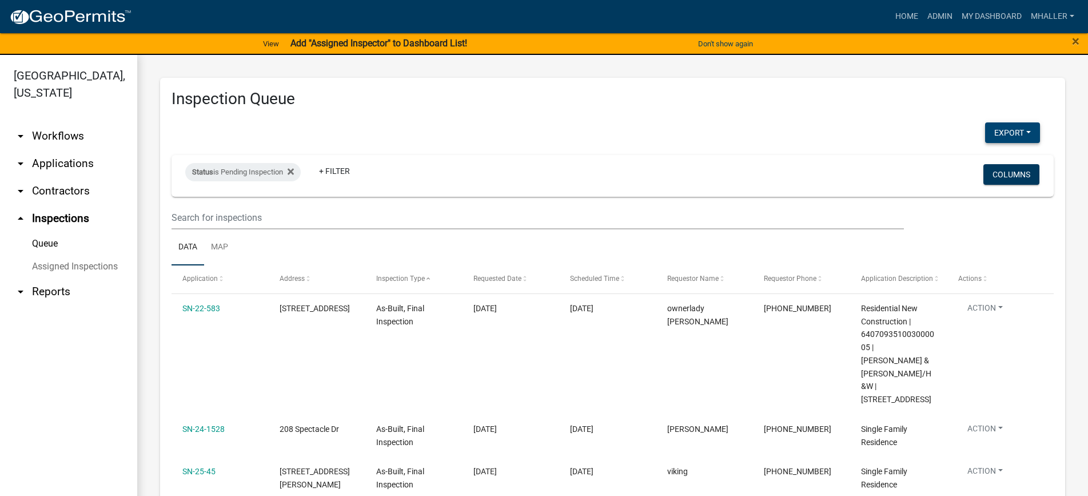
click at [996, 132] on button "Export" at bounding box center [1012, 132] width 55 height 21
click at [962, 163] on button "Excel Format (.xlsx)" at bounding box center [986, 162] width 107 height 27
click at [43, 150] on link "arrow_drop_down Applications" at bounding box center [68, 163] width 137 height 27
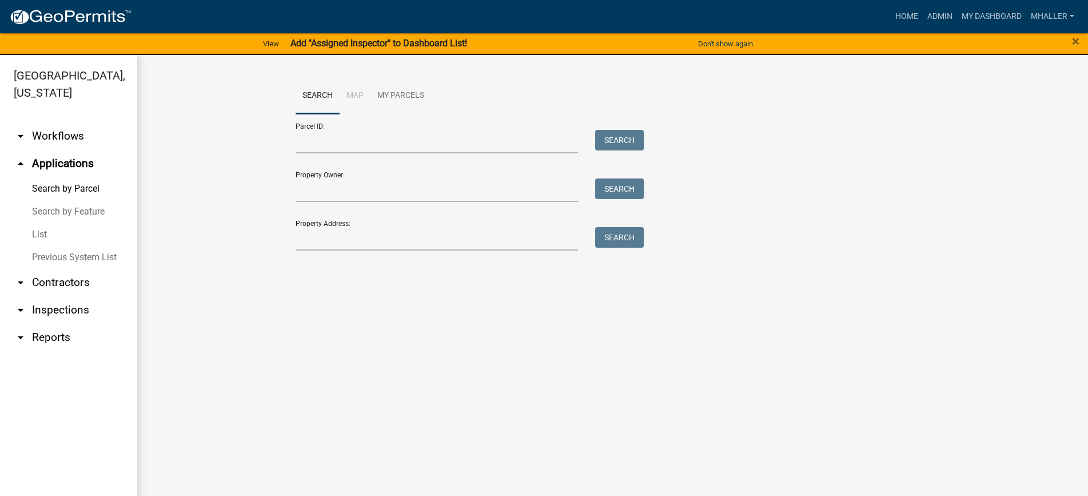
click at [41, 223] on link "List" at bounding box center [68, 234] width 137 height 23
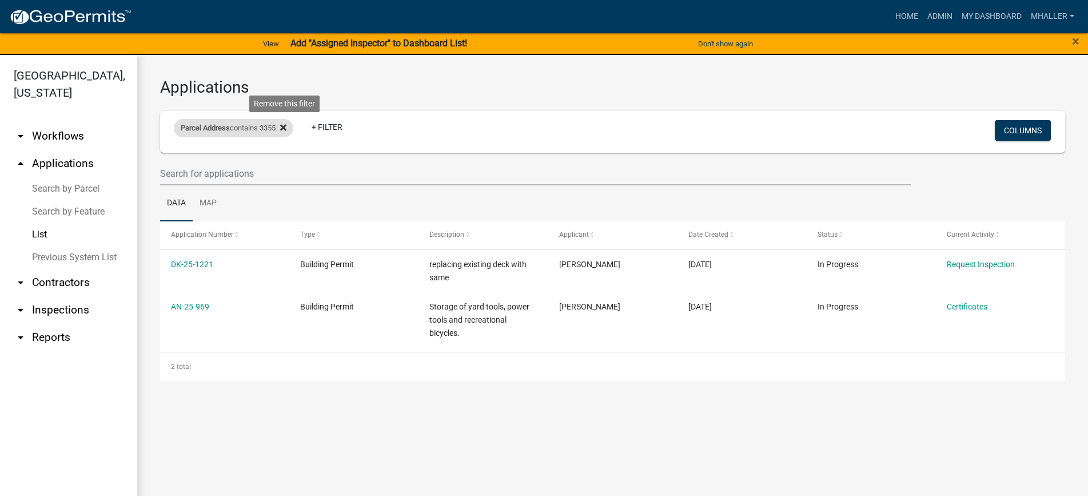
click at [287, 127] on icon at bounding box center [283, 128] width 6 height 6
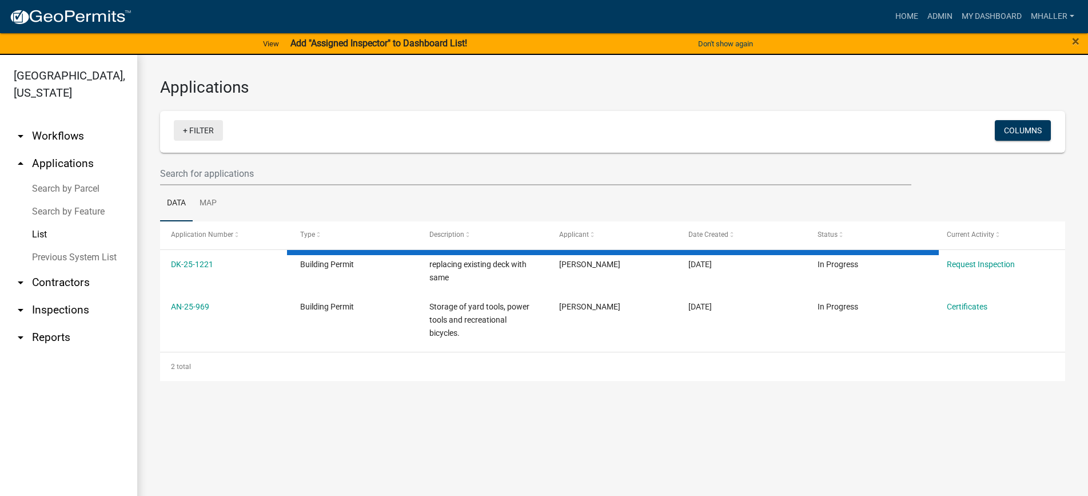
click at [188, 133] on link "+ Filter" at bounding box center [198, 130] width 49 height 21
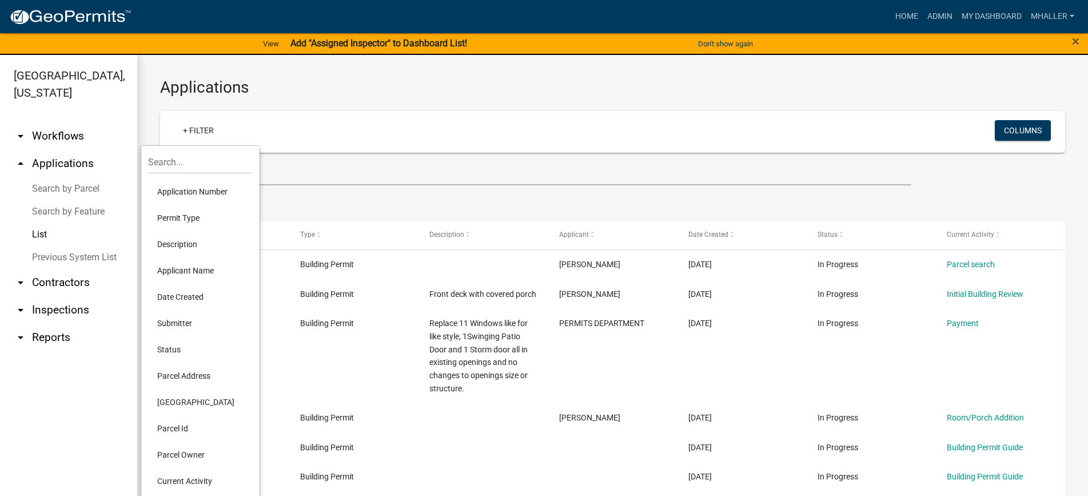
click at [204, 188] on li "Application Number" at bounding box center [200, 191] width 105 height 26
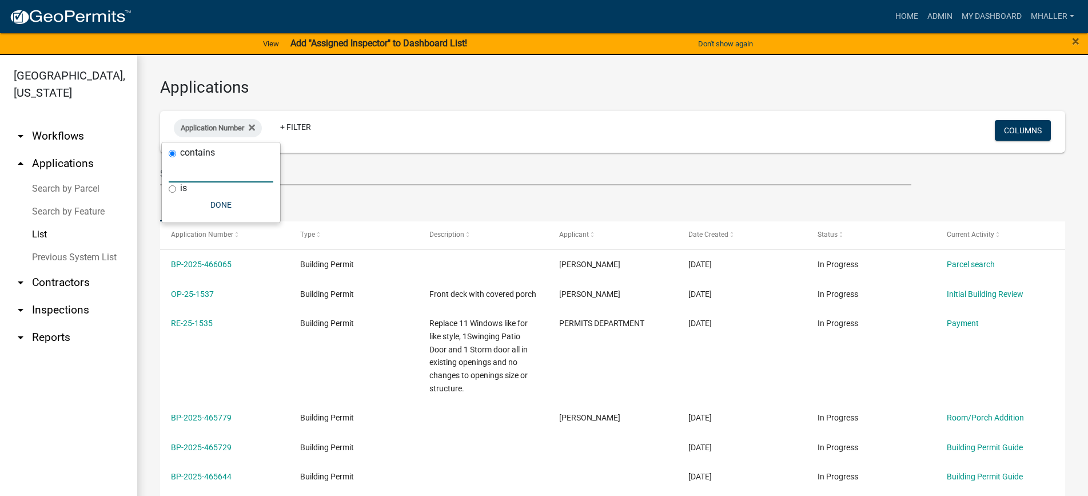
click at [220, 172] on input "text" at bounding box center [221, 170] width 105 height 23
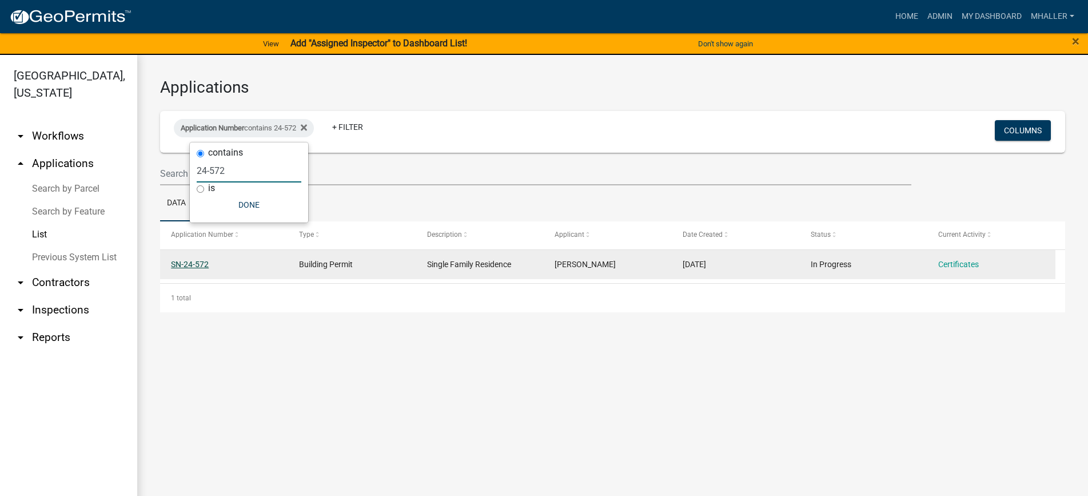
click at [181, 261] on link "SN-24-572" at bounding box center [190, 264] width 38 height 9
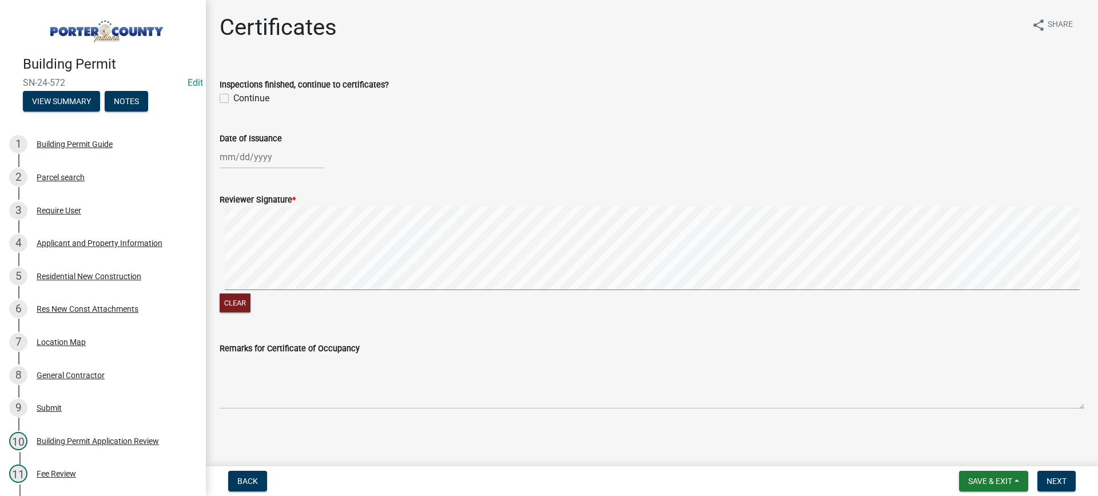
drag, startPoint x: 226, startPoint y: 98, endPoint x: 263, endPoint y: 111, distance: 39.2
click at [230, 99] on div "Continue" at bounding box center [652, 99] width 865 height 14
click at [264, 157] on div "Jan Feb Mar Apr May Jun Jul Aug Sep Oct Nov Dec 1525 1526 1527 1528 1529 1530 1…" at bounding box center [272, 156] width 105 height 23
click at [248, 269] on div "19" at bounding box center [249, 273] width 18 height 18
click at [1056, 479] on span "Next" at bounding box center [1057, 480] width 20 height 9
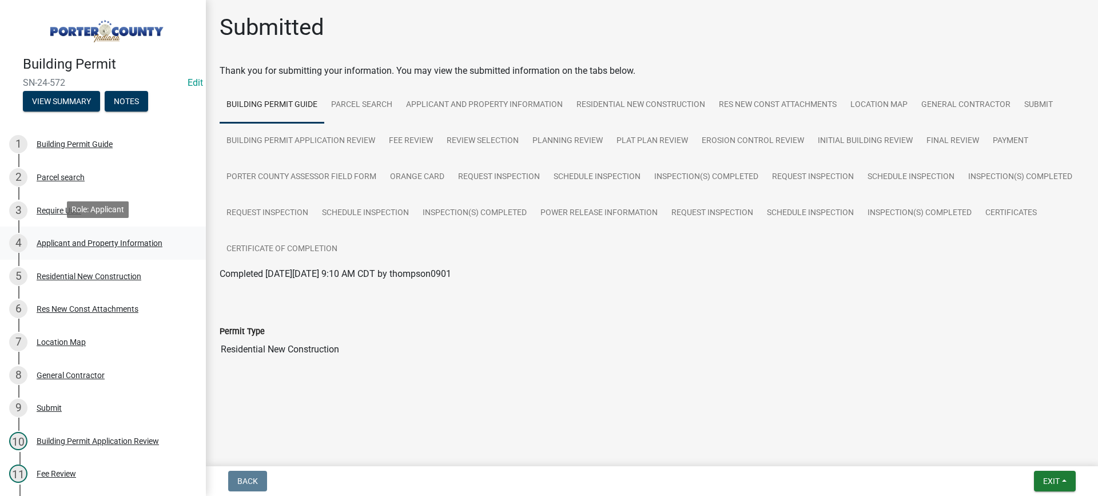
click at [122, 242] on div "Applicant and Property Information" at bounding box center [100, 243] width 126 height 8
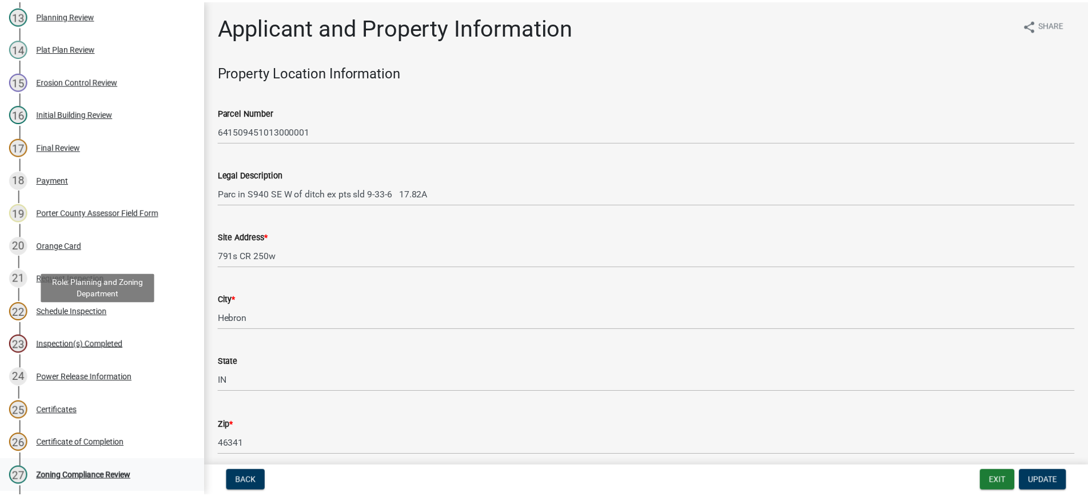
scroll to position [686, 0]
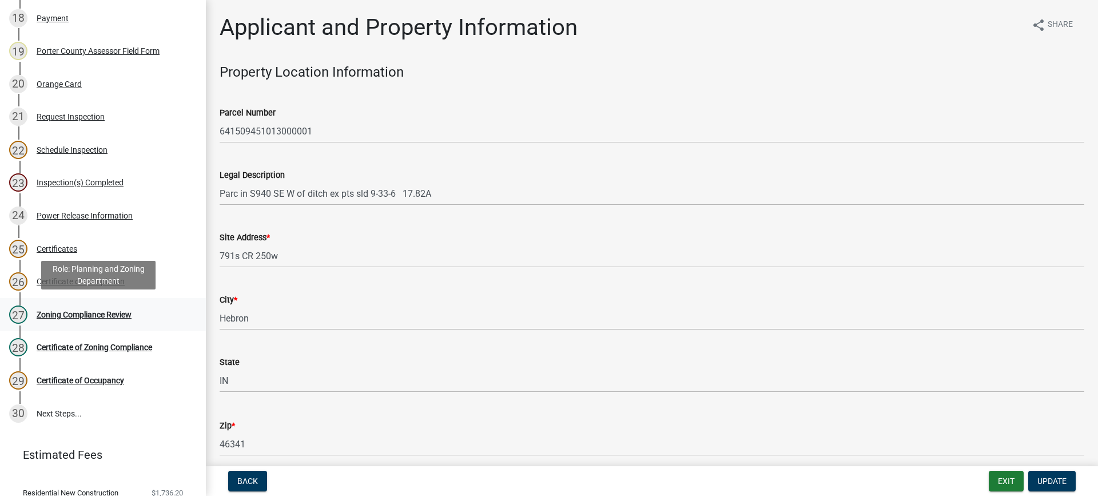
click at [93, 312] on div "Zoning Compliance Review" at bounding box center [84, 315] width 95 height 8
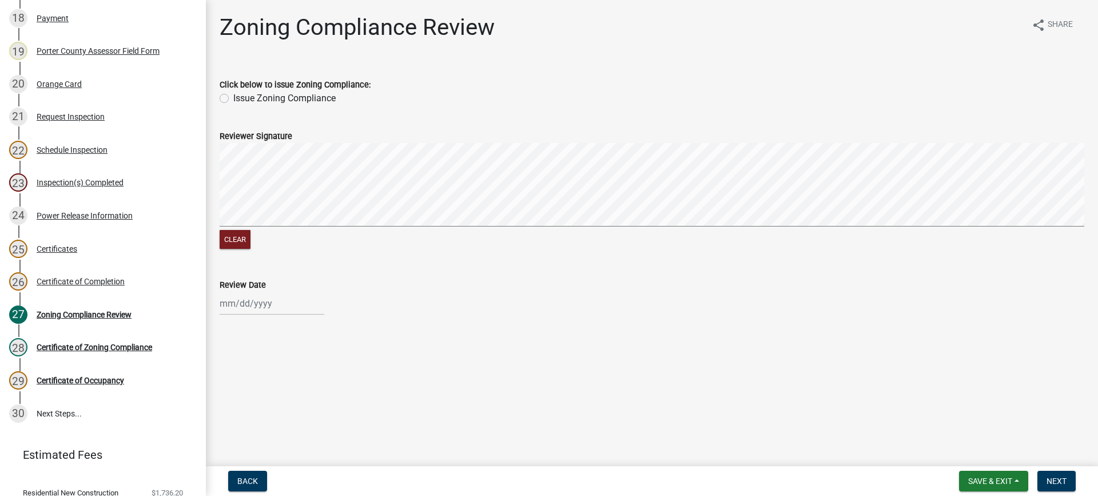
click at [233, 99] on label "Issue Zoning Compliance" at bounding box center [284, 99] width 102 height 14
click at [233, 99] on input "Issue Zoning Compliance" at bounding box center [236, 95] width 7 height 7
click at [259, 301] on div at bounding box center [272, 303] width 105 height 23
click at [249, 241] on div "19" at bounding box center [249, 242] width 18 height 18
click at [1062, 482] on span "Next" at bounding box center [1057, 480] width 20 height 9
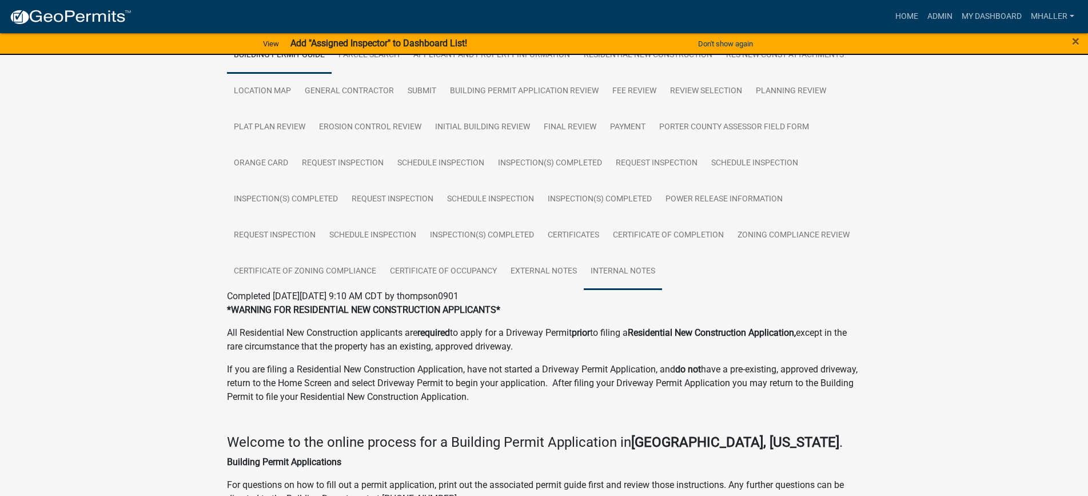
scroll to position [229, 0]
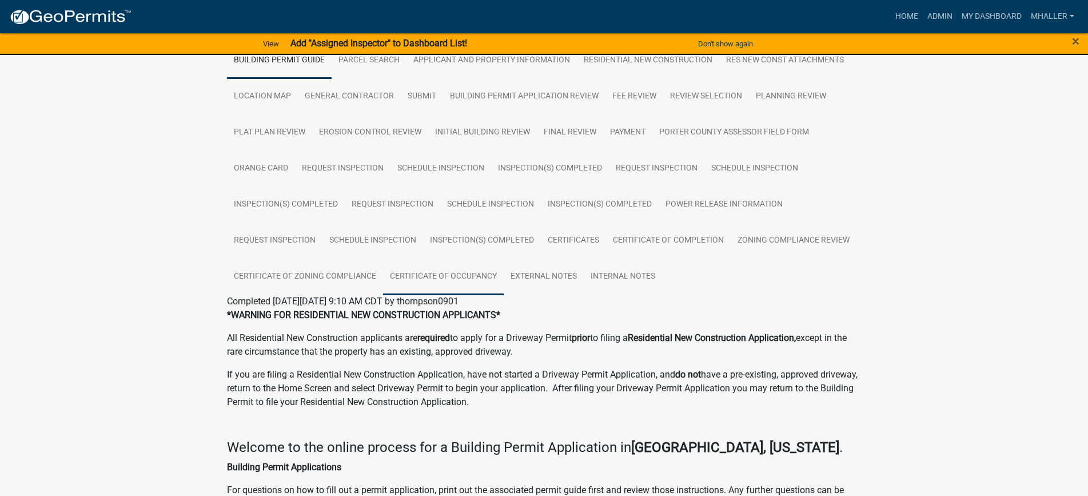
click at [455, 275] on link "Certificate of Occupancy" at bounding box center [443, 277] width 121 height 37
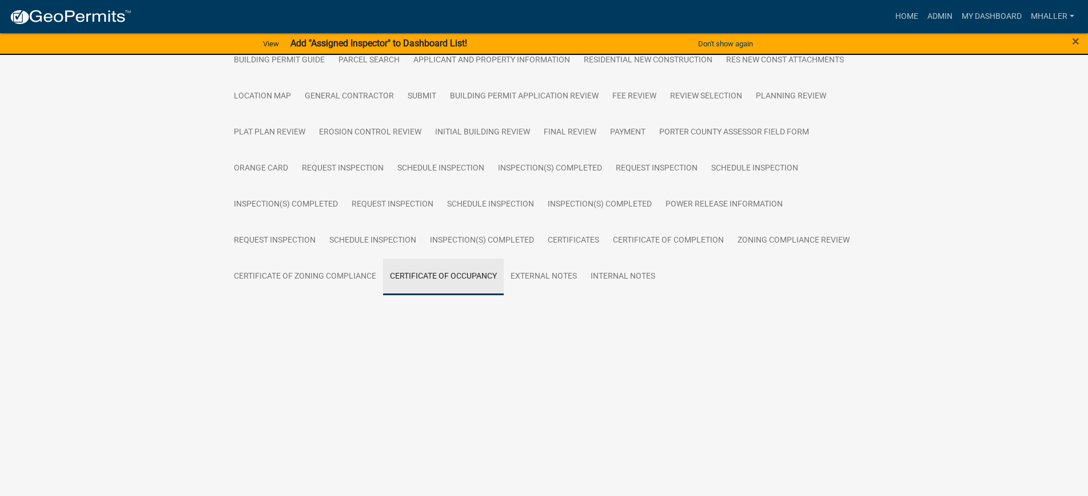
scroll to position [103, 0]
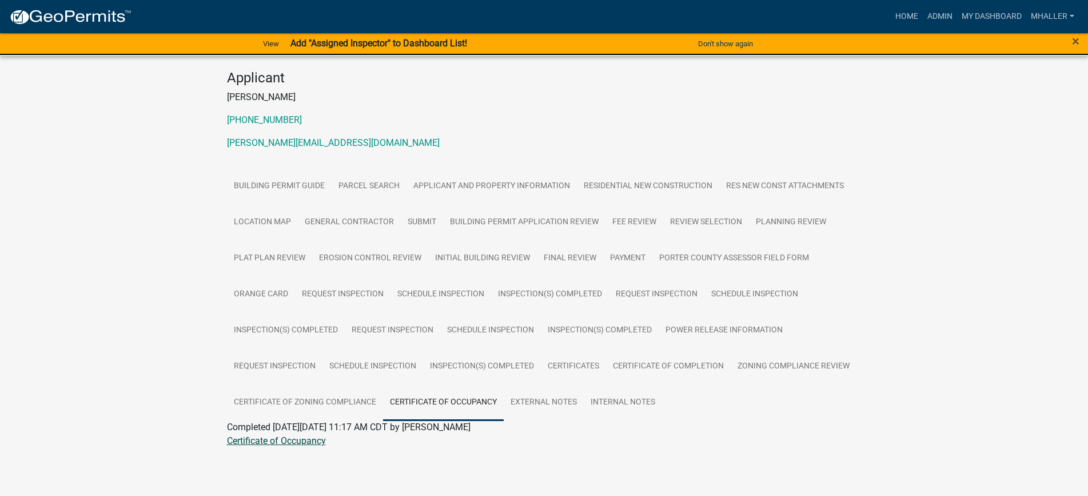
click at [281, 443] on link "Certificate of Occupancy" at bounding box center [276, 440] width 99 height 11
click at [468, 184] on link "Applicant and Property Information" at bounding box center [492, 186] width 170 height 37
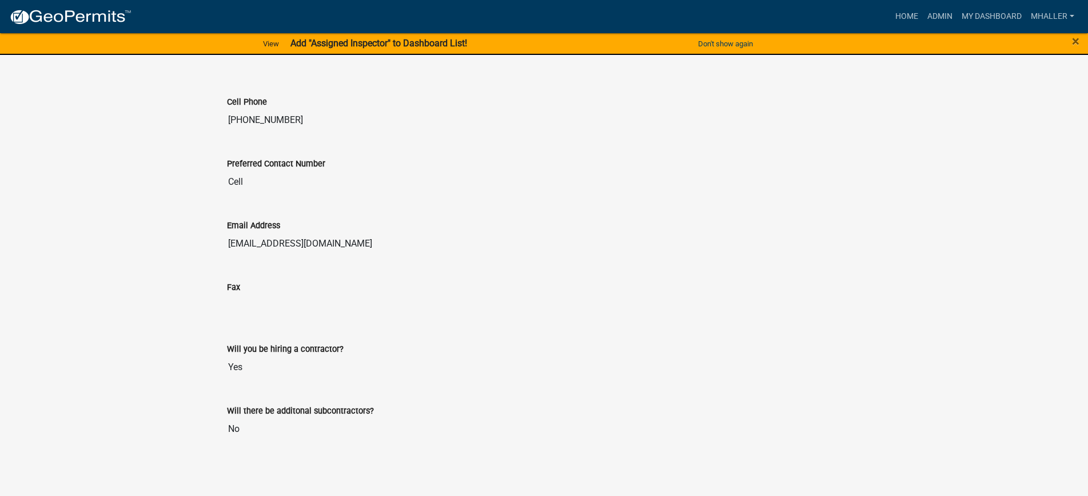
scroll to position [1877, 0]
drag, startPoint x: 328, startPoint y: 243, endPoint x: 245, endPoint y: 244, distance: 82.4
